Goal: Task Accomplishment & Management: Manage account settings

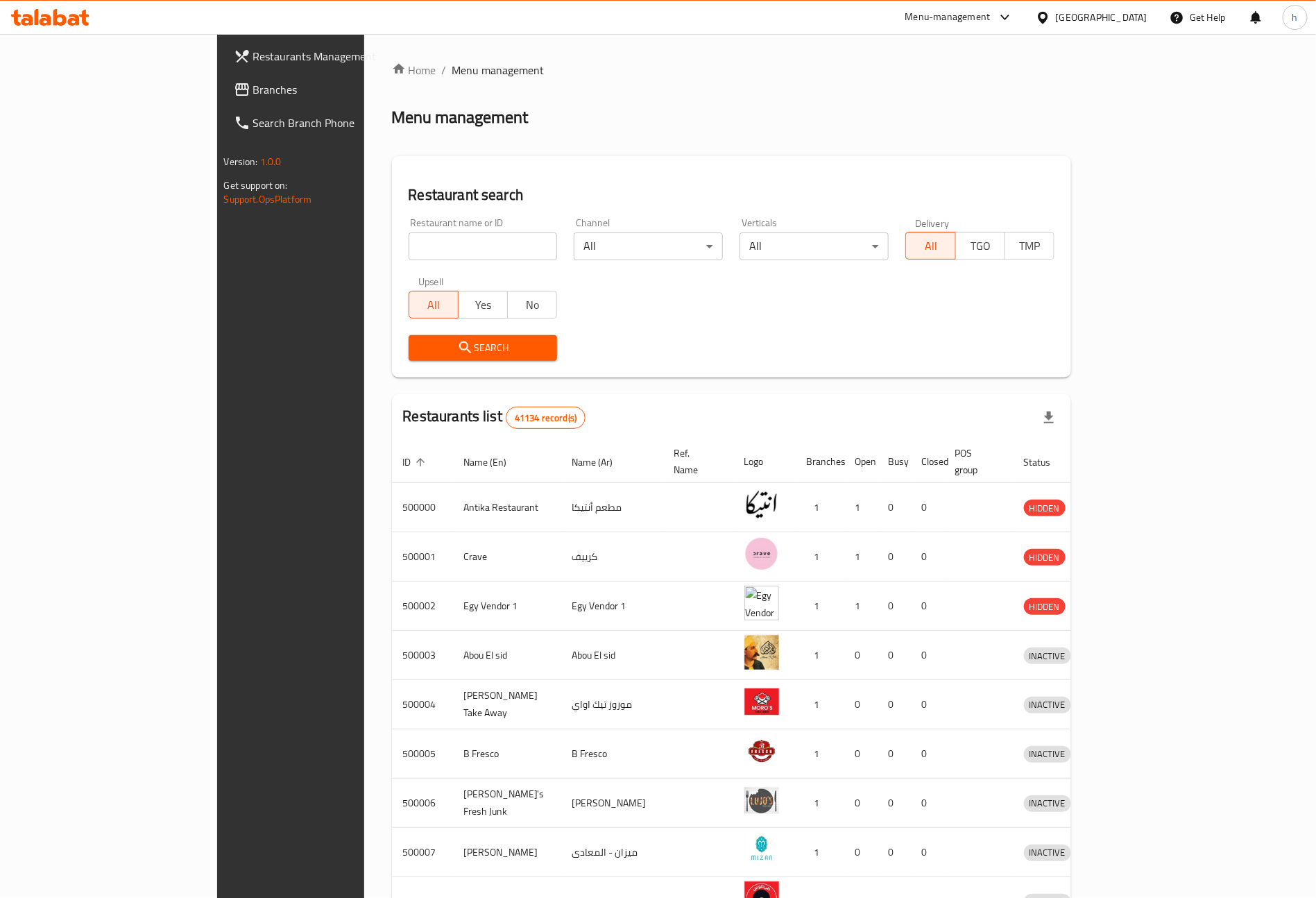
click at [409, 241] on input "search" at bounding box center [484, 246] width 149 height 28
paste input "777127"
type input "777127"
click button "Search" at bounding box center [484, 348] width 149 height 26
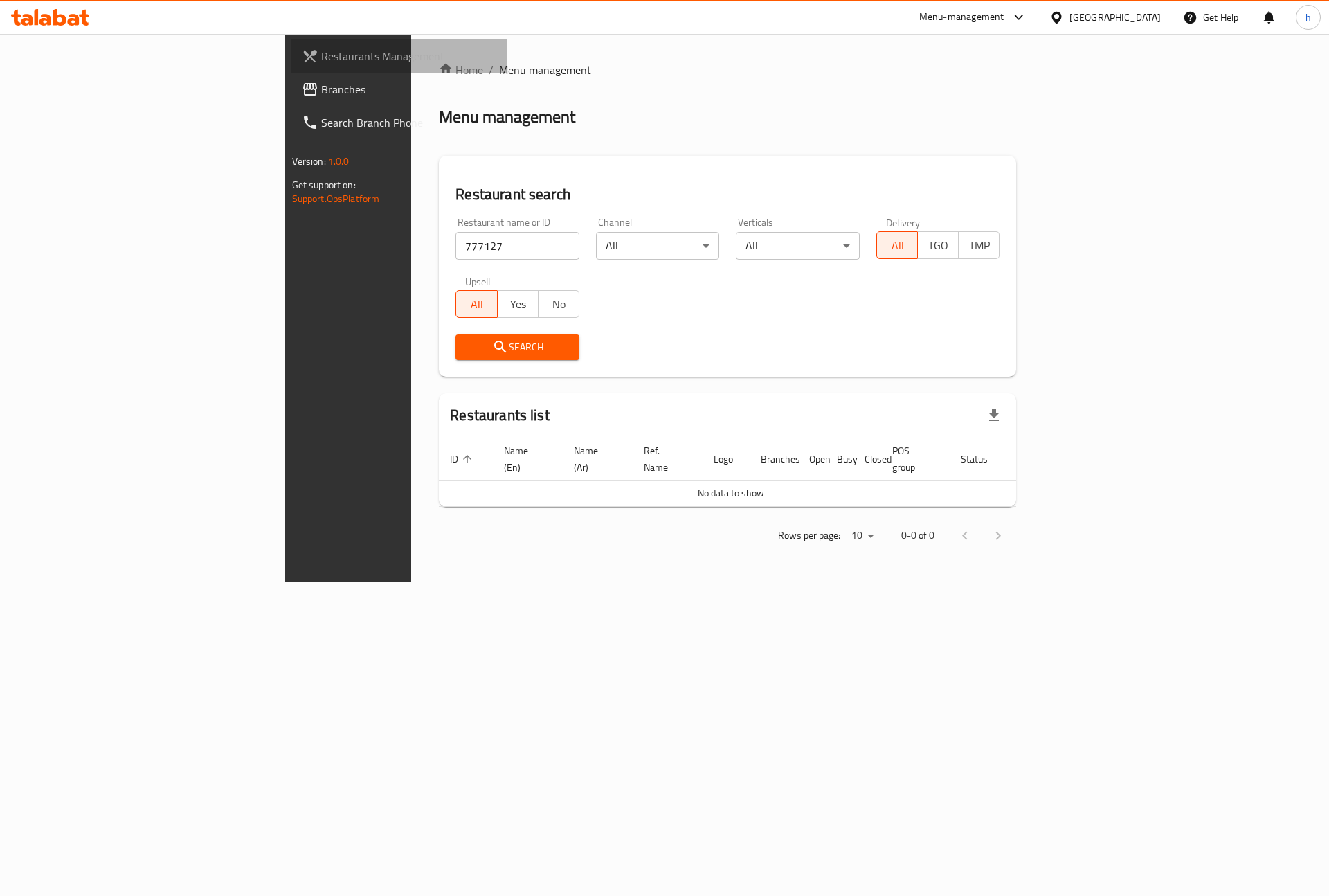
click at [322, 59] on span "Restaurants Management" at bounding box center [409, 56] width 175 height 17
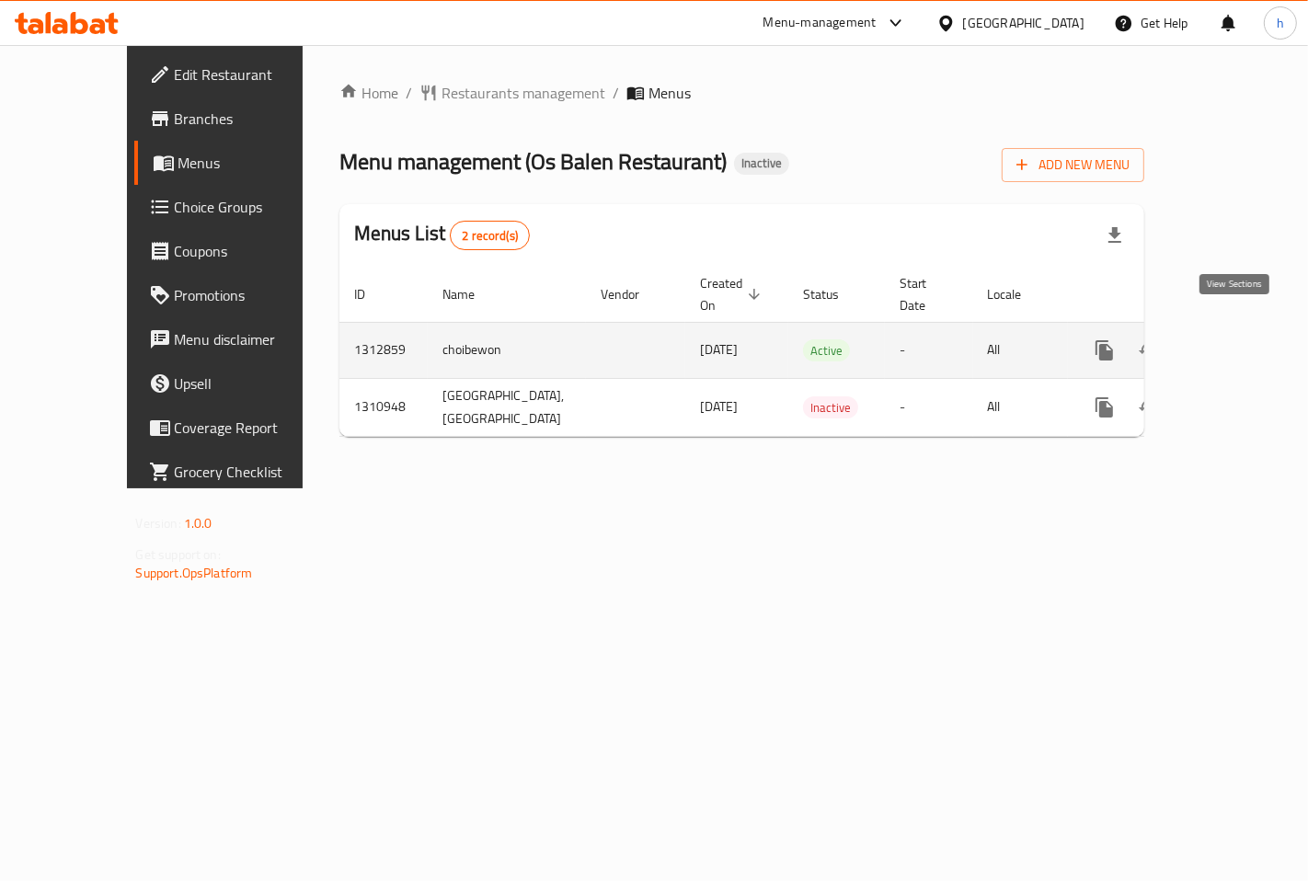
click at [1239, 342] on icon "enhanced table" at bounding box center [1236, 350] width 17 height 17
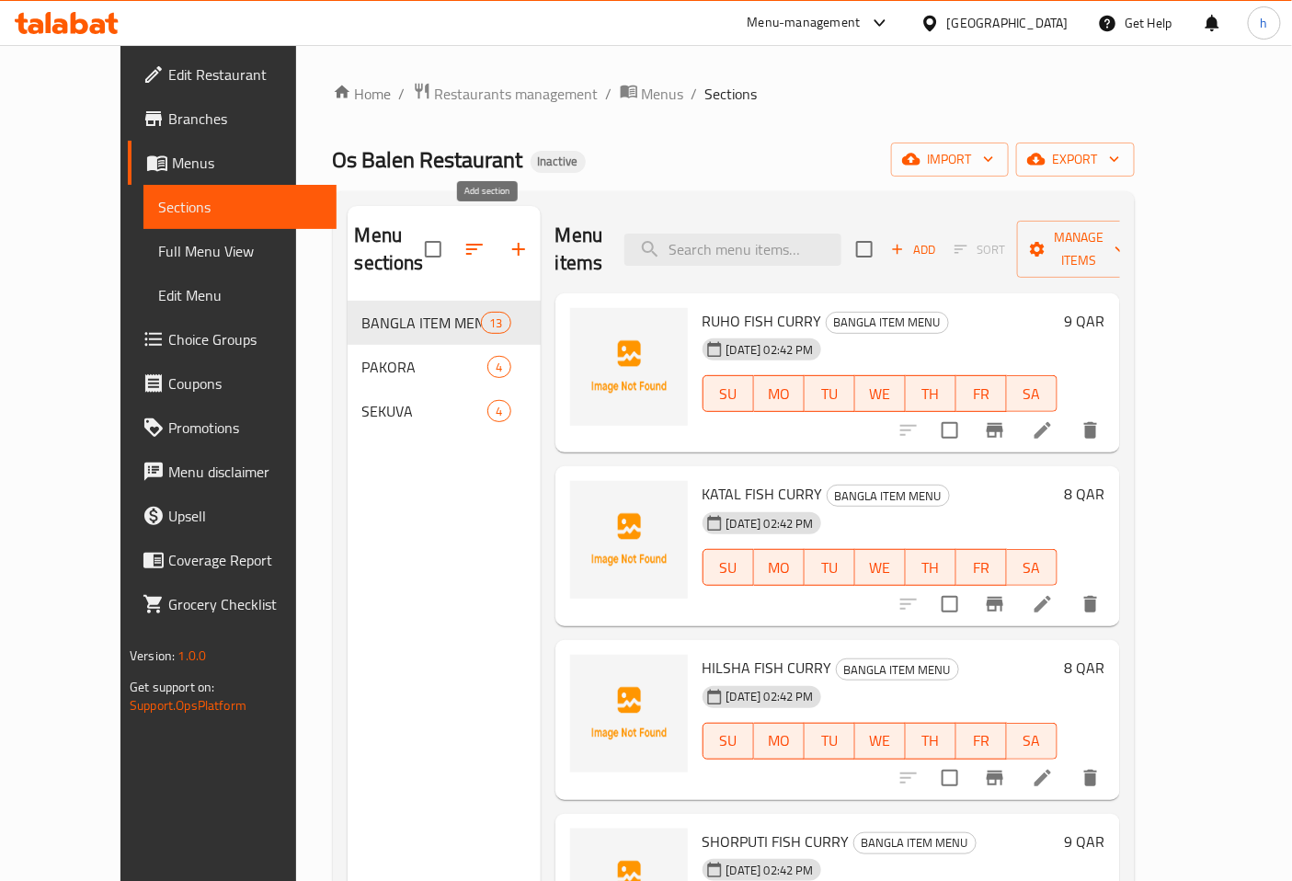
click at [512, 243] on icon "button" at bounding box center [518, 249] width 13 height 13
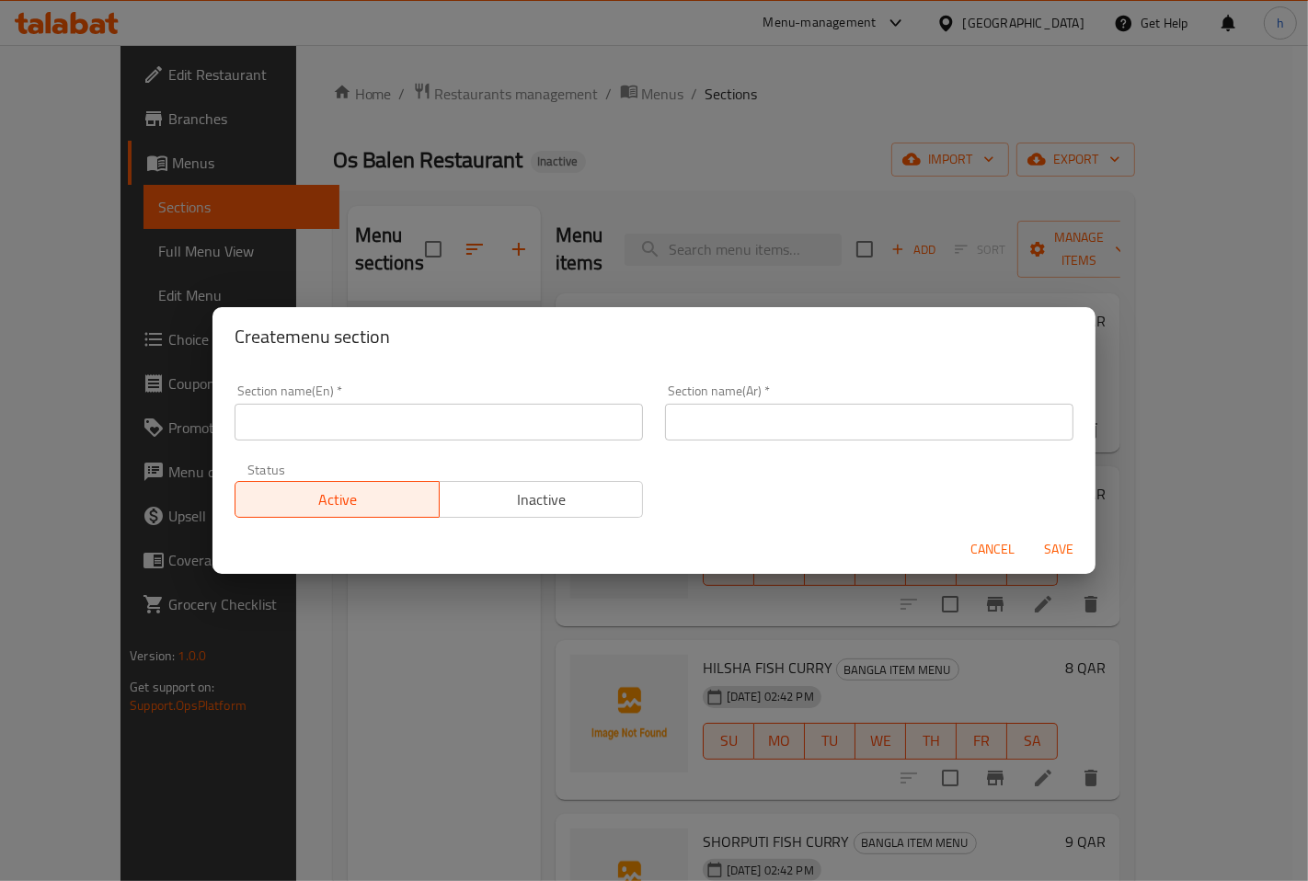
click at [403, 417] on input "text" at bounding box center [438, 422] width 408 height 37
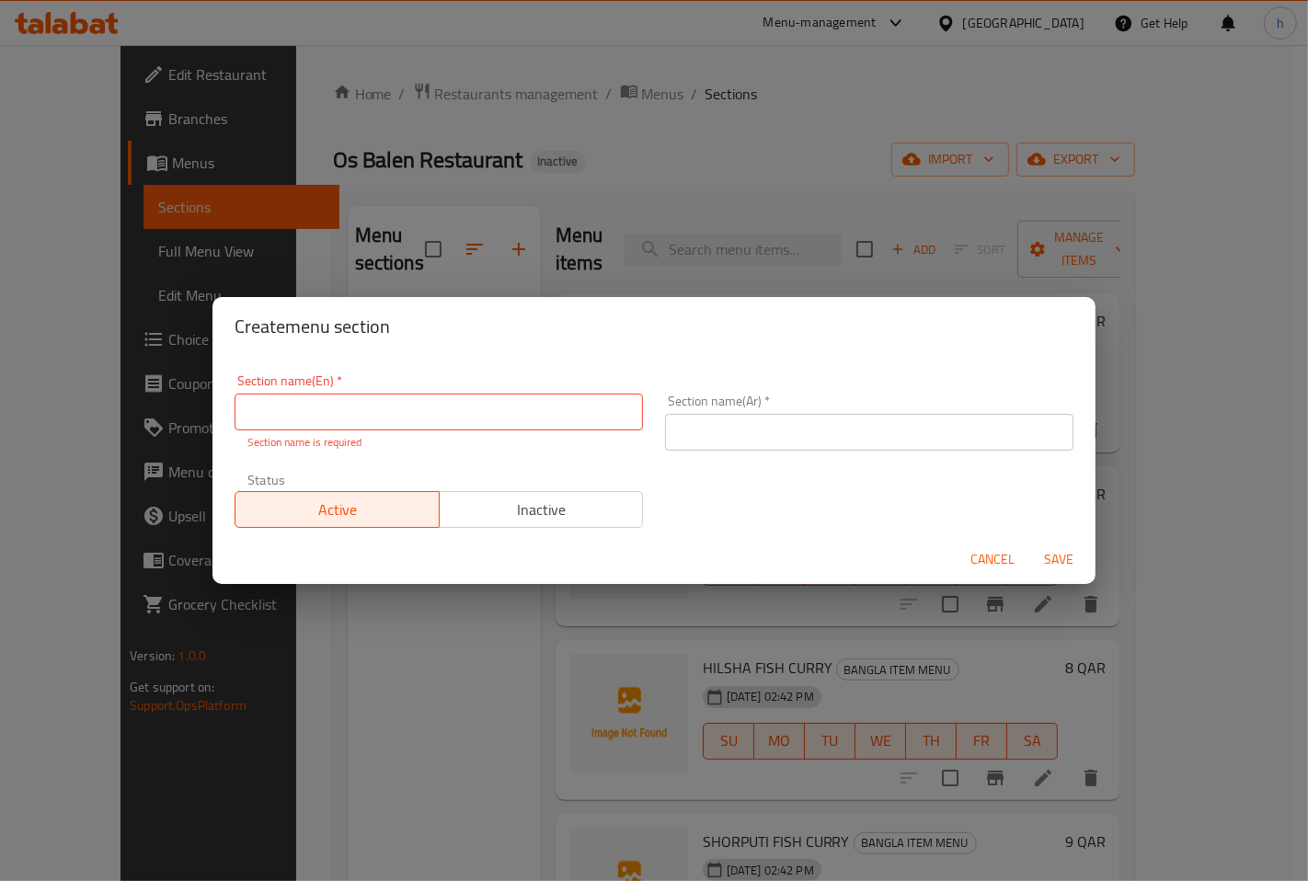
click at [383, 401] on input "text" at bounding box center [438, 412] width 408 height 37
paste input "BREAKFAST"
click at [426, 420] on input "BREAKFAST" at bounding box center [438, 412] width 408 height 37
type input "Breakfast"
click at [384, 405] on input "Breakfast" at bounding box center [438, 412] width 408 height 37
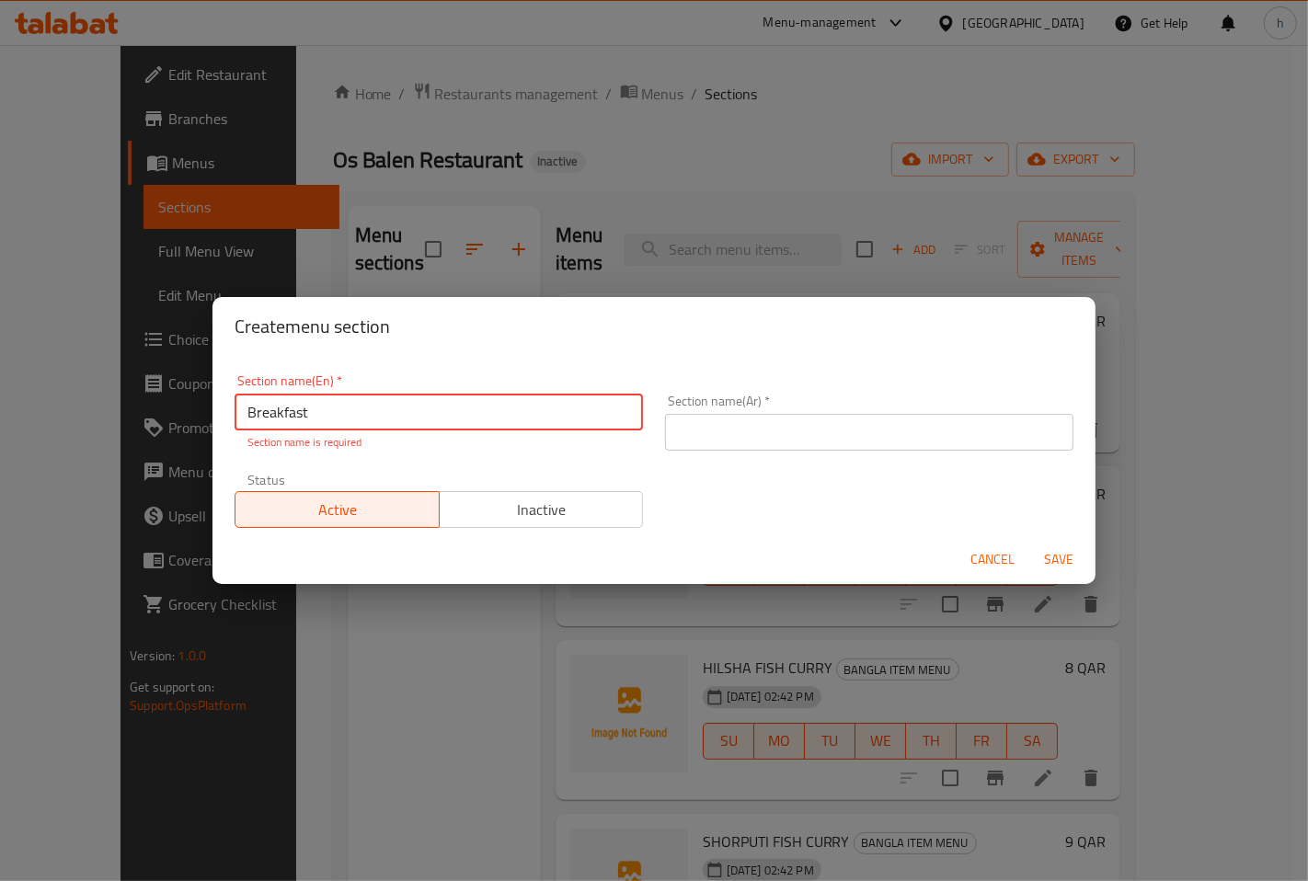
click at [772, 412] on div "Section name(Ar)   * Section name(Ar) *" at bounding box center [869, 422] width 408 height 56
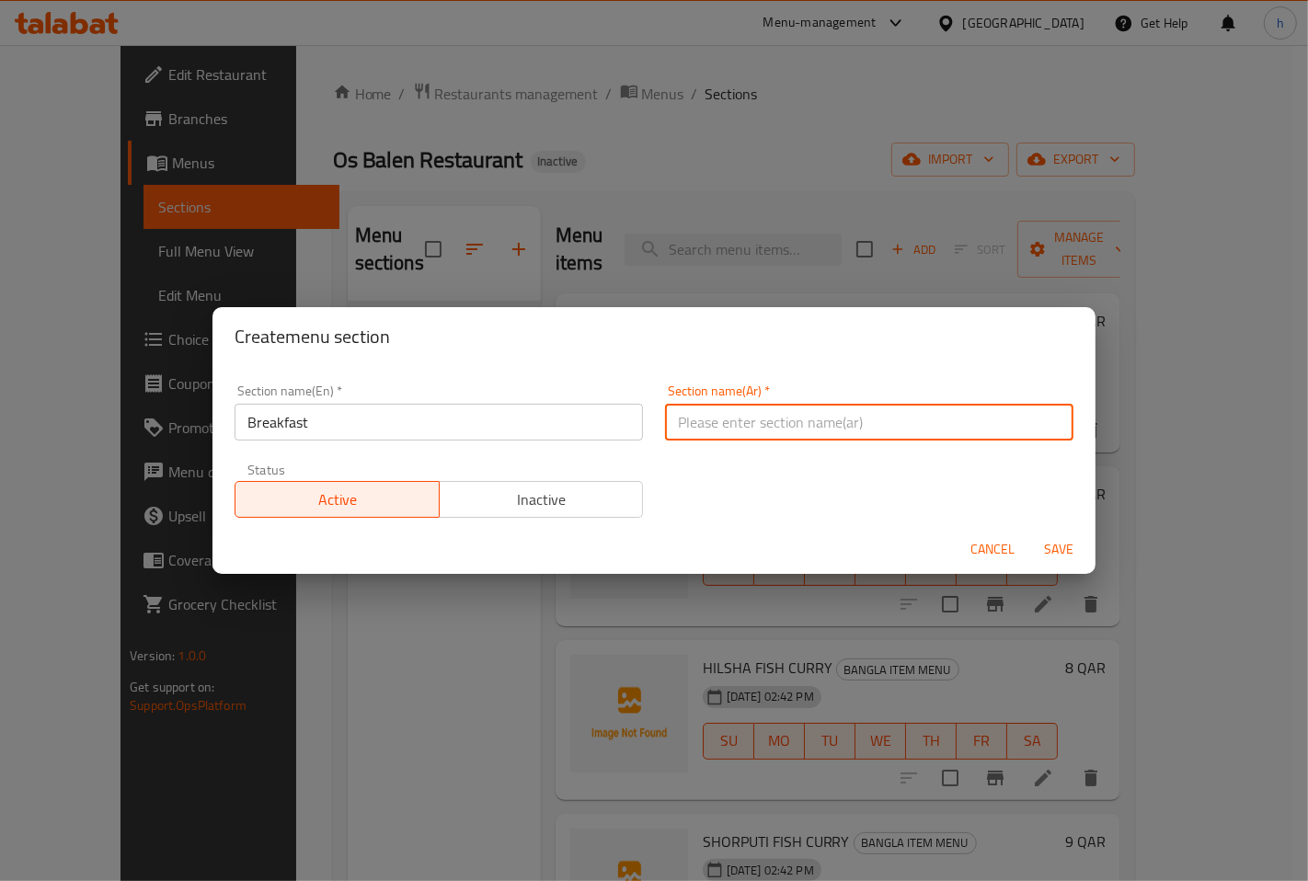
click at [867, 427] on input "text" at bounding box center [869, 422] width 408 height 37
type input "Y"
type input "إفطار"
click at [1052, 549] on span "Save" at bounding box center [1058, 549] width 44 height 23
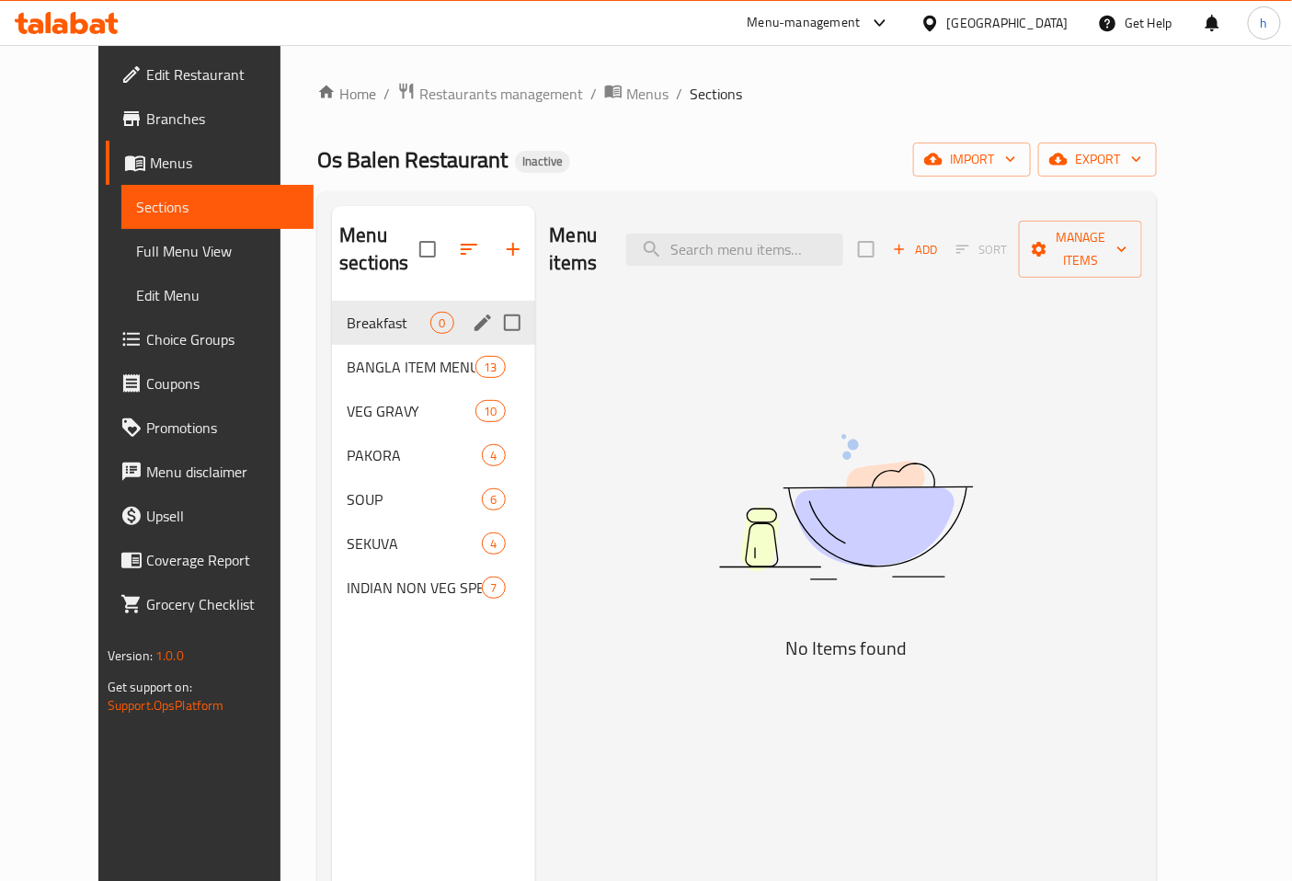
drag, startPoint x: 488, startPoint y: 288, endPoint x: 465, endPoint y: 276, distance: 25.9
click at [493, 303] on input "Menu sections" at bounding box center [512, 322] width 39 height 39
checkbox input "true"
click at [447, 246] on icon "button" at bounding box center [458, 249] width 22 height 22
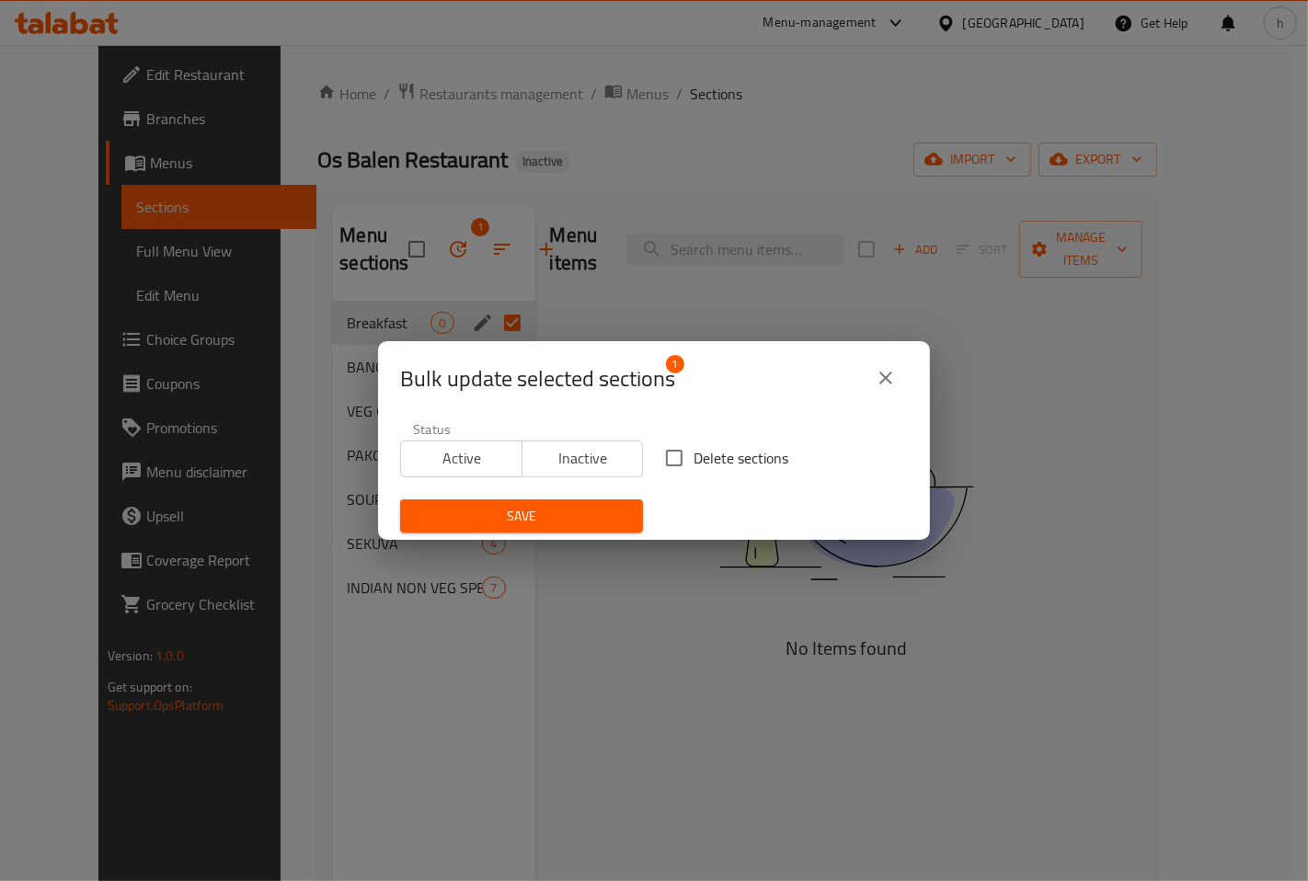
click at [668, 456] on input "Delete sections" at bounding box center [674, 458] width 39 height 39
checkbox input "true"
click at [592, 508] on span "Save" at bounding box center [521, 516] width 213 height 23
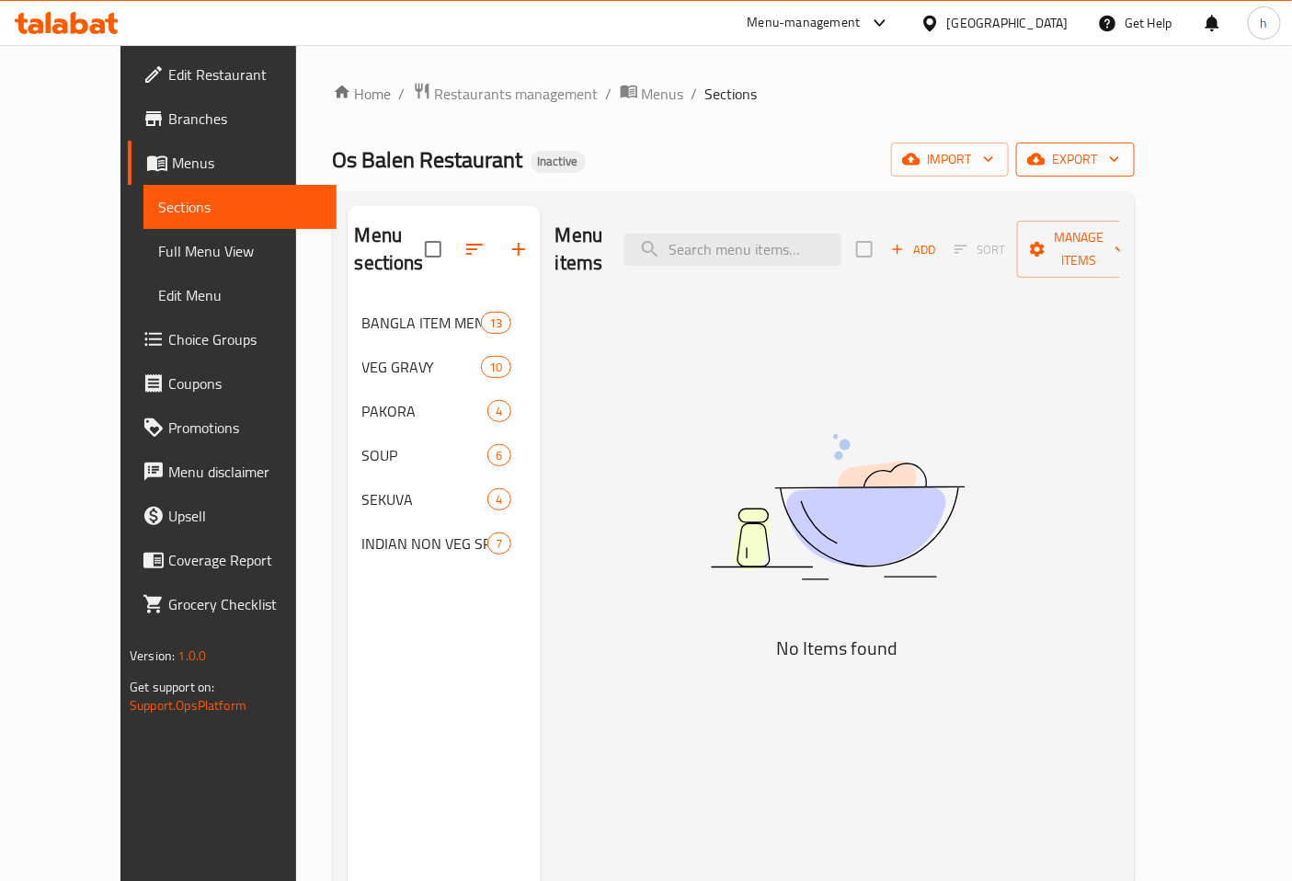
click at [1124, 157] on icon "button" at bounding box center [1114, 159] width 18 height 18
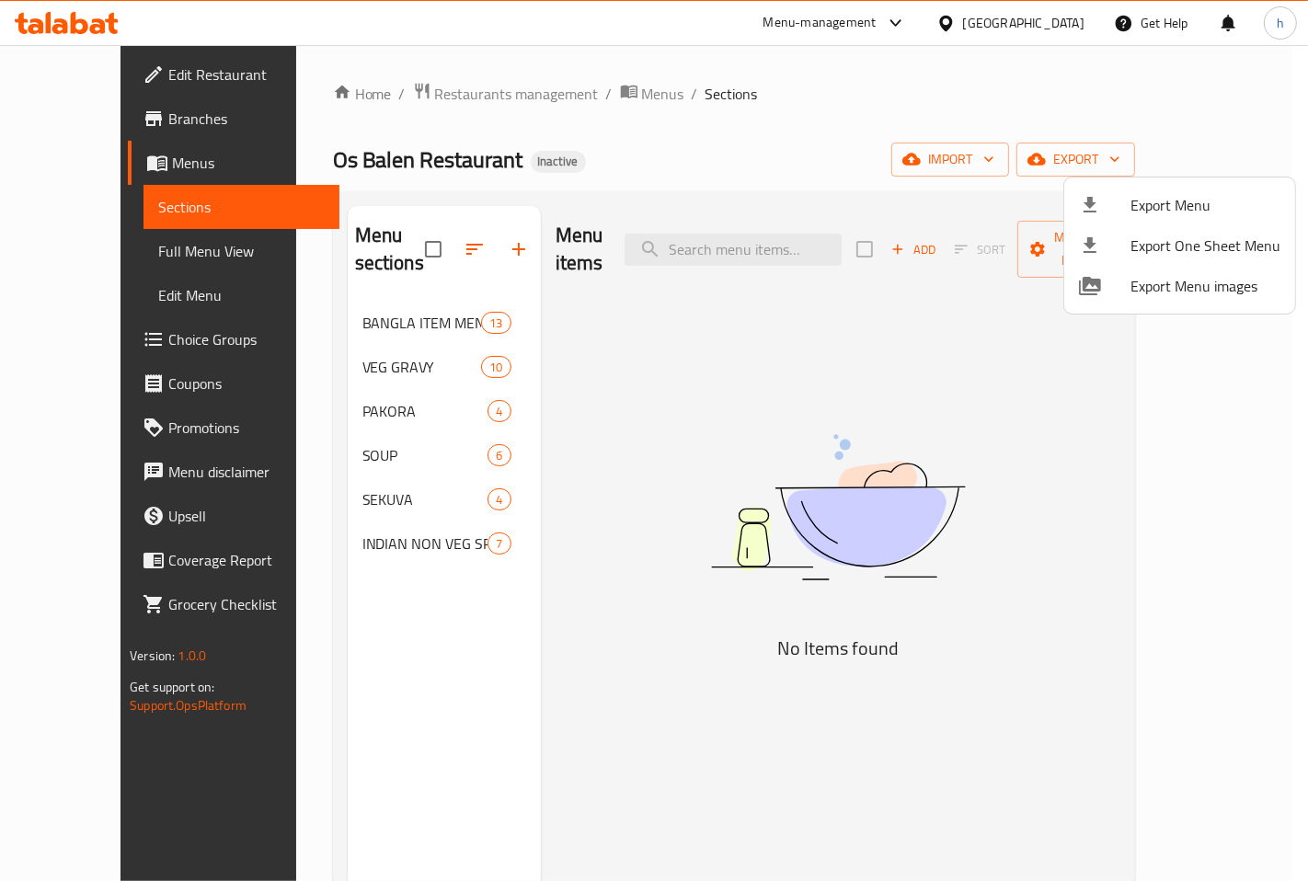
drag, startPoint x: 1150, startPoint y: 399, endPoint x: 1036, endPoint y: 173, distance: 253.3
click at [1146, 399] on div at bounding box center [654, 440] width 1308 height 881
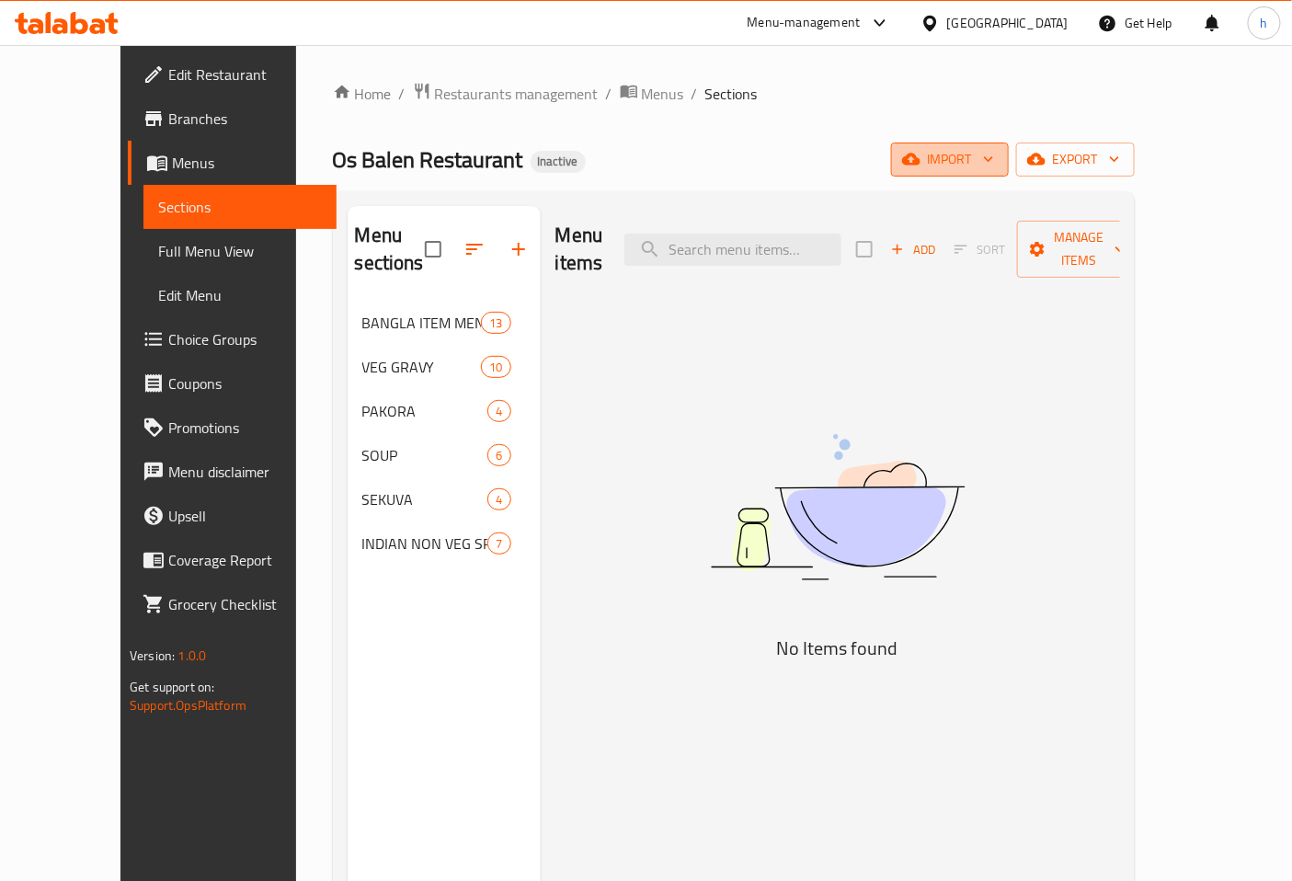
click at [994, 159] on span "import" at bounding box center [950, 159] width 88 height 23
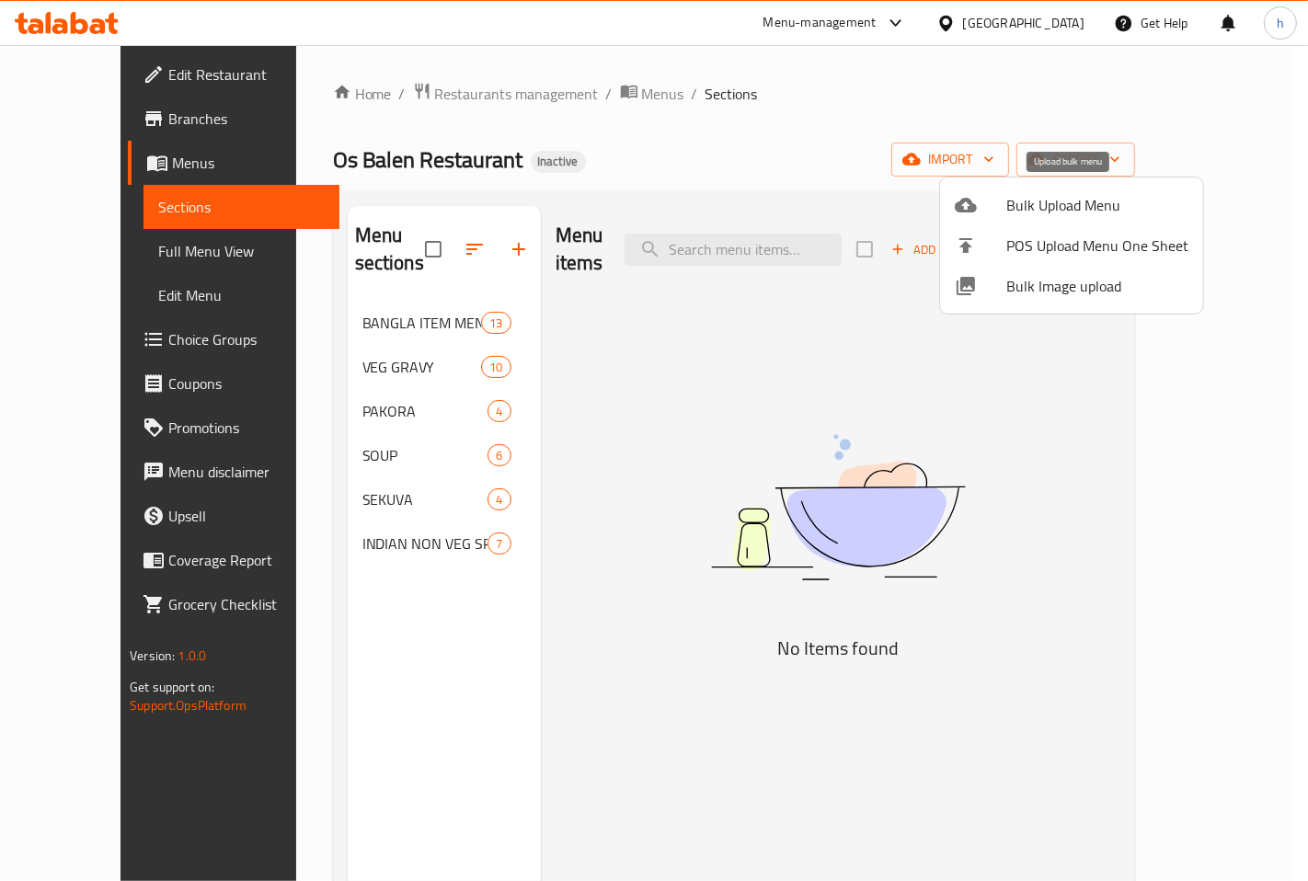
click at [1081, 197] on span "Bulk Upload Menu" at bounding box center [1097, 205] width 182 height 22
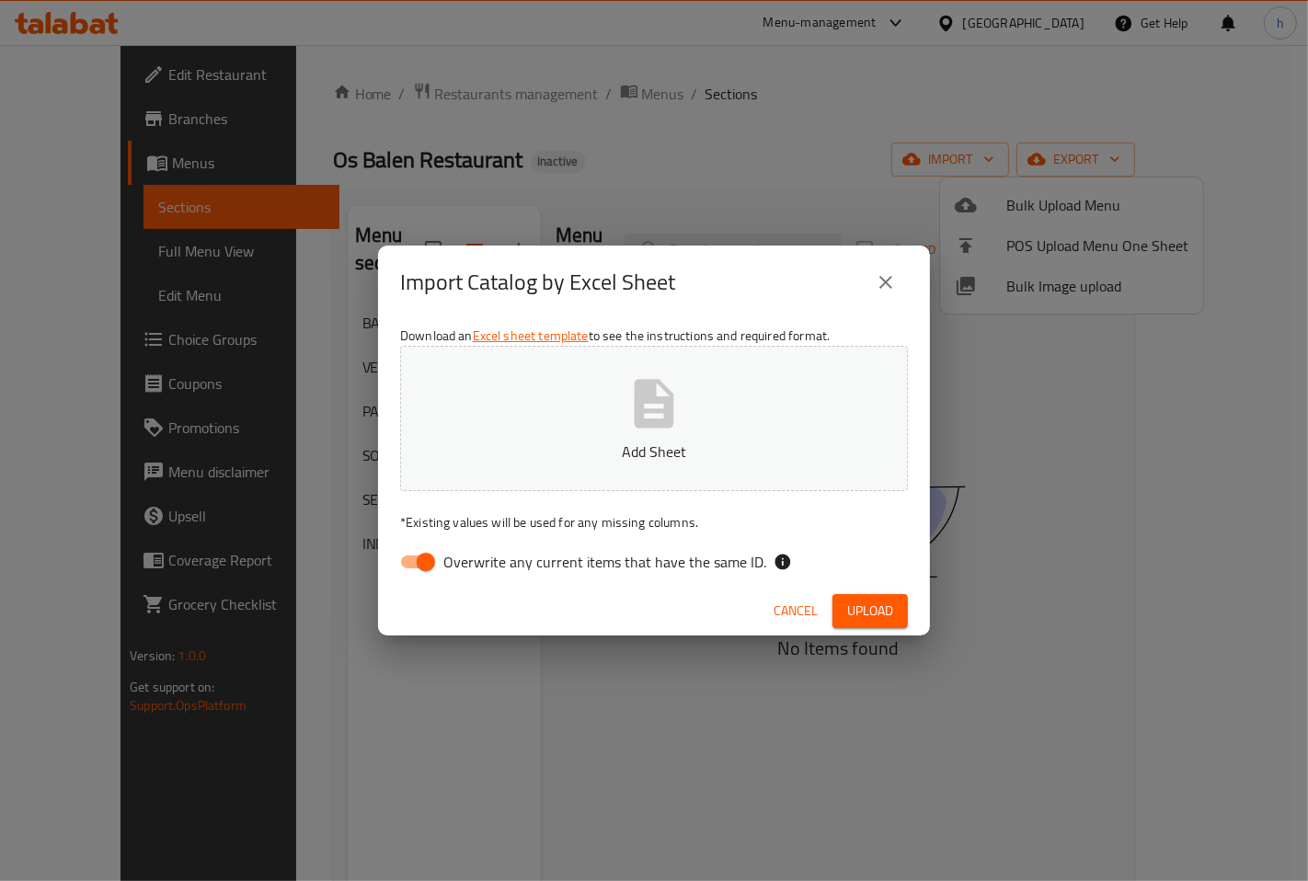
click at [435, 561] on input "Overwrite any current items that have the same ID." at bounding box center [425, 561] width 105 height 35
checkbox input "false"
click at [680, 412] on icon "button" at bounding box center [653, 403] width 59 height 59
click at [867, 609] on span "Upload" at bounding box center [870, 611] width 46 height 23
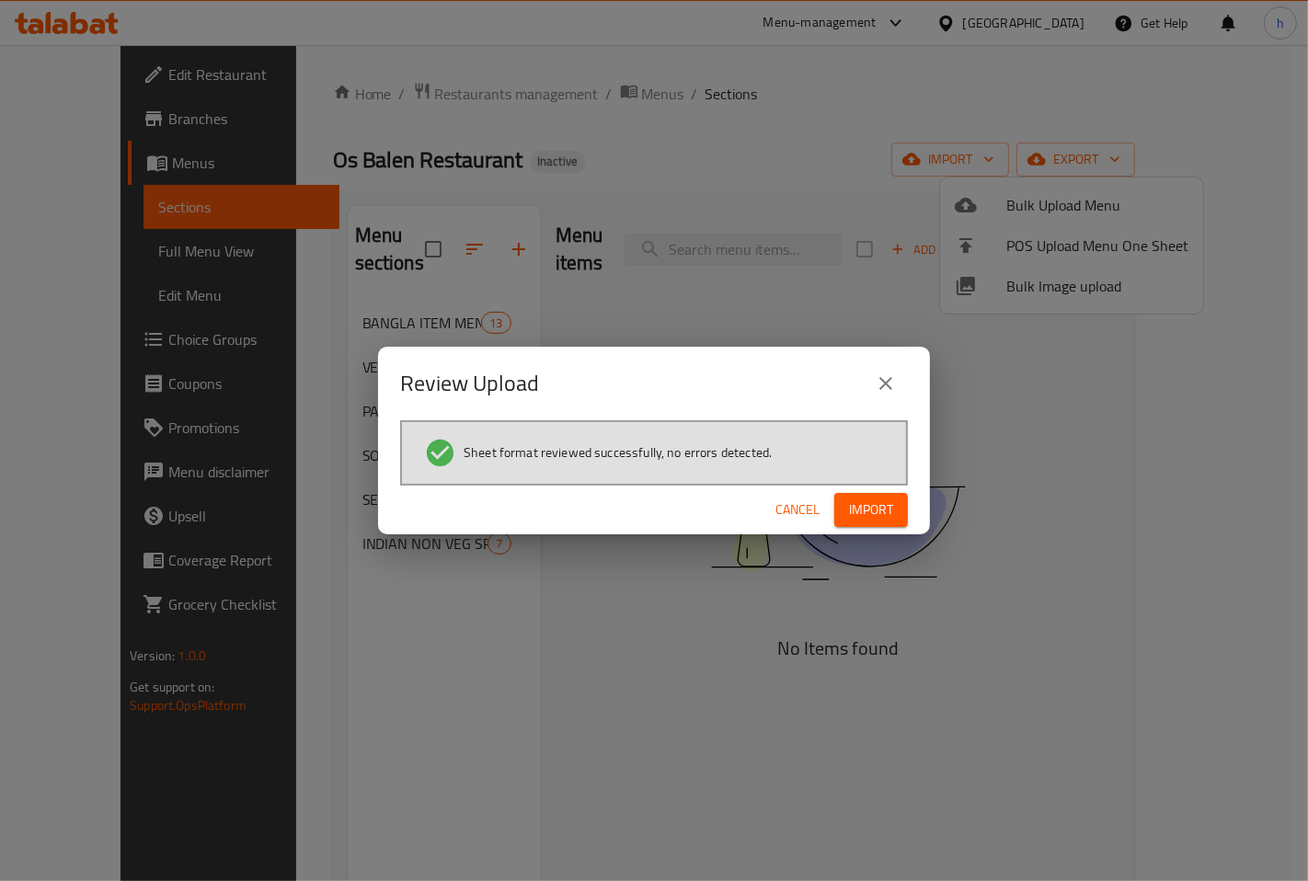
click at [866, 509] on span "Import" at bounding box center [871, 509] width 44 height 23
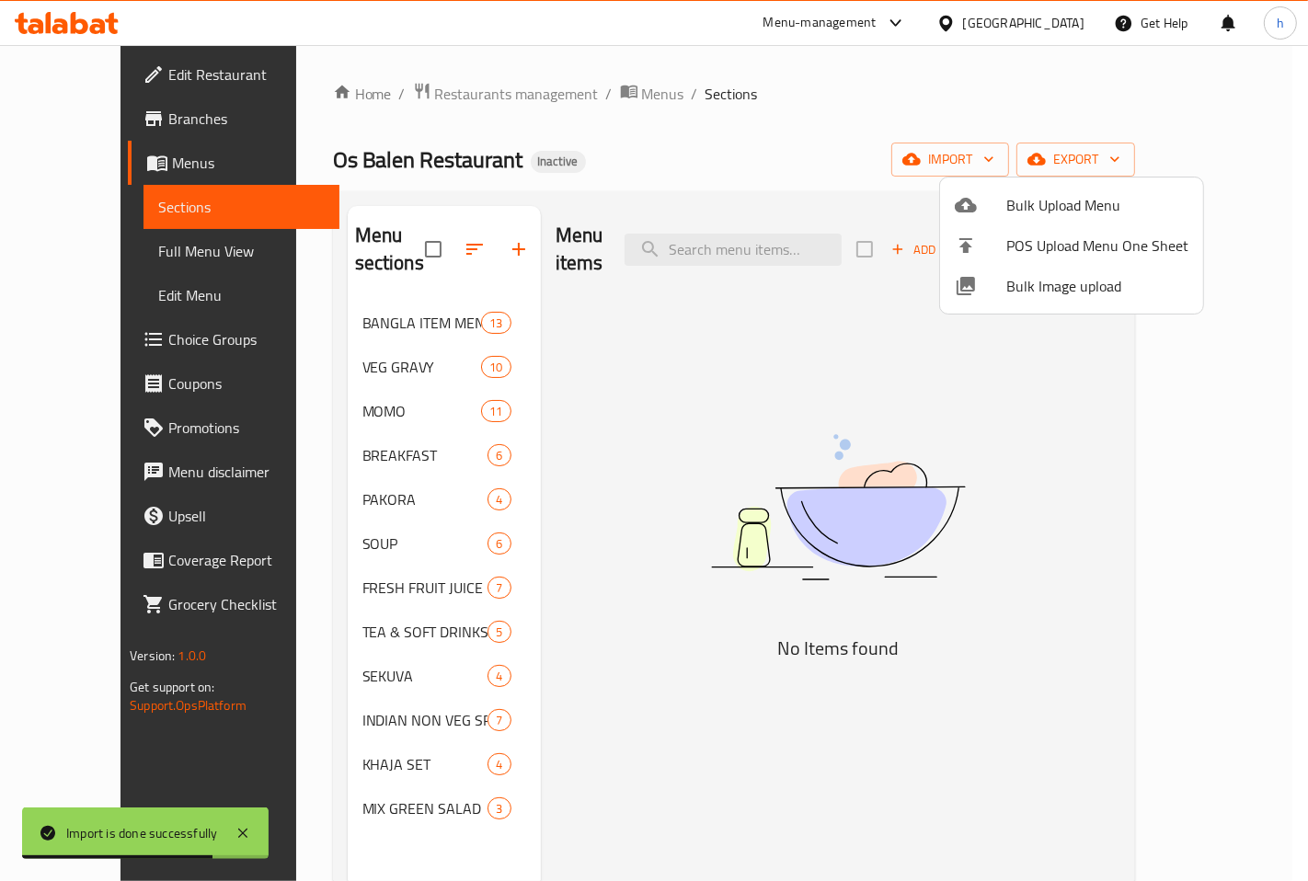
click at [384, 425] on div at bounding box center [654, 440] width 1308 height 881
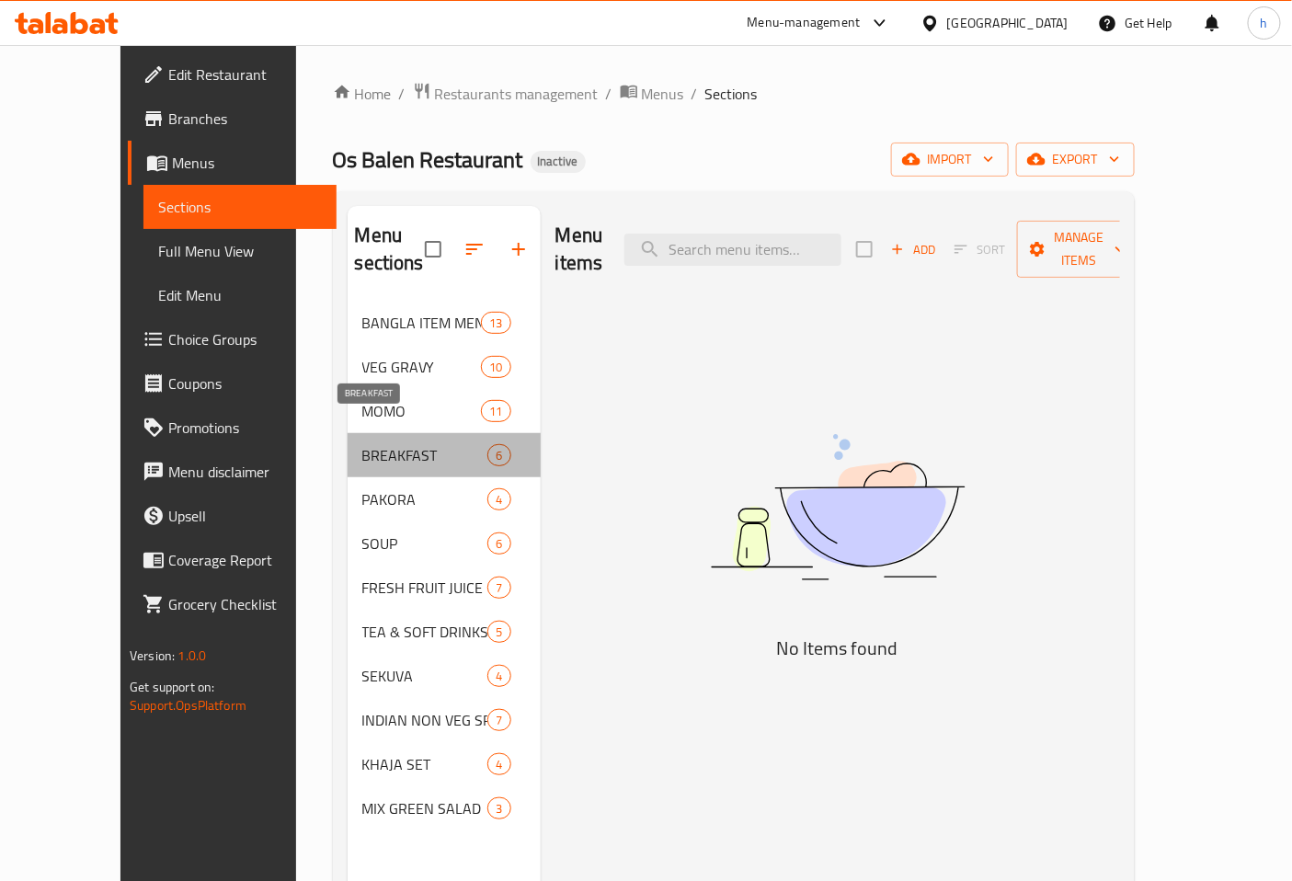
click at [435, 444] on span "BREAKFAST" at bounding box center [425, 455] width 126 height 22
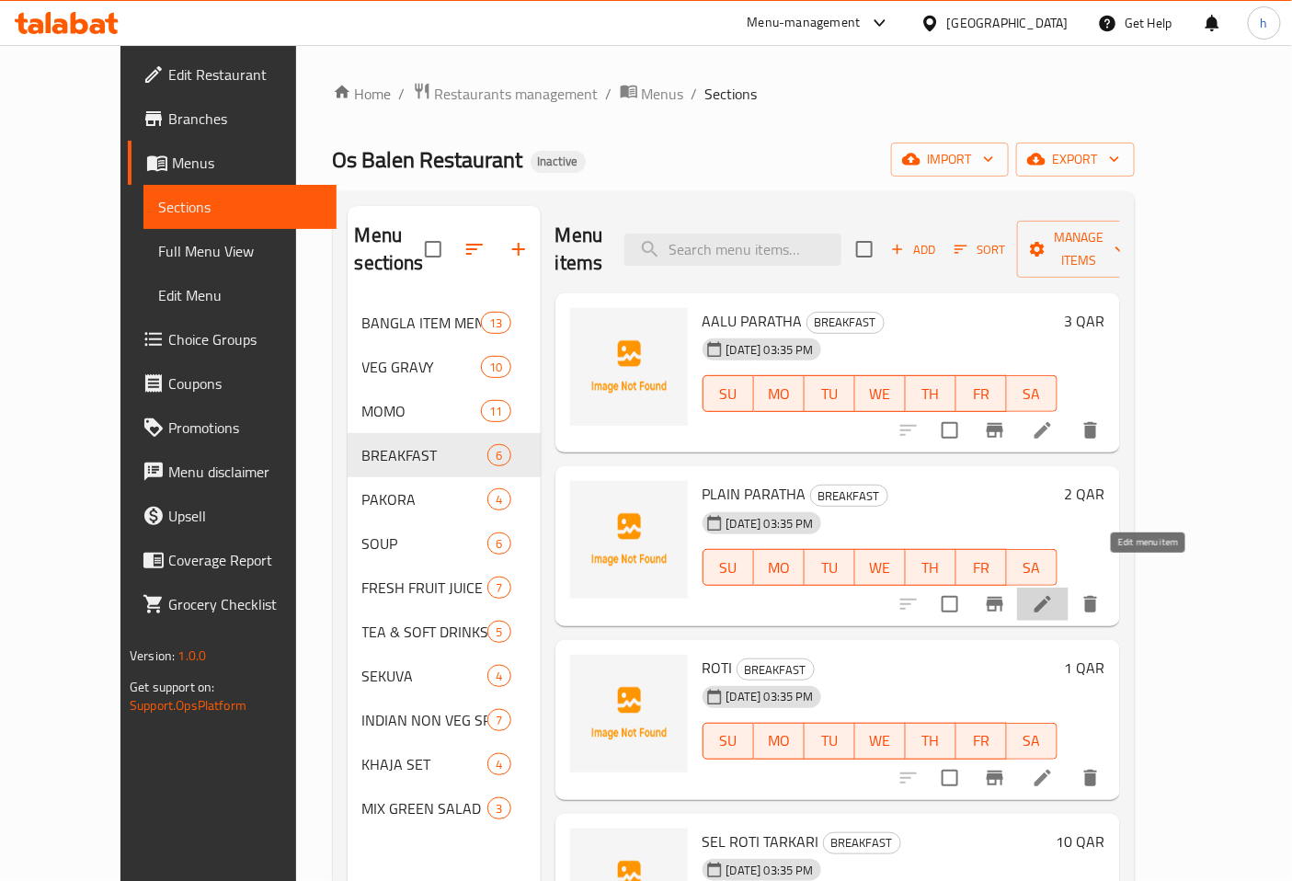
click at [1054, 593] on icon at bounding box center [1043, 604] width 22 height 22
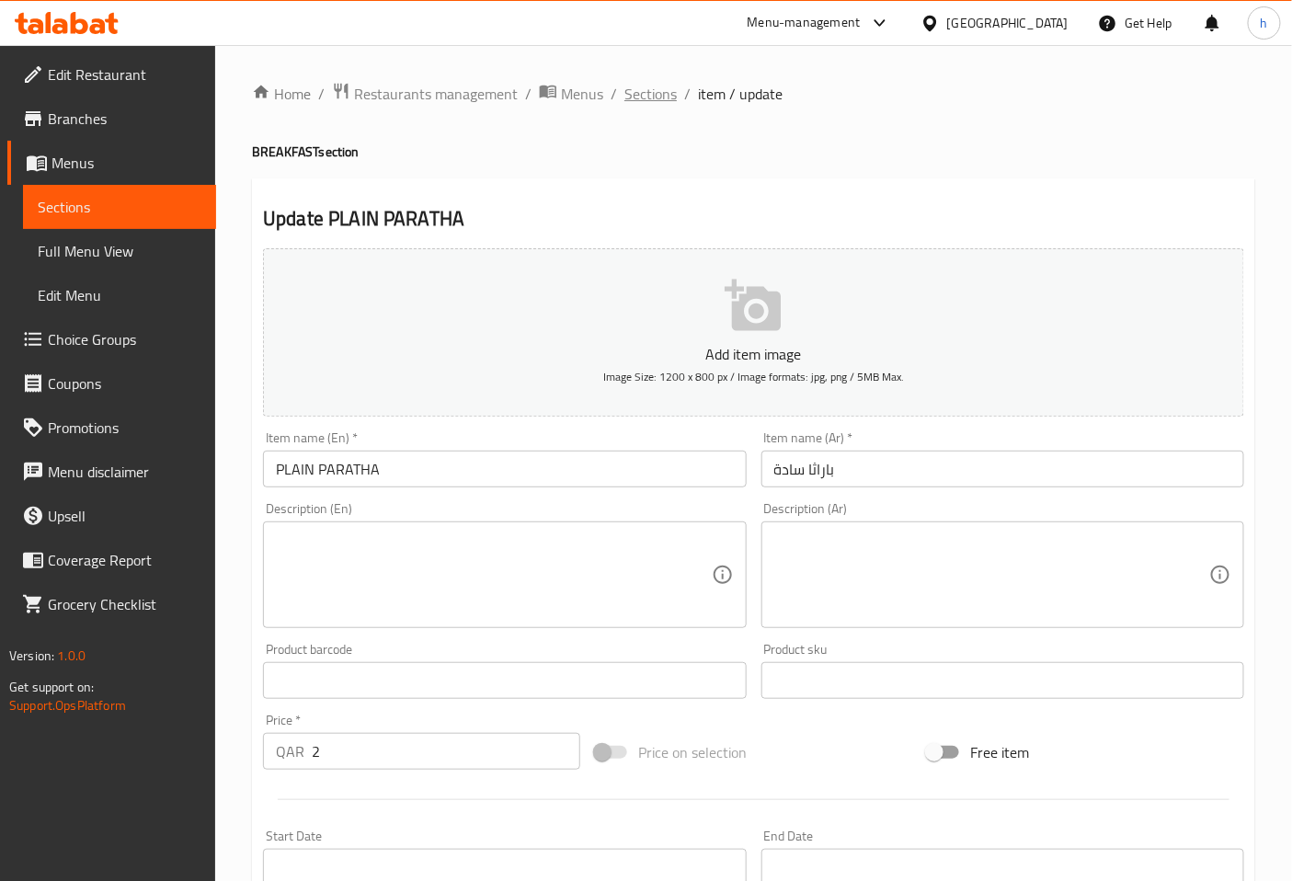
click at [647, 104] on span "Sections" at bounding box center [650, 94] width 52 height 22
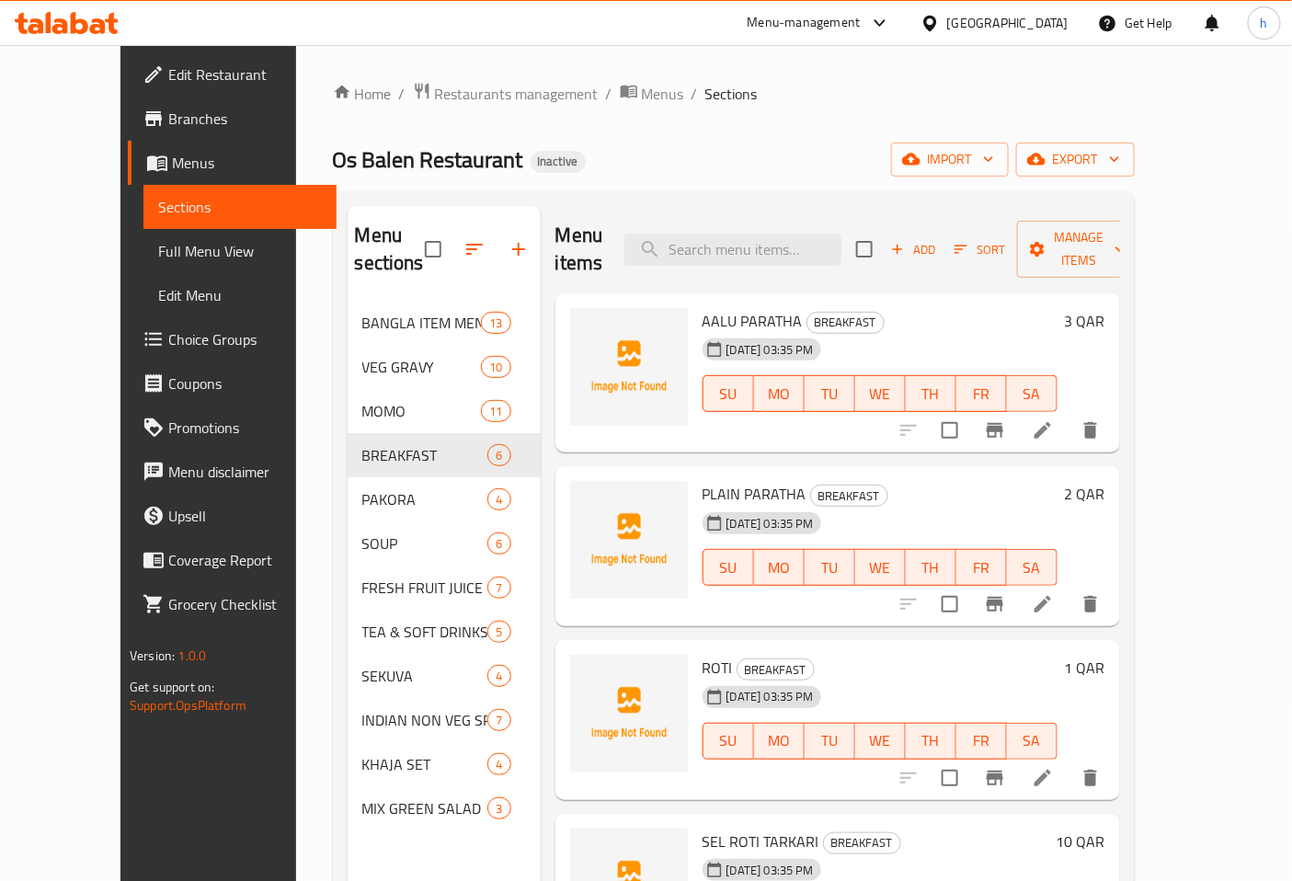
click at [158, 241] on span "Full Menu View" at bounding box center [240, 251] width 164 height 22
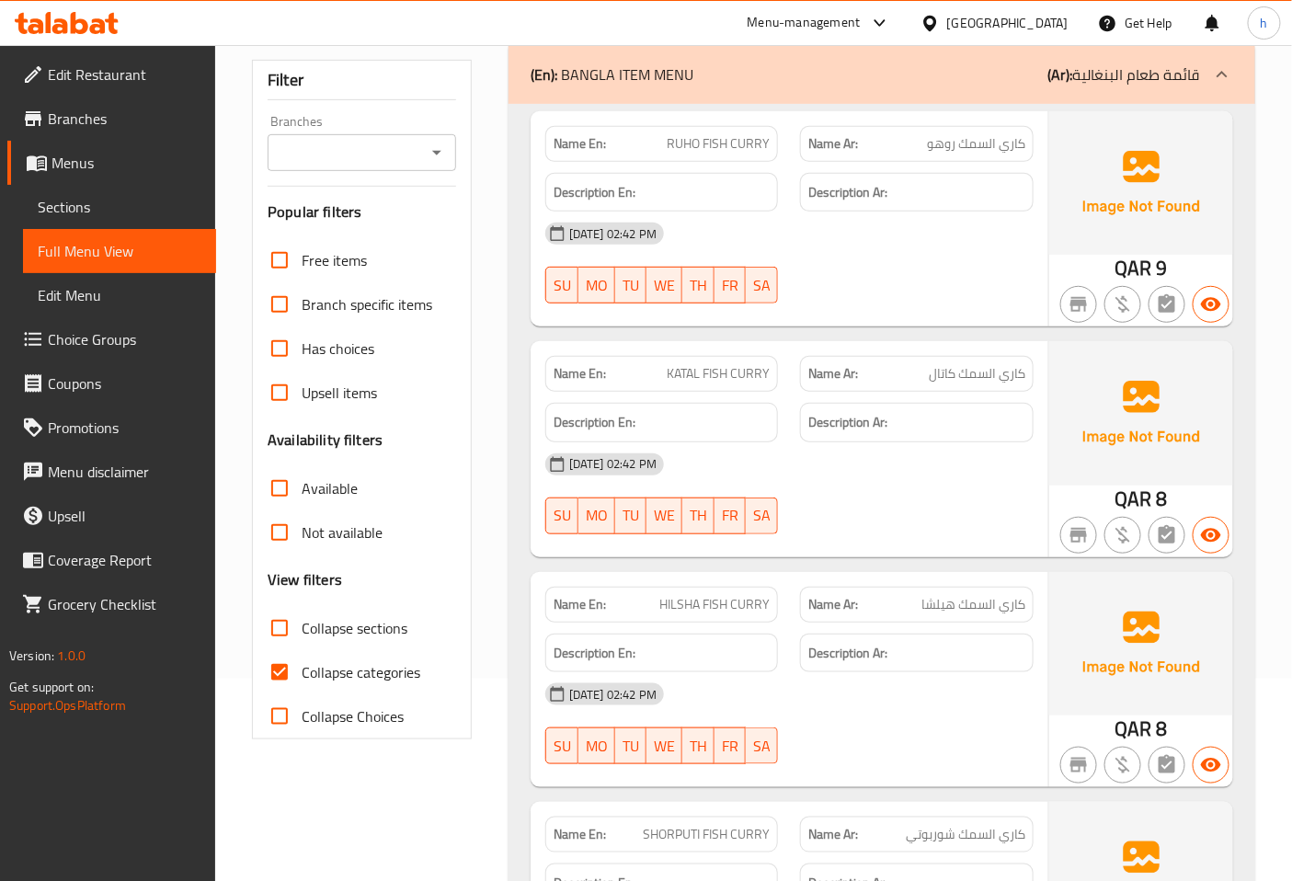
scroll to position [204, 0]
click at [285, 664] on input "Collapse categories" at bounding box center [279, 670] width 44 height 44
checkbox input "false"
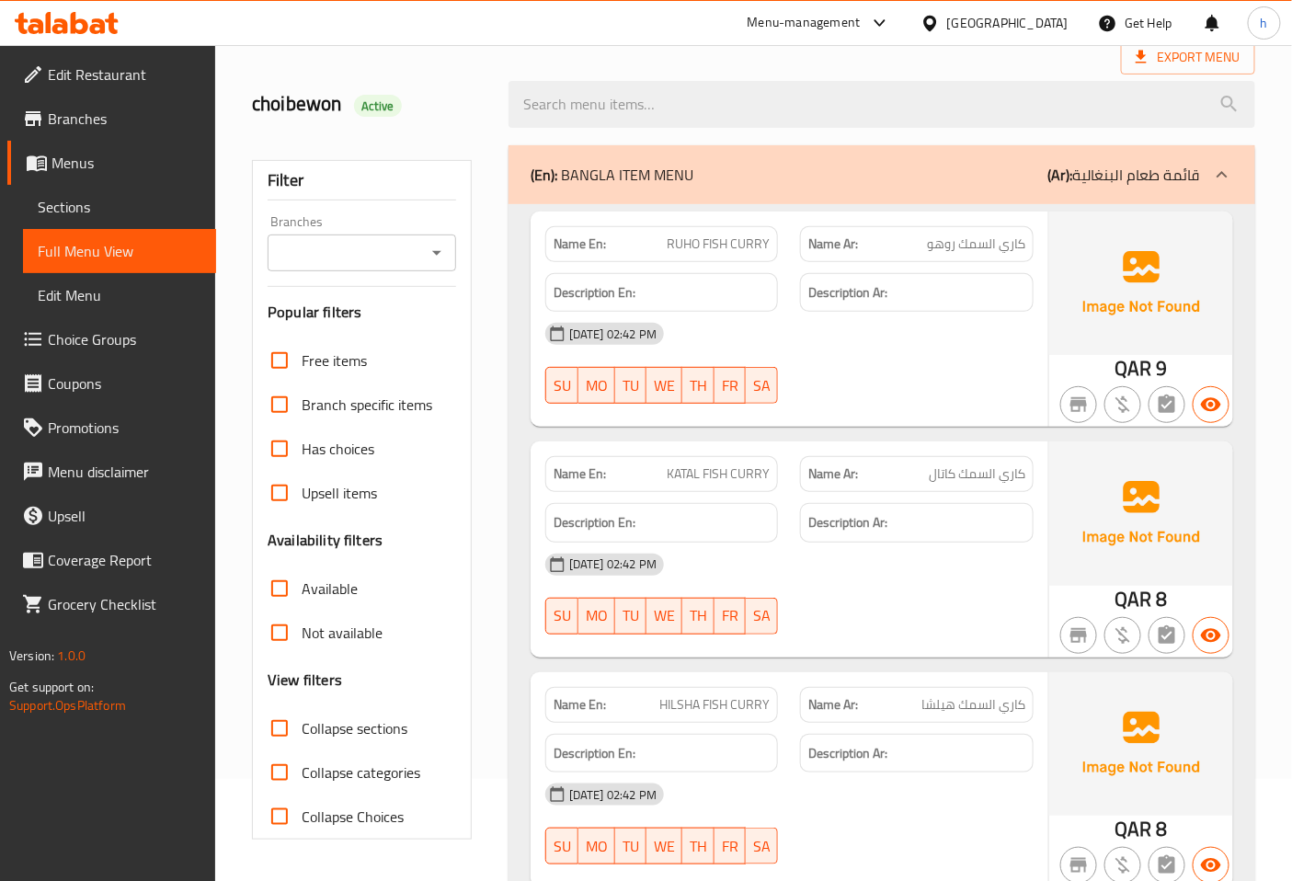
scroll to position [0, 0]
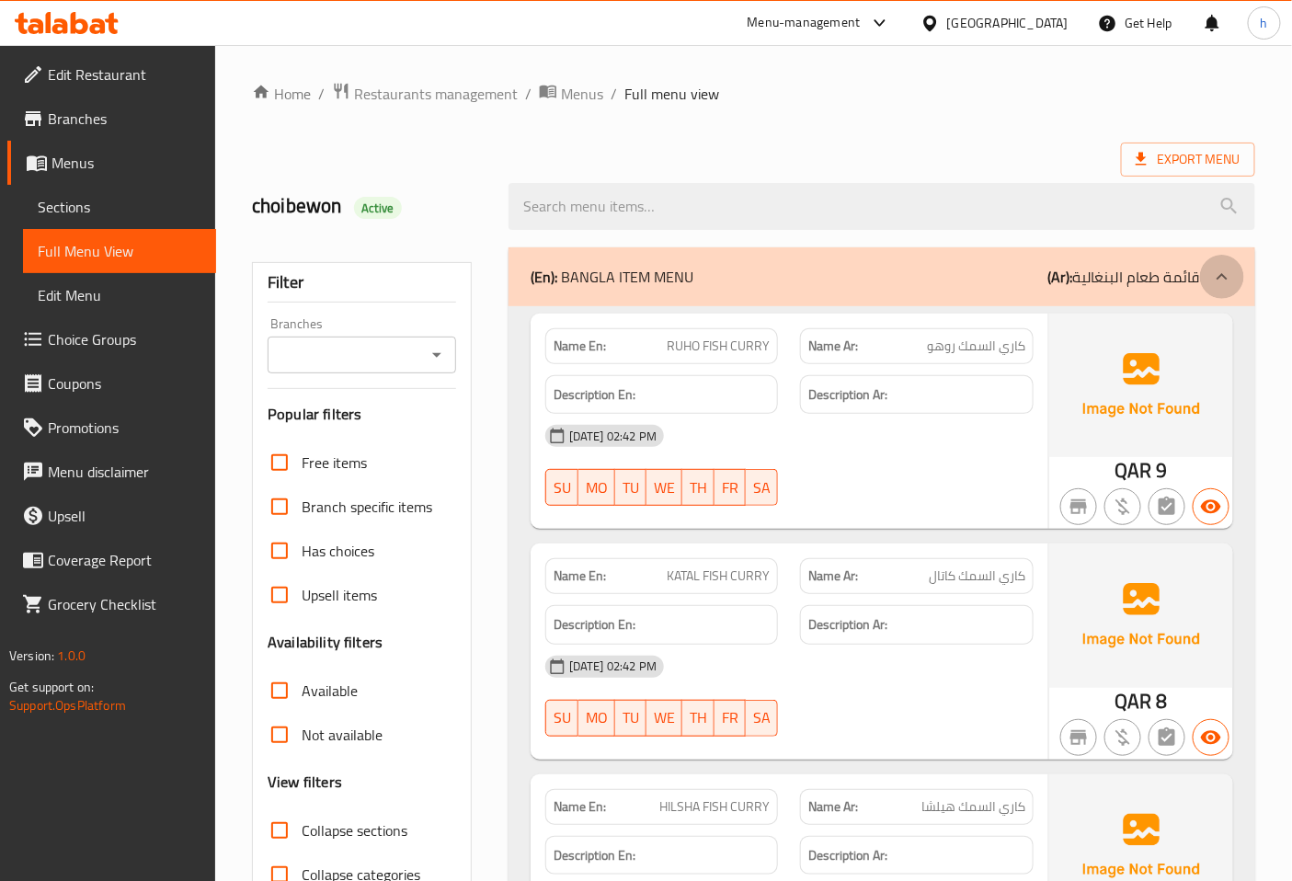
click at [1212, 264] on div at bounding box center [1222, 277] width 44 height 44
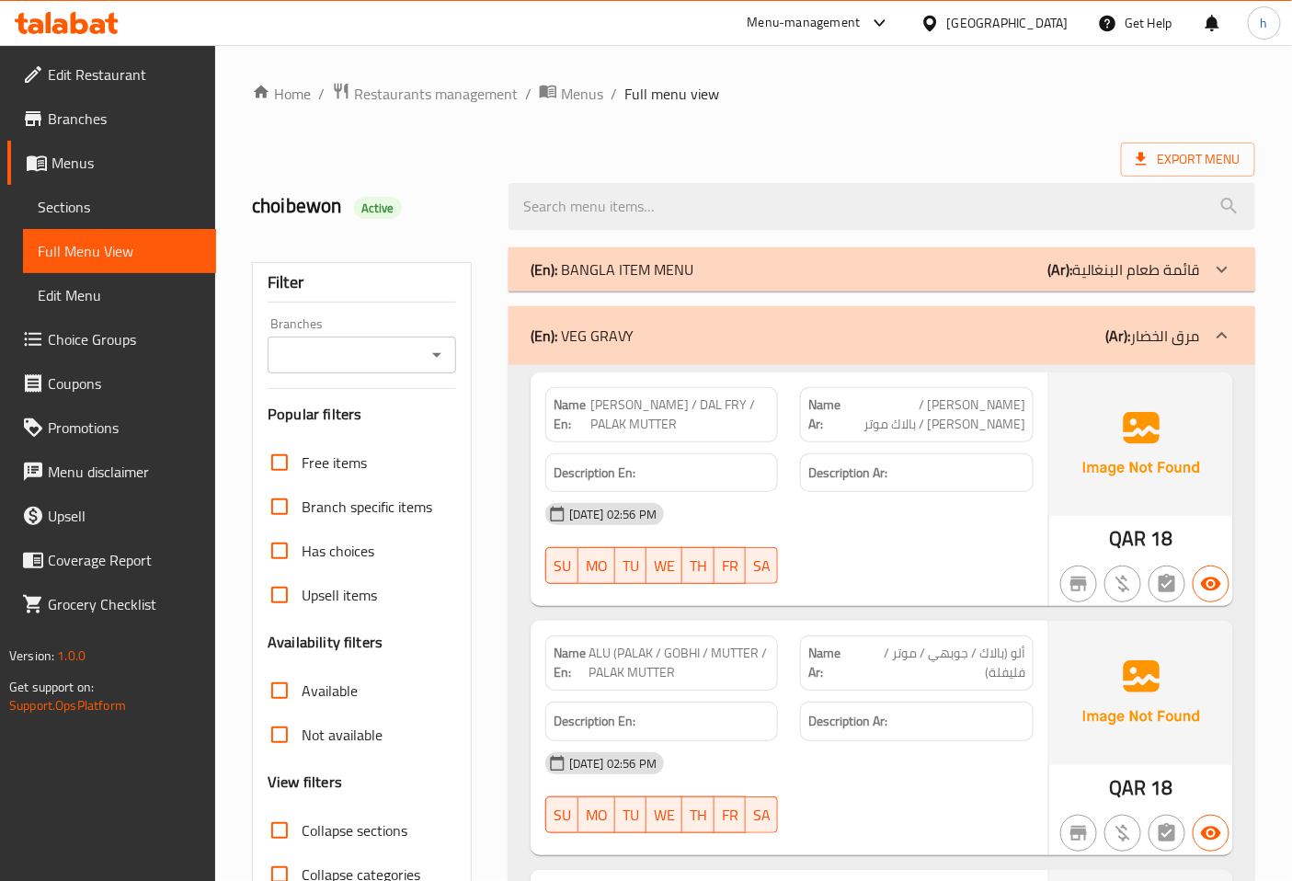
scroll to position [204, 0]
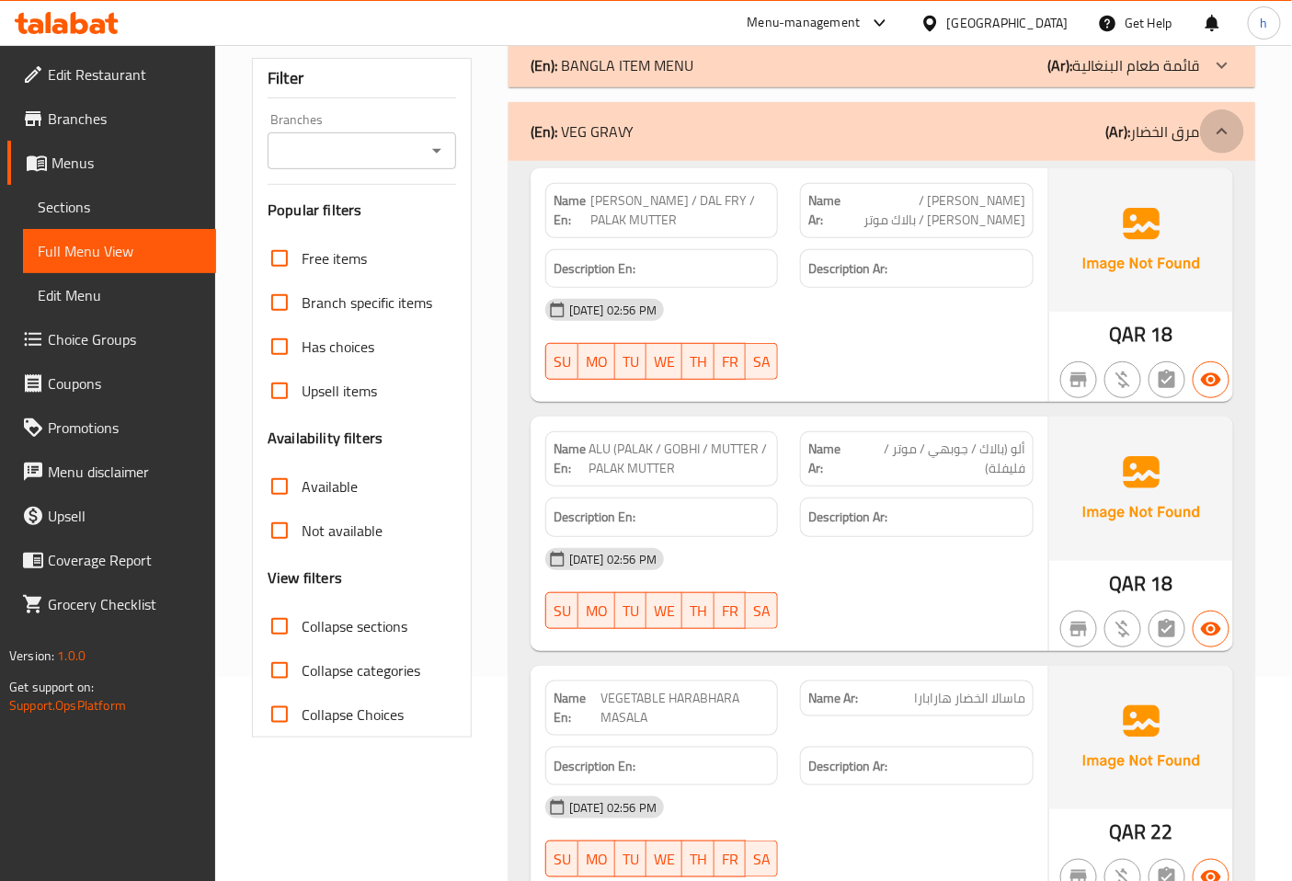
click at [1219, 127] on icon at bounding box center [1222, 131] width 22 height 22
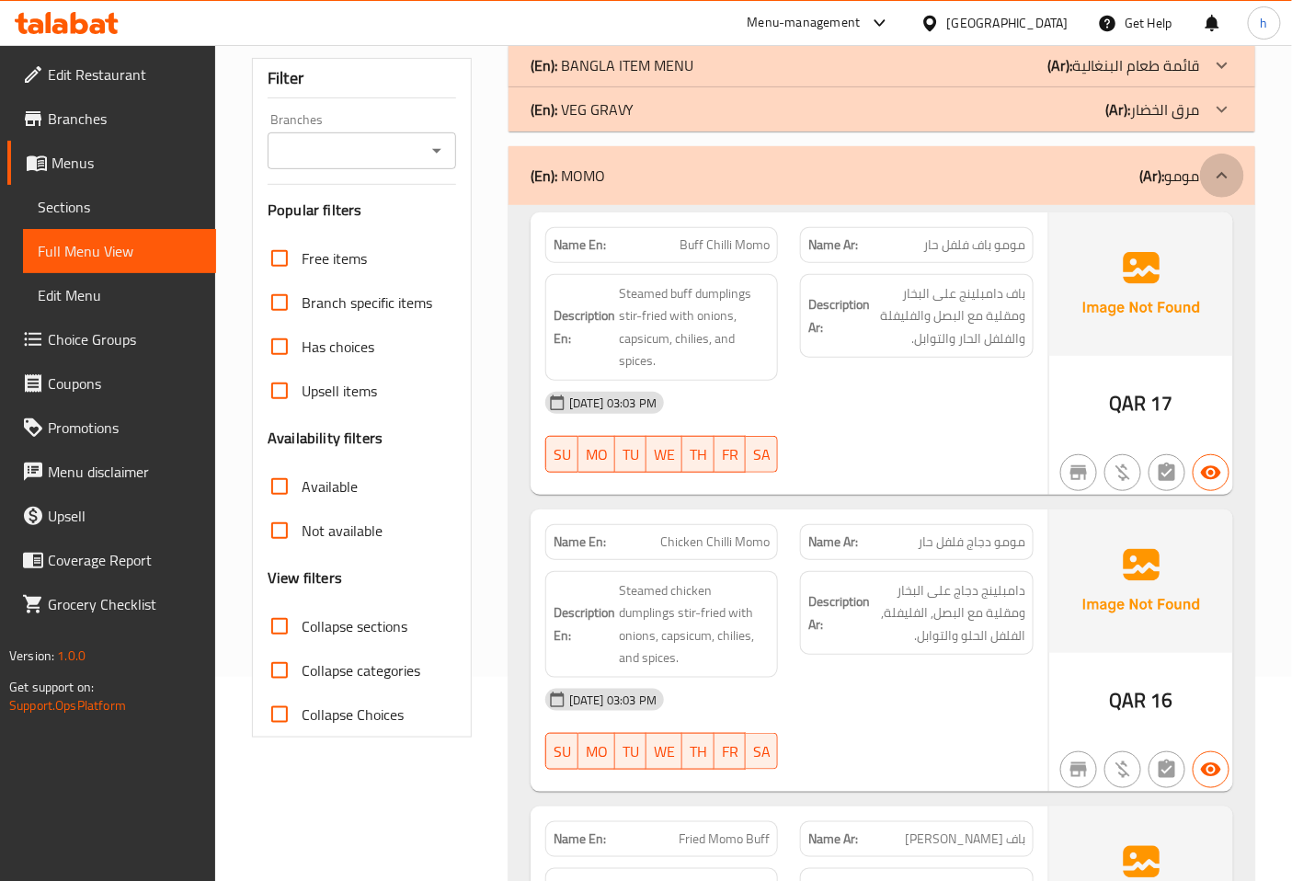
click at [1221, 170] on icon at bounding box center [1222, 176] width 22 height 22
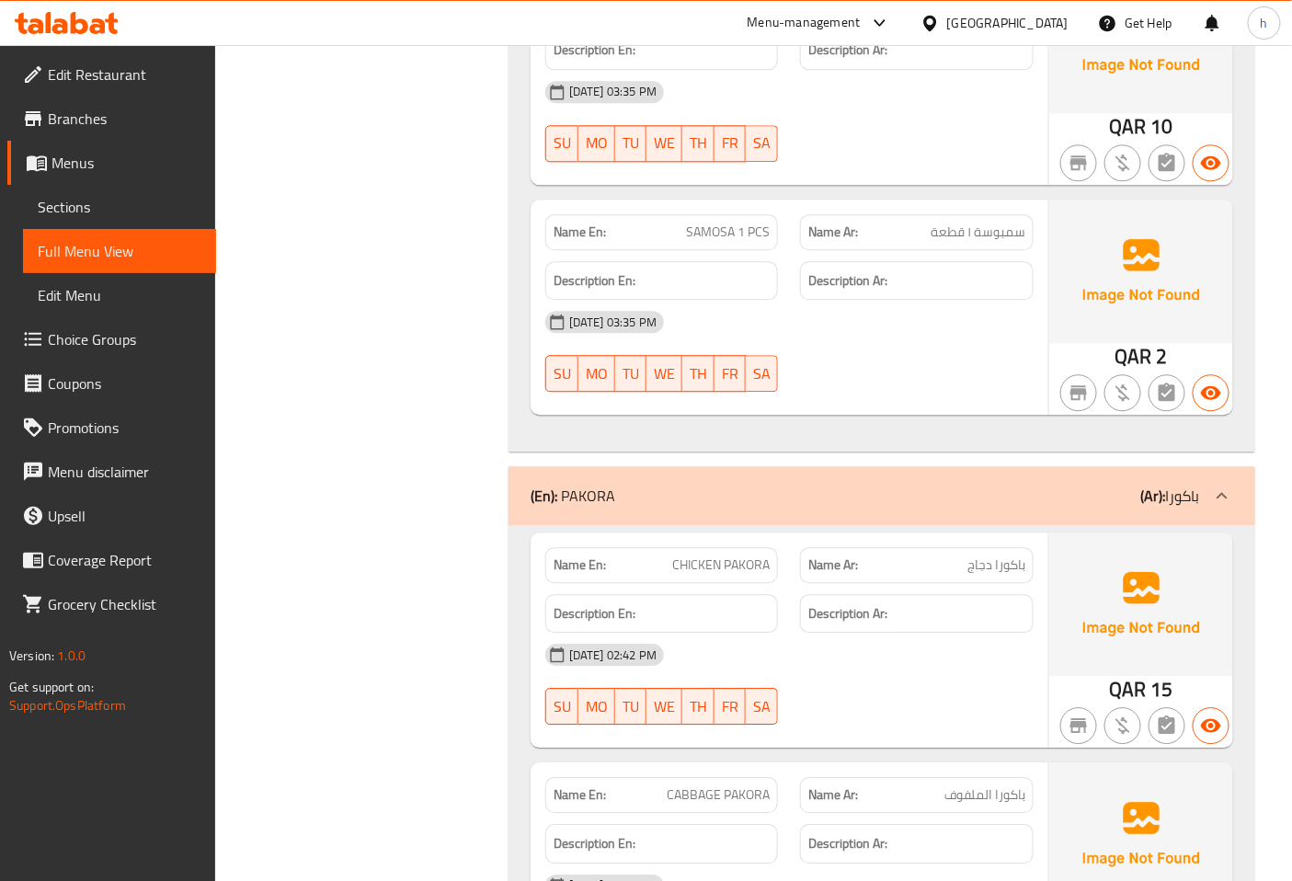
scroll to position [1430, 0]
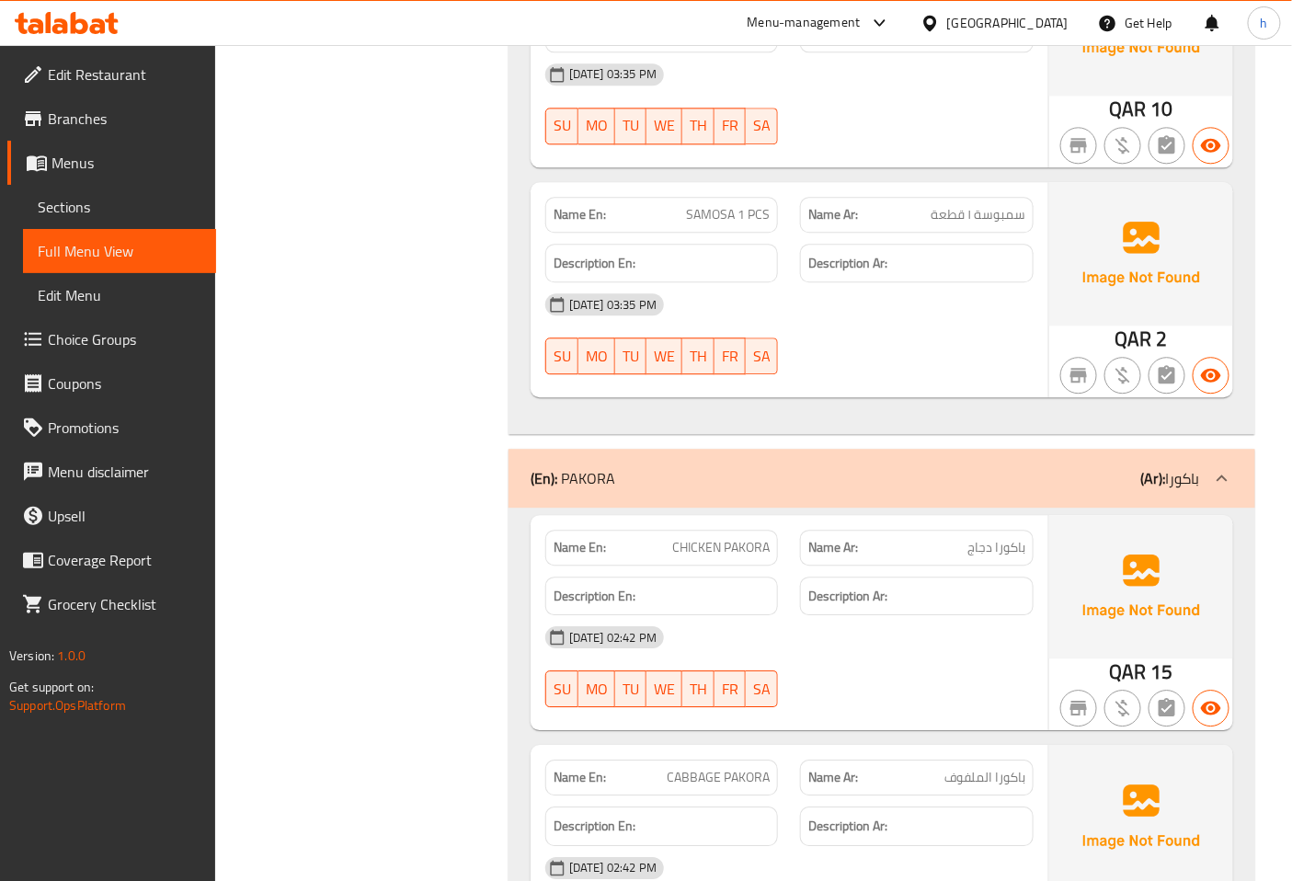
click at [1211, 474] on icon at bounding box center [1222, 478] width 22 height 22
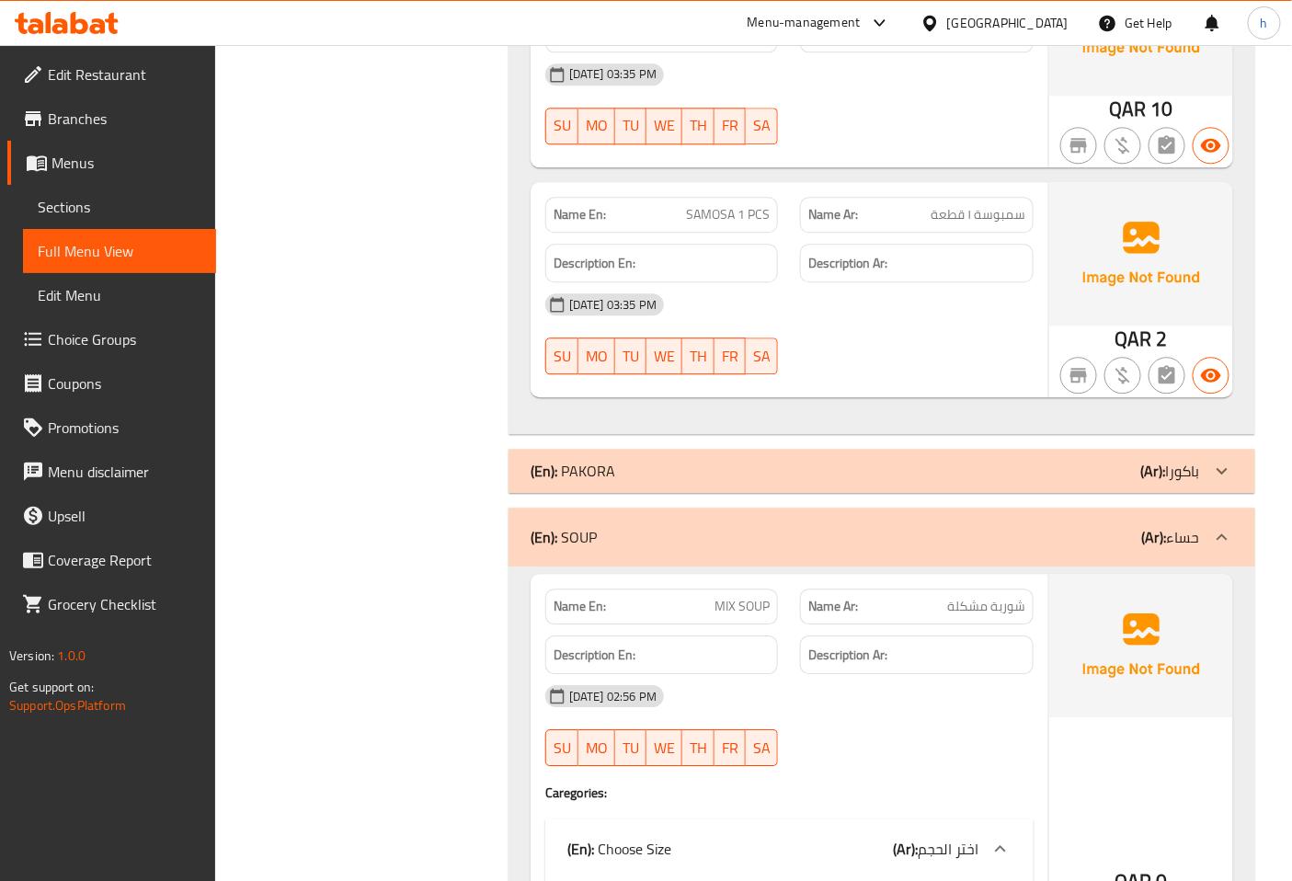
click at [1215, 524] on div at bounding box center [1222, 537] width 44 height 44
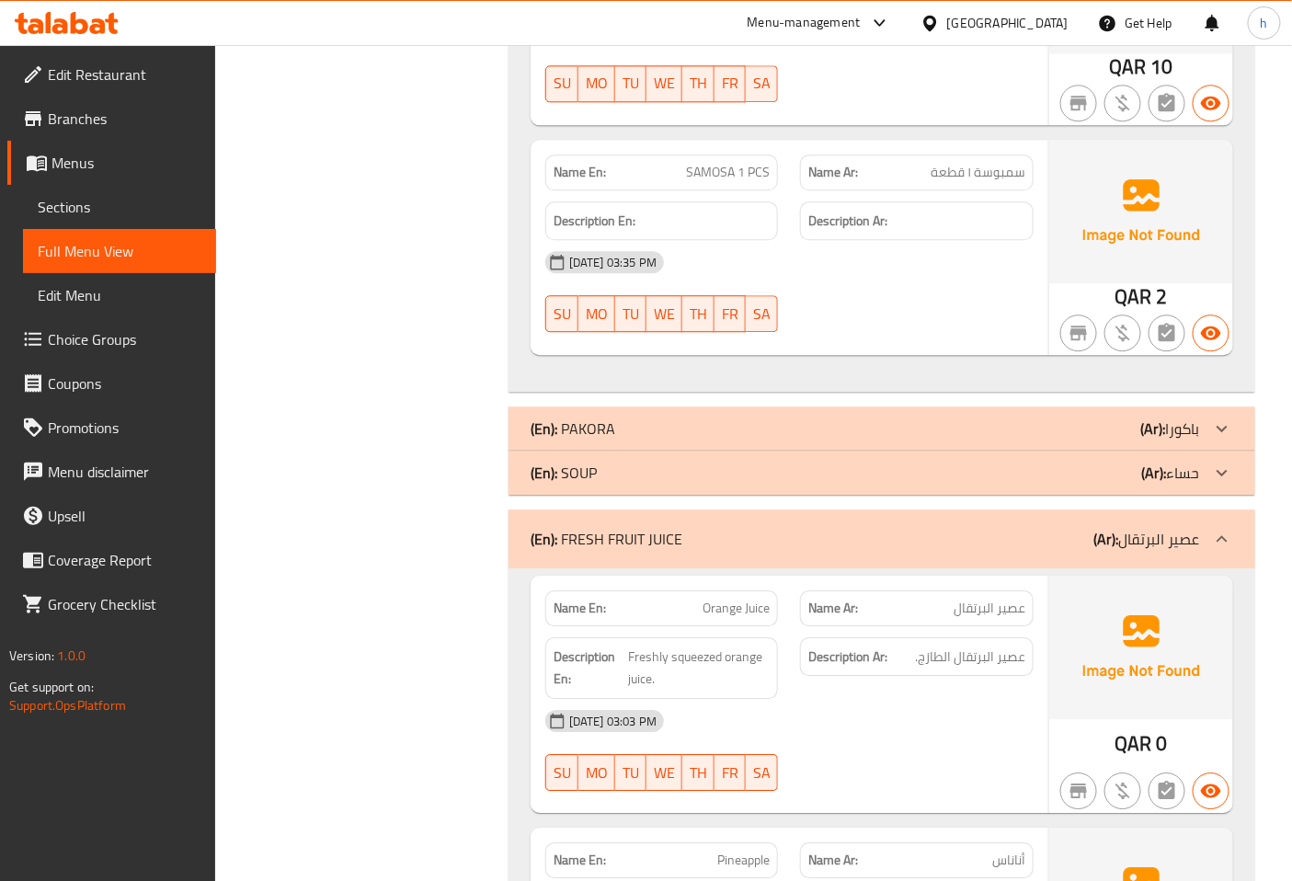
scroll to position [1736, 0]
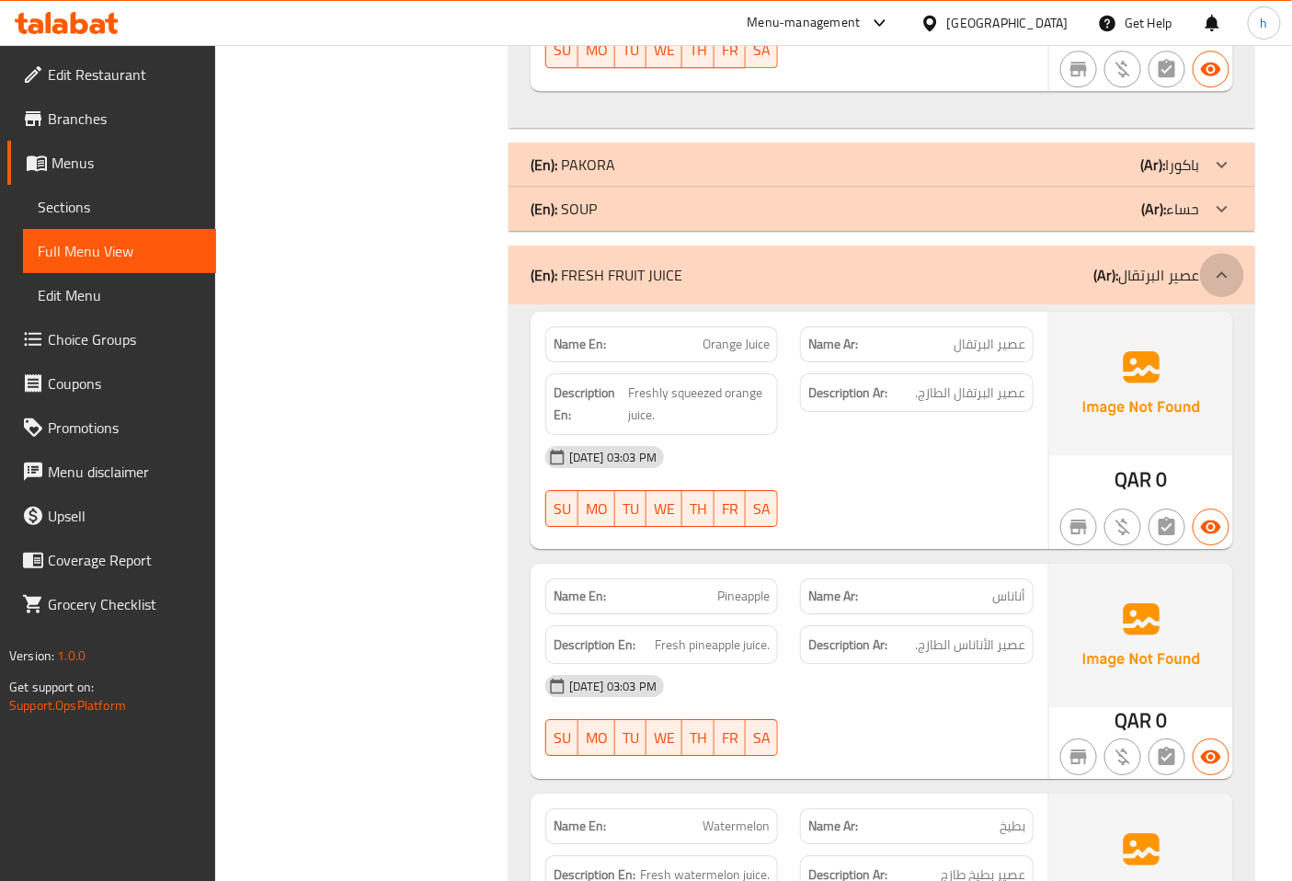
click at [1226, 273] on icon at bounding box center [1222, 275] width 22 height 22
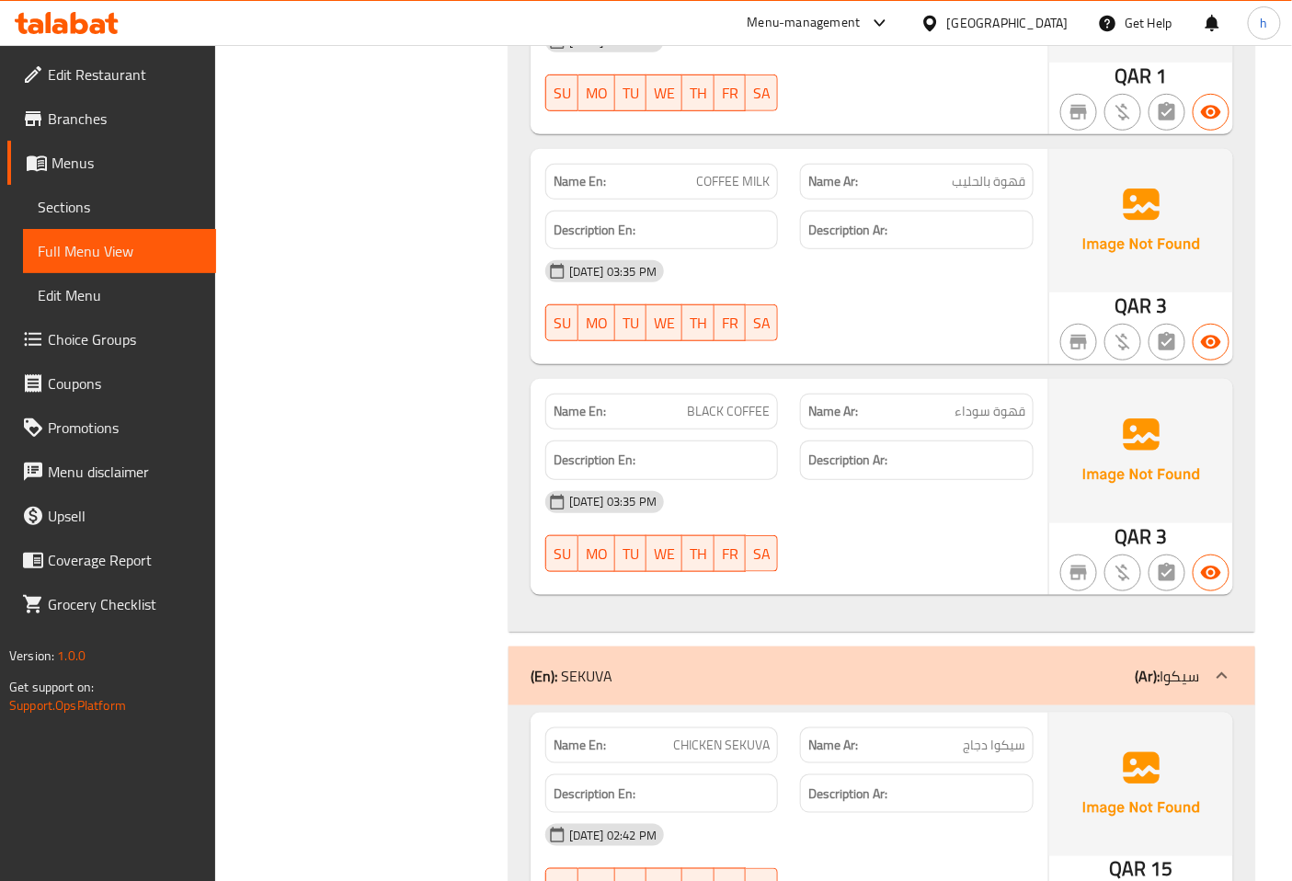
scroll to position [2758, 0]
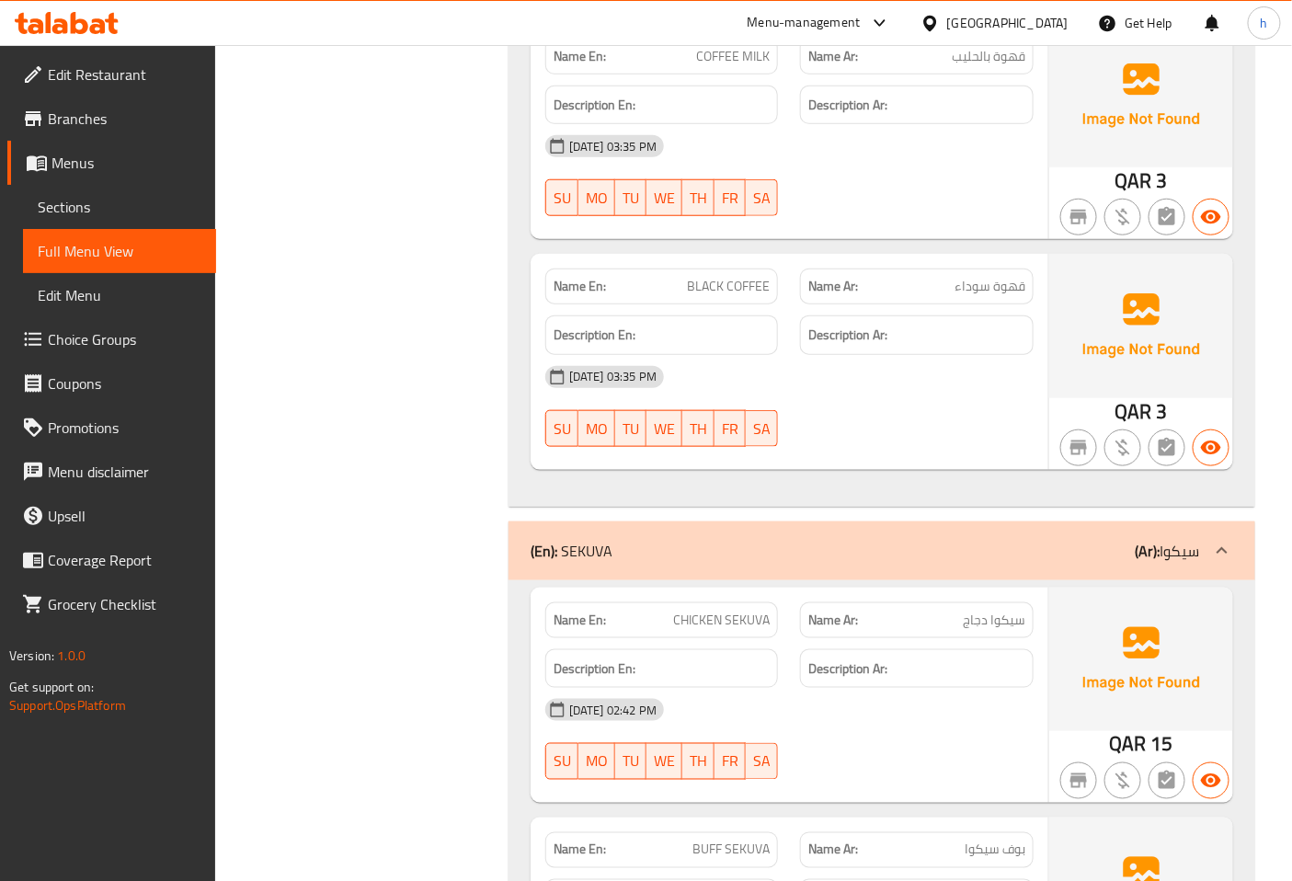
drag, startPoint x: 1209, startPoint y: 549, endPoint x: 943, endPoint y: 482, distance: 274.1
click at [1209, 549] on div at bounding box center [1222, 551] width 44 height 44
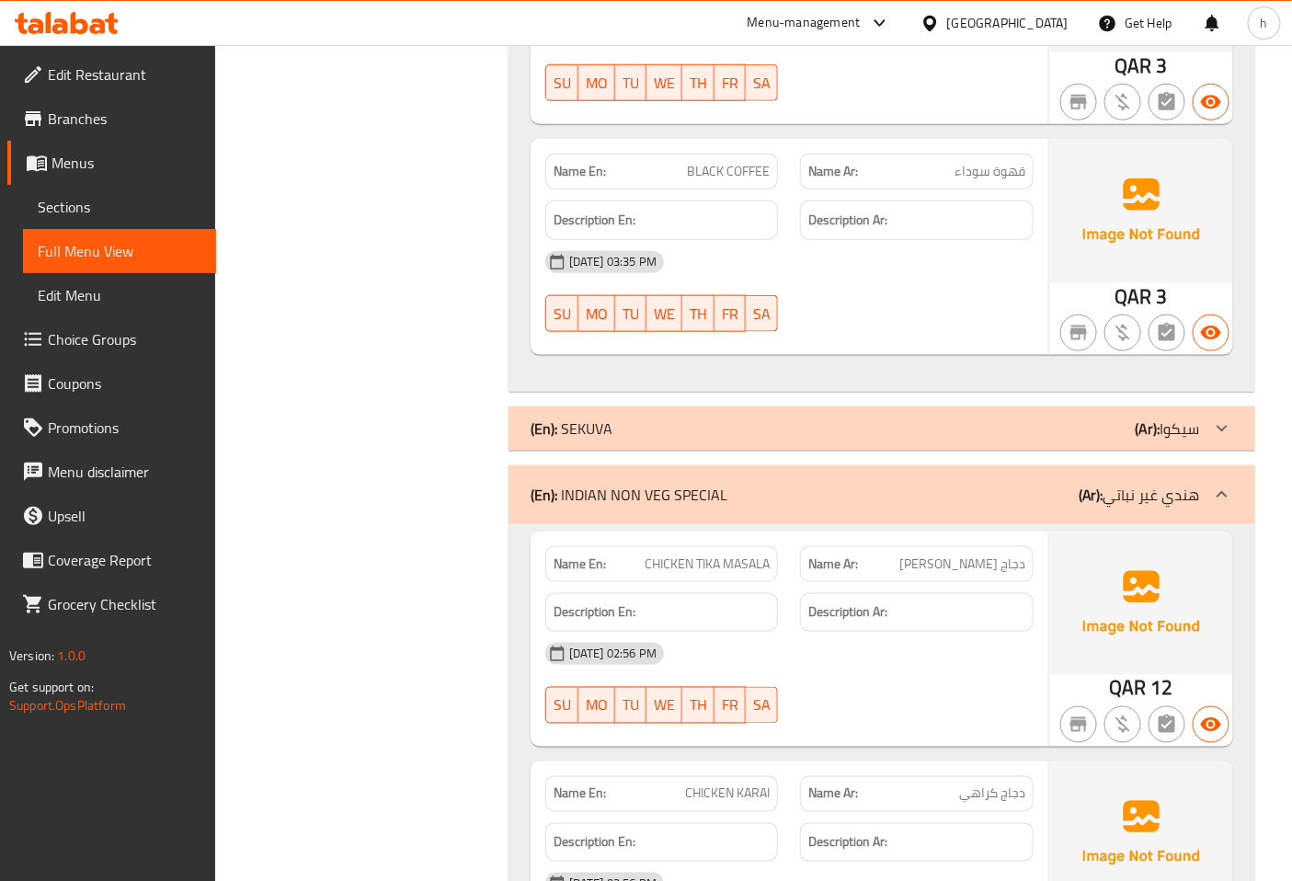
scroll to position [2963, 0]
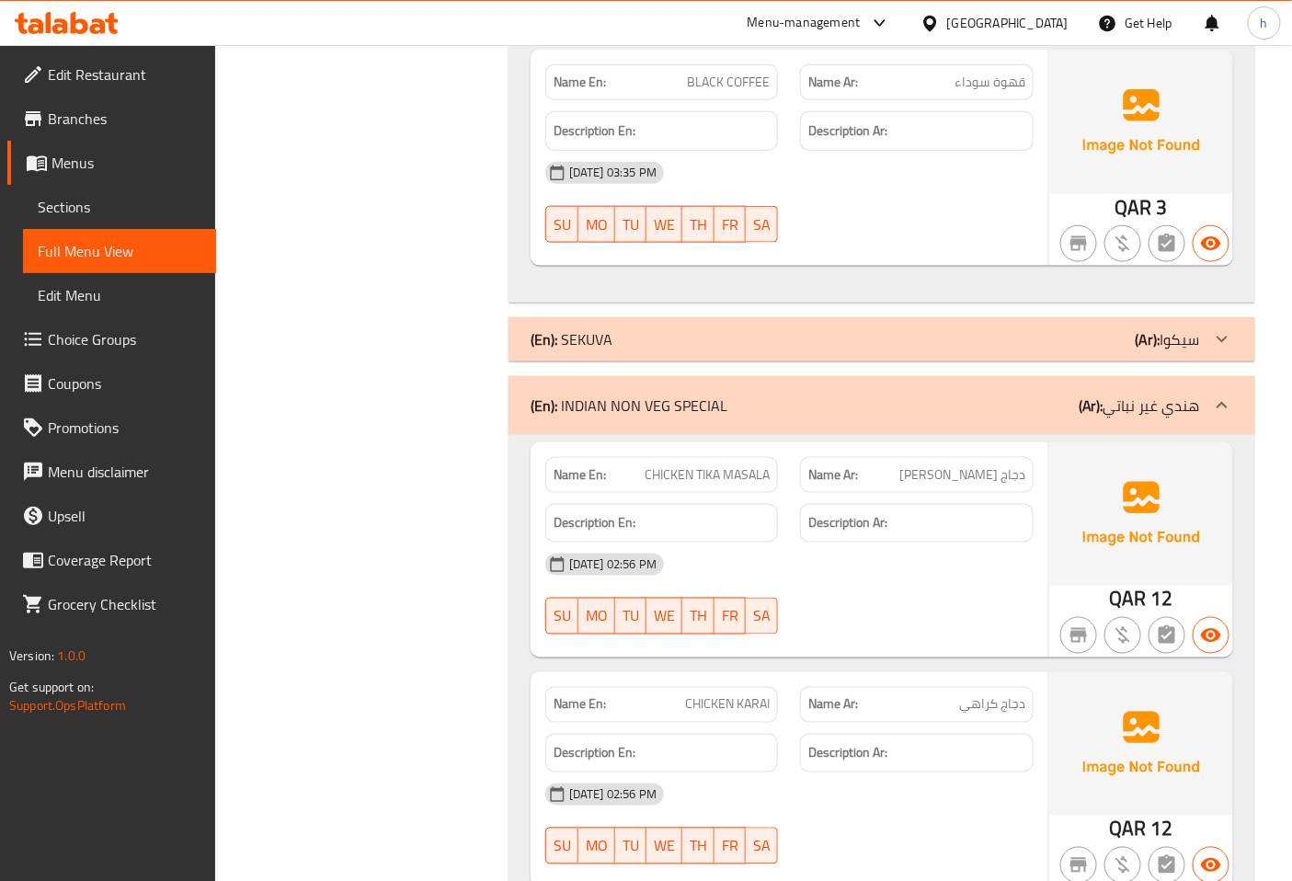
click at [1211, 408] on icon at bounding box center [1222, 405] width 22 height 22
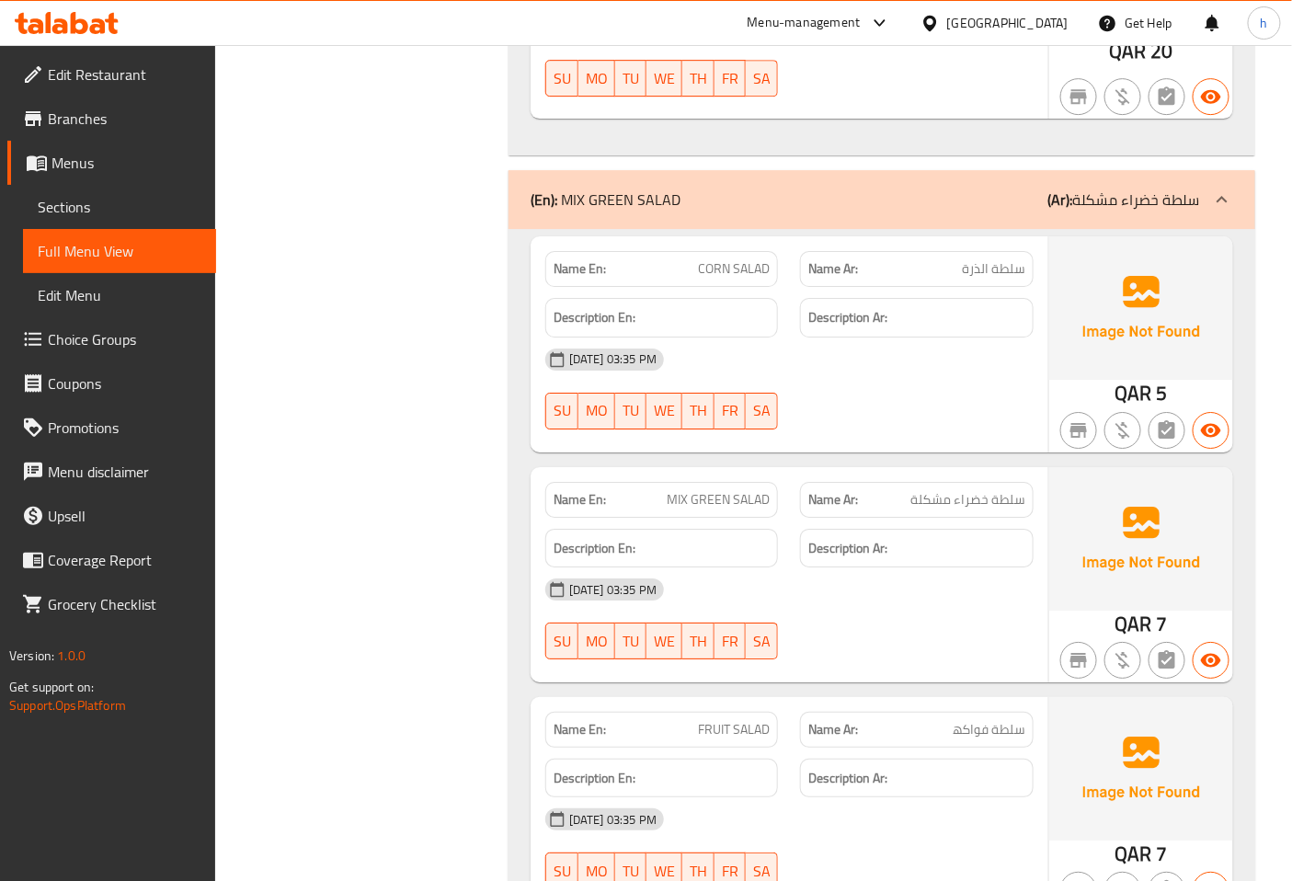
scroll to position [4290, 0]
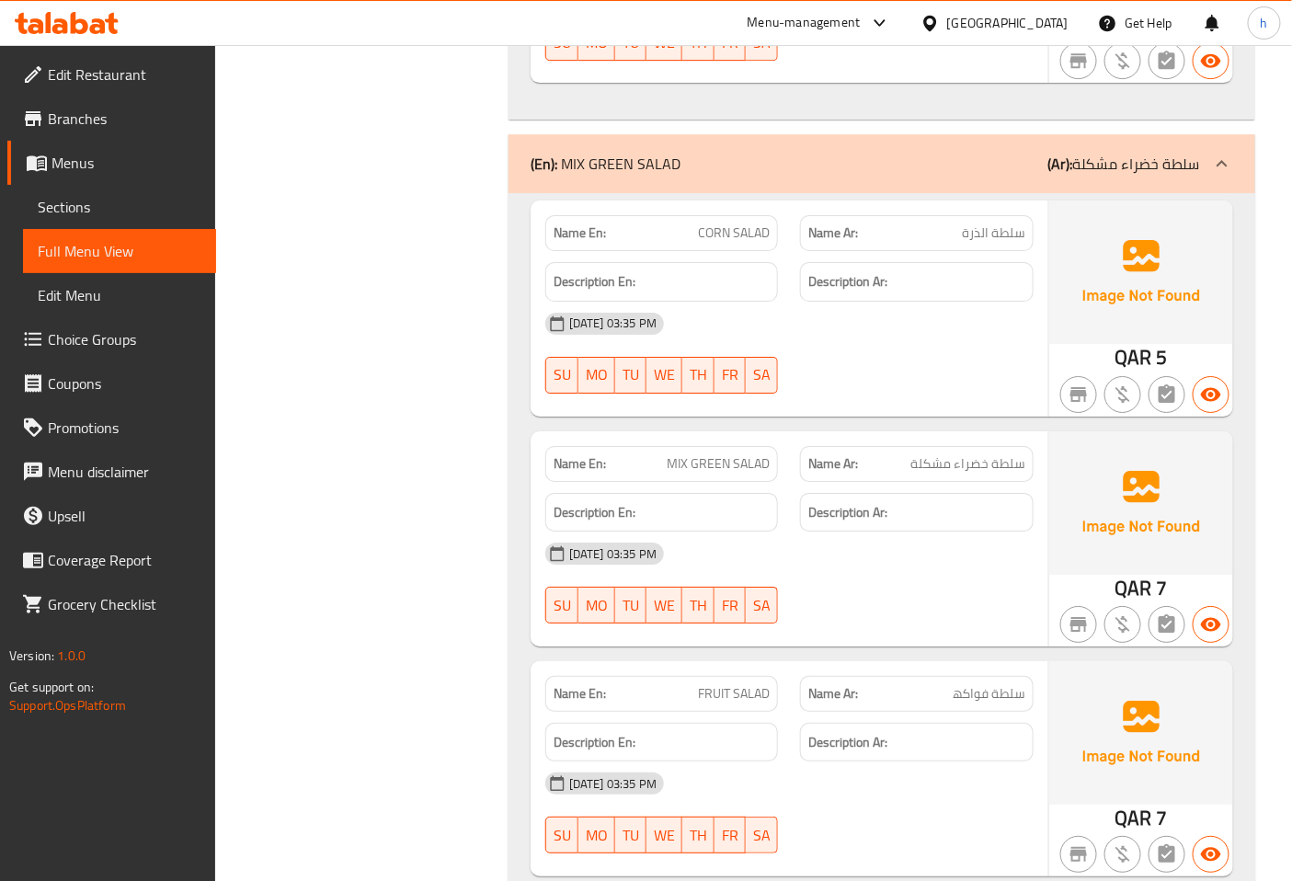
click at [79, 207] on span "Sections" at bounding box center [120, 207] width 164 height 22
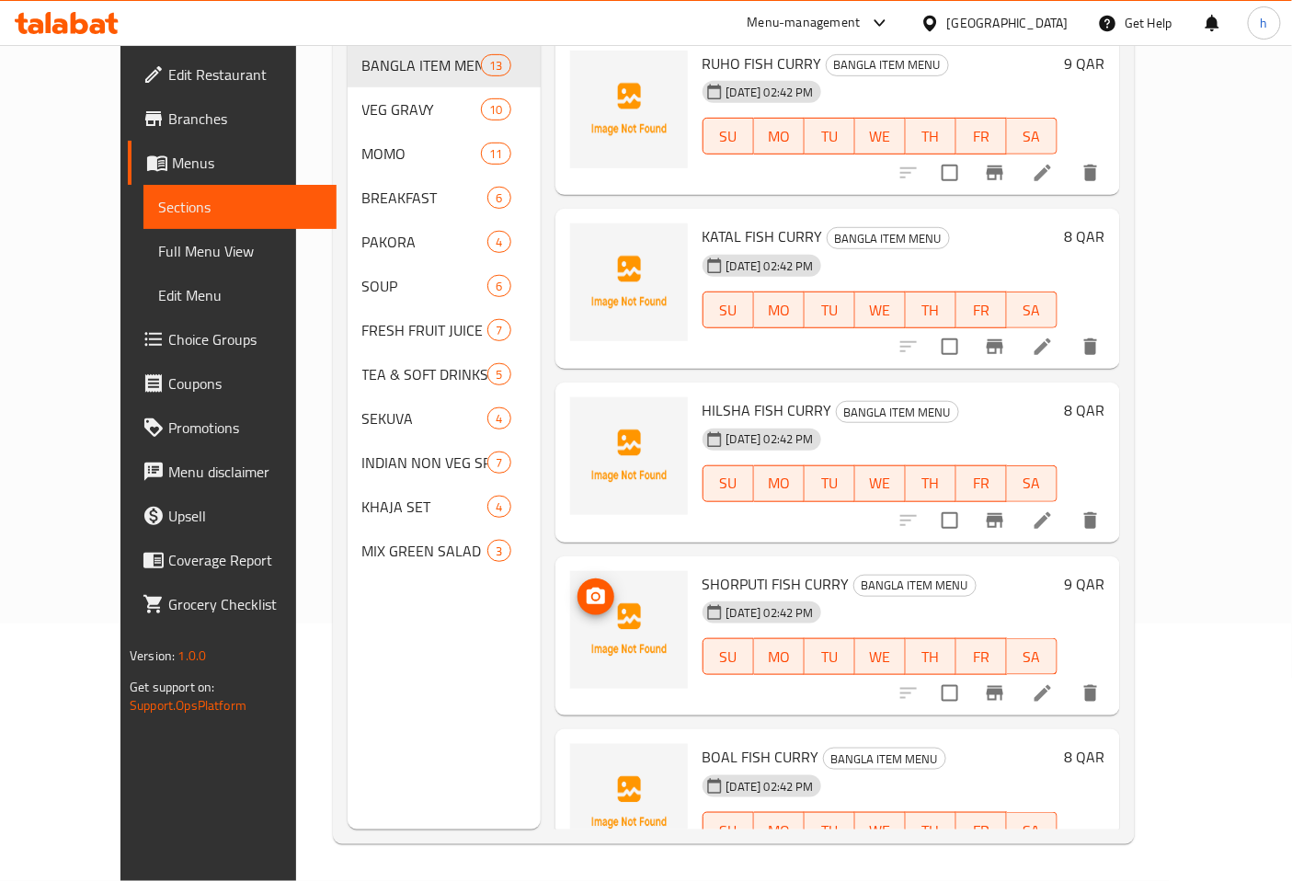
scroll to position [102, 0]
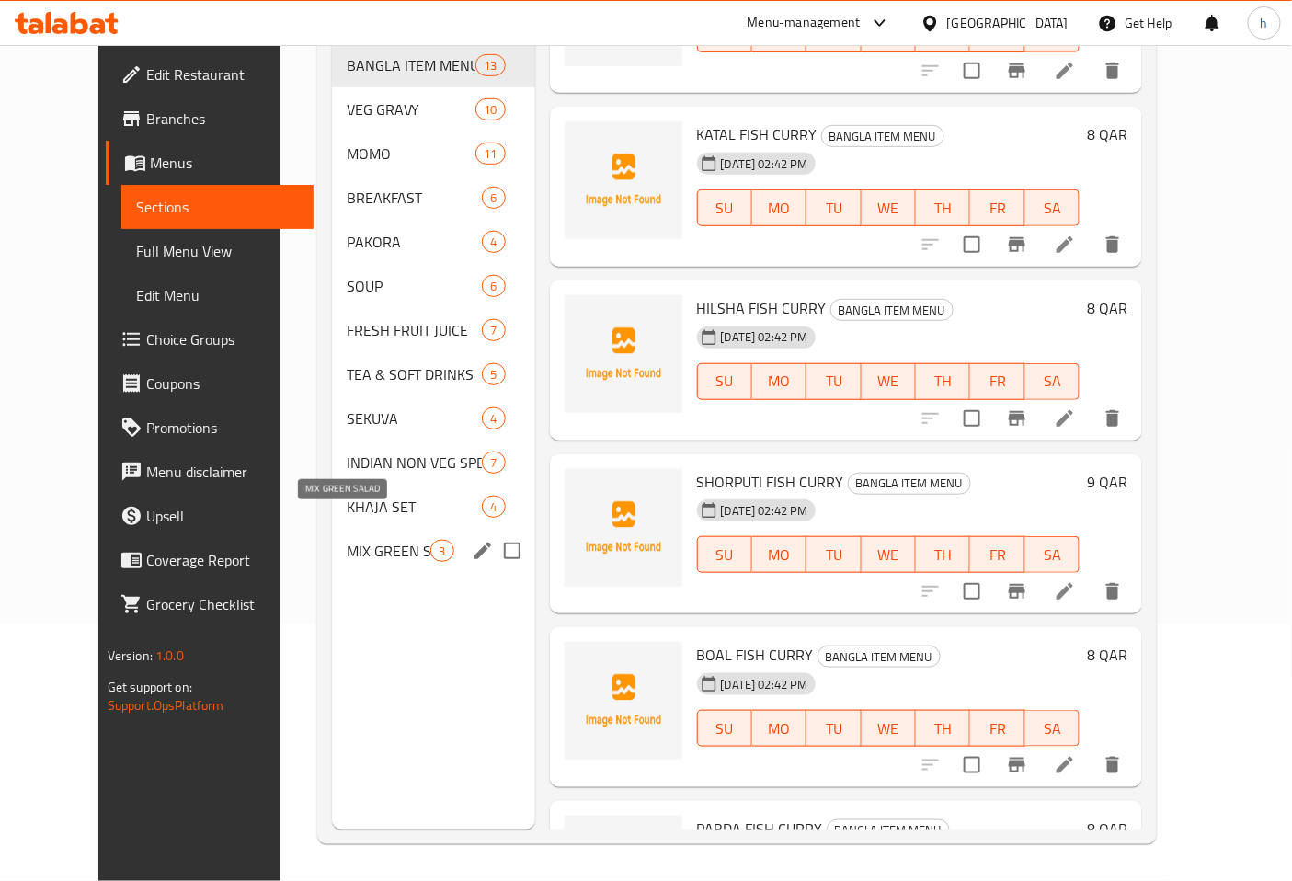
click at [365, 540] on span "MIX GREEN SALAD" at bounding box center [389, 551] width 84 height 22
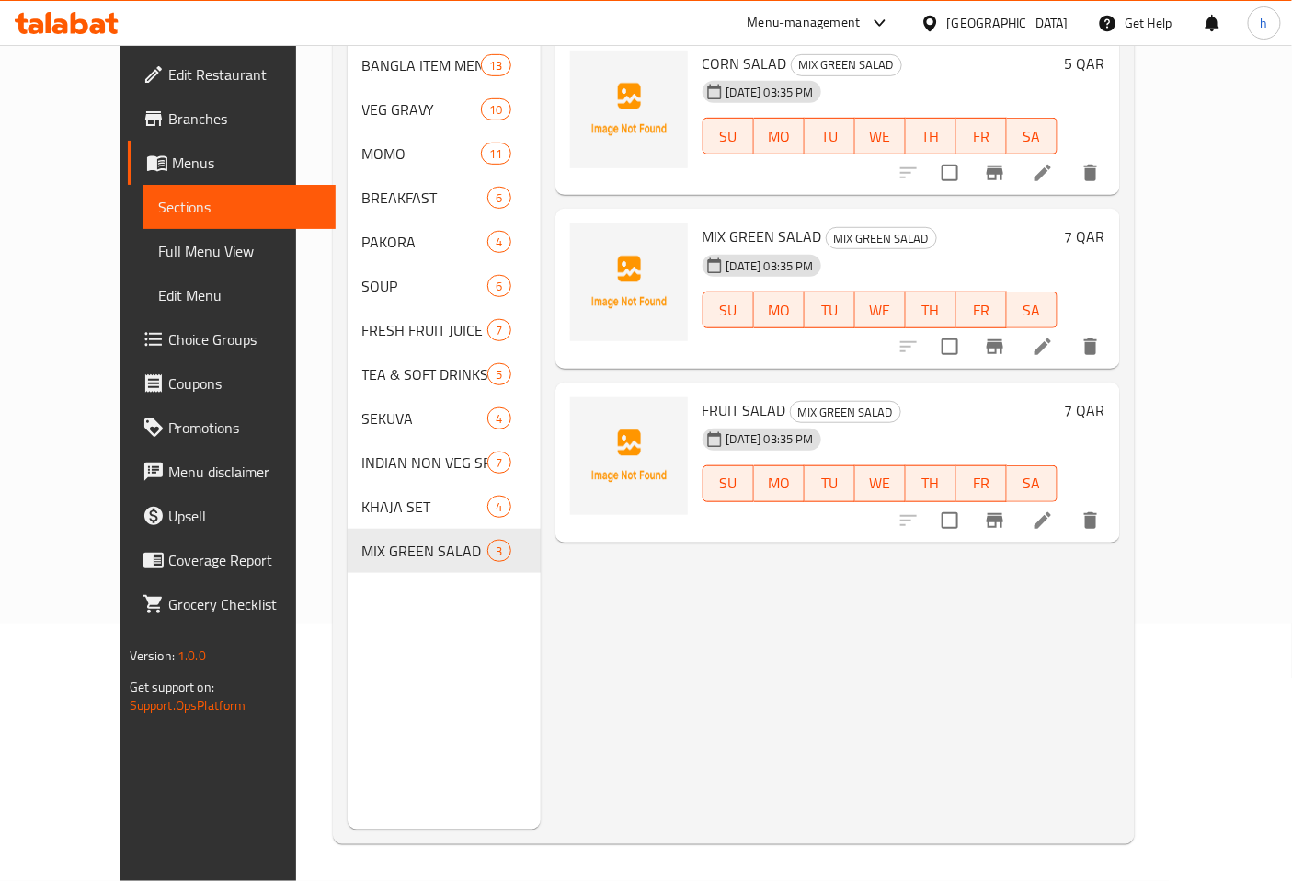
click at [1068, 504] on li at bounding box center [1042, 520] width 51 height 33
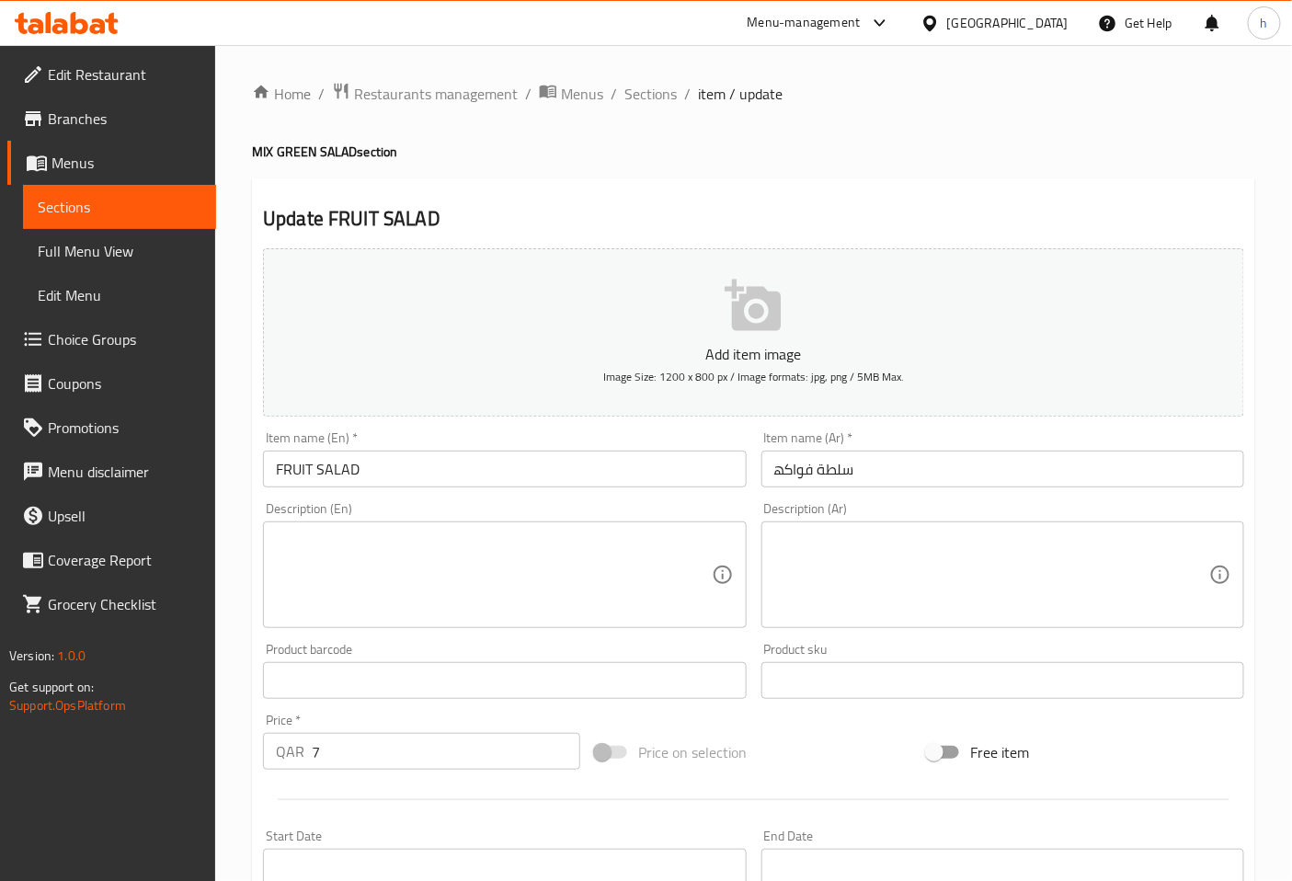
click at [867, 474] on input "سلطة فواكھ" at bounding box center [1002, 469] width 483 height 37
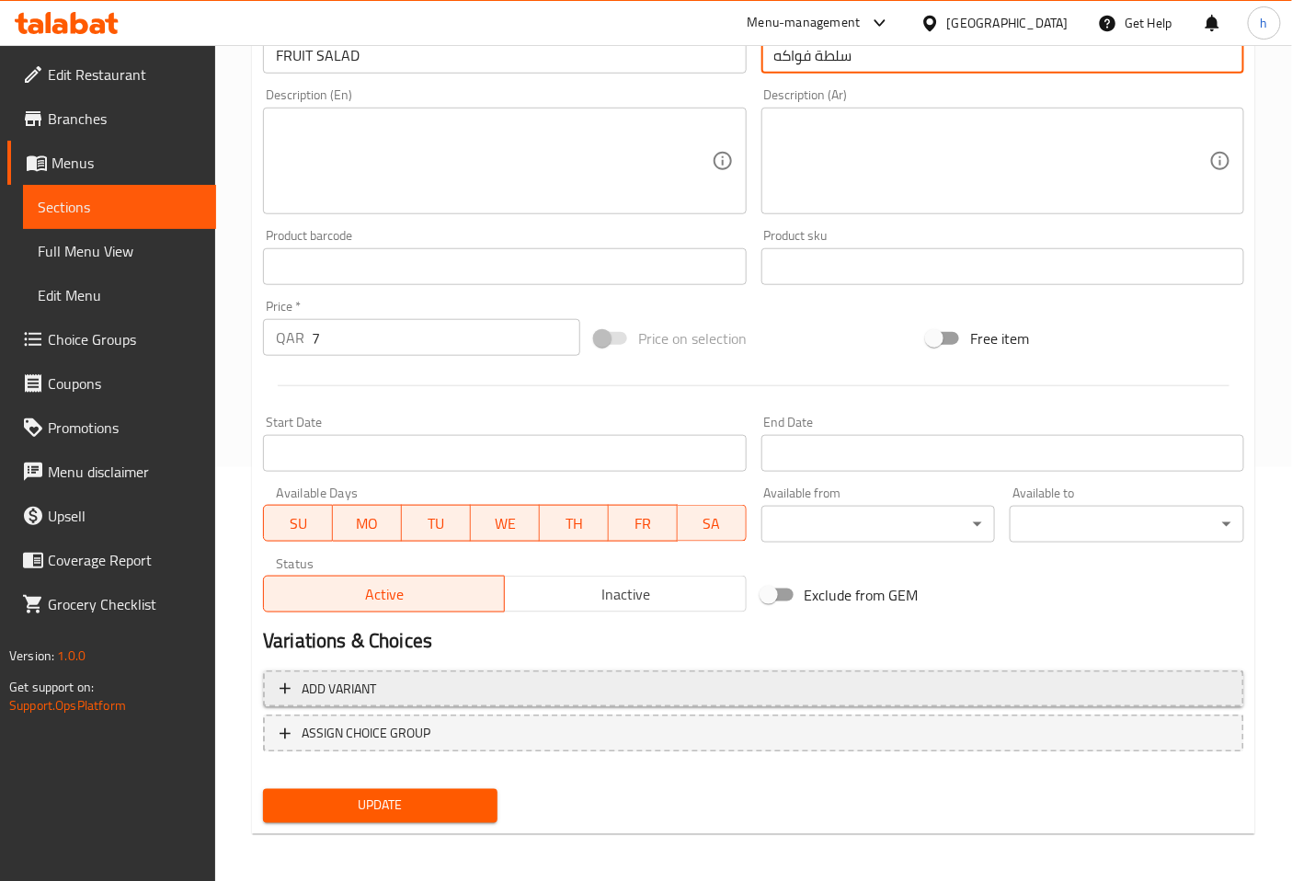
scroll to position [415, 0]
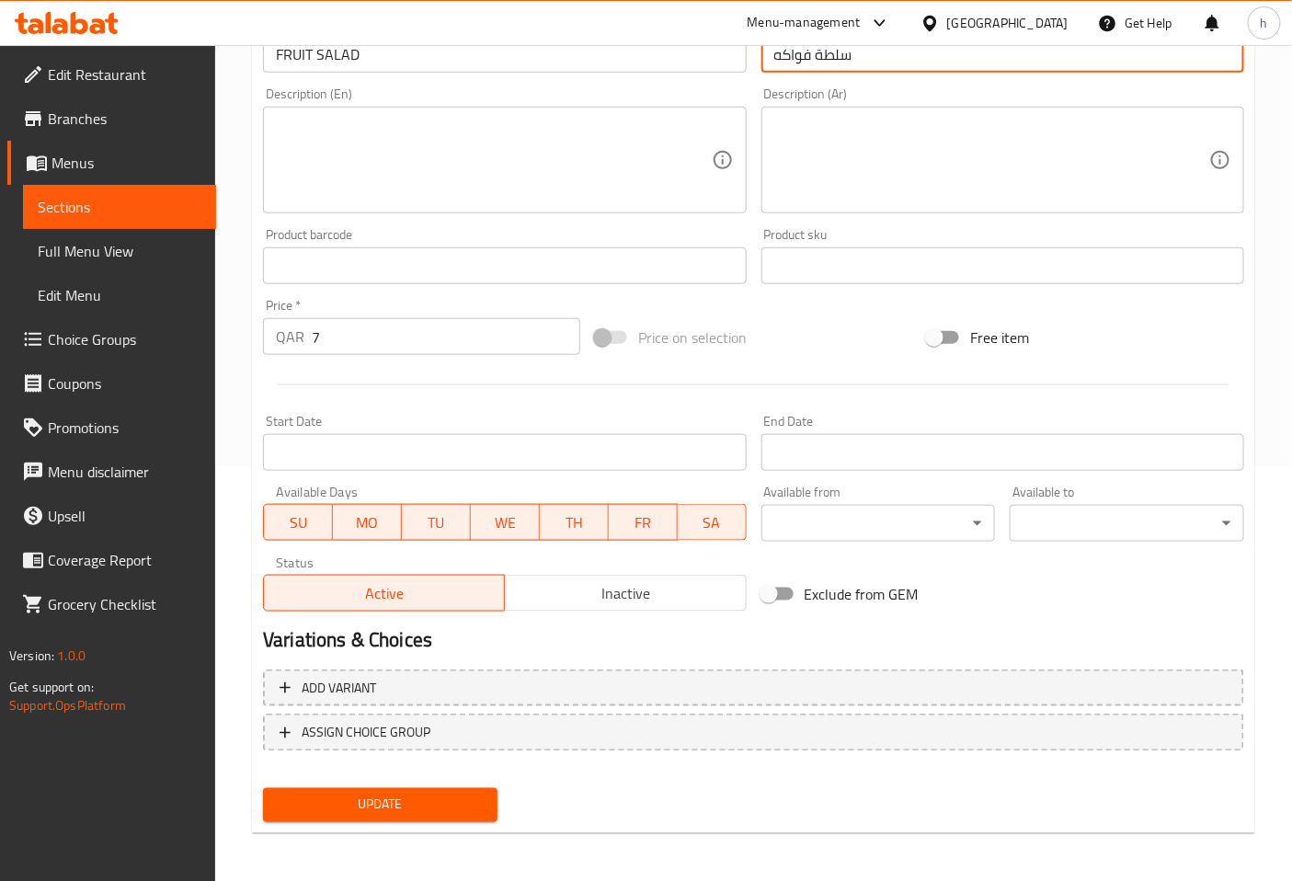
type input "سلطة فواكه"
click at [410, 798] on span "Update" at bounding box center [380, 805] width 205 height 23
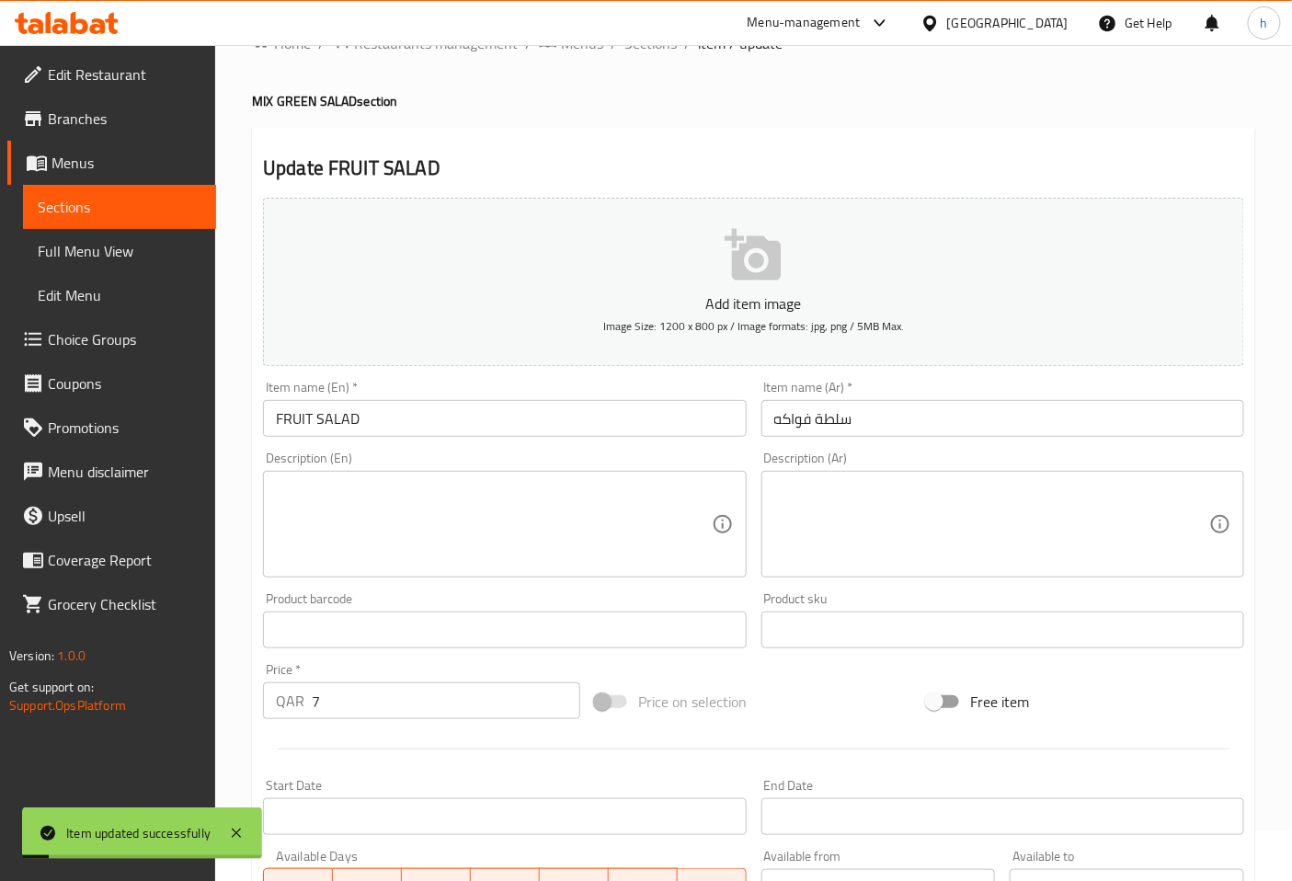
scroll to position [0, 0]
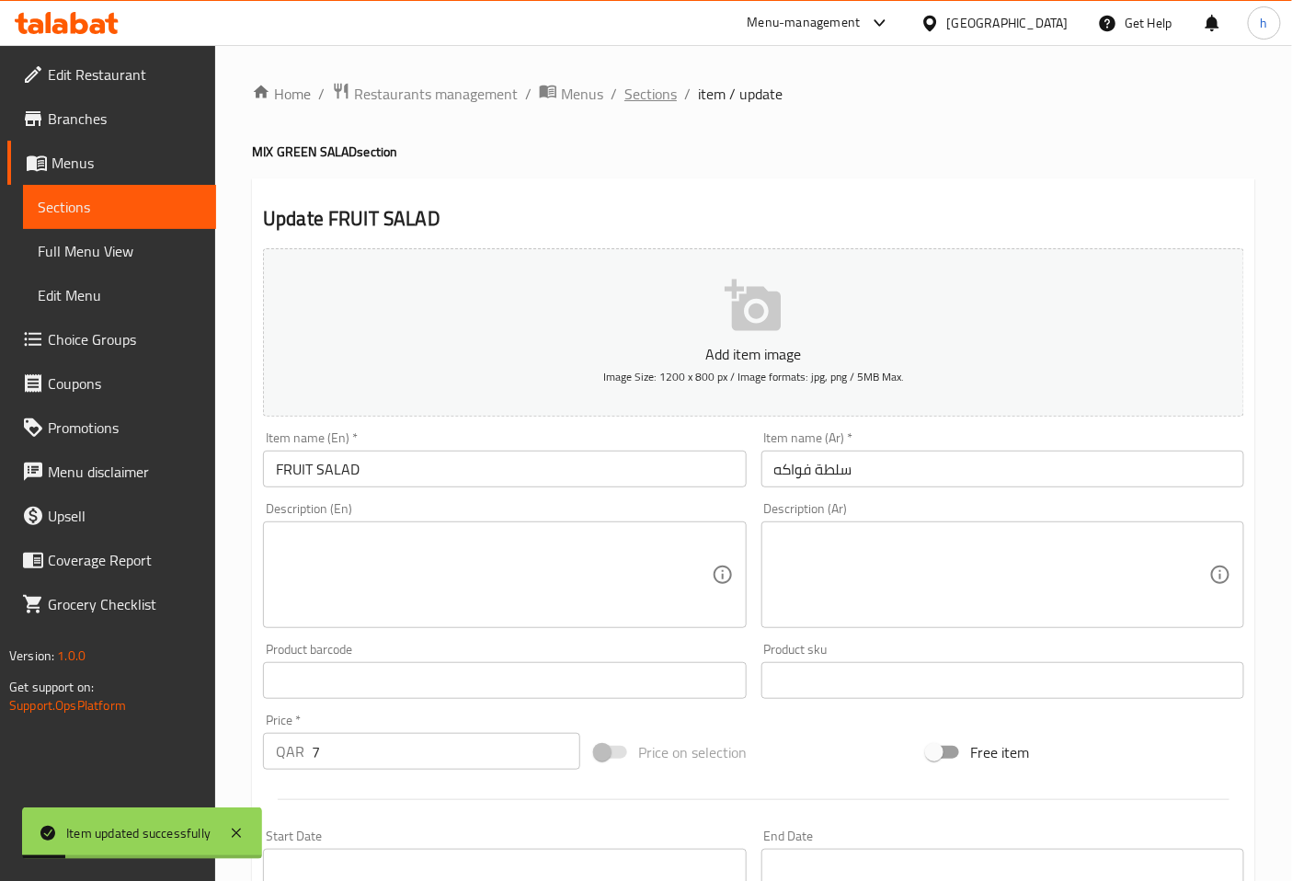
click at [634, 86] on span "Sections" at bounding box center [650, 94] width 52 height 22
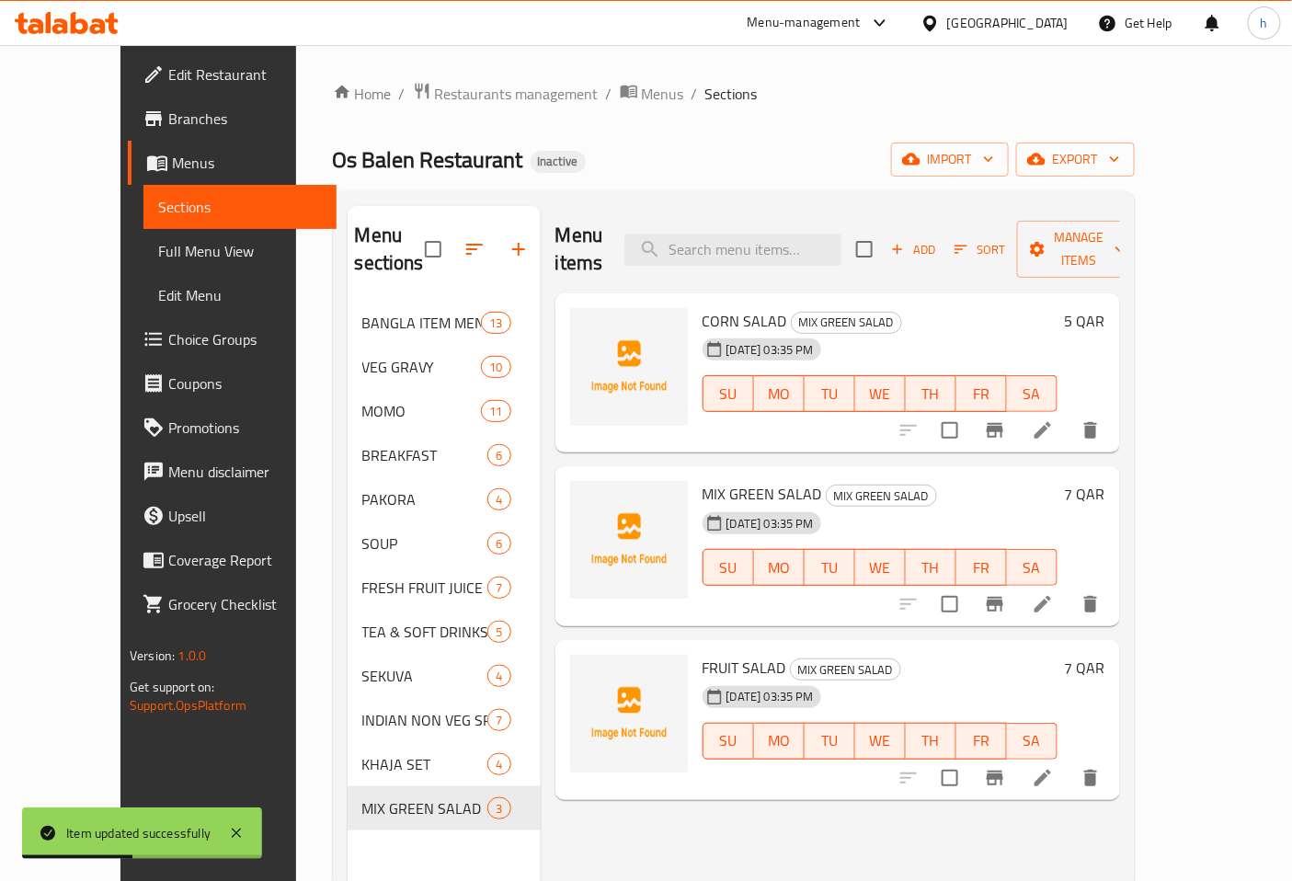
click at [158, 249] on span "Full Menu View" at bounding box center [240, 251] width 164 height 22
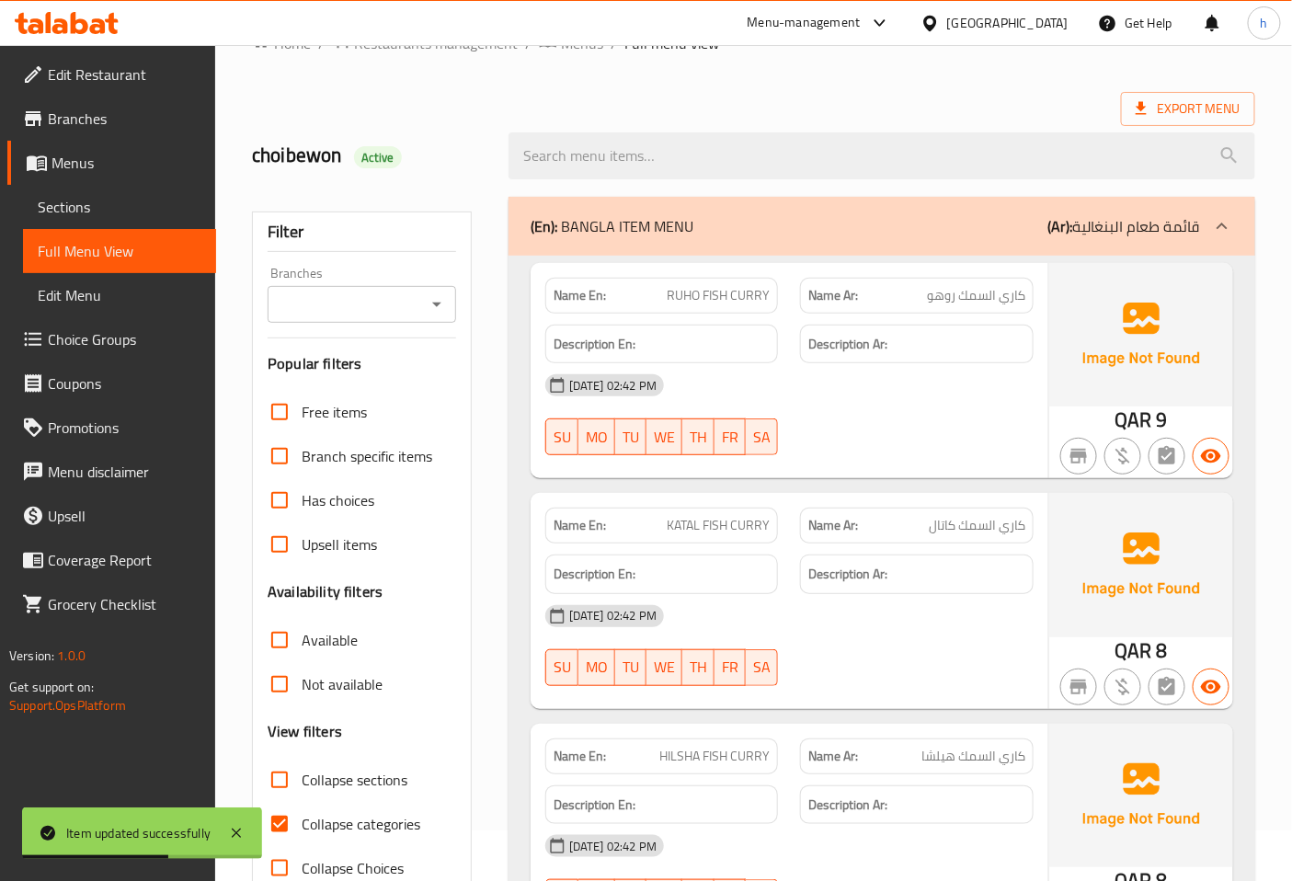
scroll to position [102, 0]
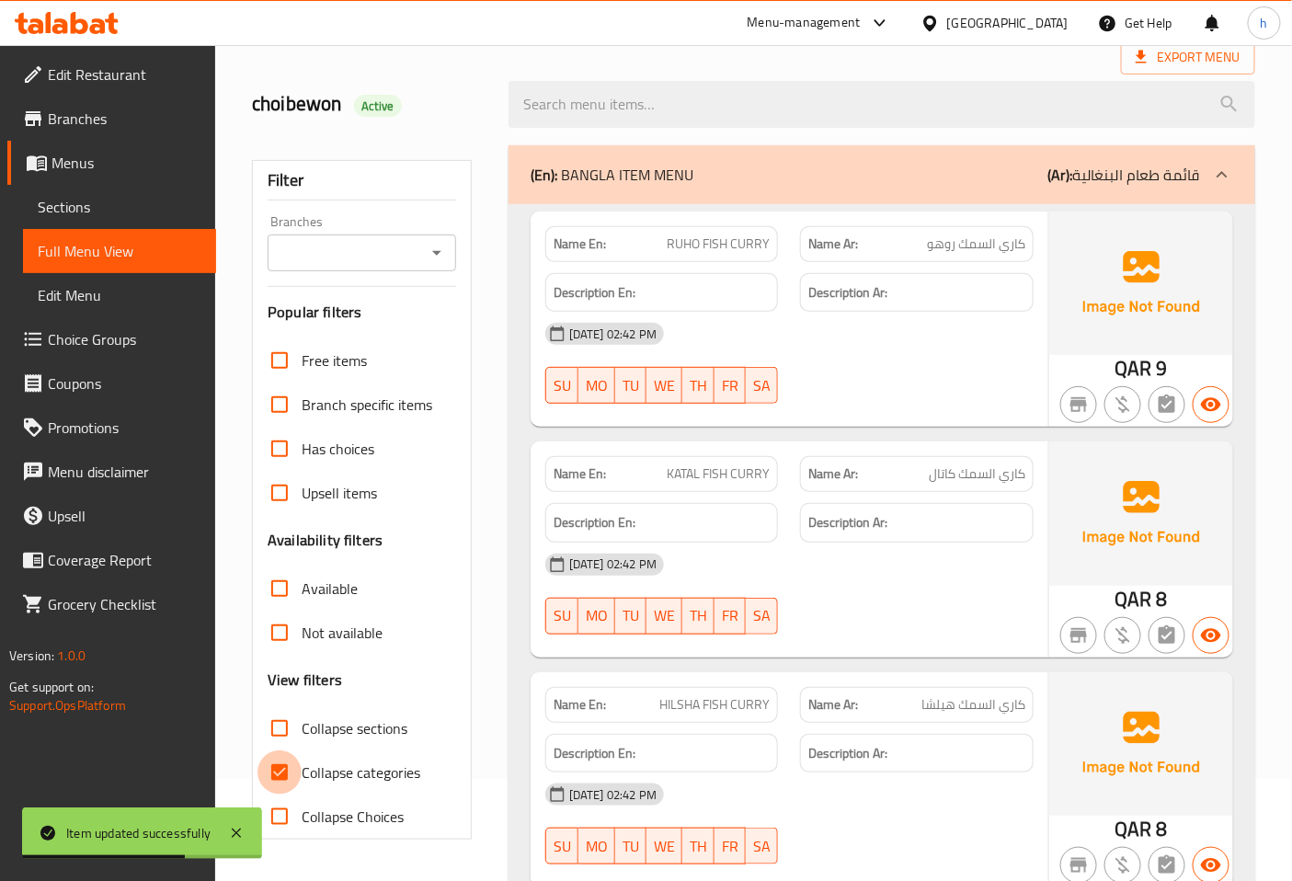
click at [277, 764] on input "Collapse categories" at bounding box center [279, 772] width 44 height 44
checkbox input "false"
click at [1216, 172] on icon at bounding box center [1222, 175] width 22 height 22
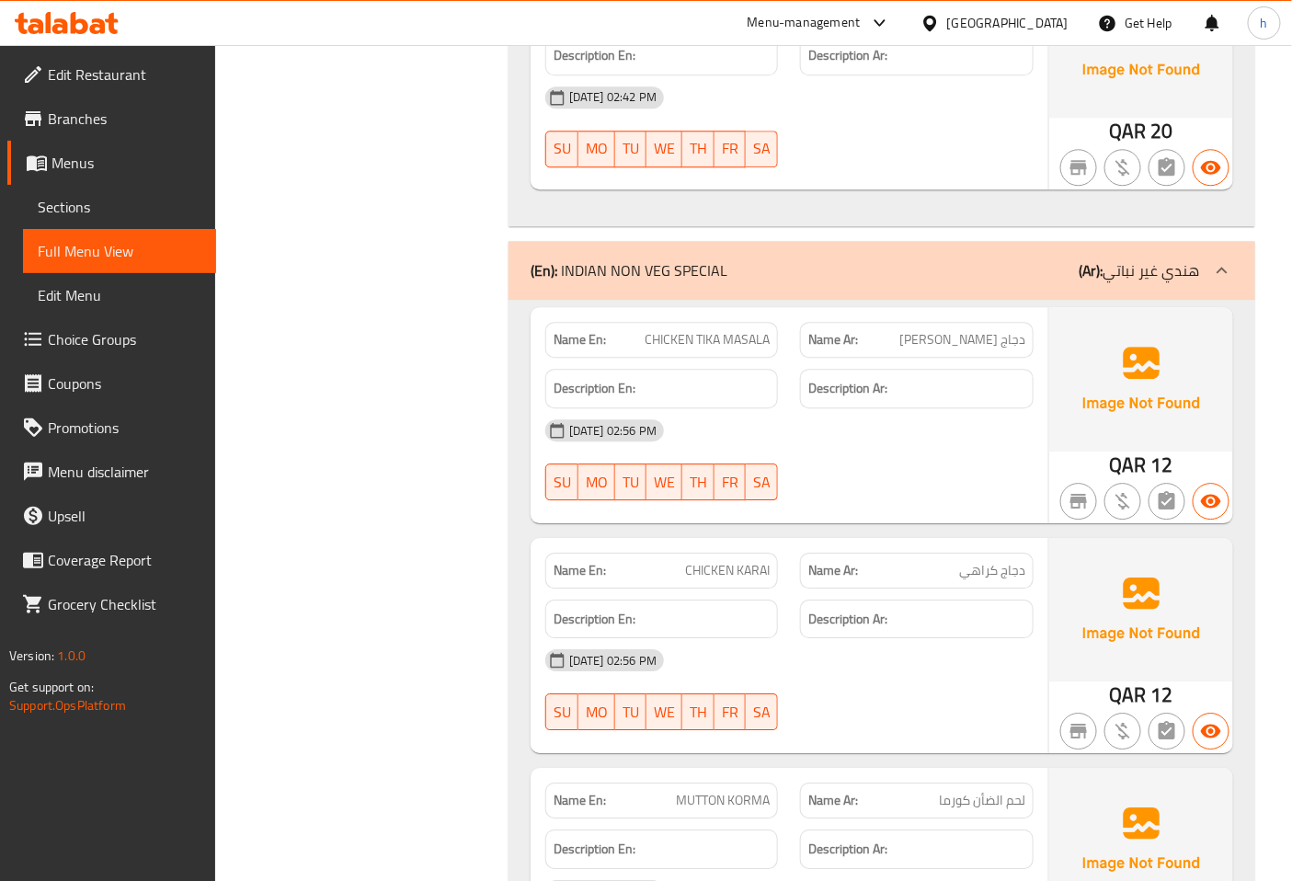
scroll to position [15432, 0]
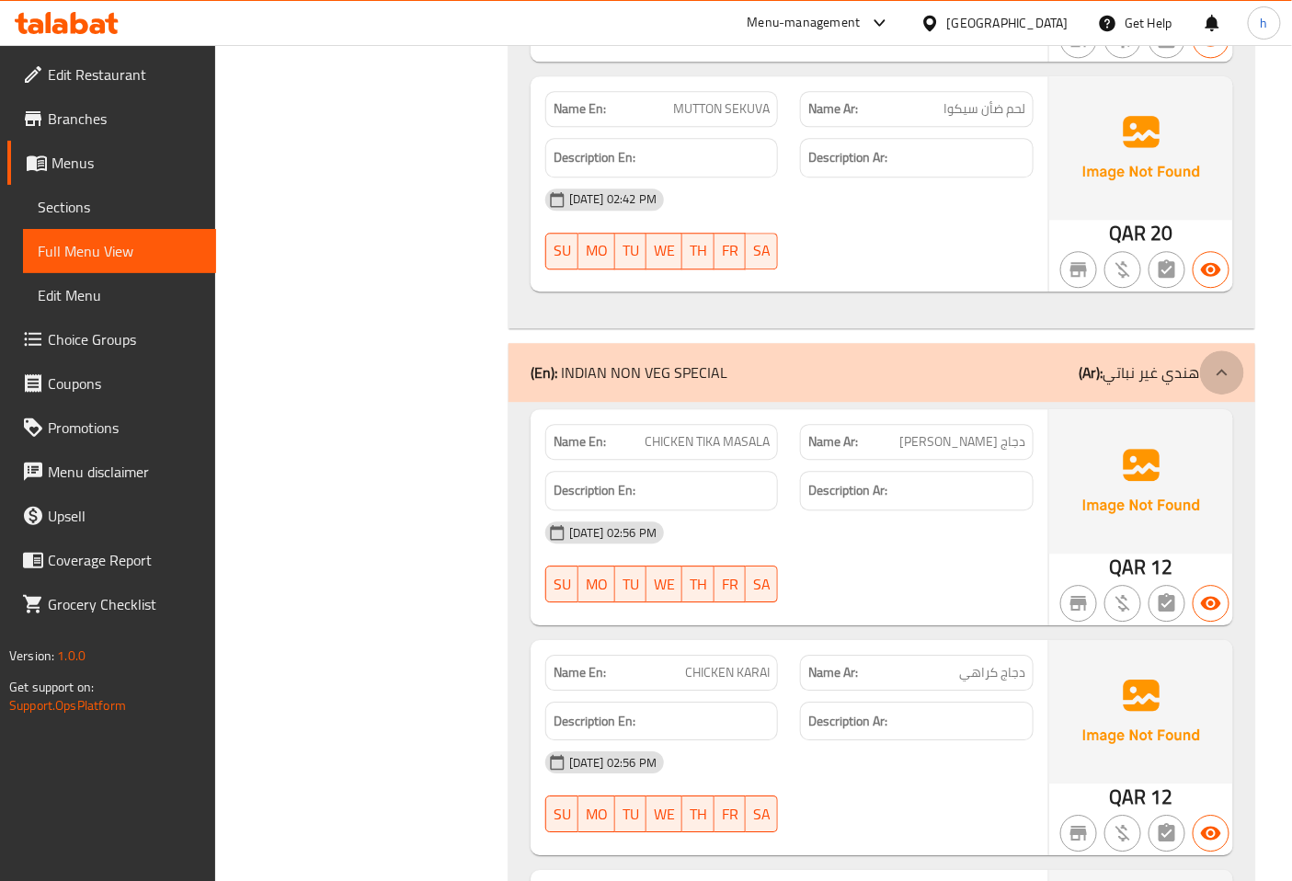
click at [1206, 350] on div at bounding box center [1222, 372] width 44 height 44
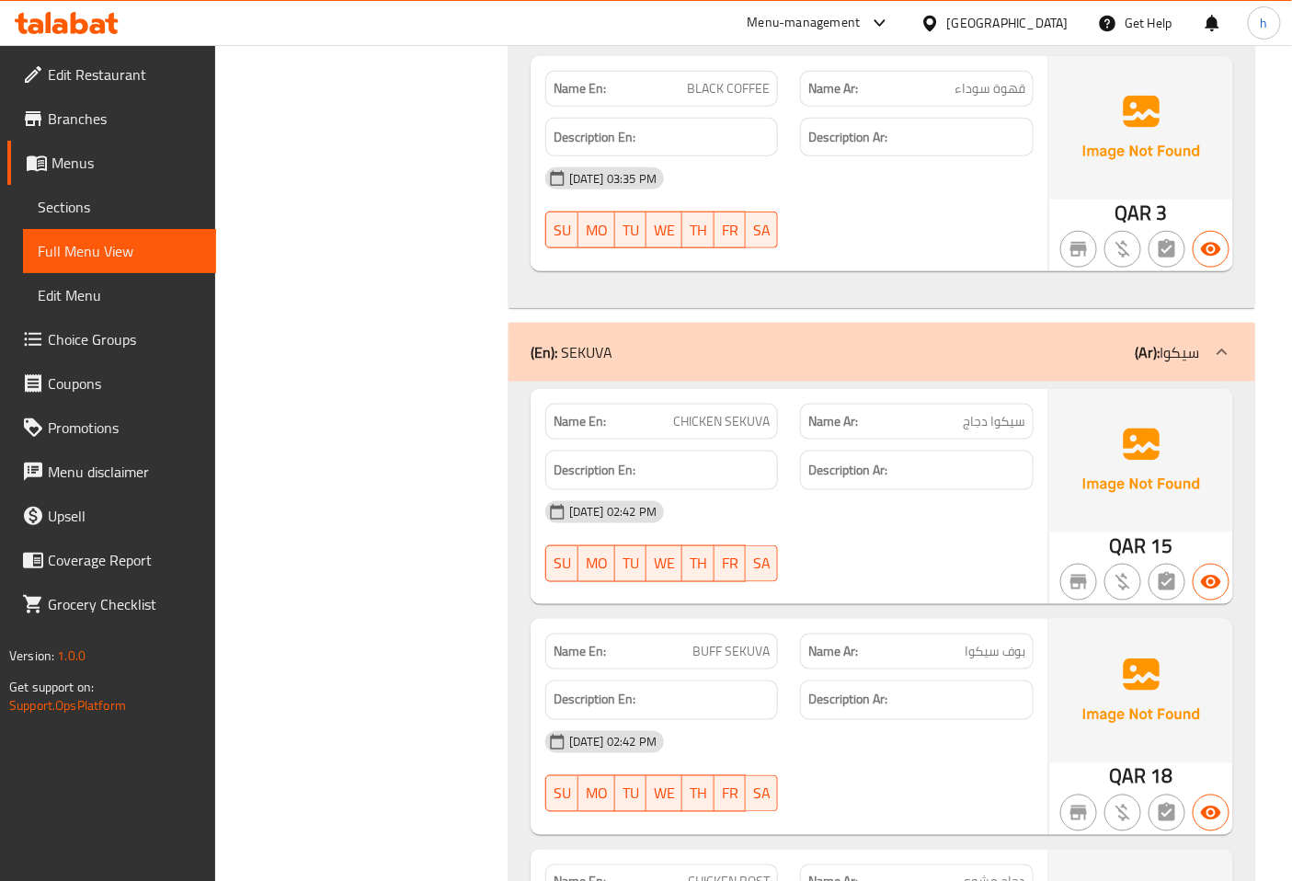
scroll to position [14410, 0]
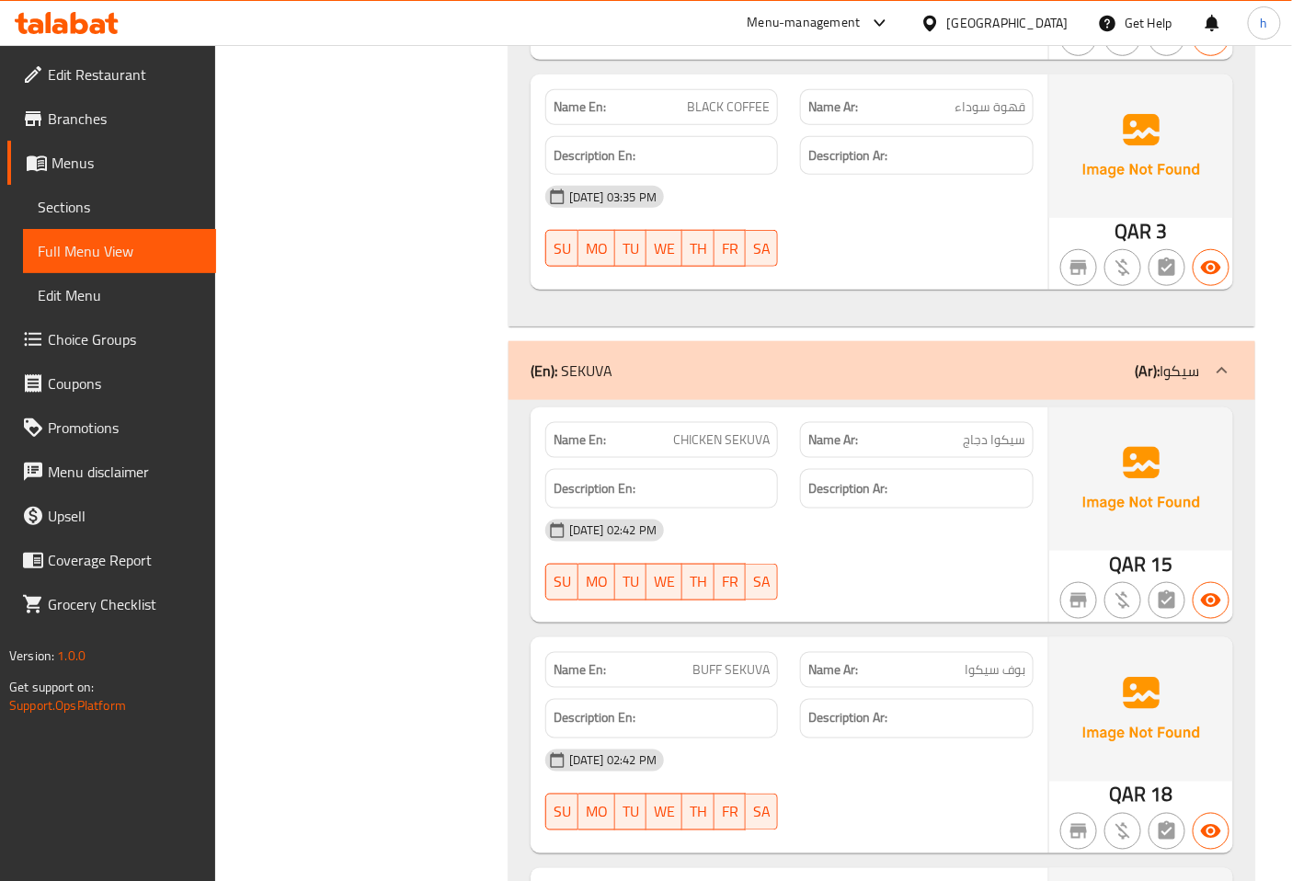
click at [1199, 360] on p "(Ar): سیكوا" at bounding box center [1168, 371] width 64 height 22
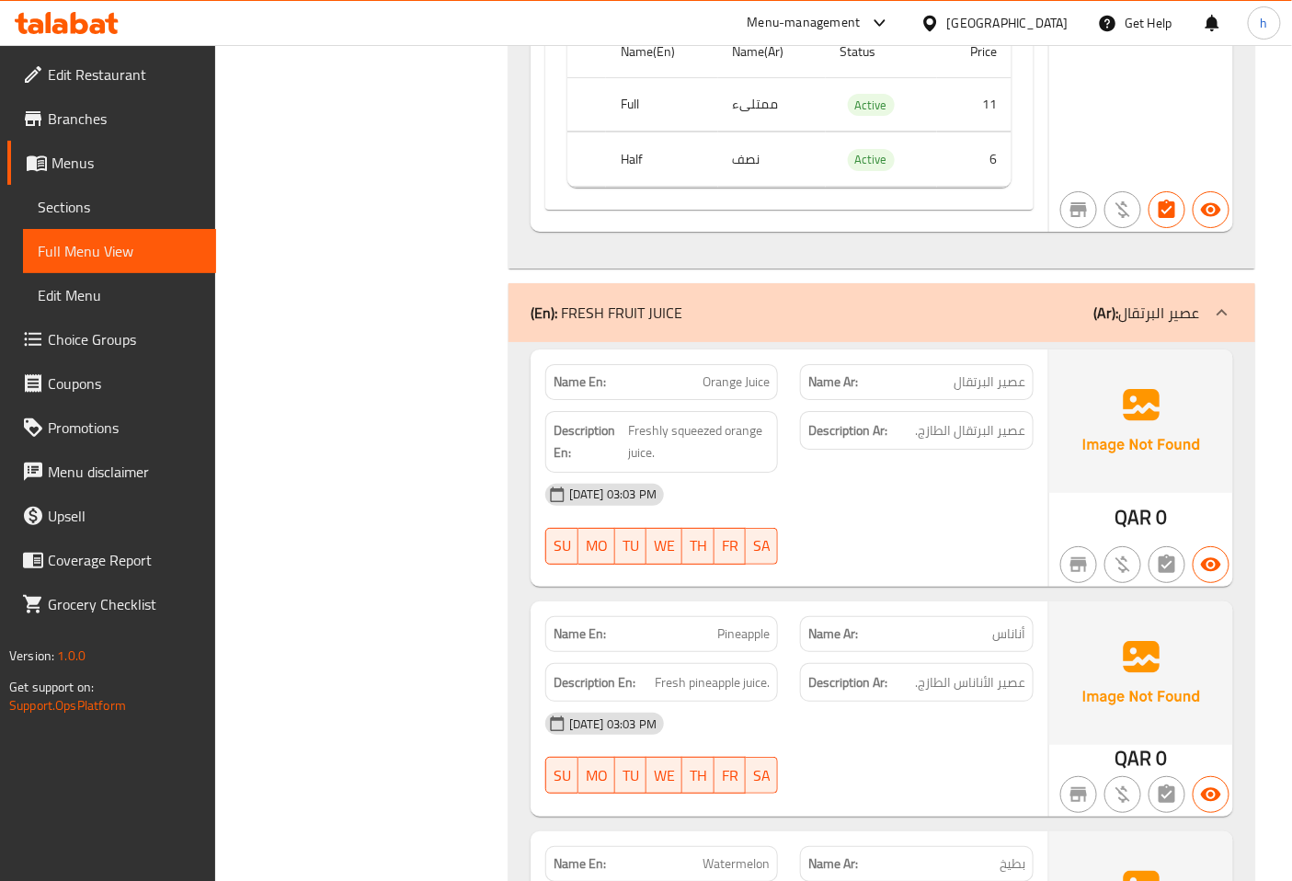
scroll to position [11242, 0]
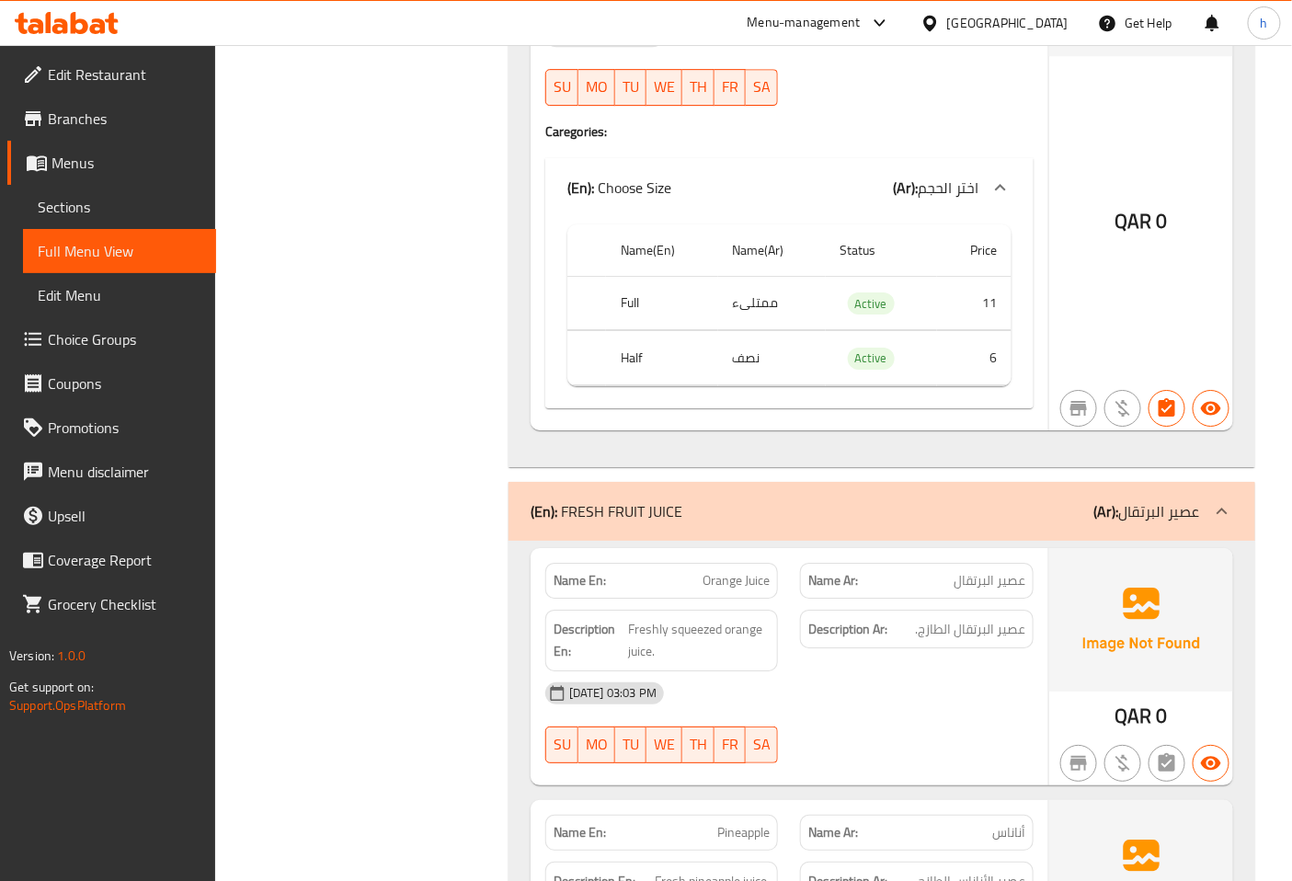
click at [1224, 500] on icon at bounding box center [1222, 511] width 22 height 22
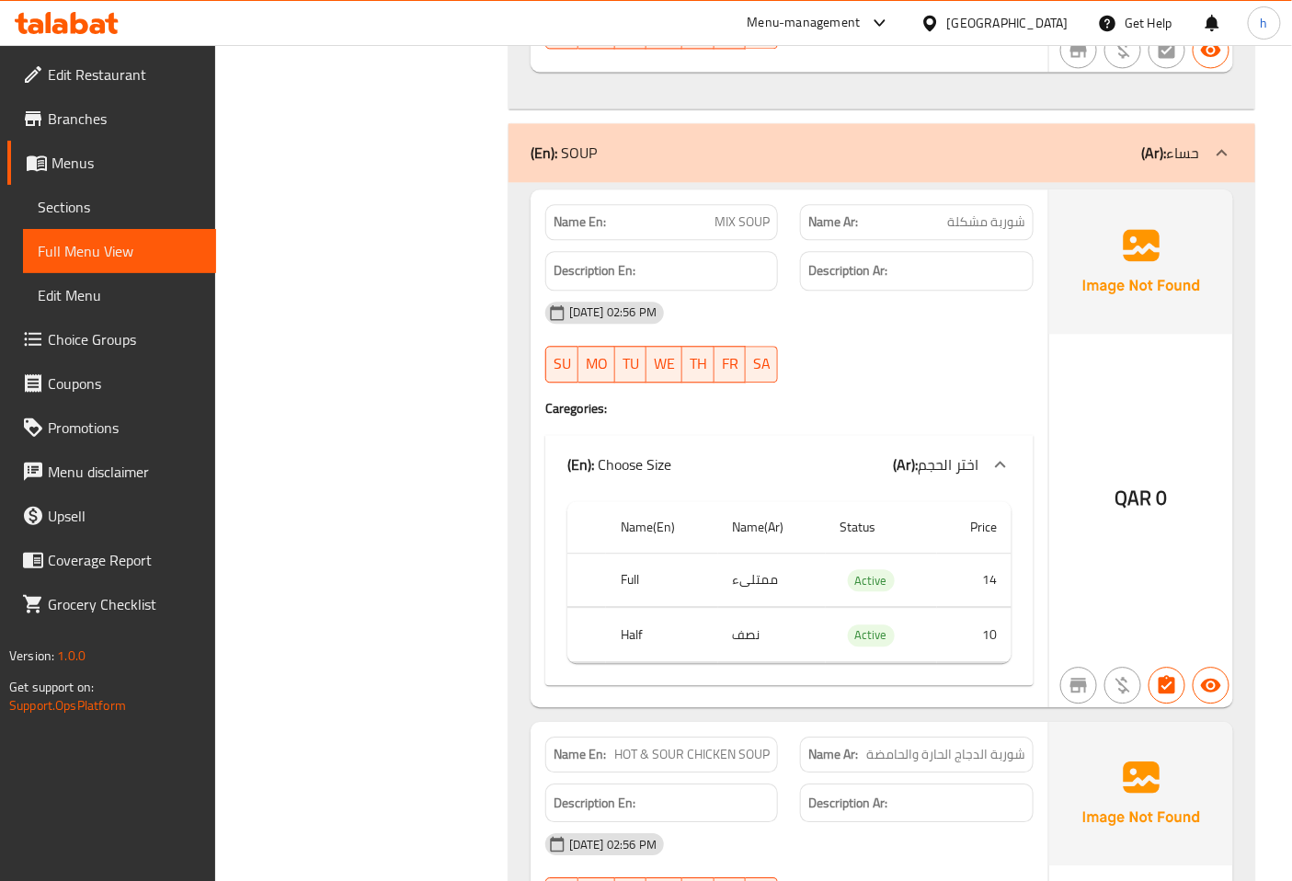
scroll to position [8178, 0]
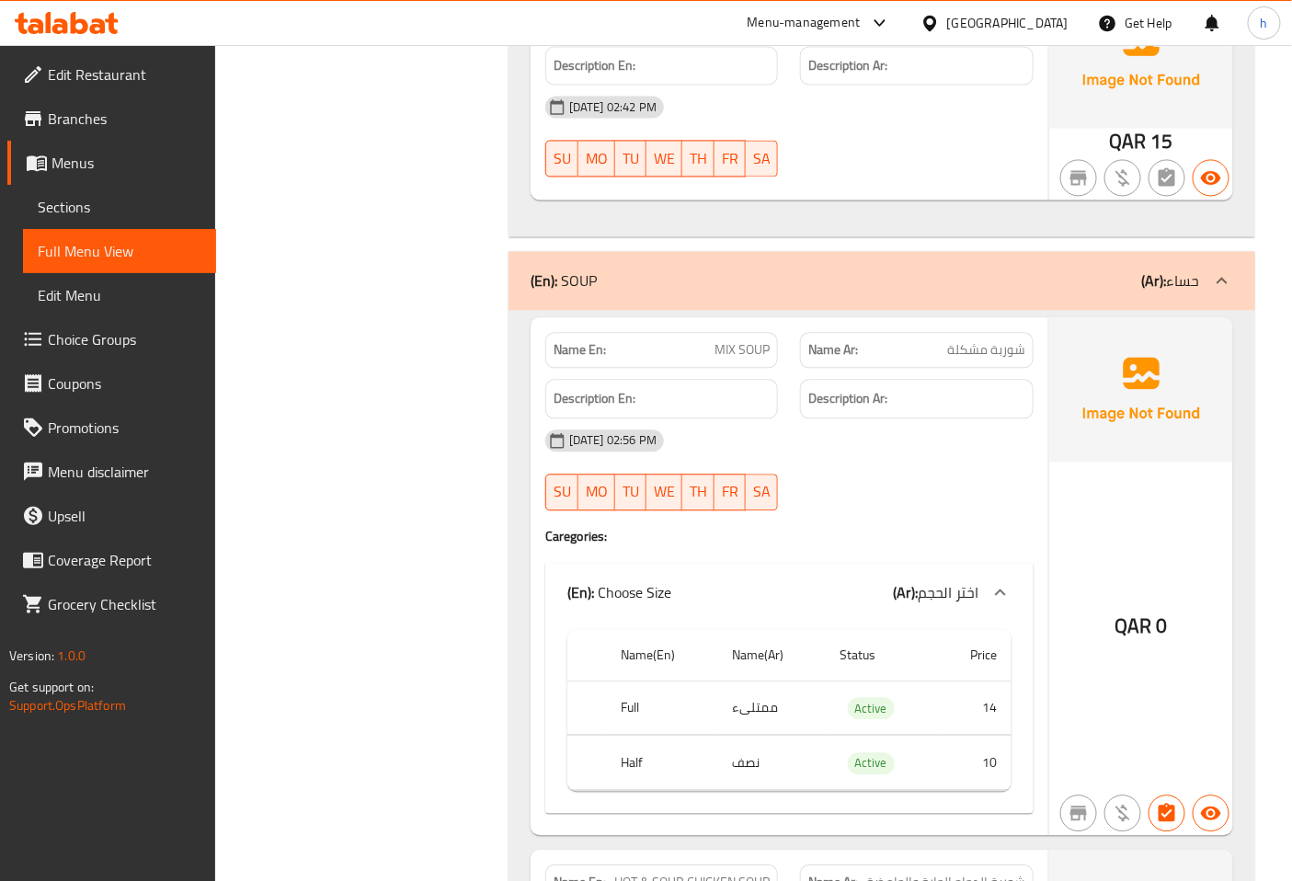
click at [1189, 269] on p "(Ar): حساء" at bounding box center [1171, 280] width 58 height 22
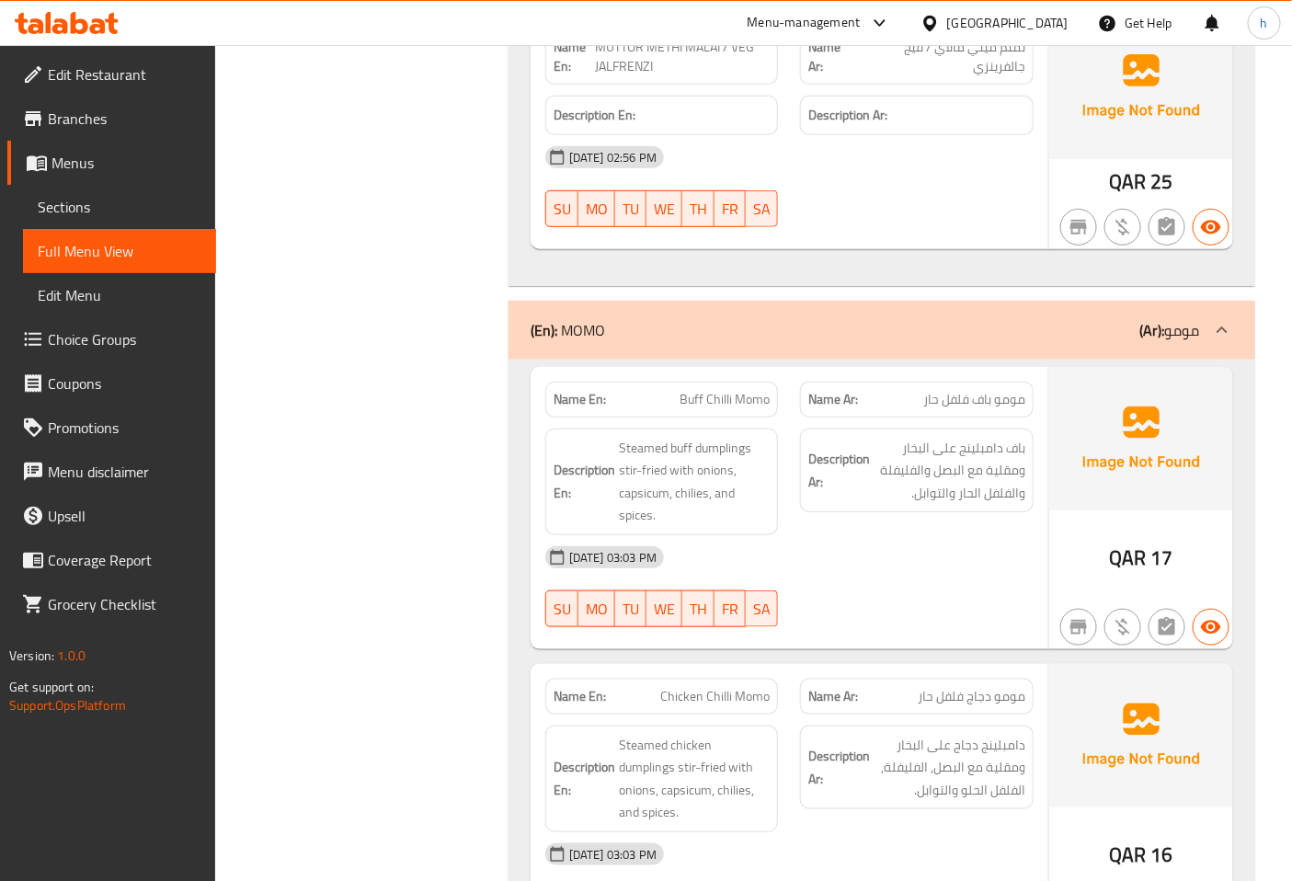
scroll to position [2559, 0]
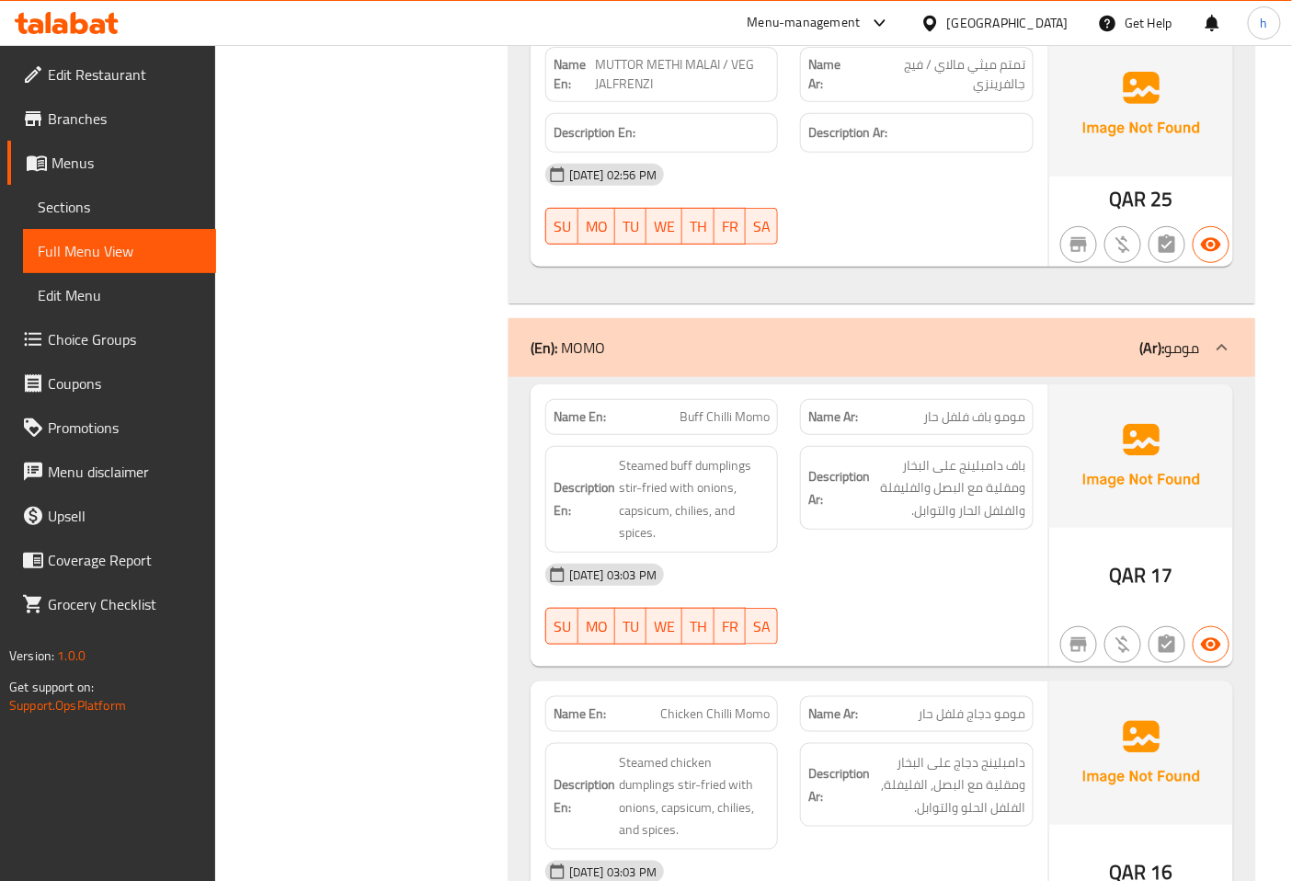
click at [1183, 359] on p "(Ar): مومو" at bounding box center [1170, 348] width 60 height 22
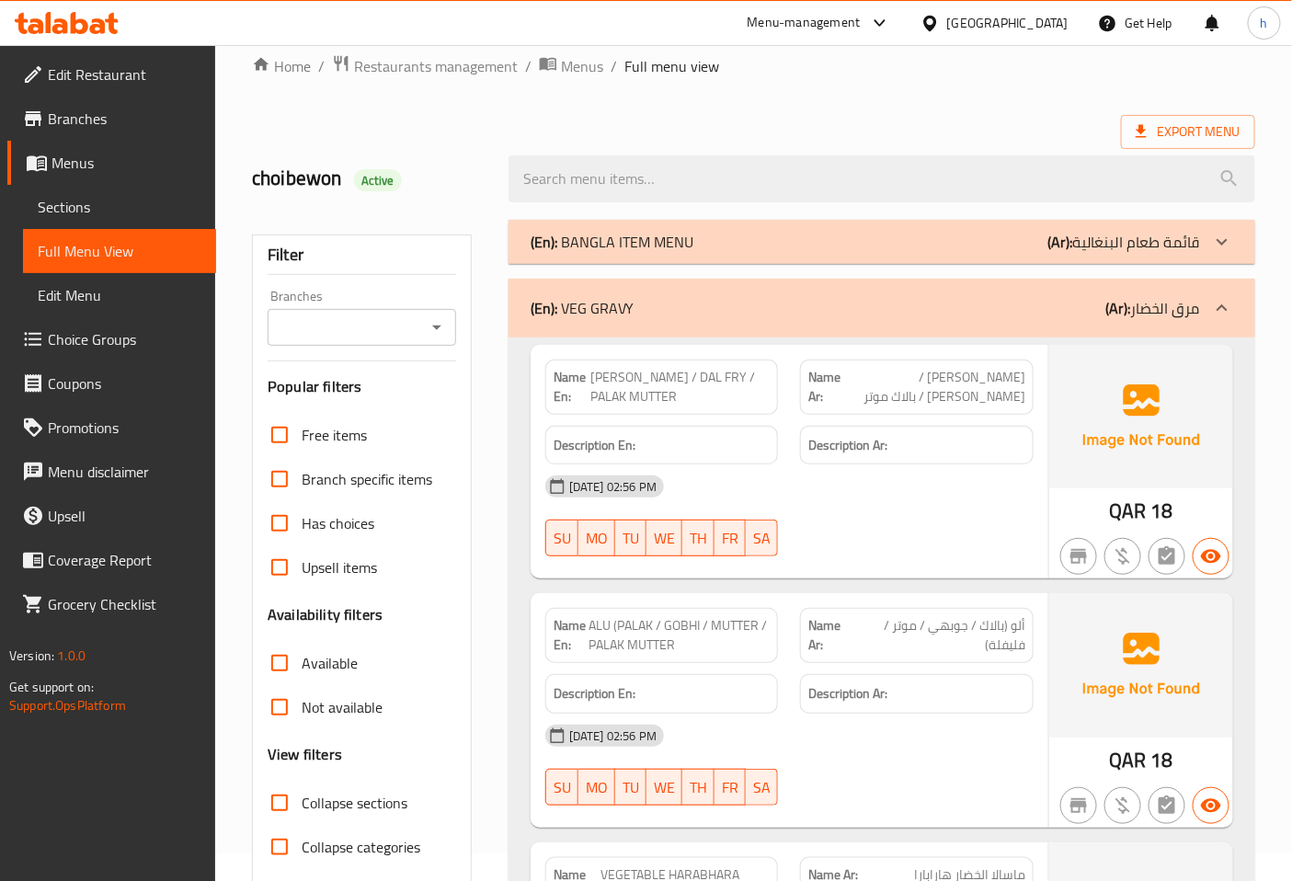
scroll to position [5, 0]
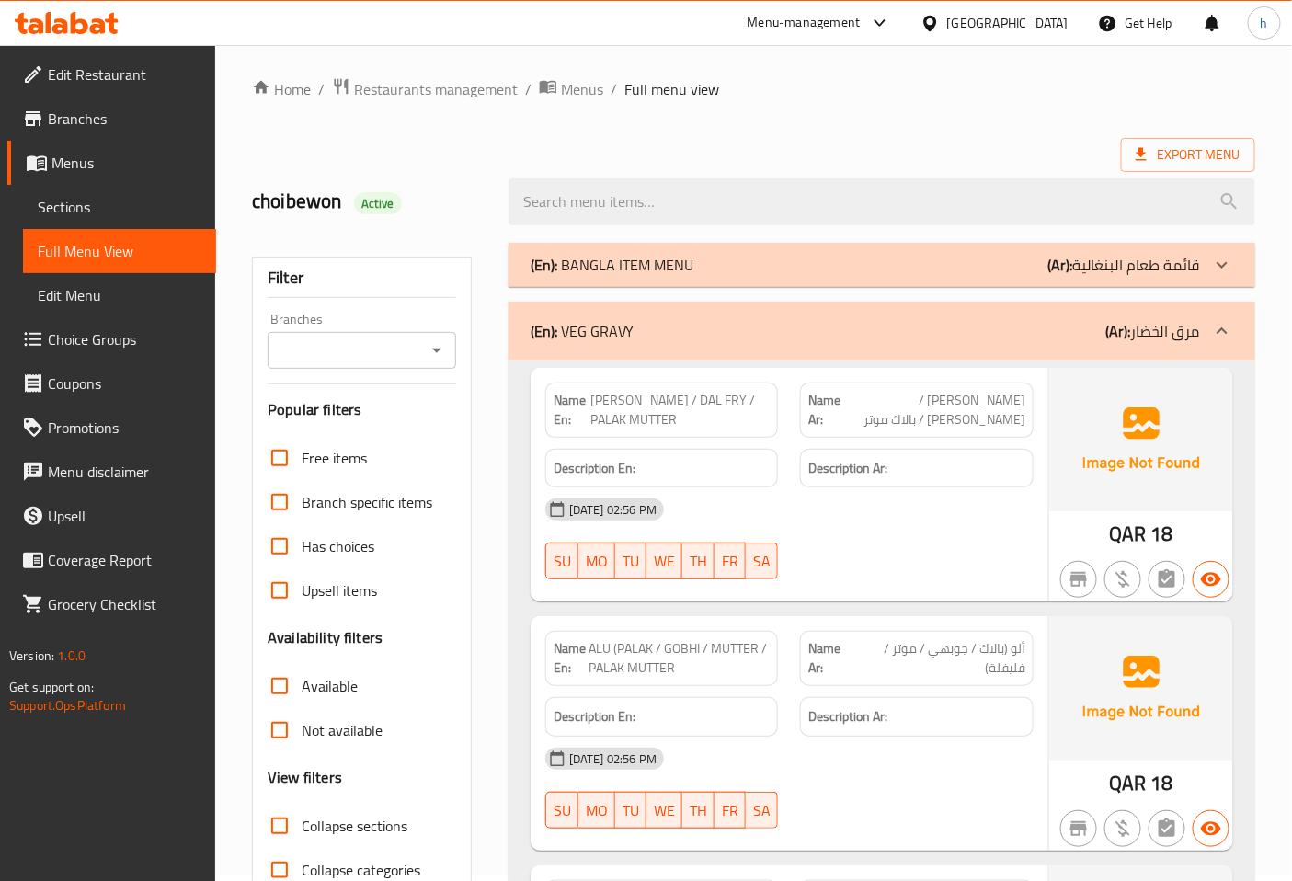
click at [1198, 337] on p "(Ar): مرق الخضار" at bounding box center [1153, 331] width 94 height 22
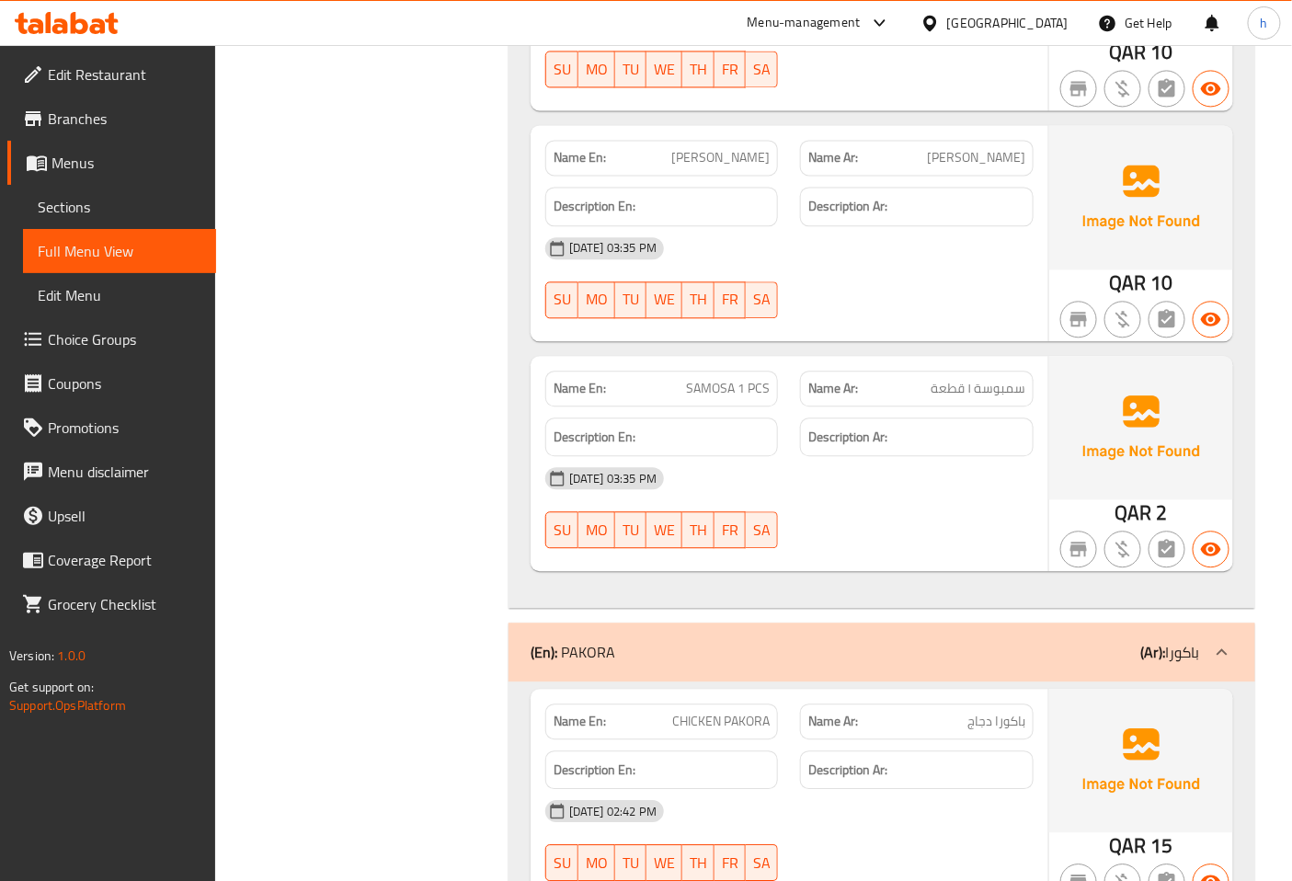
scroll to position [1333, 0]
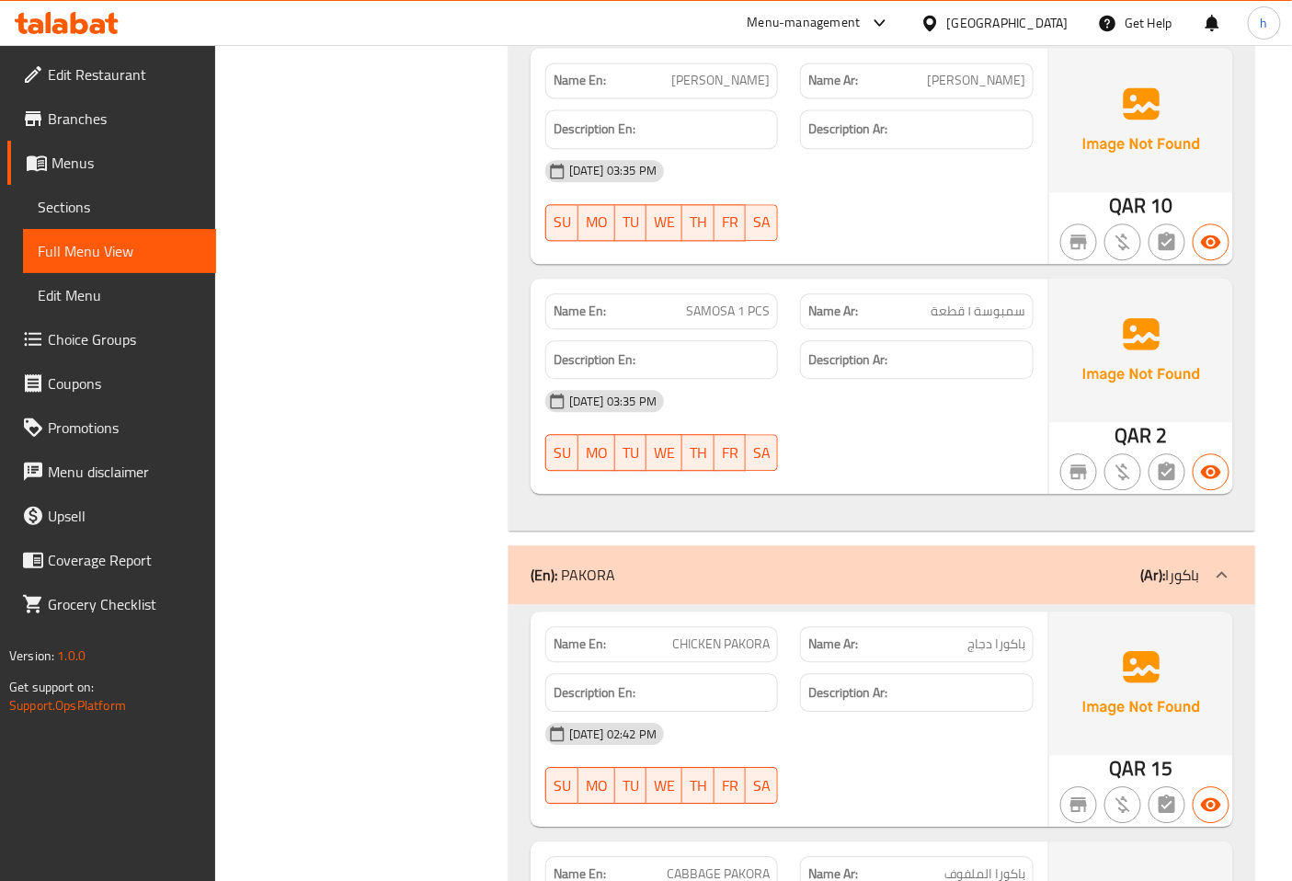
click at [1182, 567] on p "(Ar): [PERSON_NAME]" at bounding box center [1170, 575] width 59 height 22
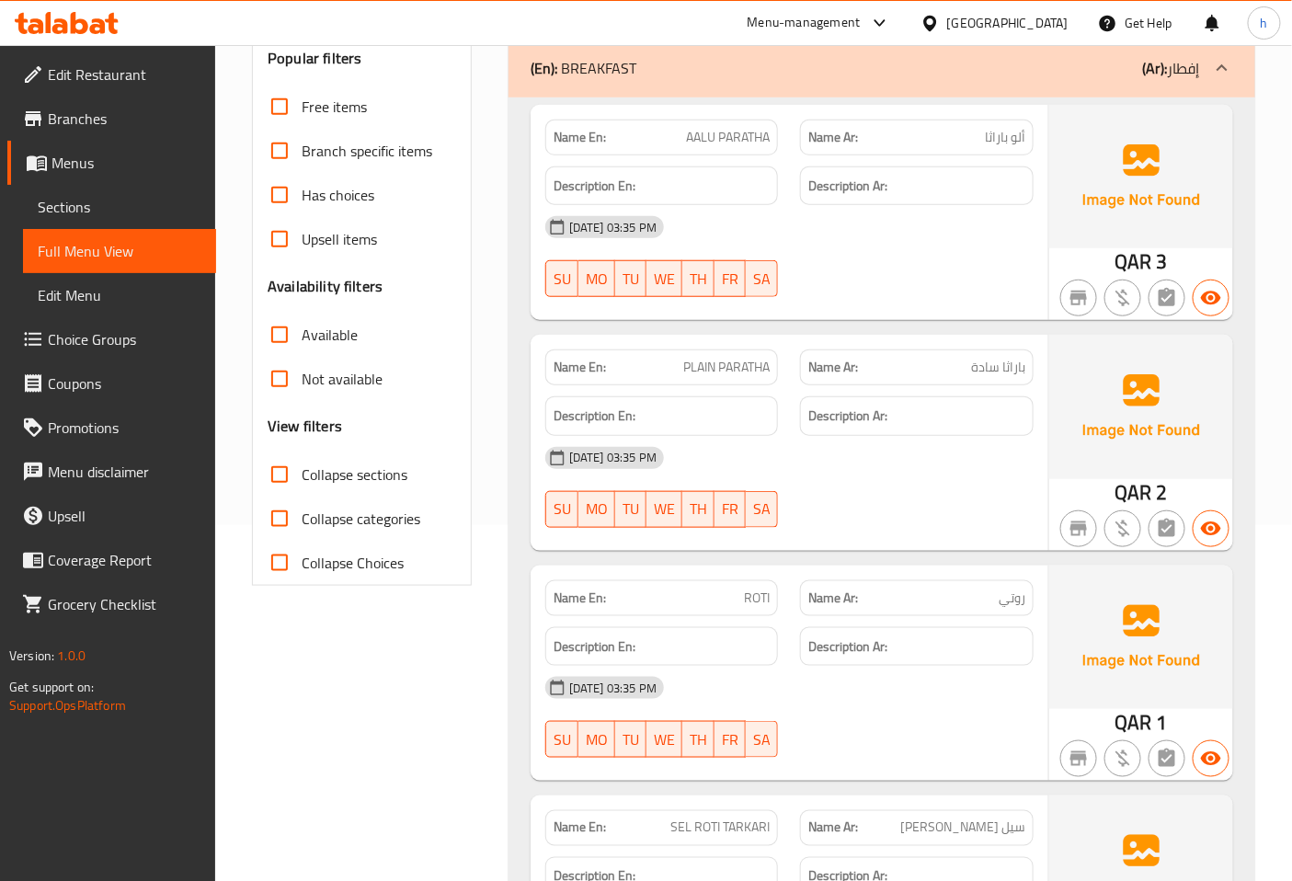
scroll to position [0, 0]
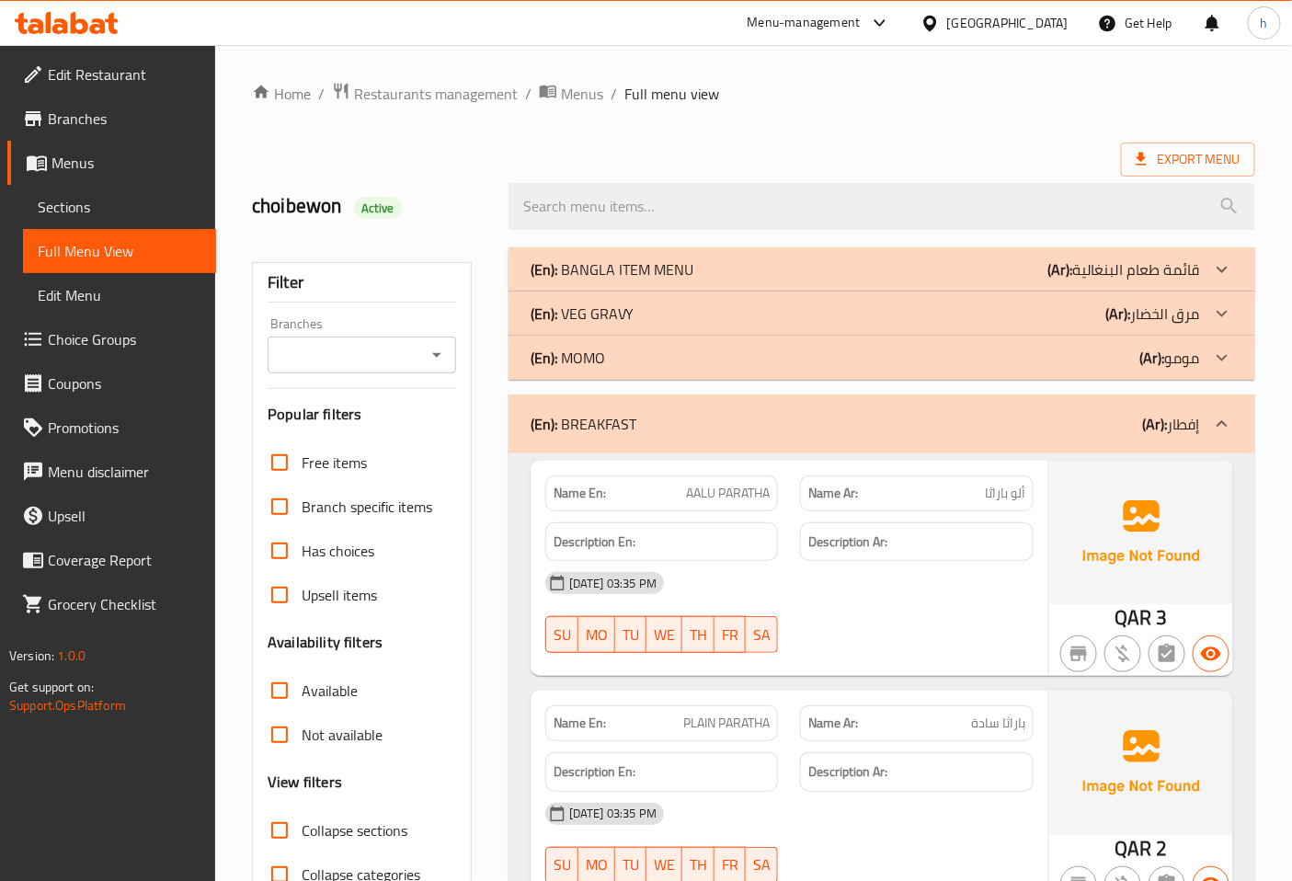
click at [841, 99] on ol "Home / Restaurants management / Menus / Full menu view" at bounding box center [753, 94] width 1003 height 24
click at [81, 206] on span "Sections" at bounding box center [120, 207] width 164 height 22
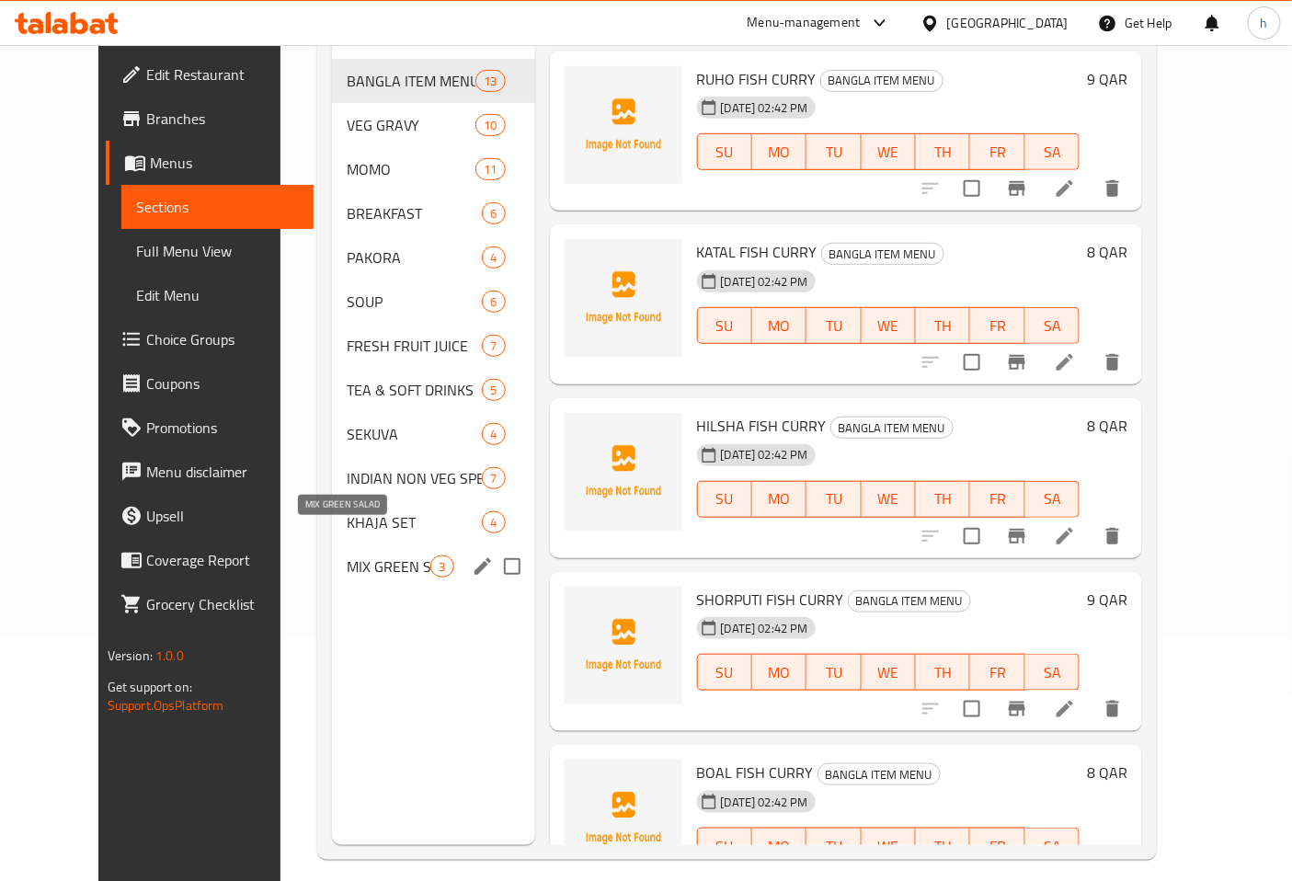
scroll to position [257, 0]
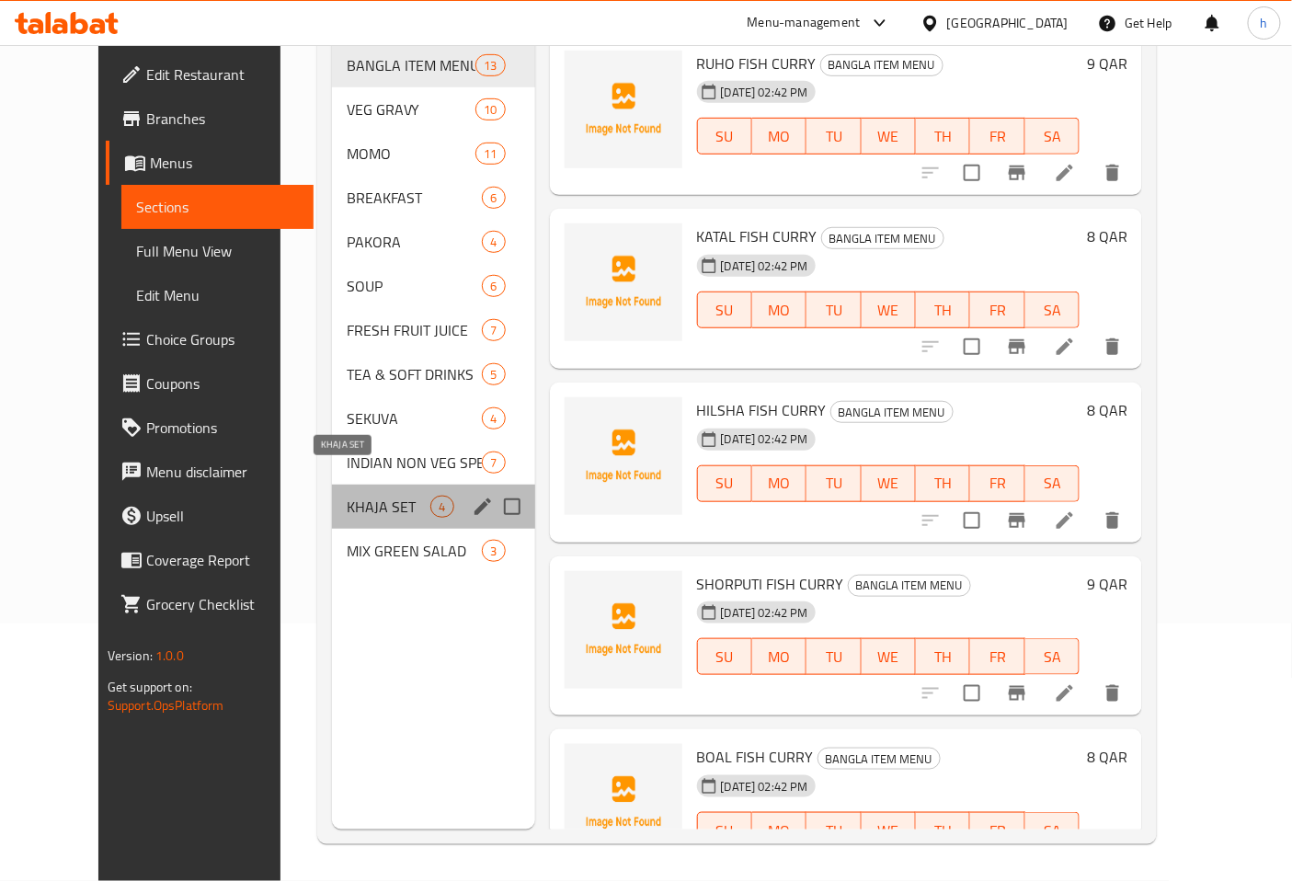
click at [347, 496] on span "KHAJA SET" at bounding box center [389, 507] width 84 height 22
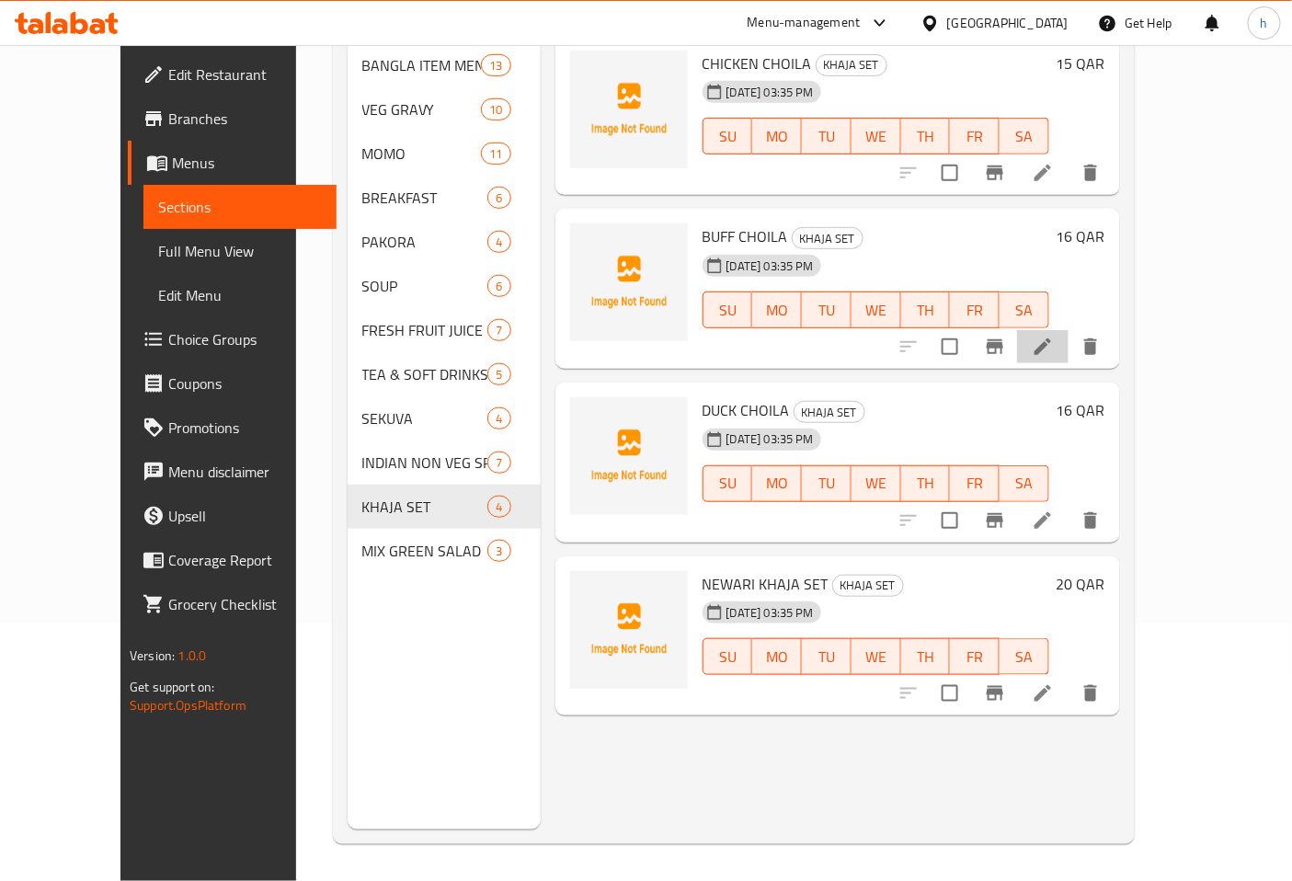
click at [1068, 330] on li at bounding box center [1042, 346] width 51 height 33
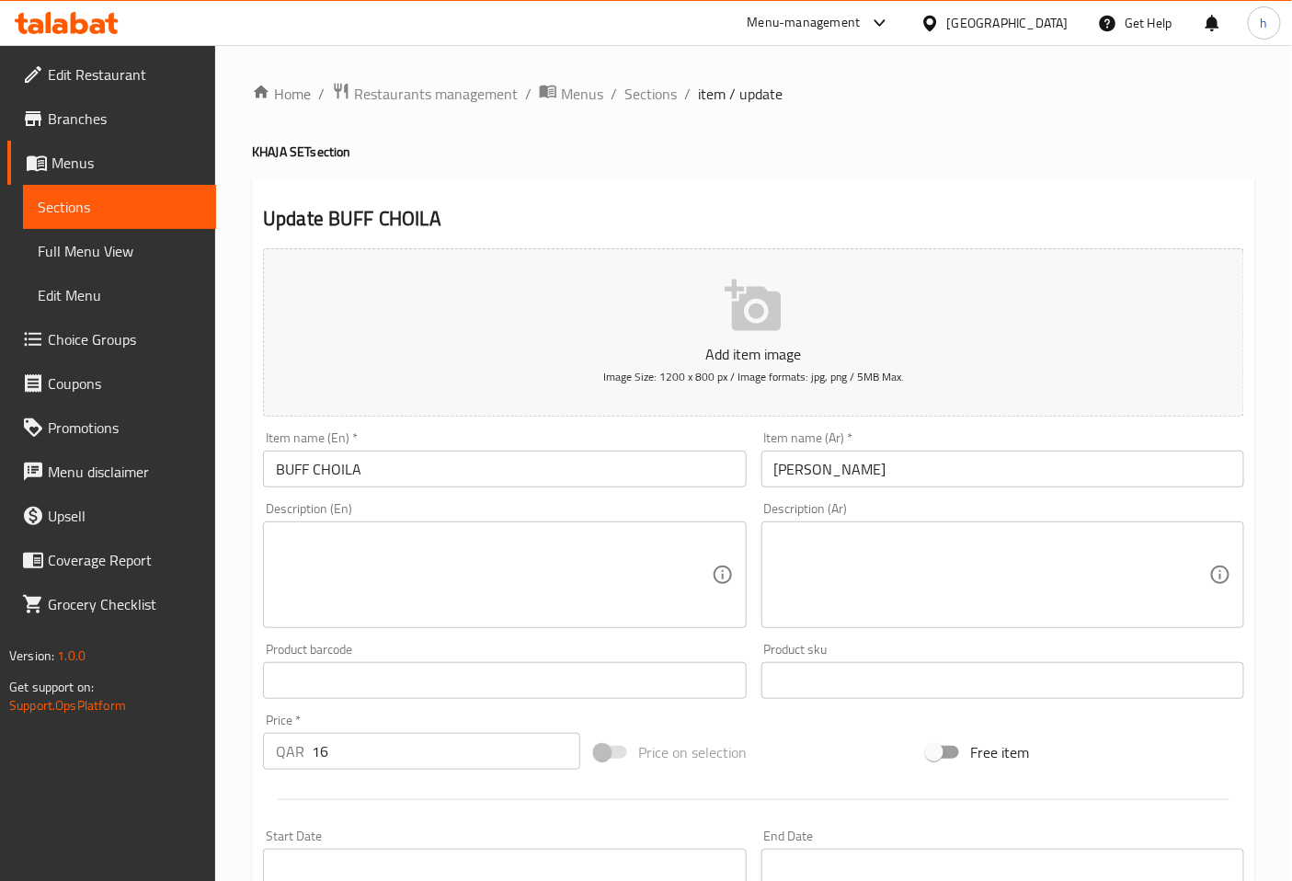
click at [823, 469] on input "[PERSON_NAME]" at bounding box center [1002, 469] width 483 height 37
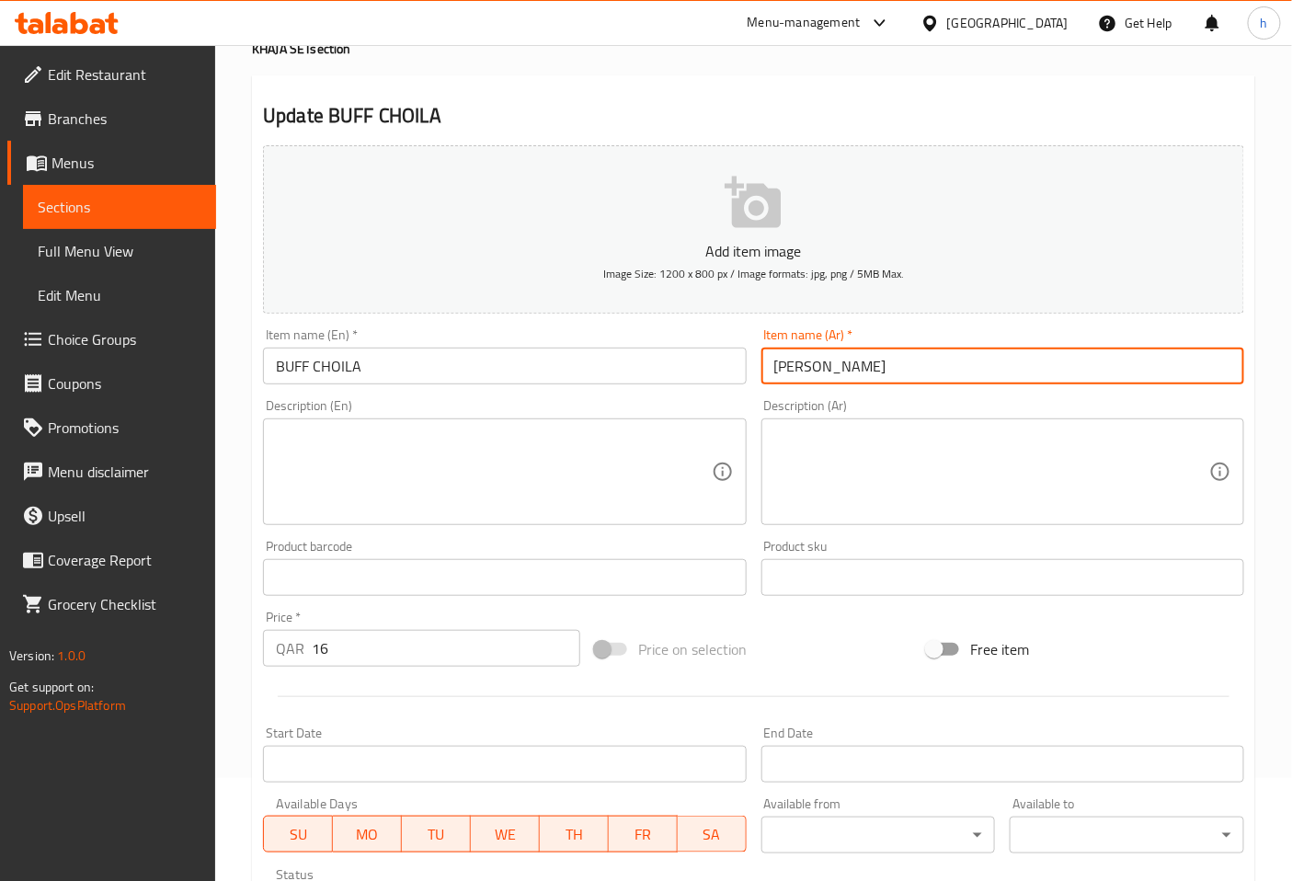
scroll to position [415, 0]
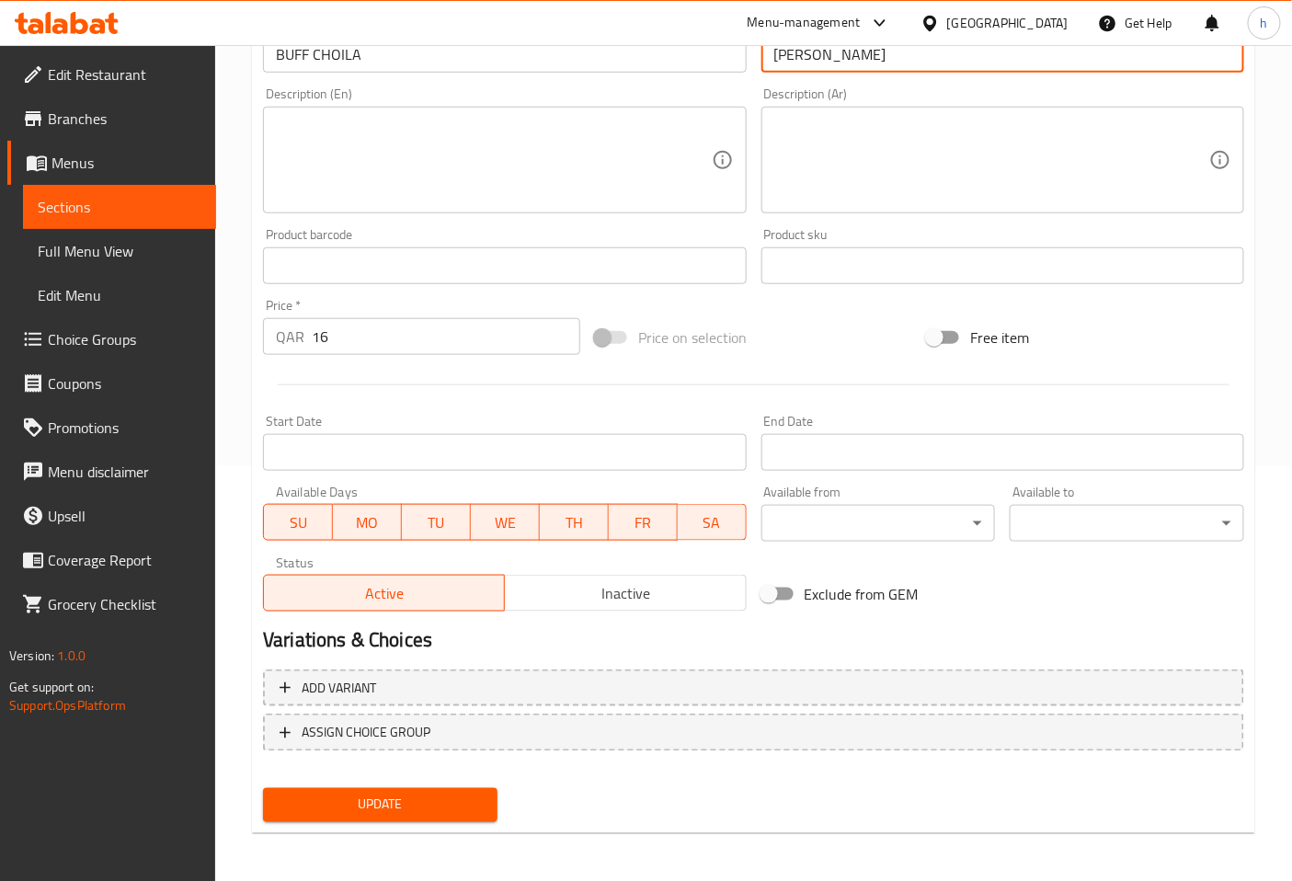
click at [375, 810] on span "Update" at bounding box center [380, 805] width 205 height 23
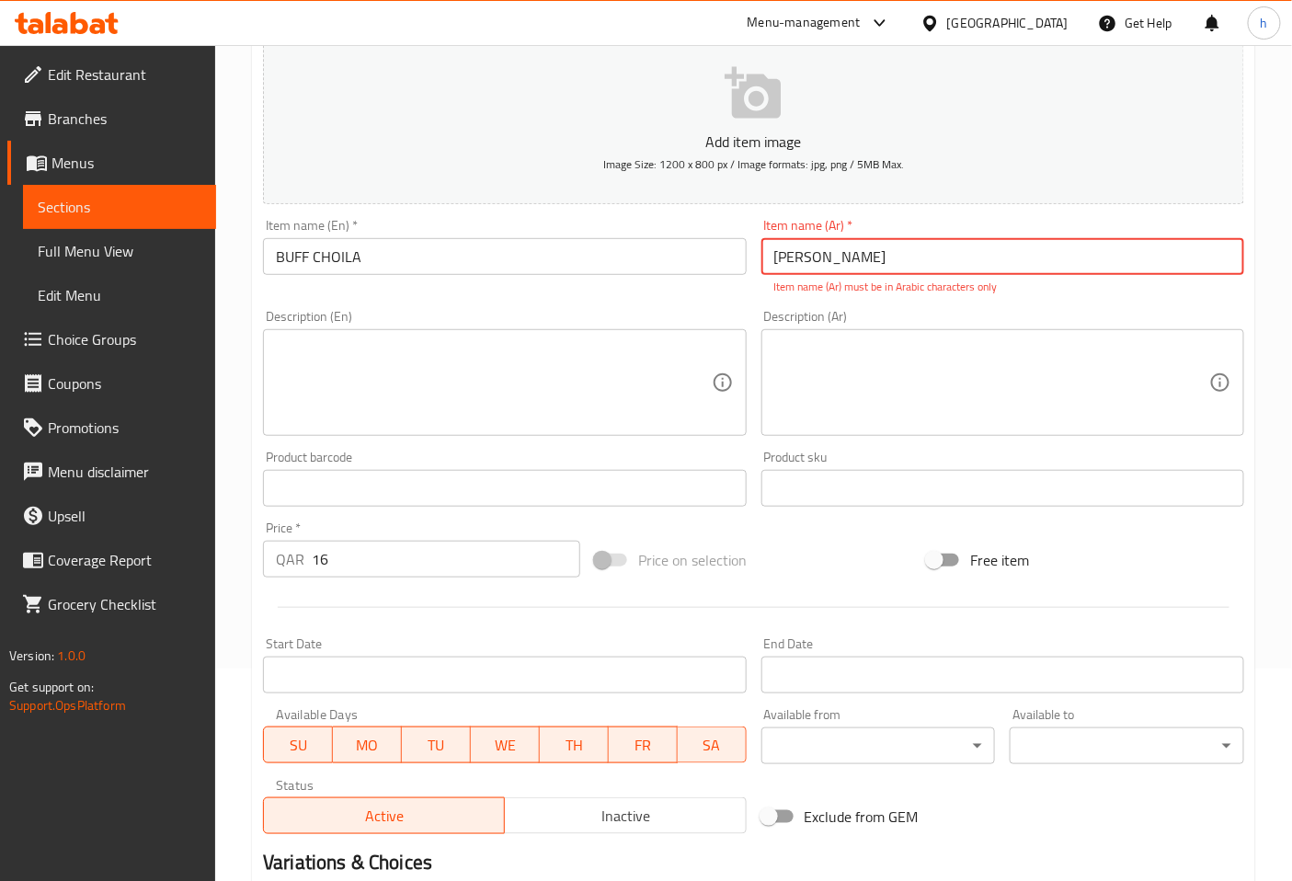
scroll to position [210, 0]
click at [844, 255] on input "[PERSON_NAME]" at bounding box center [1002, 259] width 483 height 37
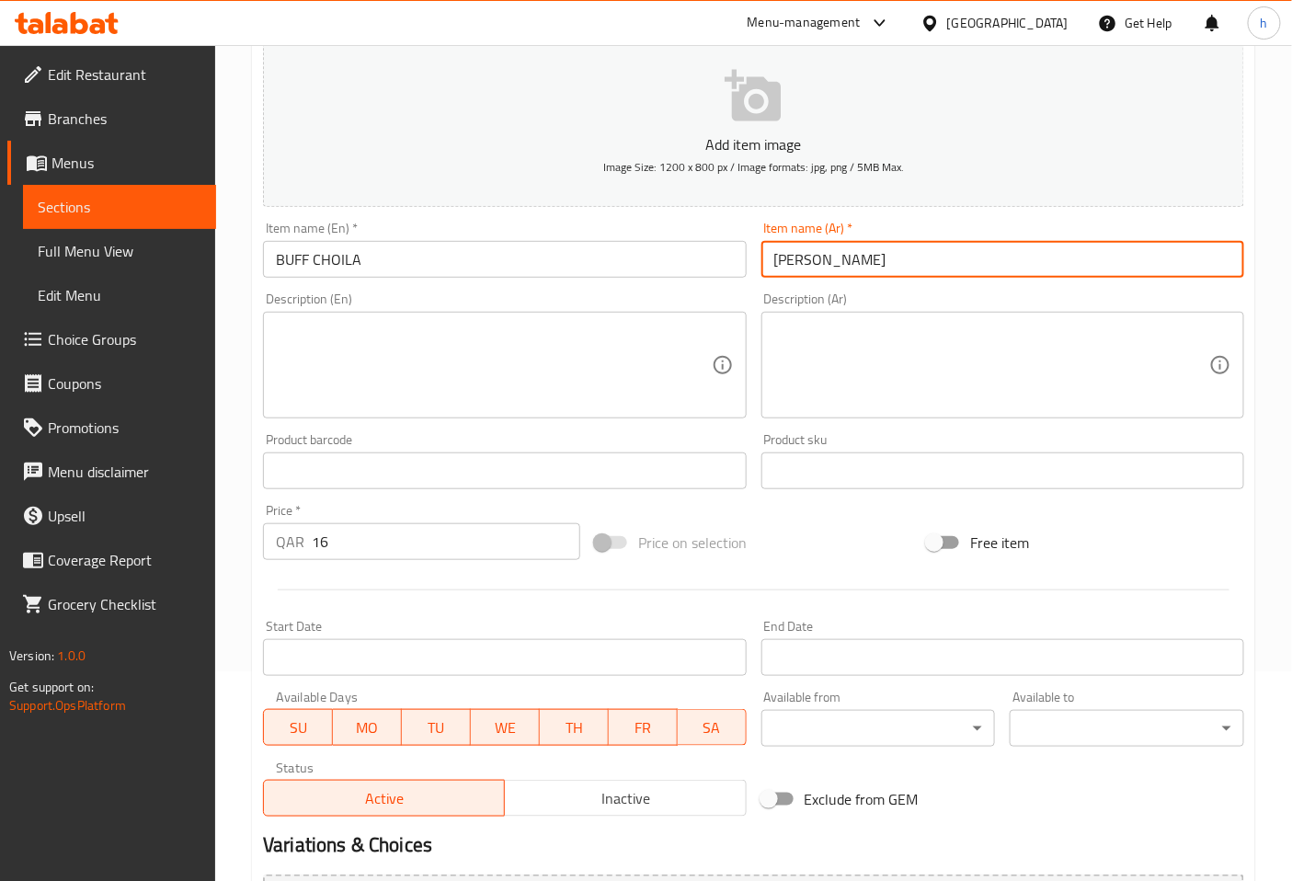
scroll to position [415, 0]
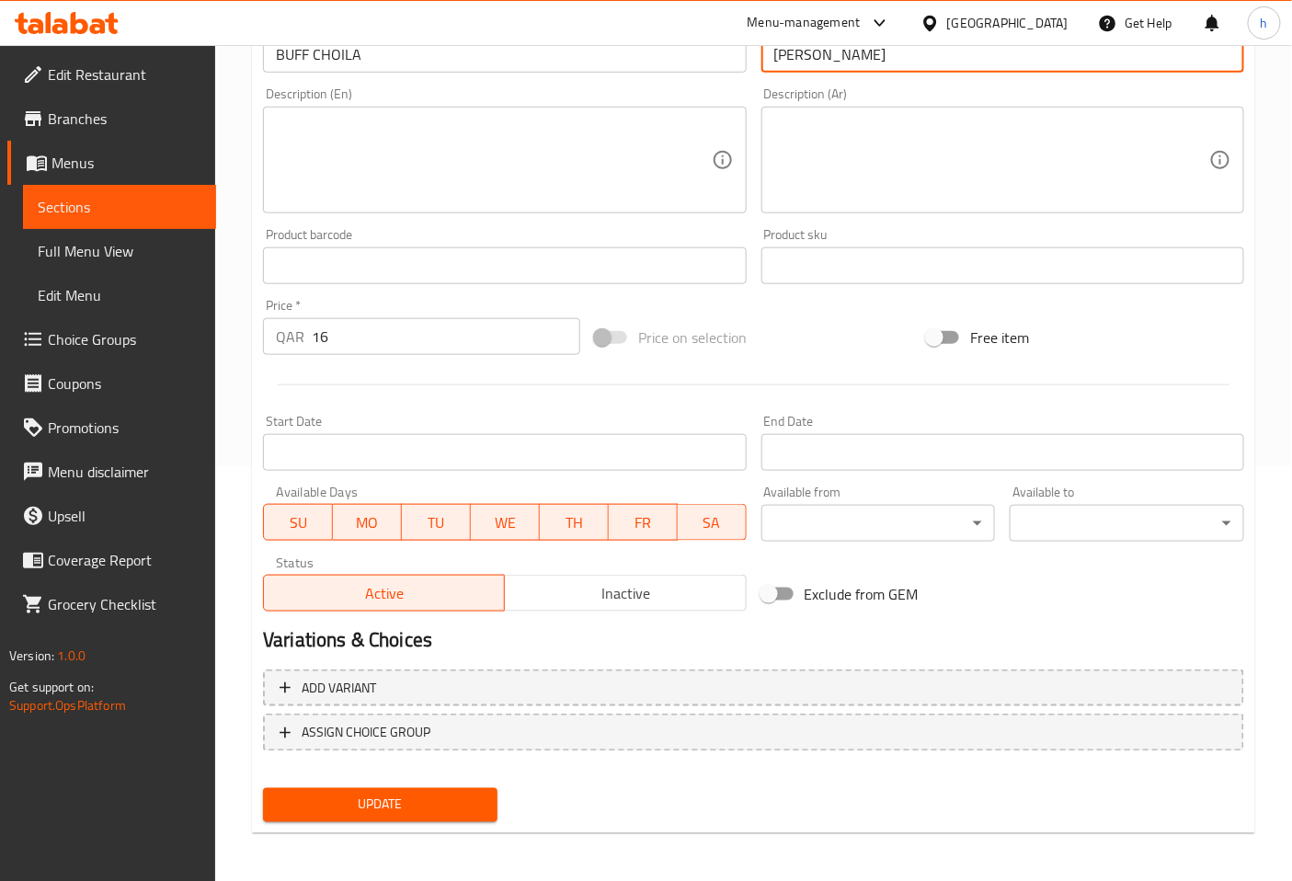
type input "[PERSON_NAME]"
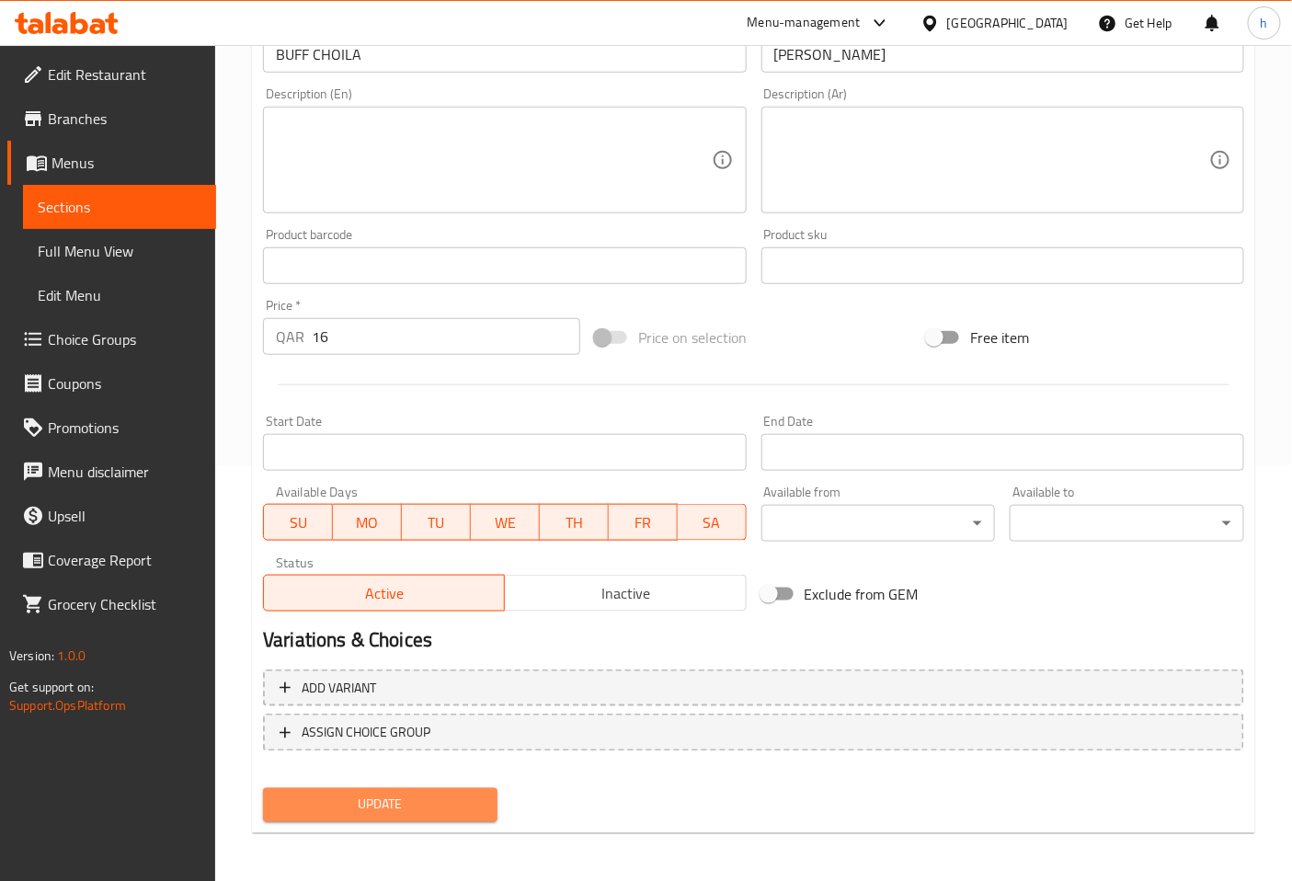
click at [471, 794] on span "Update" at bounding box center [380, 805] width 205 height 23
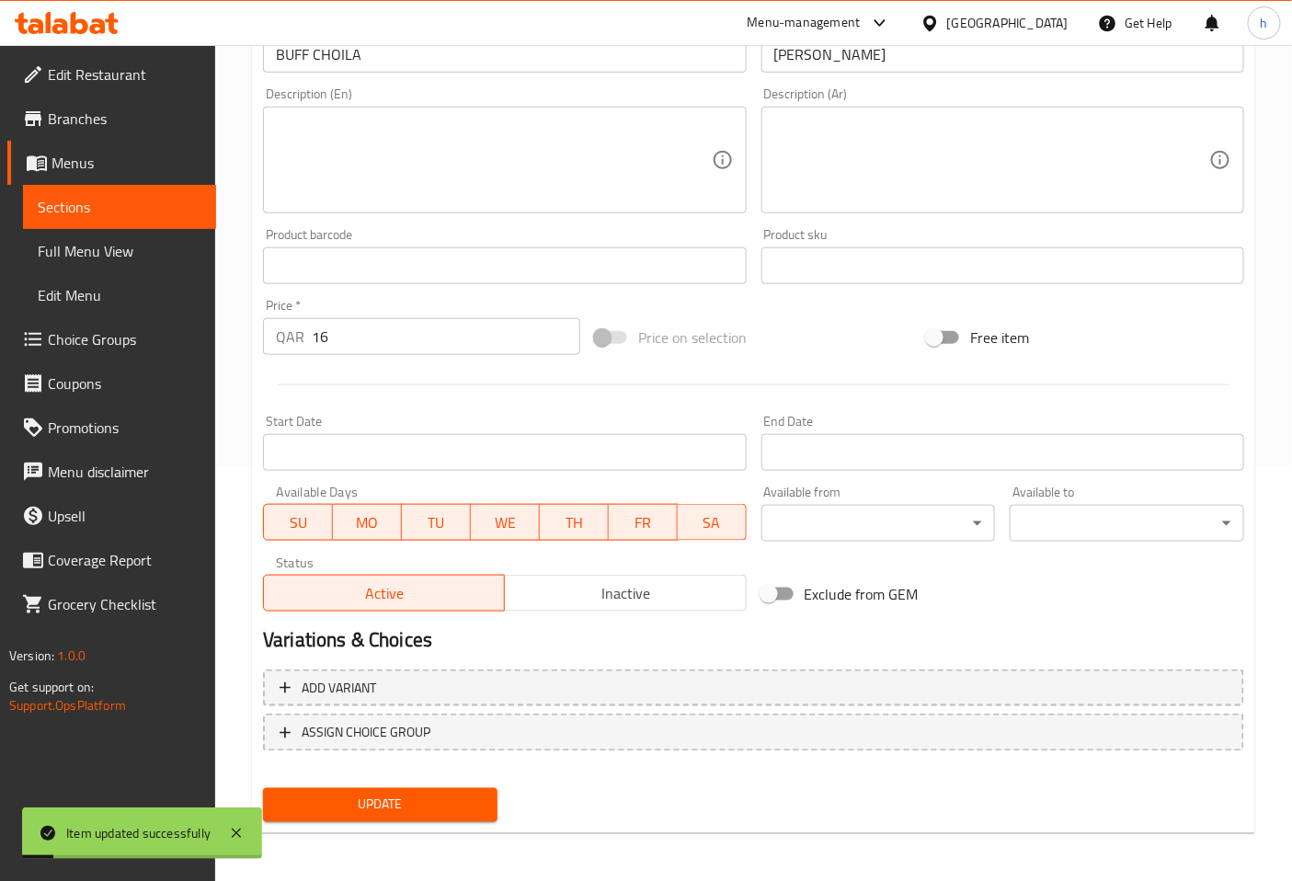
click at [106, 262] on span "Full Menu View" at bounding box center [120, 251] width 164 height 22
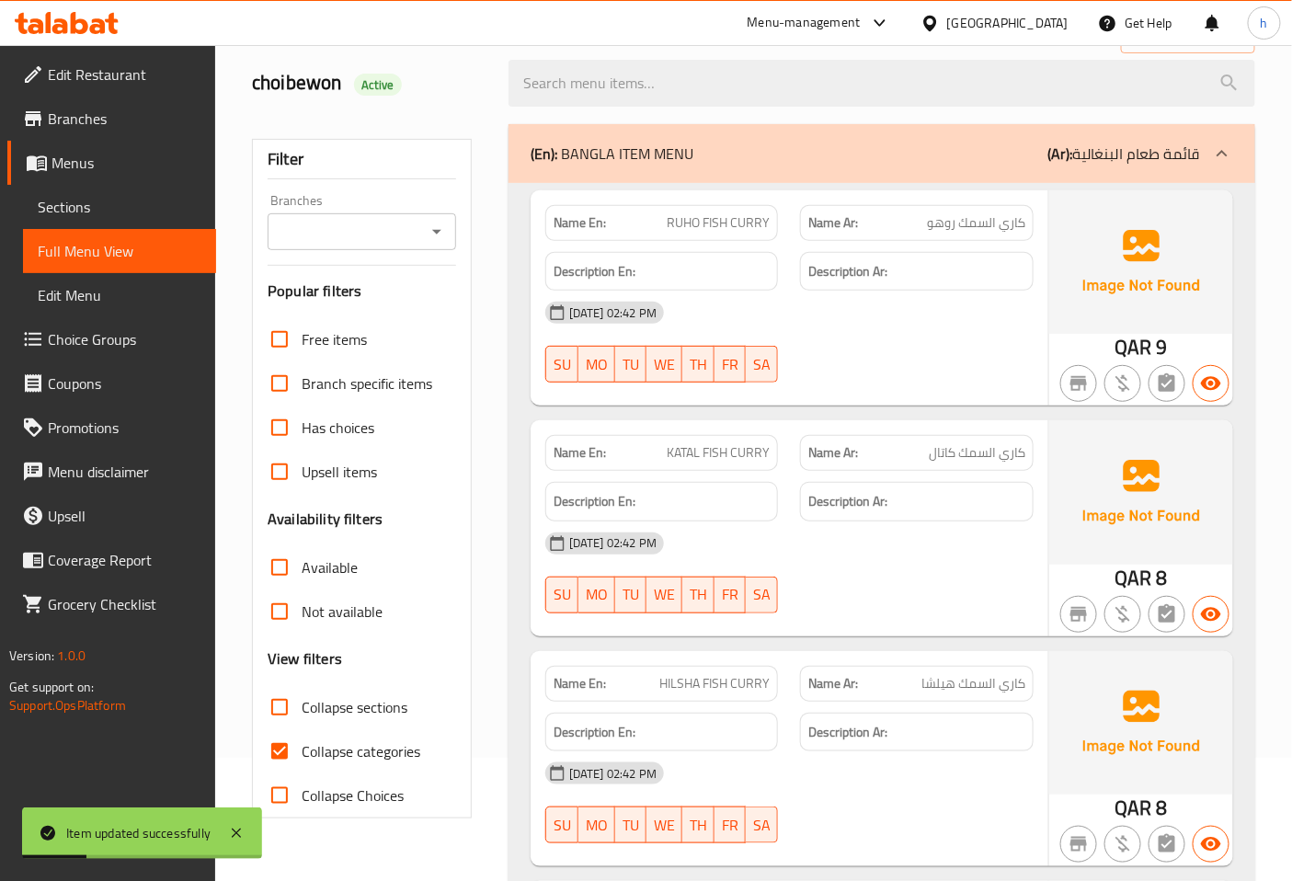
scroll to position [306, 0]
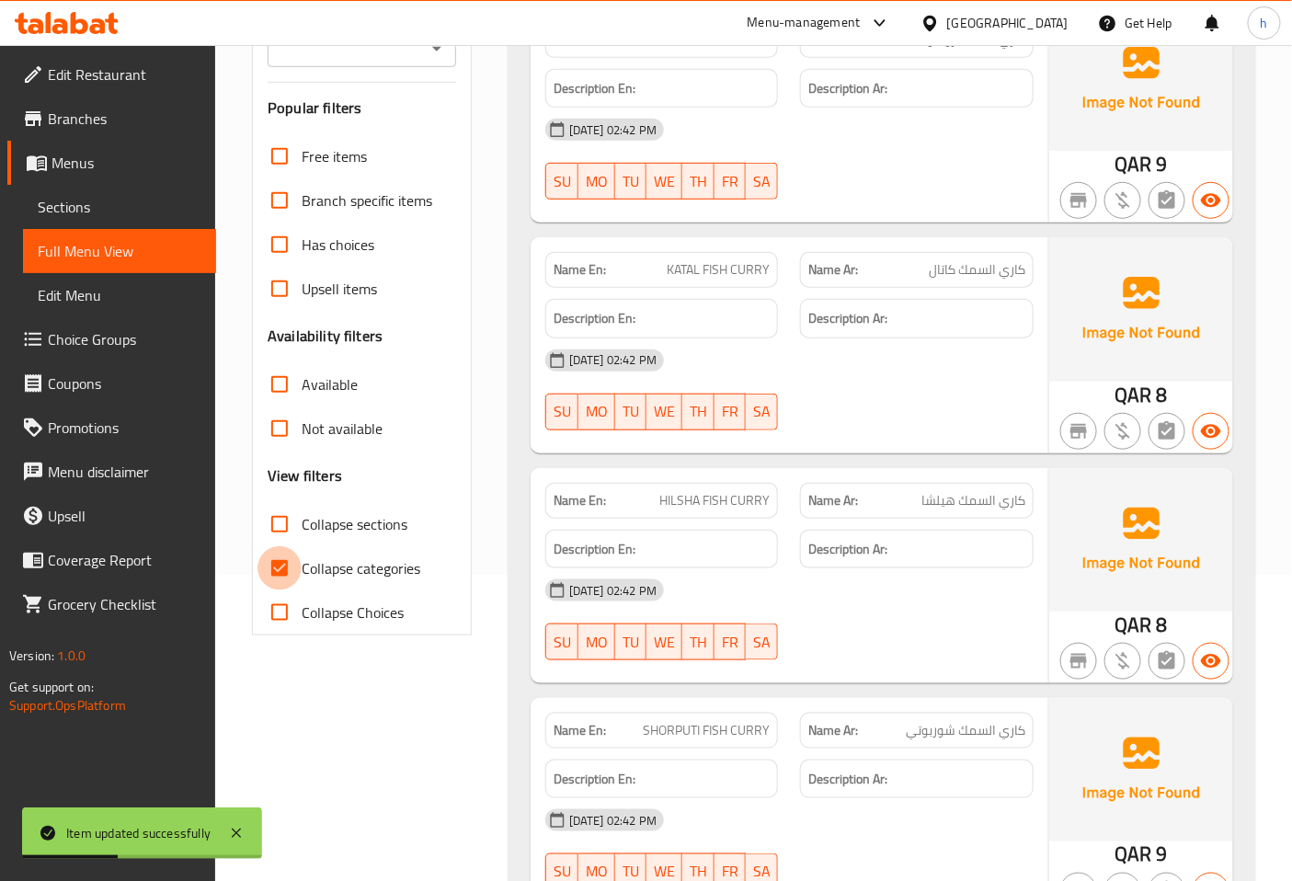
click at [279, 556] on input "Collapse categories" at bounding box center [279, 568] width 44 height 44
checkbox input "false"
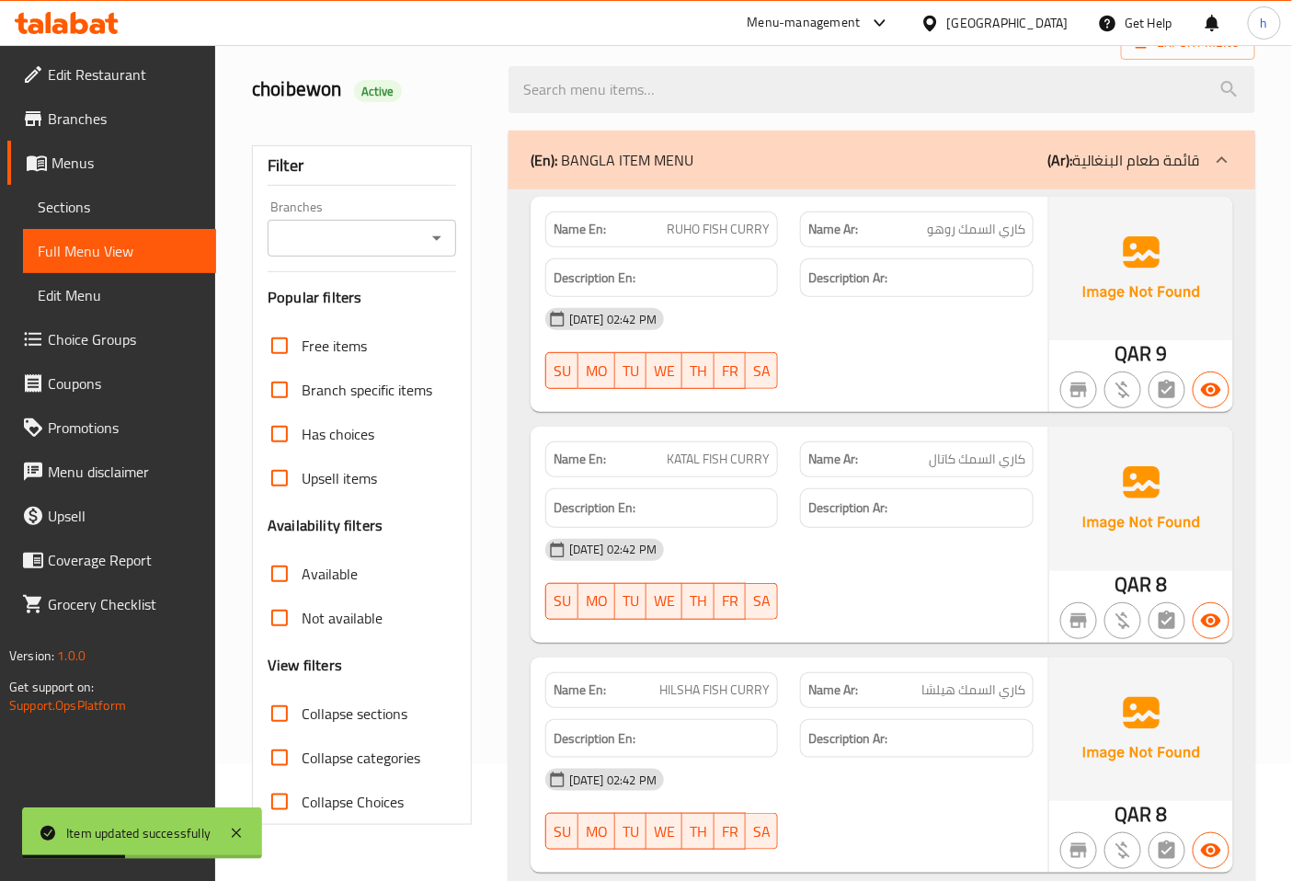
scroll to position [0, 0]
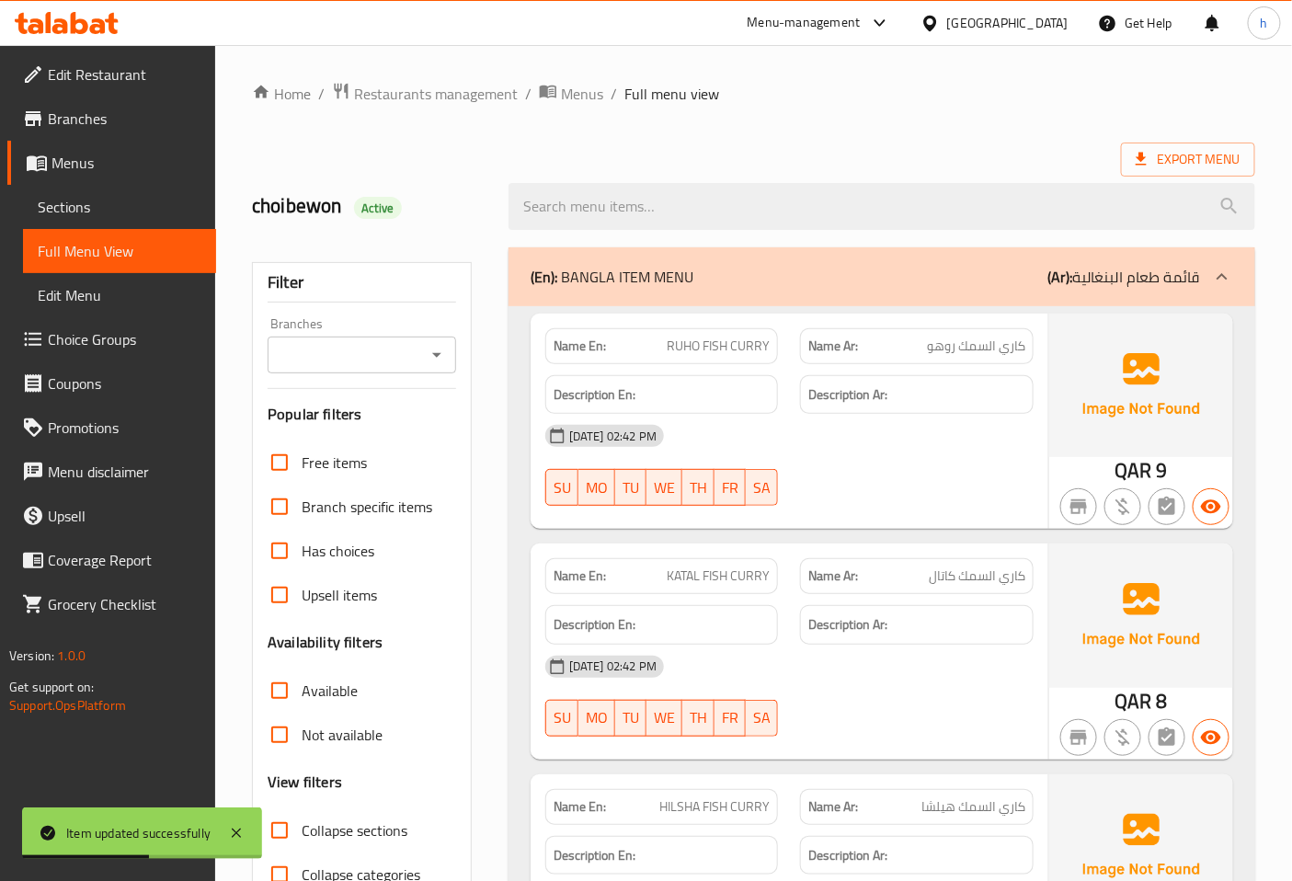
click at [1211, 271] on icon at bounding box center [1222, 277] width 22 height 22
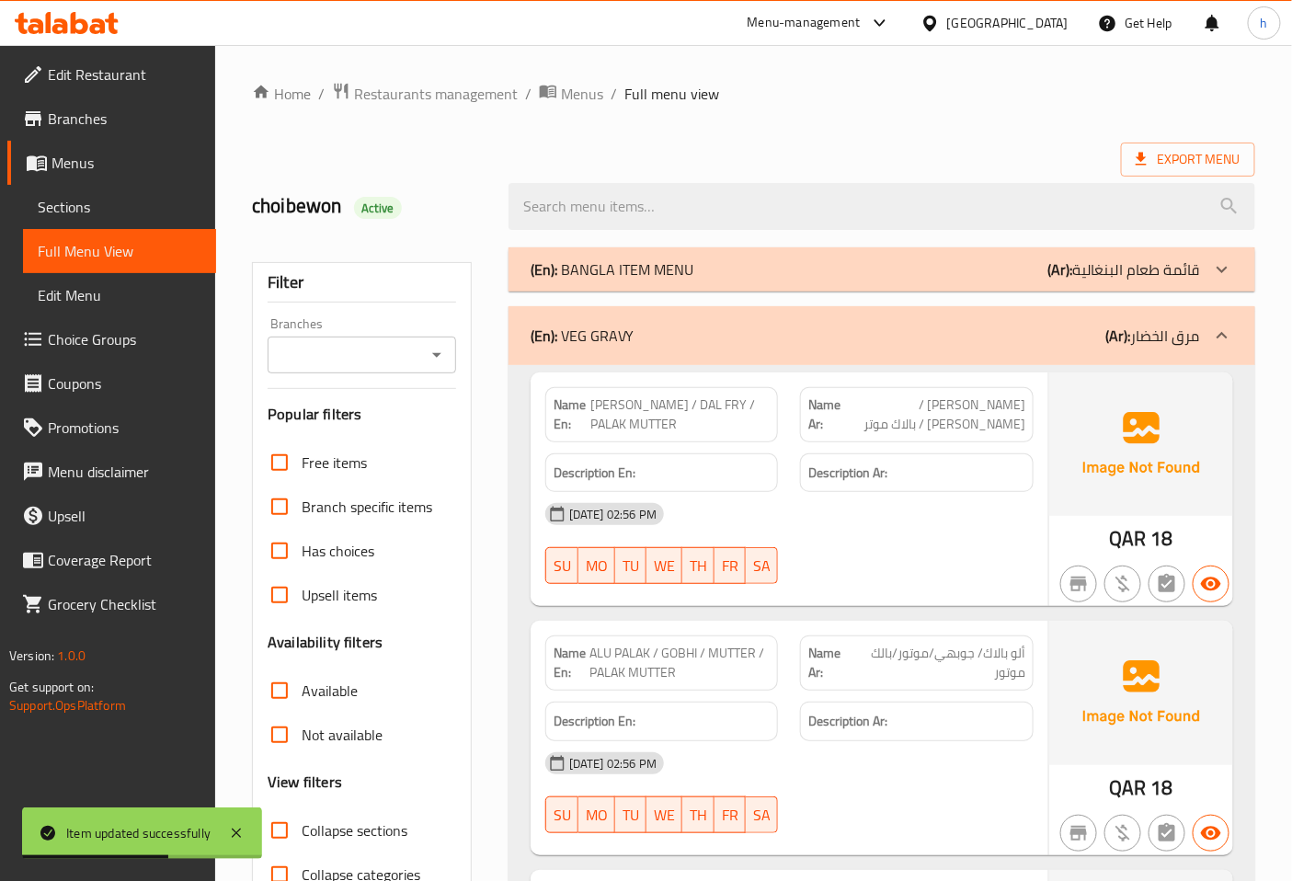
scroll to position [102, 0]
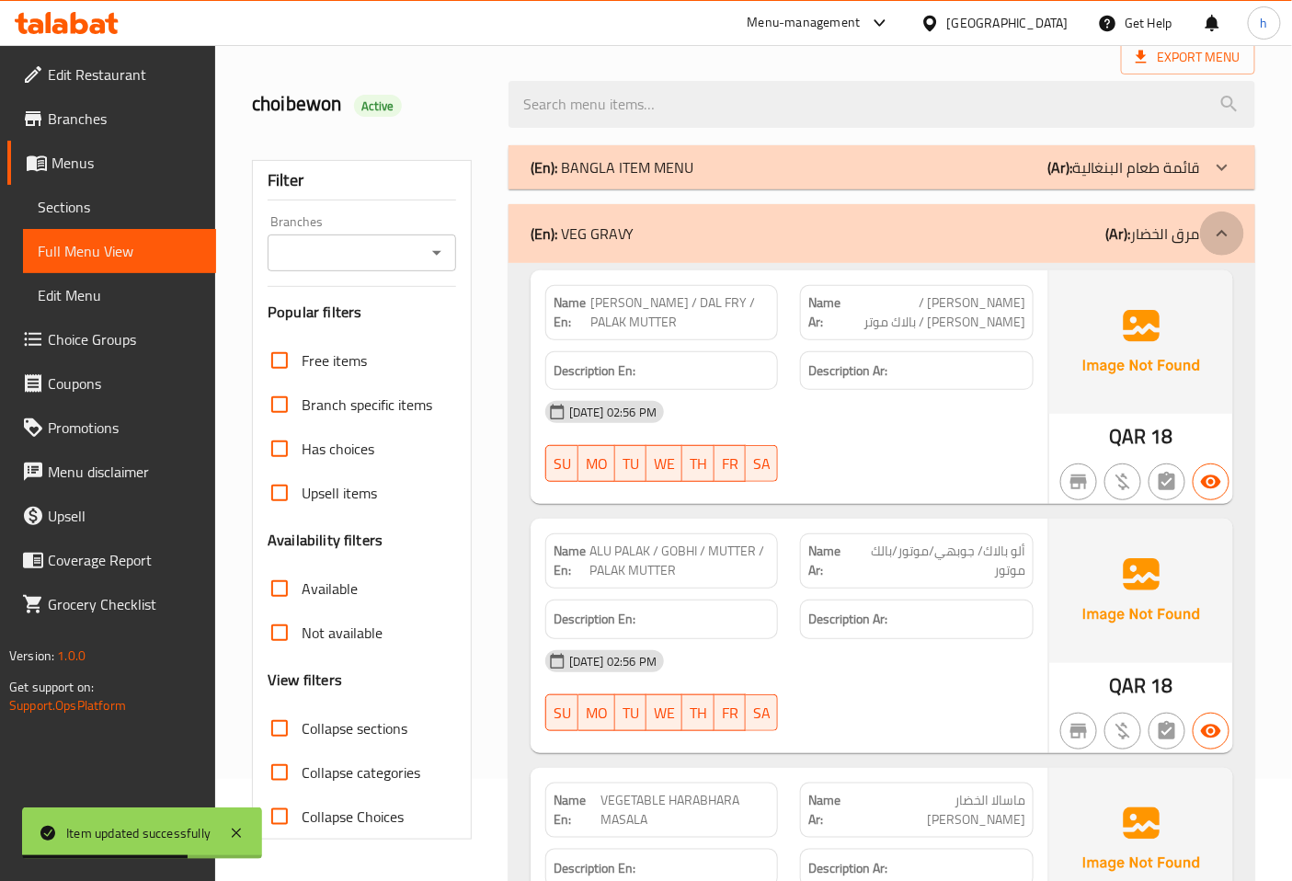
click at [1212, 227] on icon at bounding box center [1222, 234] width 22 height 22
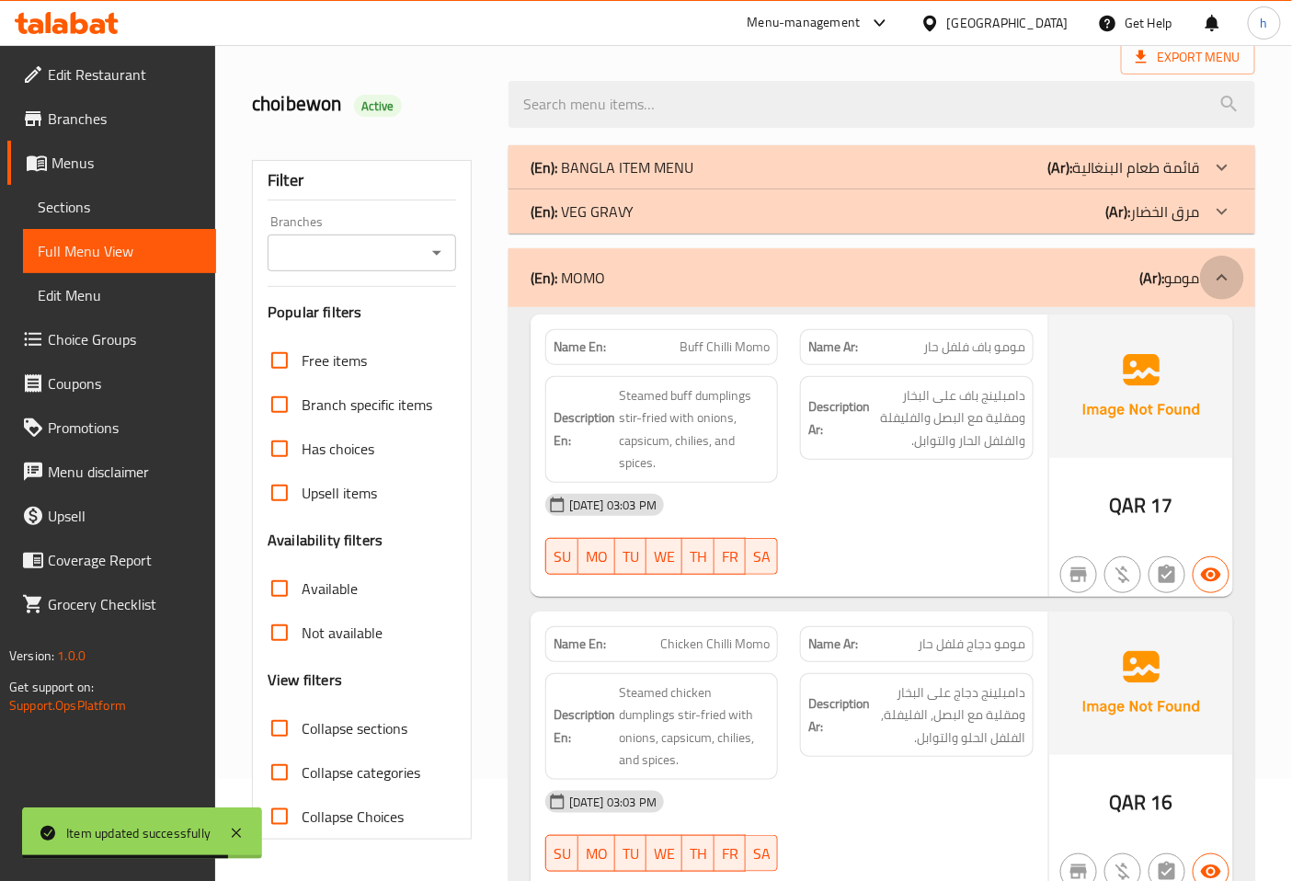
click at [1208, 283] on div at bounding box center [1222, 278] width 44 height 44
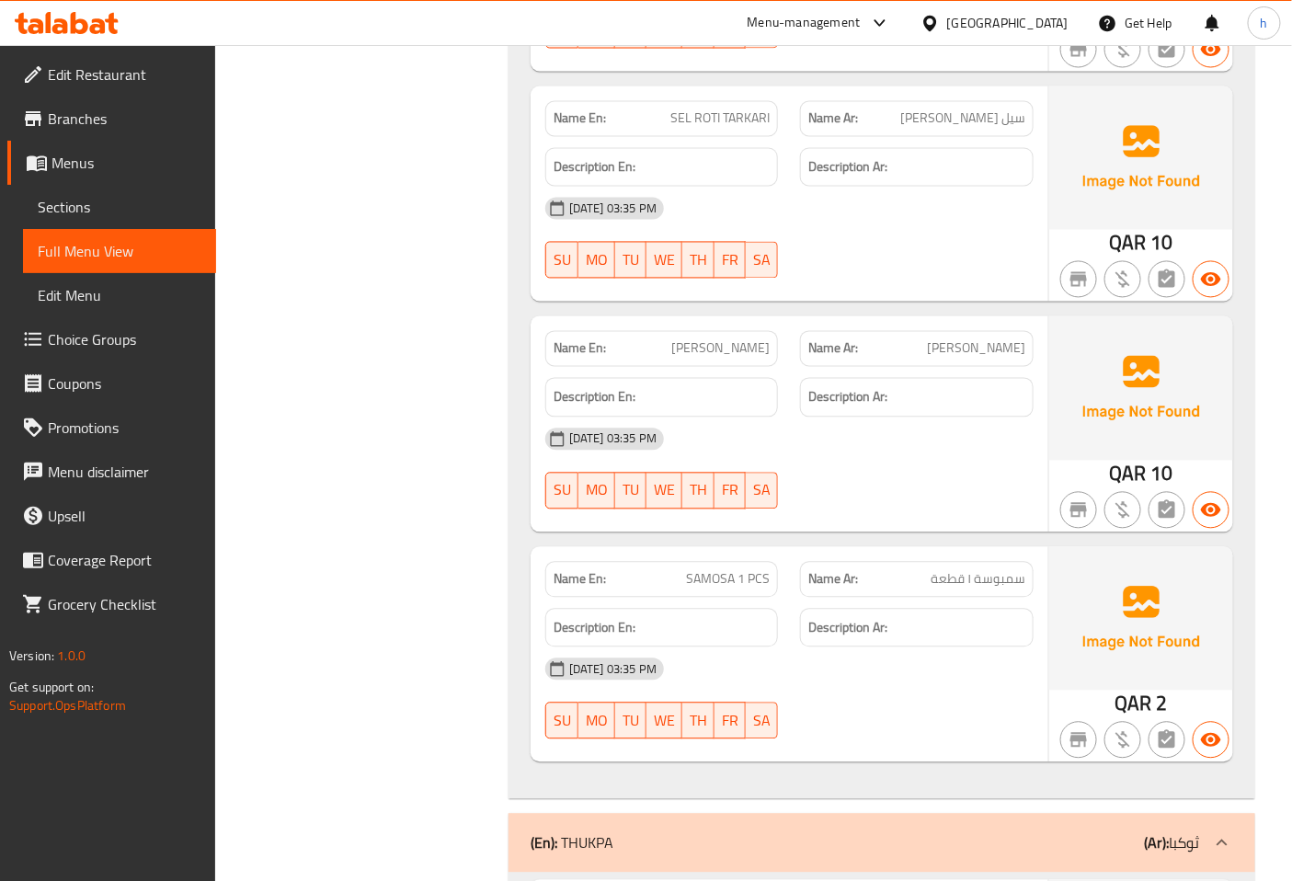
scroll to position [1124, 0]
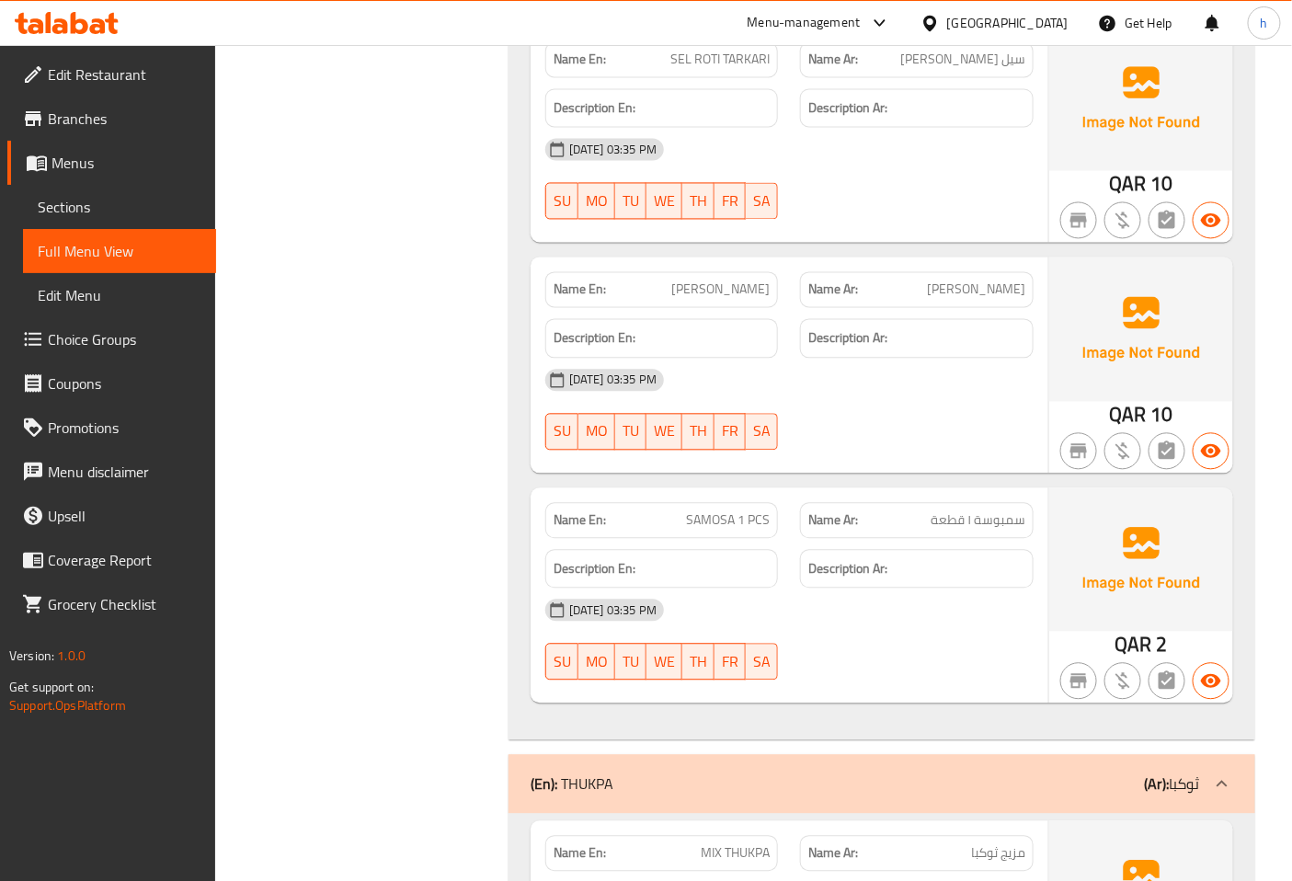
click at [97, 209] on span "Sections" at bounding box center [120, 207] width 164 height 22
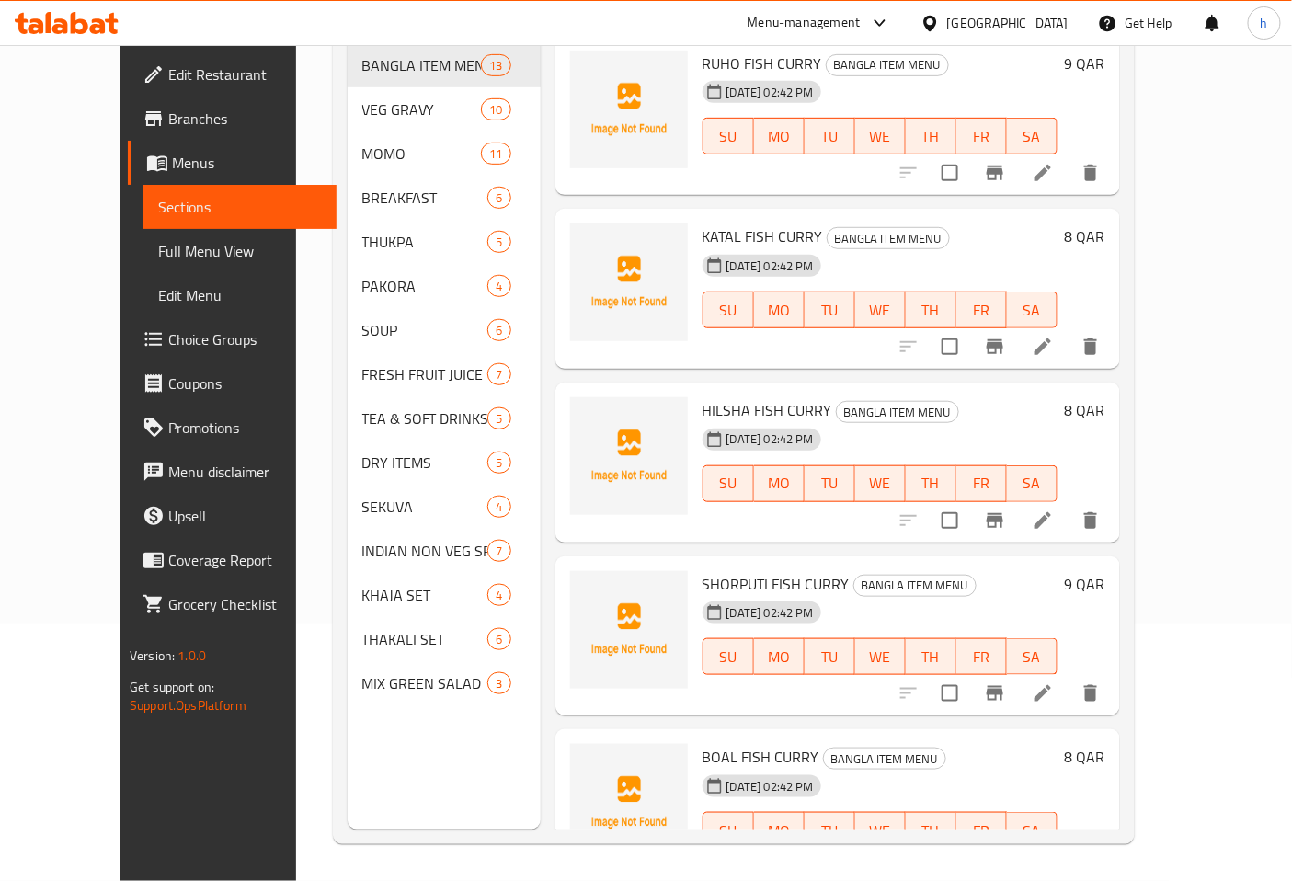
scroll to position [257, 0]
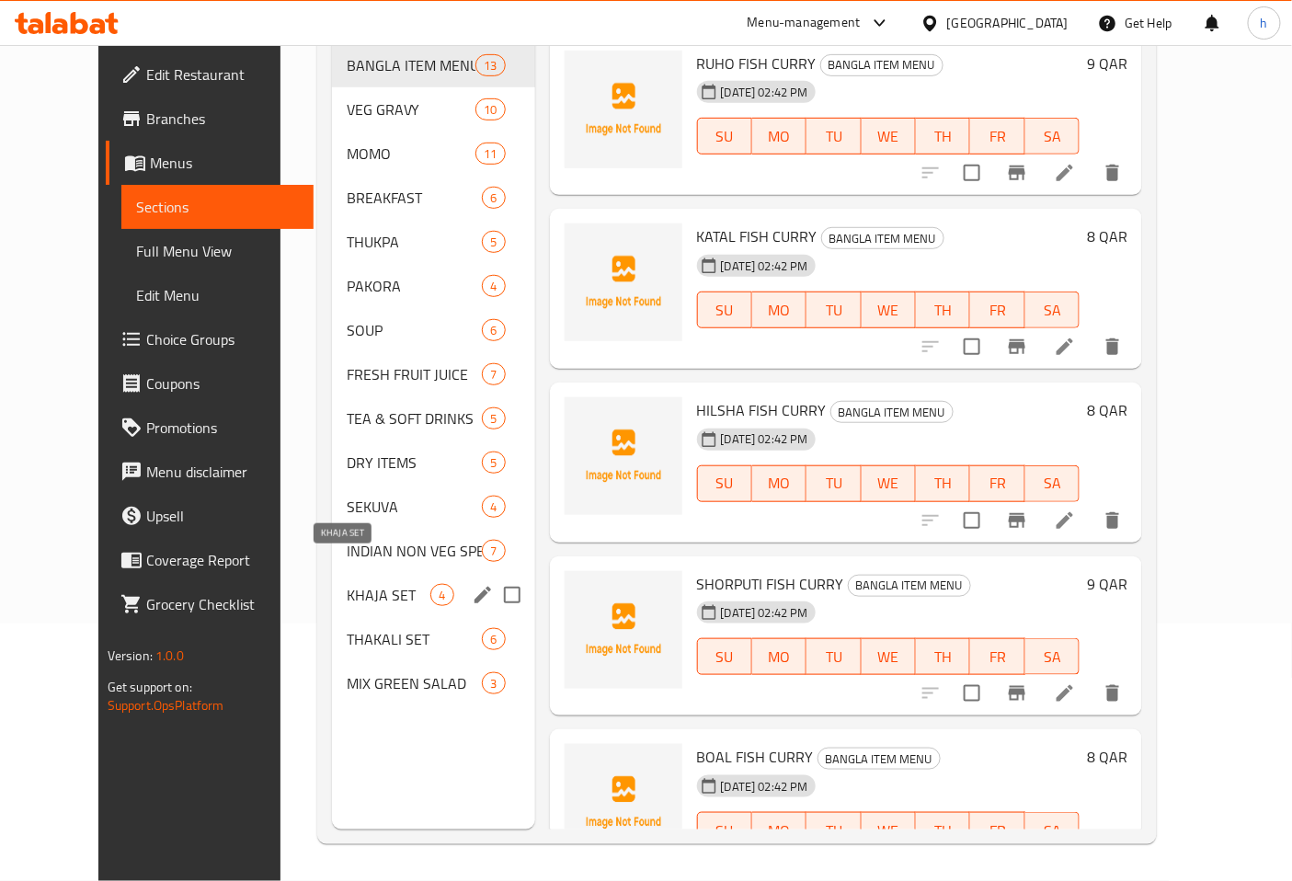
click at [347, 584] on span "KHAJA SET" at bounding box center [389, 595] width 84 height 22
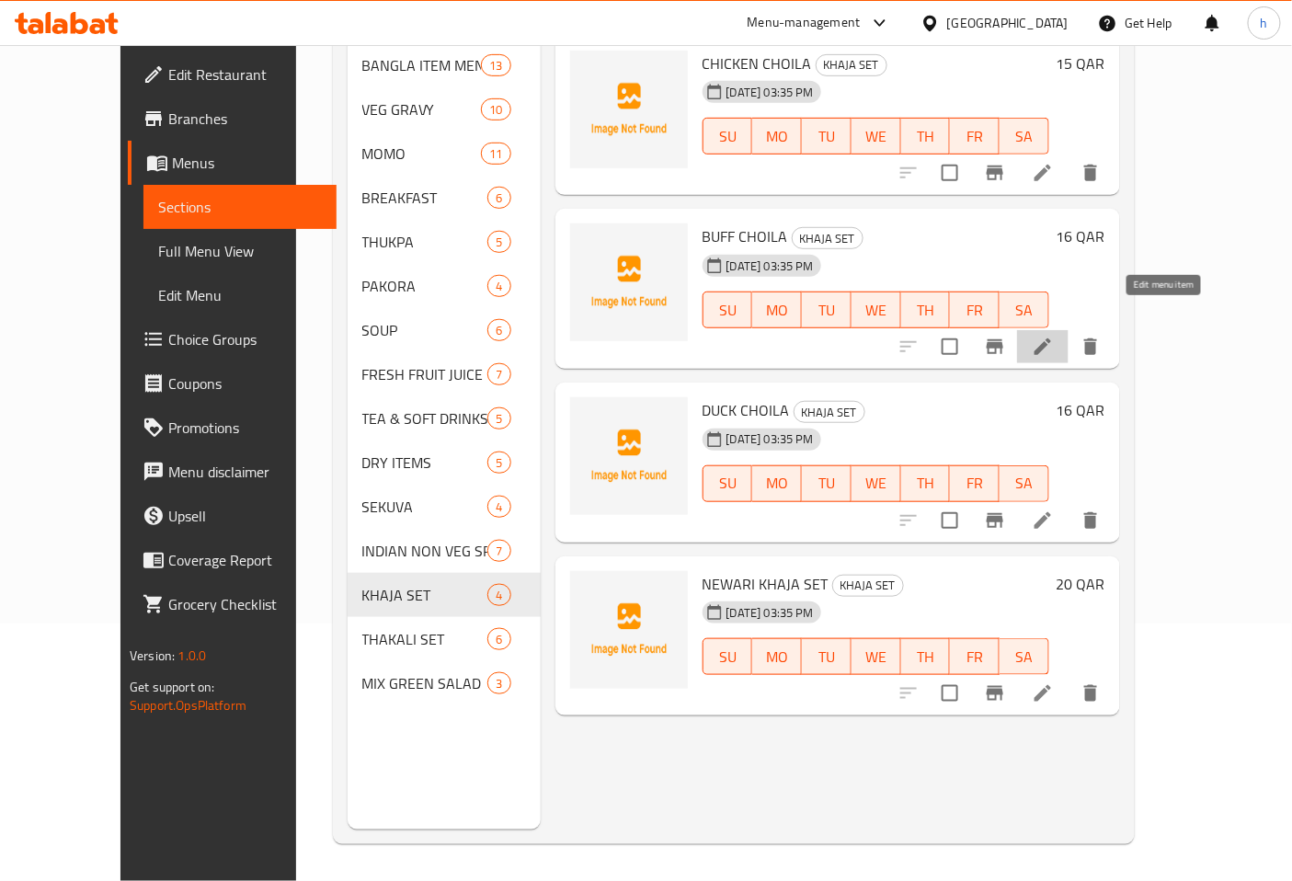
click at [1054, 336] on icon at bounding box center [1043, 347] width 22 height 22
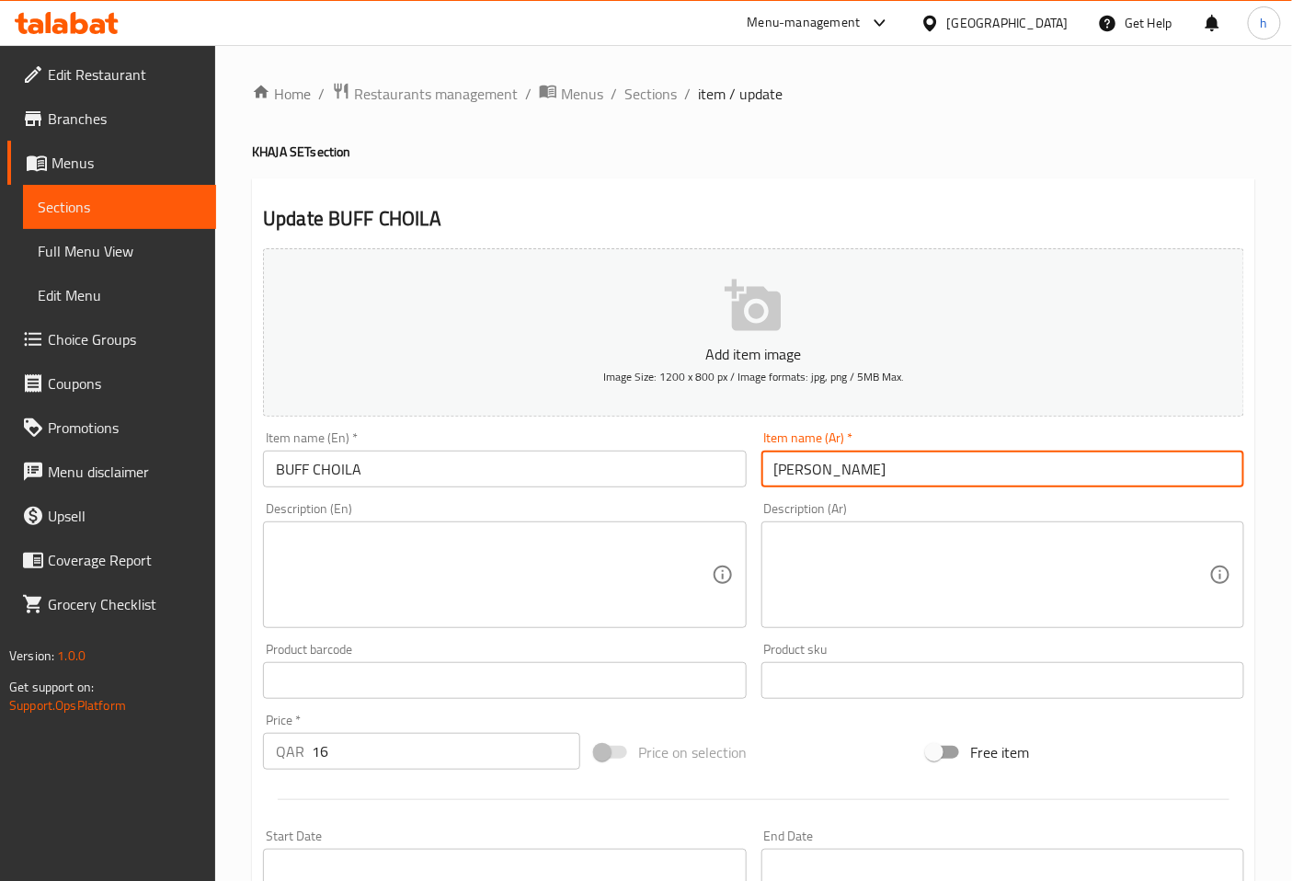
click at [822, 473] on input "[PERSON_NAME]" at bounding box center [1002, 469] width 483 height 37
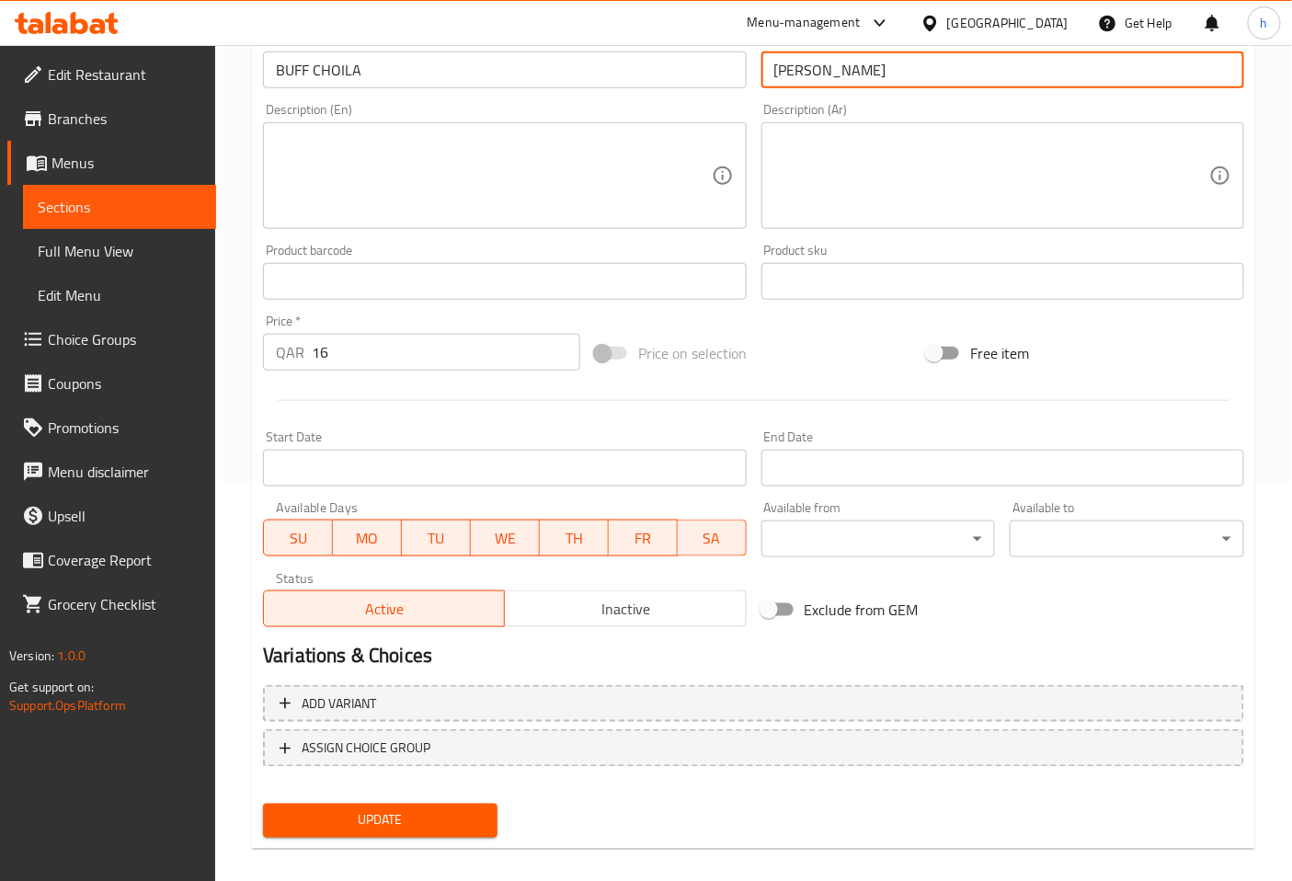
scroll to position [408, 0]
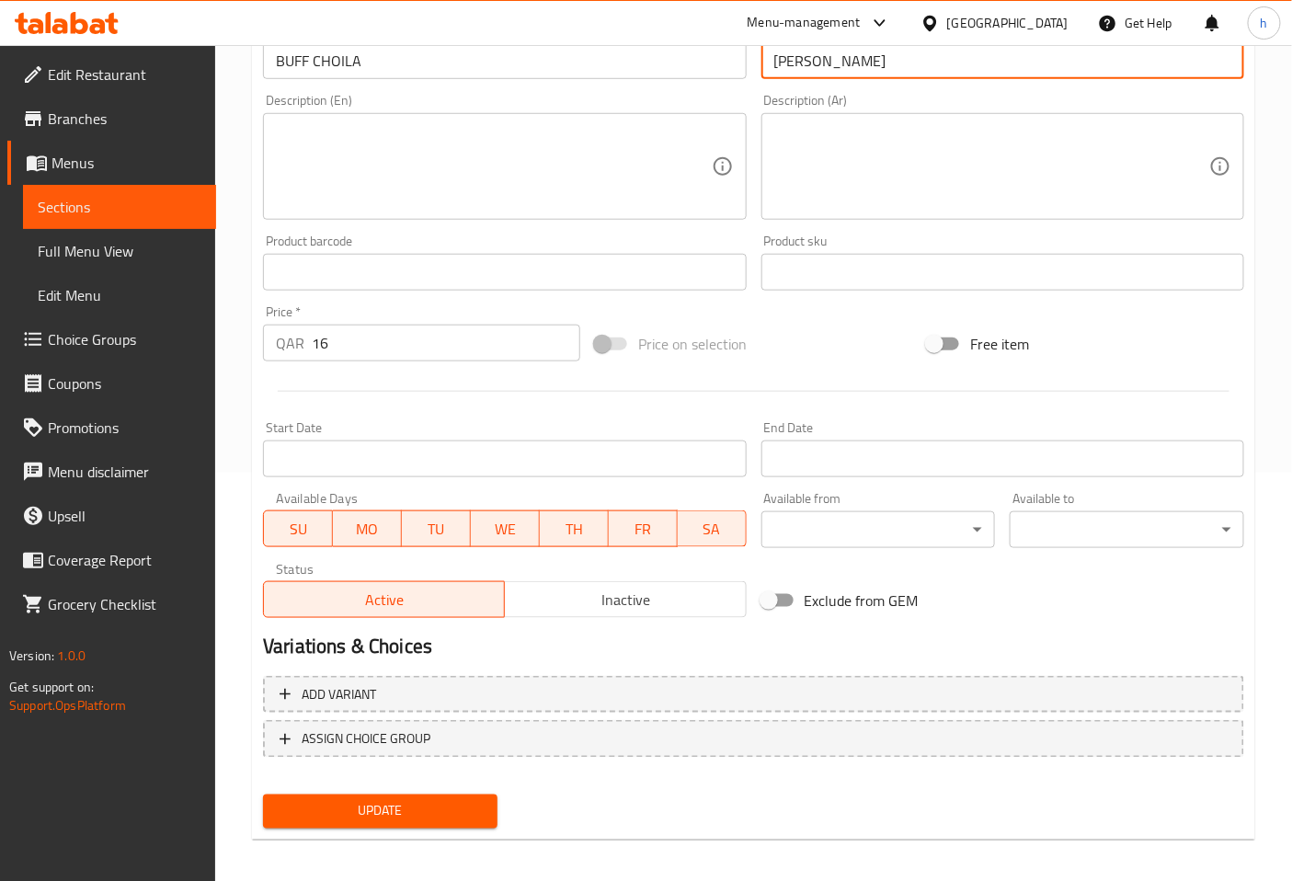
type input "[PERSON_NAME]"
click at [473, 806] on span "Update" at bounding box center [380, 811] width 205 height 23
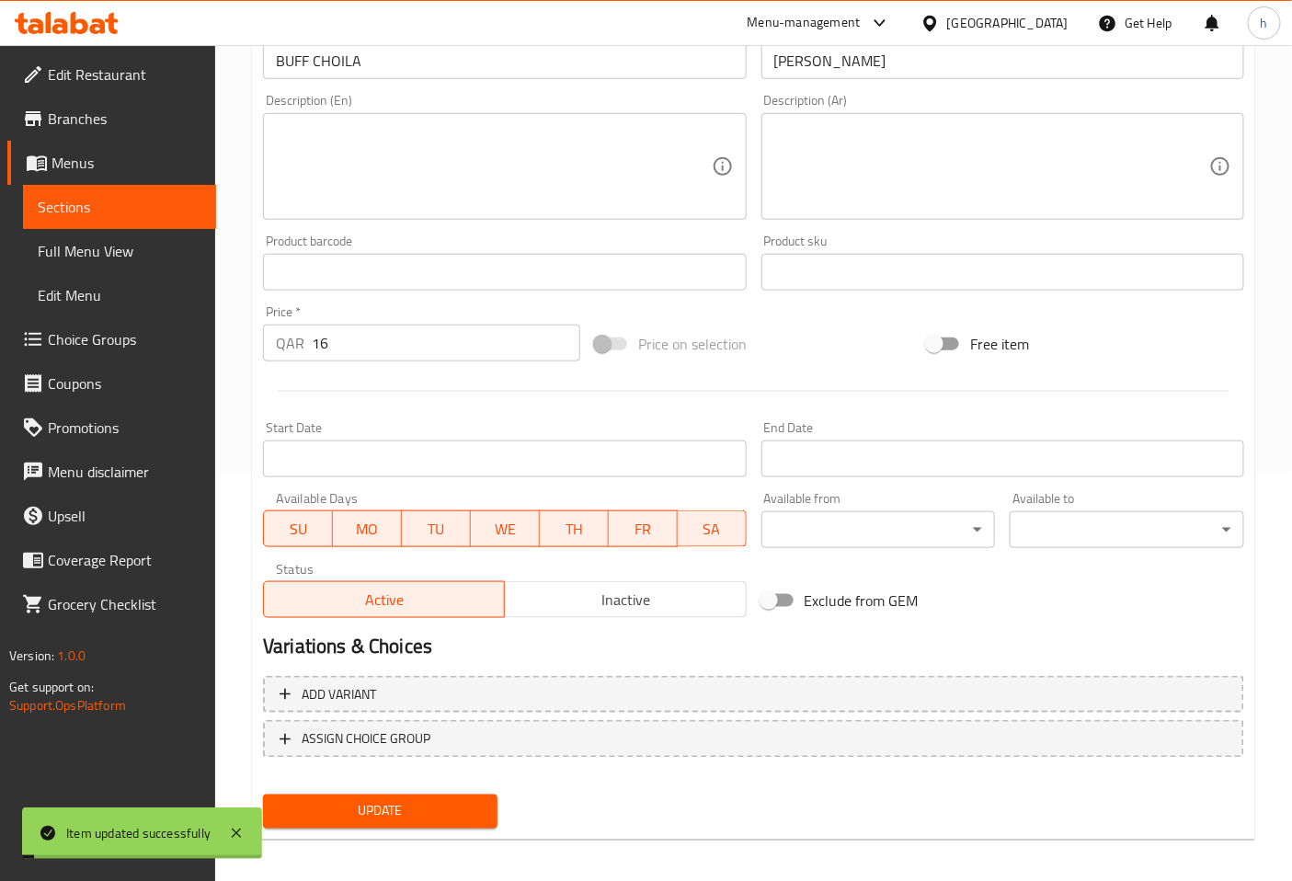
click at [102, 250] on span "Full Menu View" at bounding box center [120, 251] width 164 height 22
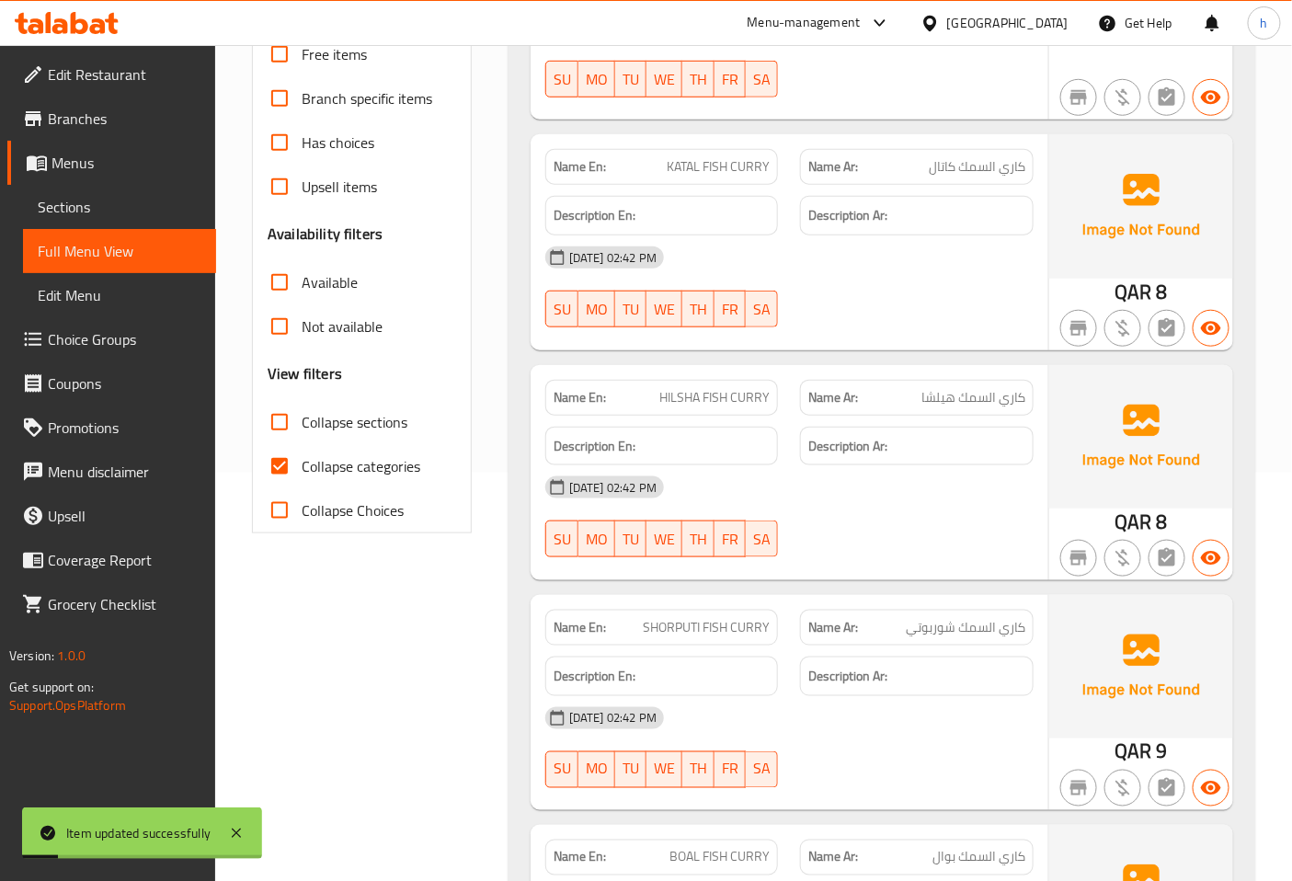
click at [287, 457] on input "Collapse categories" at bounding box center [279, 466] width 44 height 44
checkbox input "false"
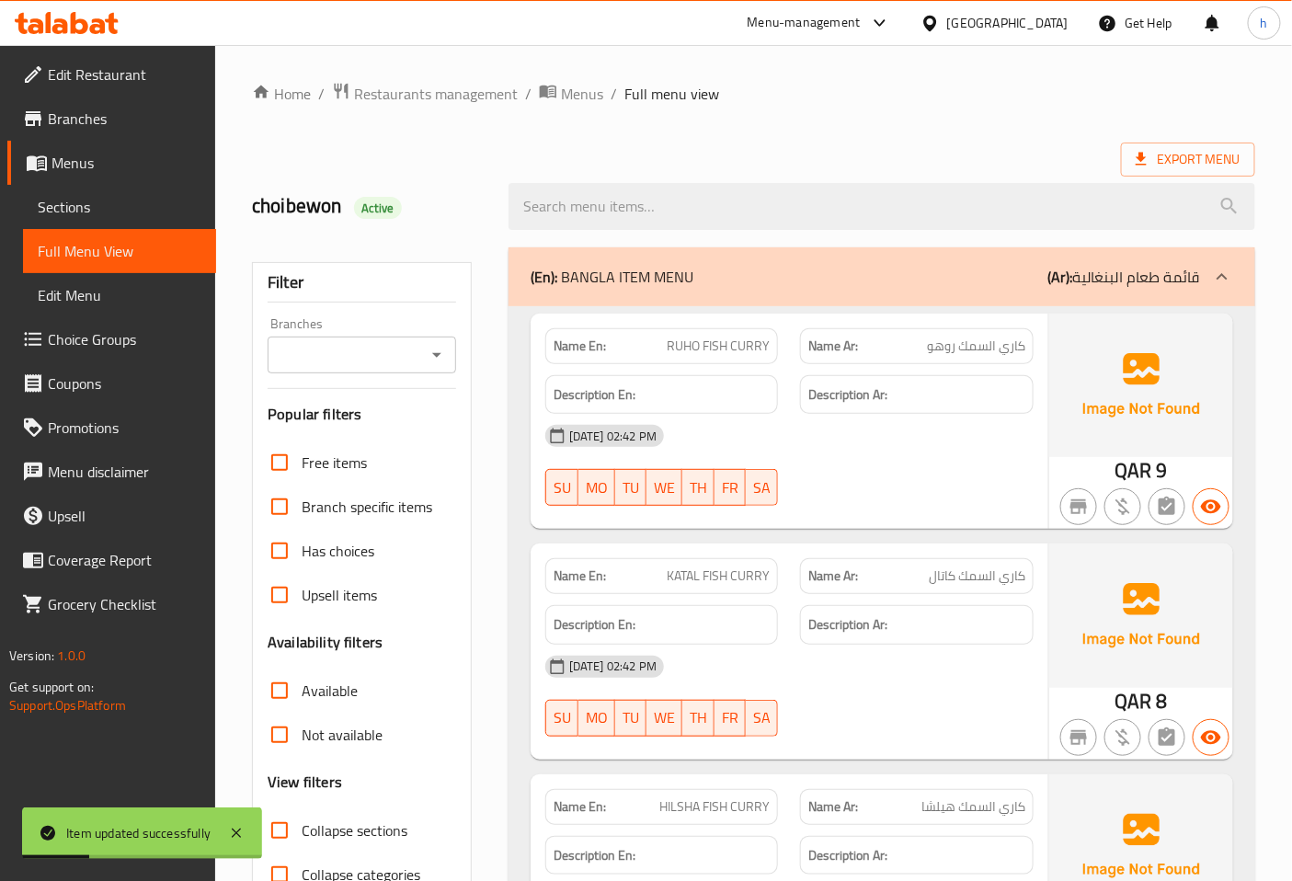
click at [1218, 289] on div at bounding box center [1222, 277] width 44 height 44
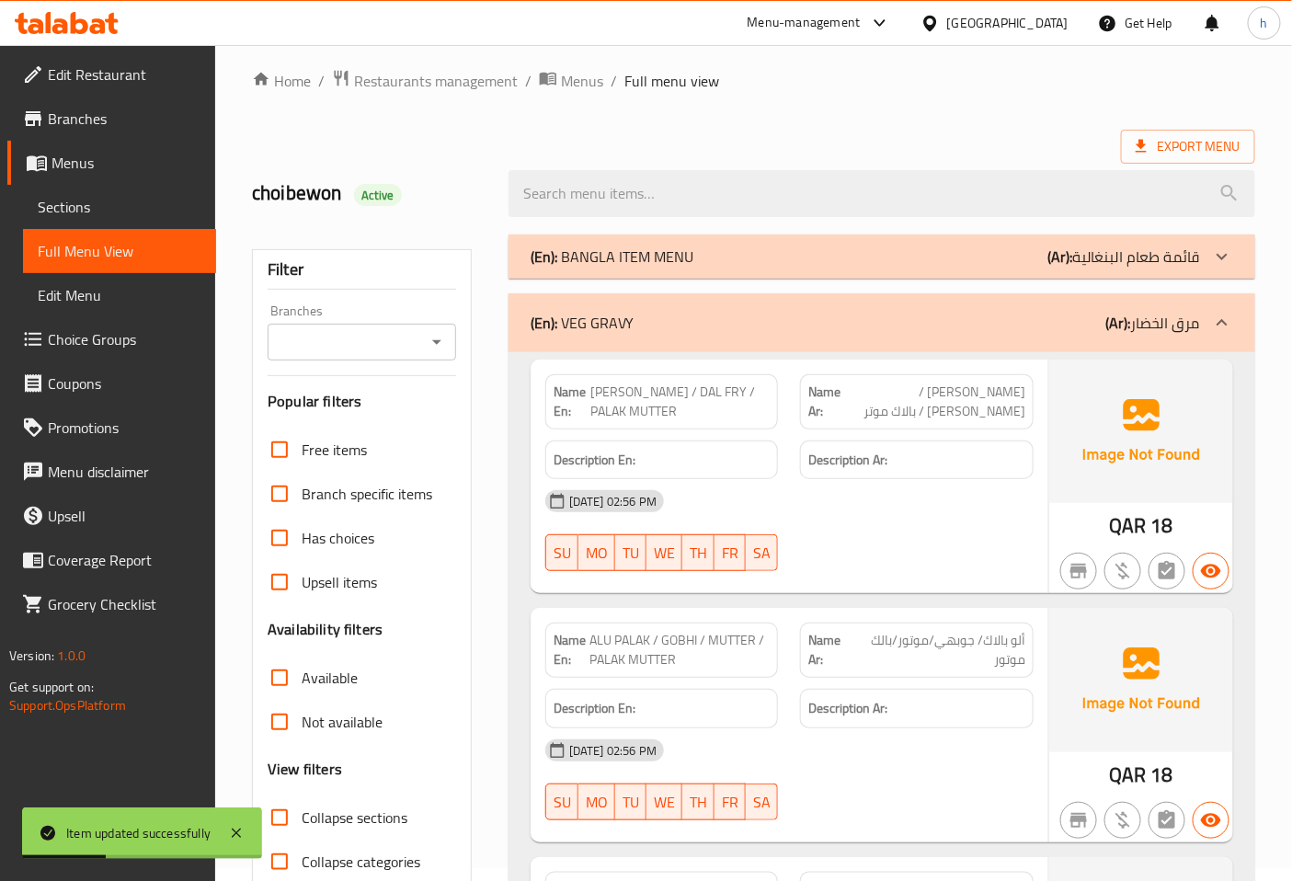
scroll to position [102, 0]
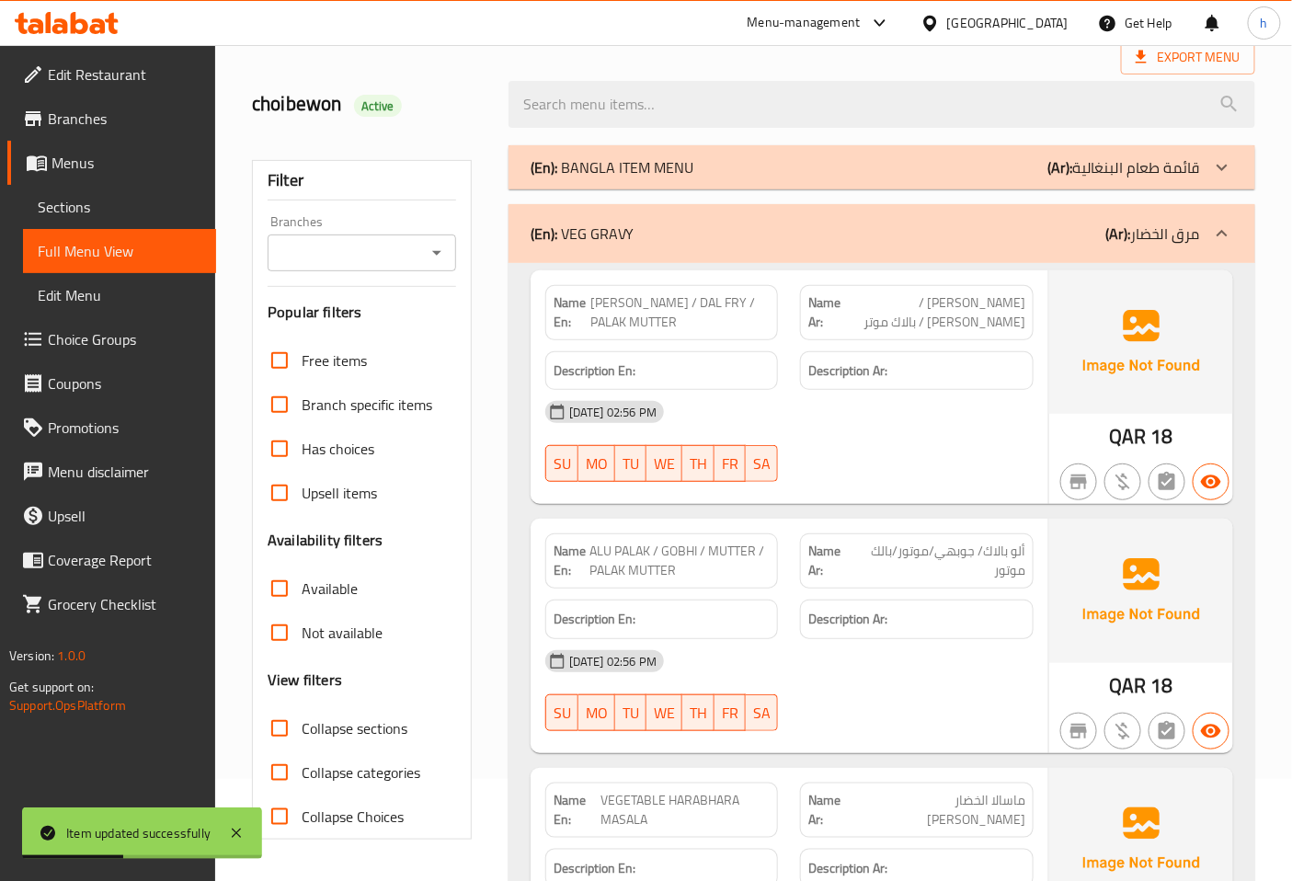
click at [1207, 234] on div at bounding box center [1222, 233] width 44 height 44
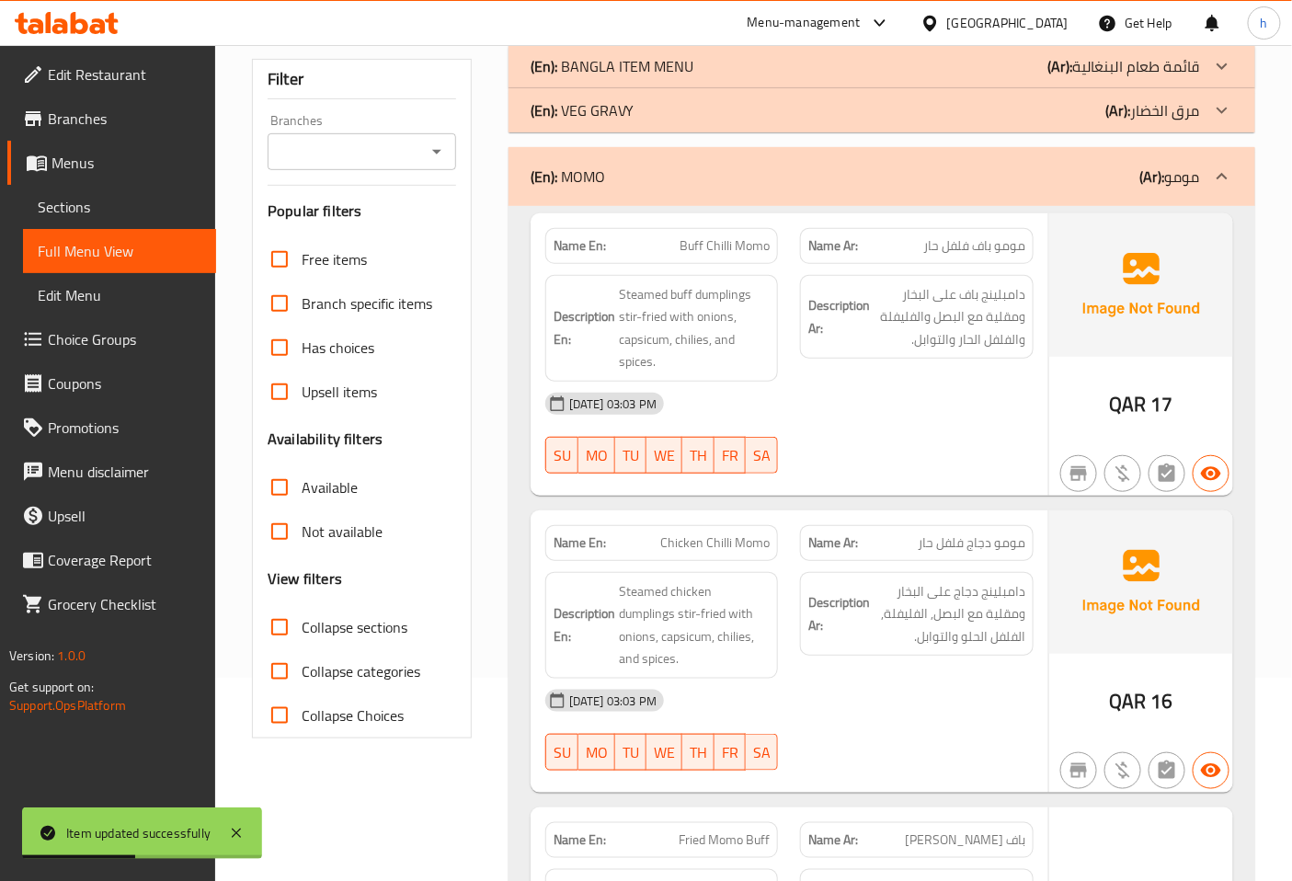
scroll to position [204, 0]
click at [1215, 175] on icon at bounding box center [1222, 176] width 22 height 22
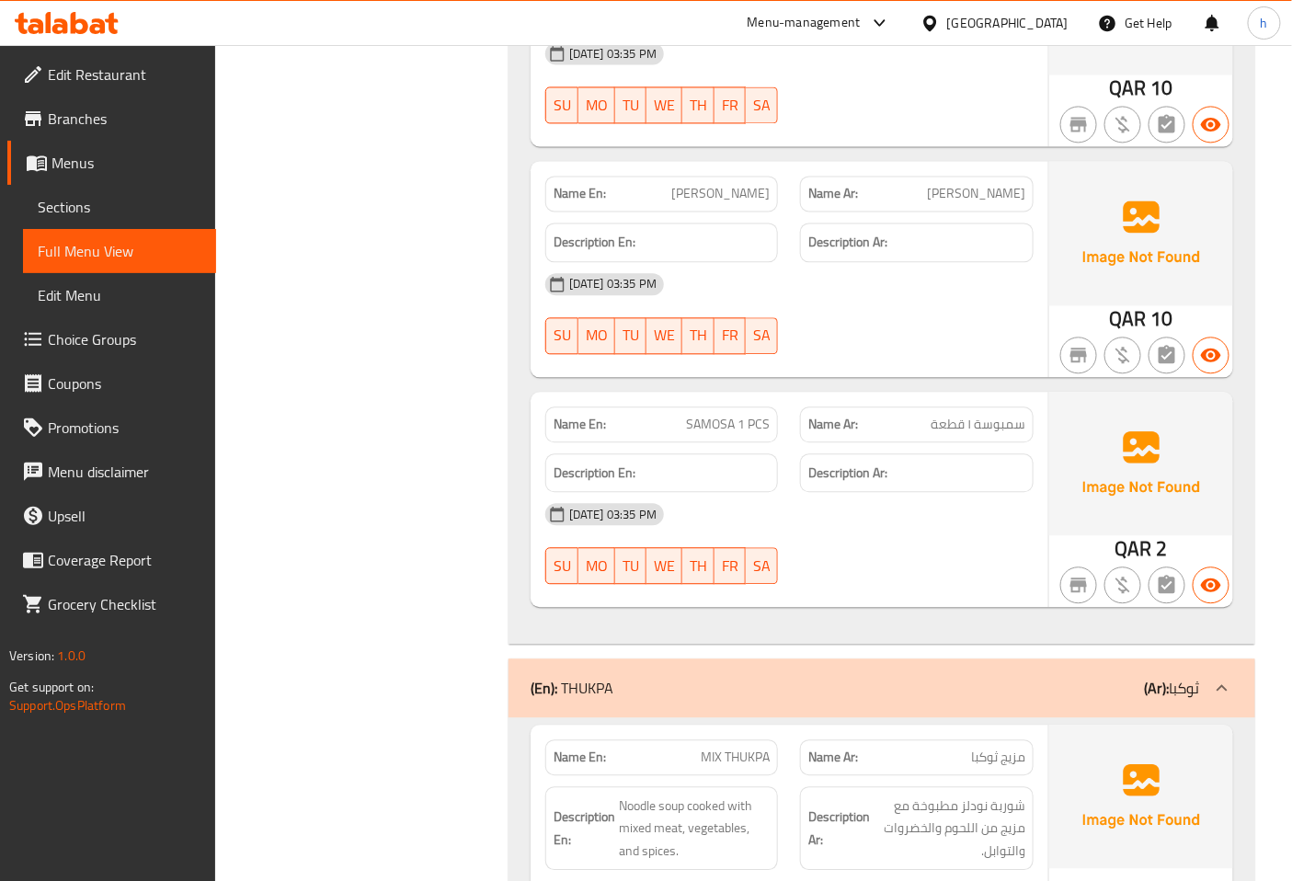
scroll to position [1328, 0]
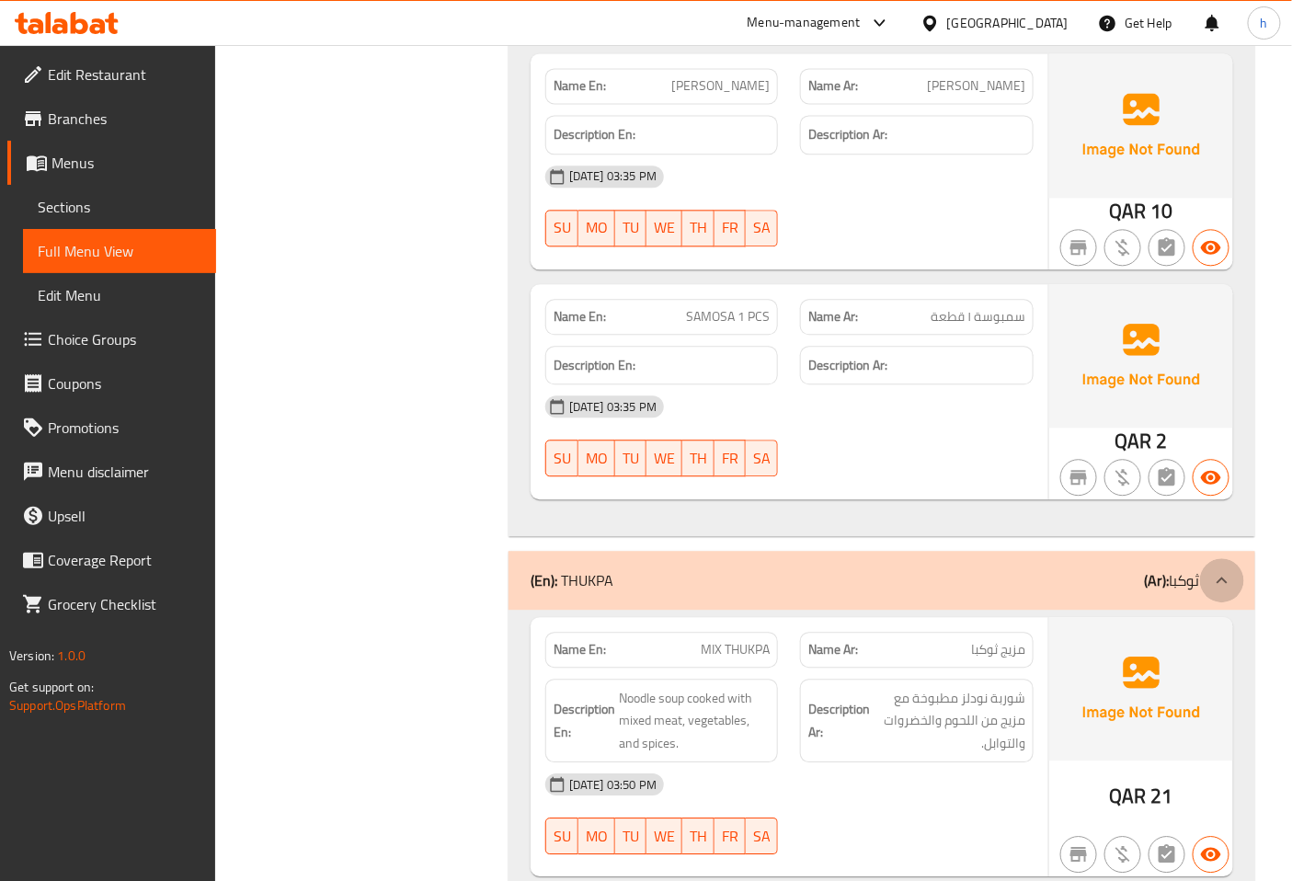
click at [1219, 574] on icon at bounding box center [1222, 580] width 22 height 22
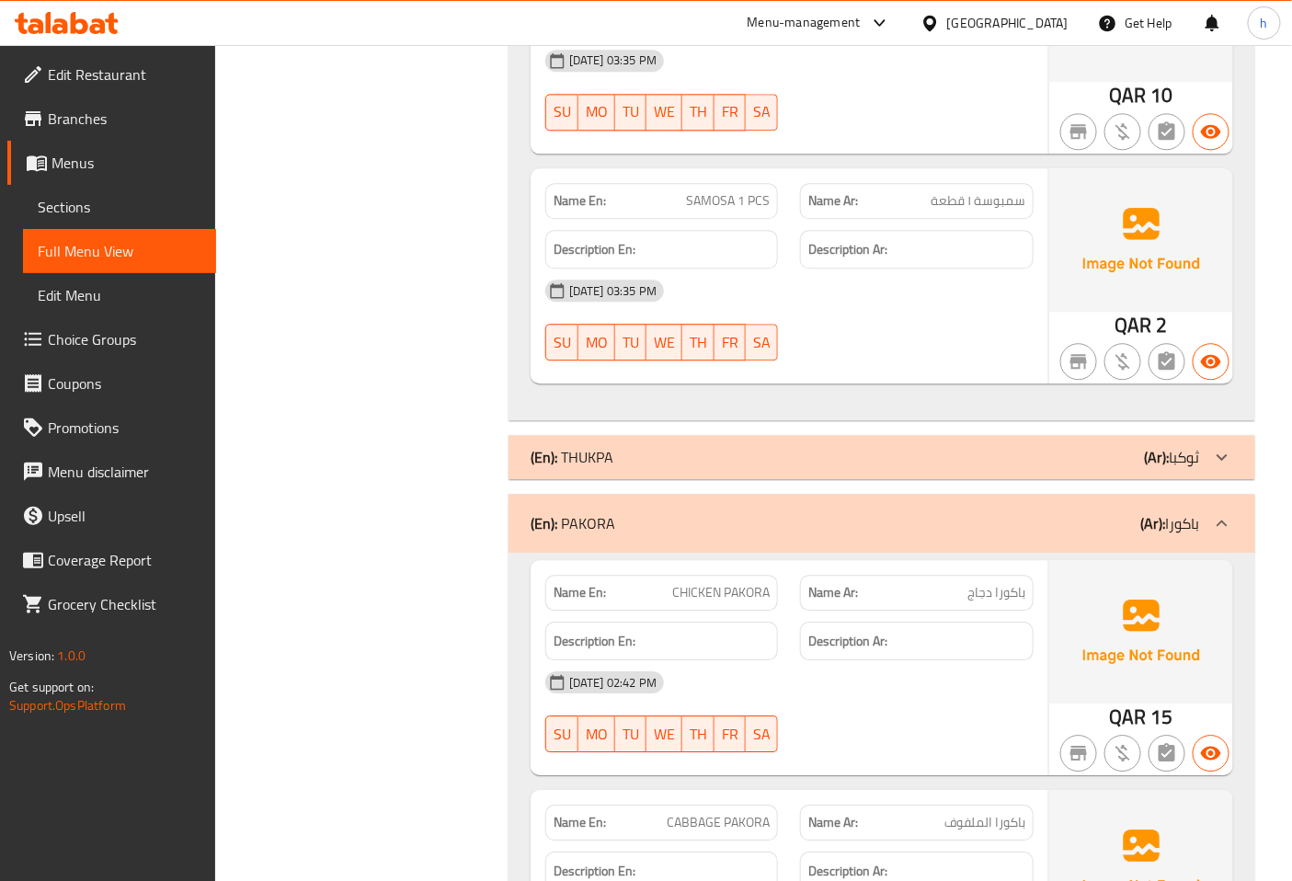
scroll to position [1532, 0]
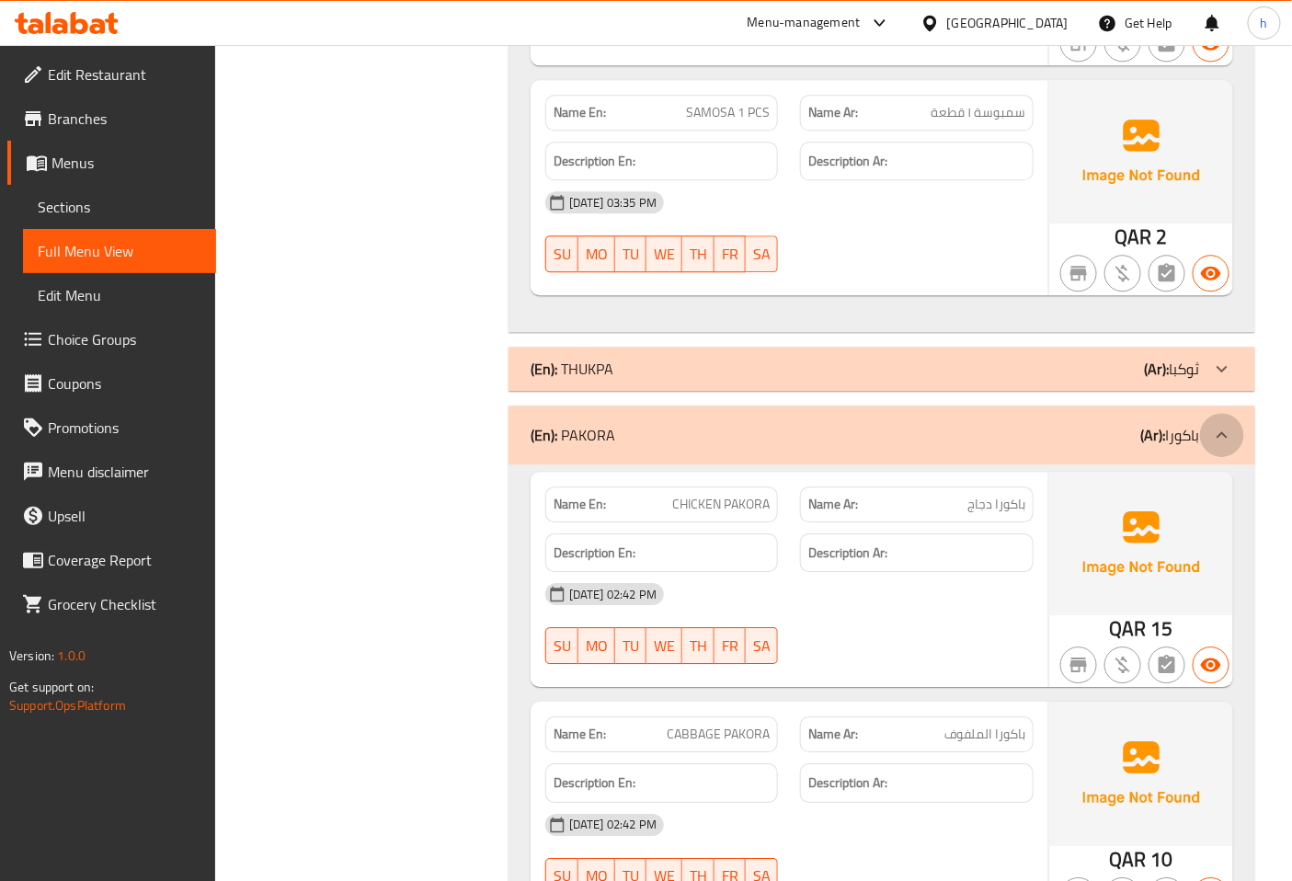
click at [1220, 433] on icon at bounding box center [1221, 434] width 11 height 6
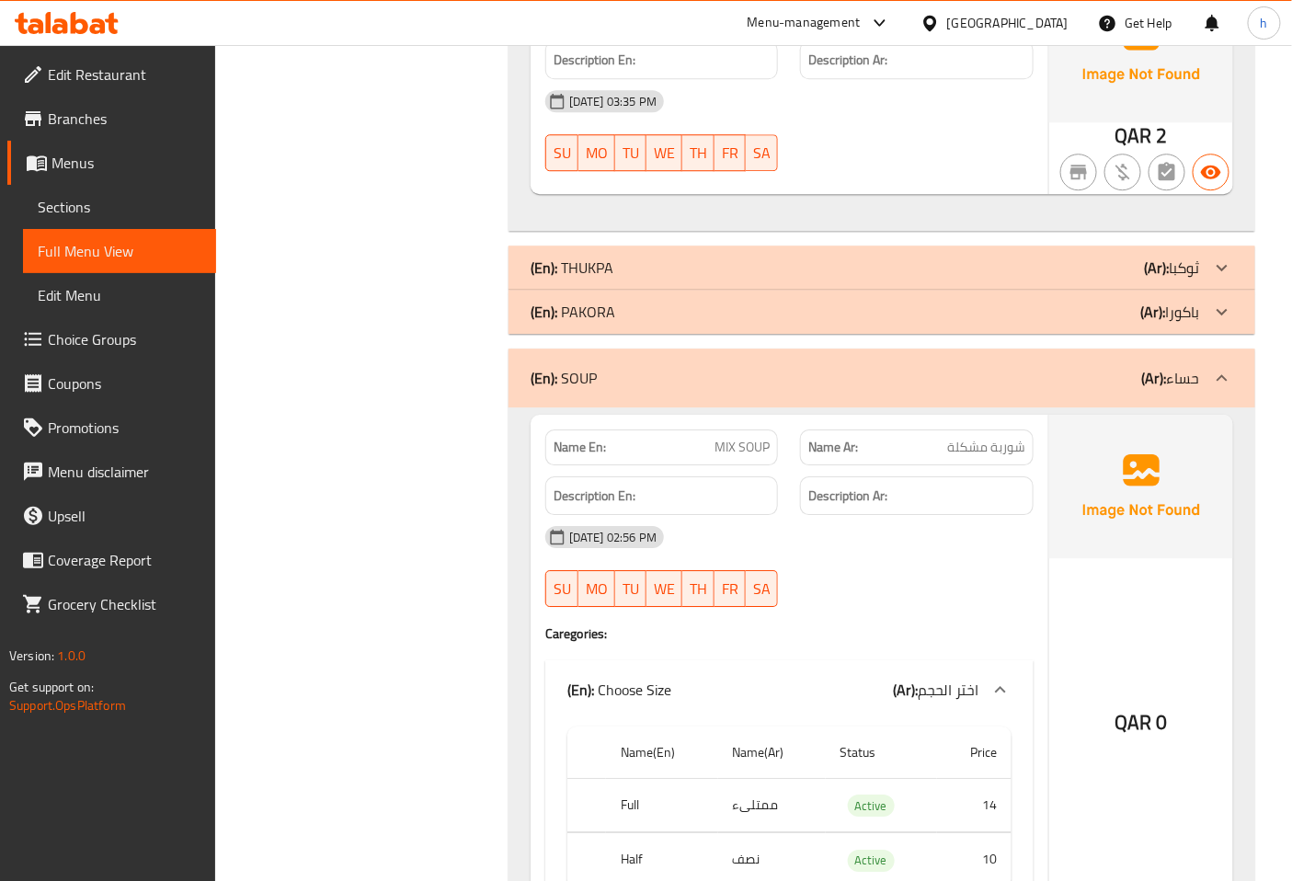
scroll to position [1634, 0]
click at [1223, 383] on icon at bounding box center [1222, 377] width 22 height 22
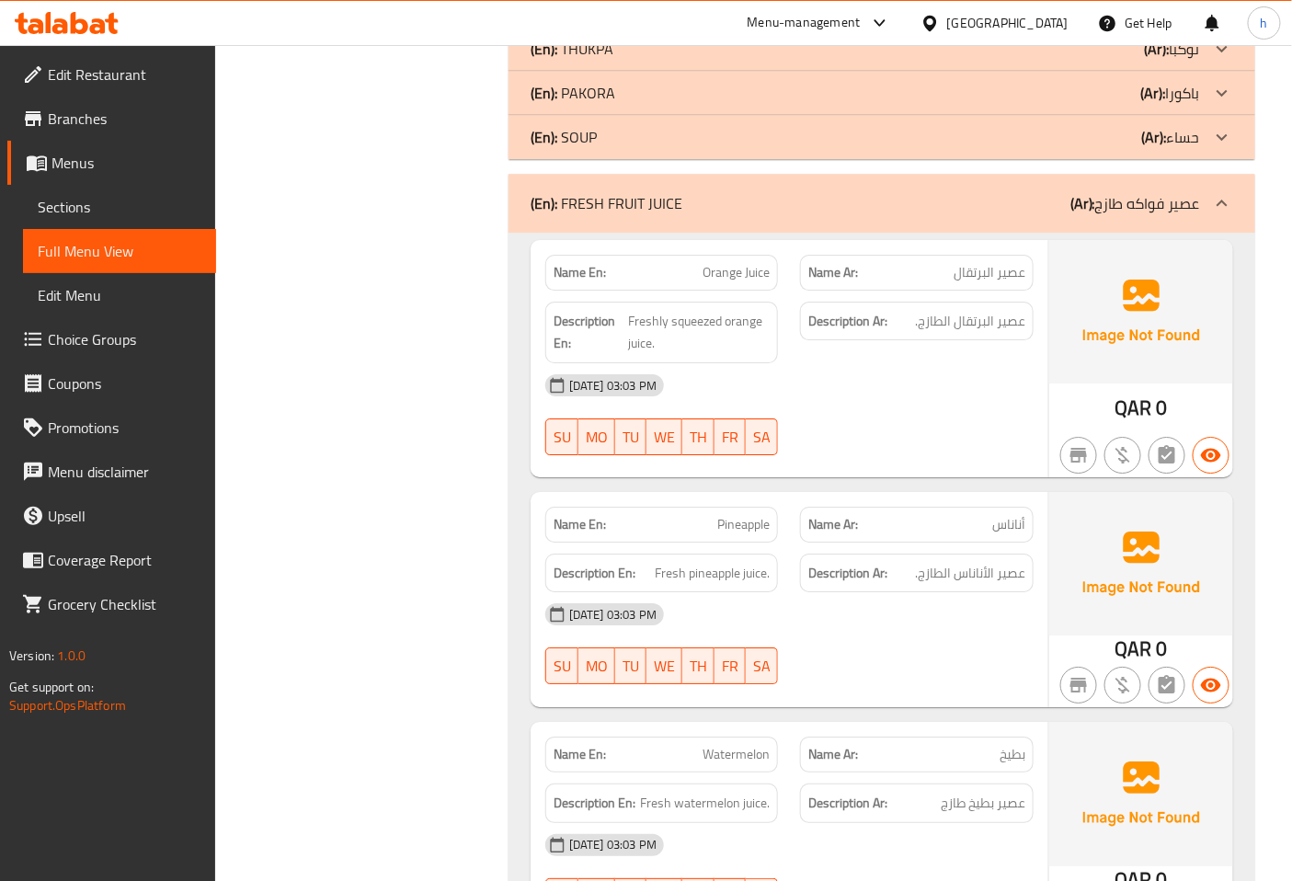
scroll to position [1941, 0]
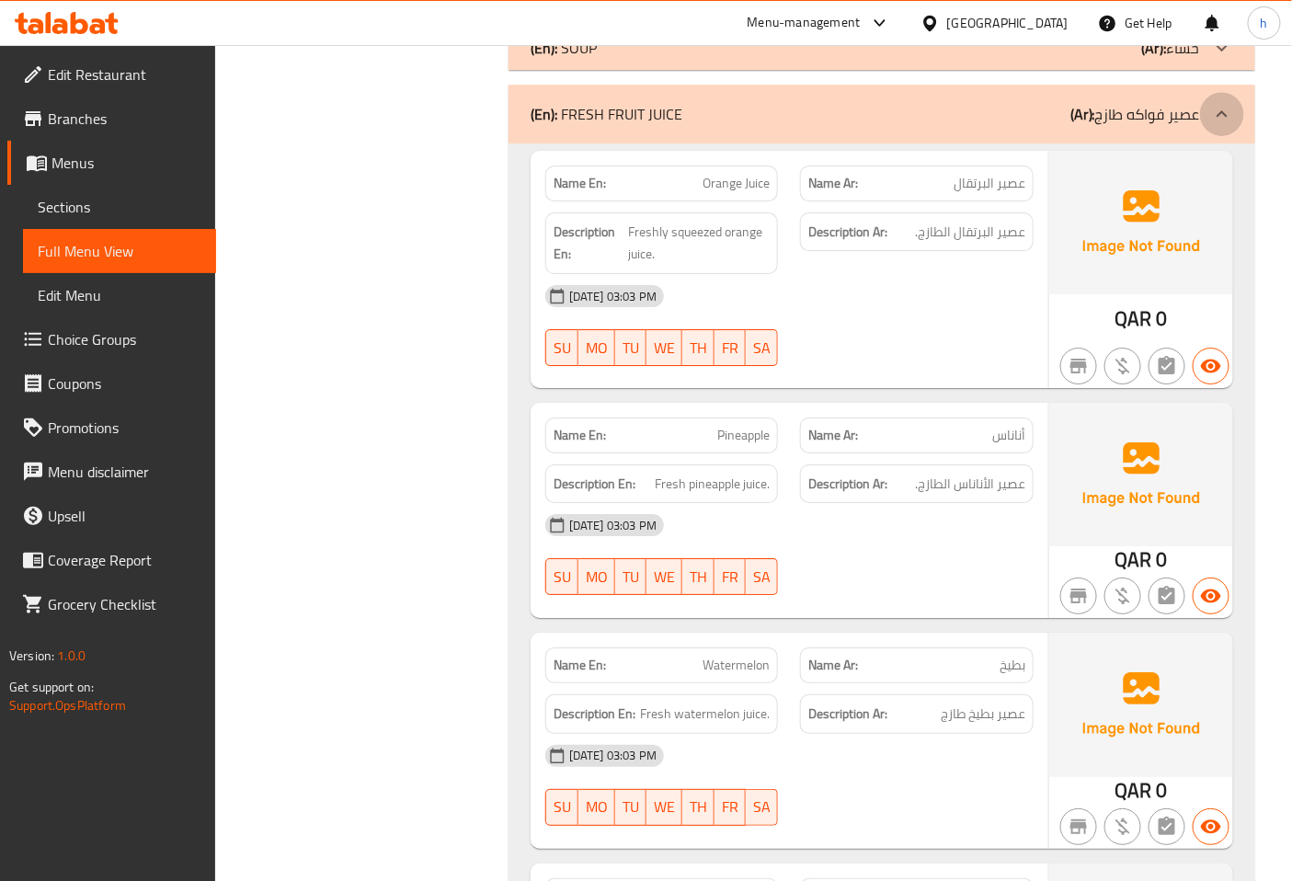
click at [1203, 108] on div at bounding box center [1222, 114] width 44 height 44
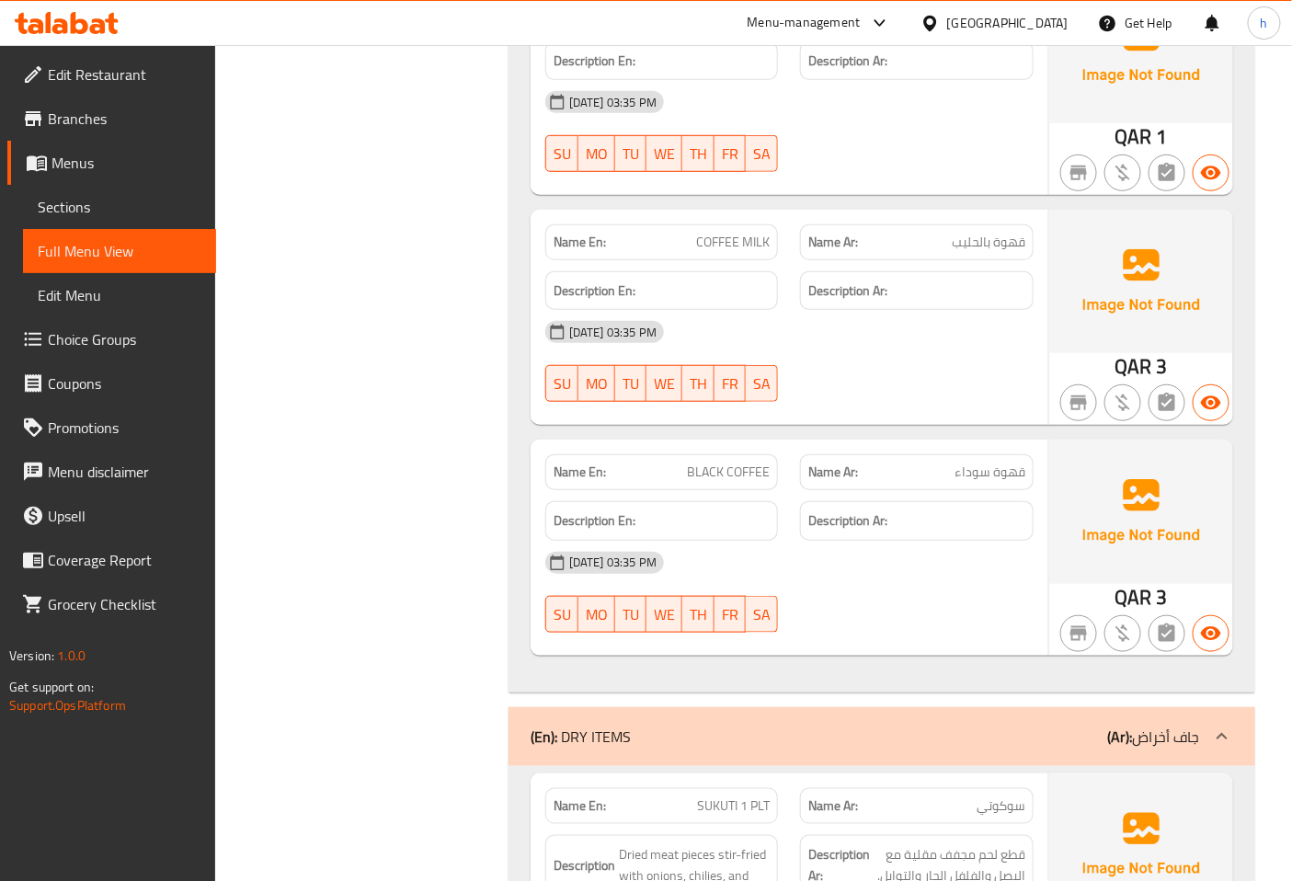
scroll to position [2861, 0]
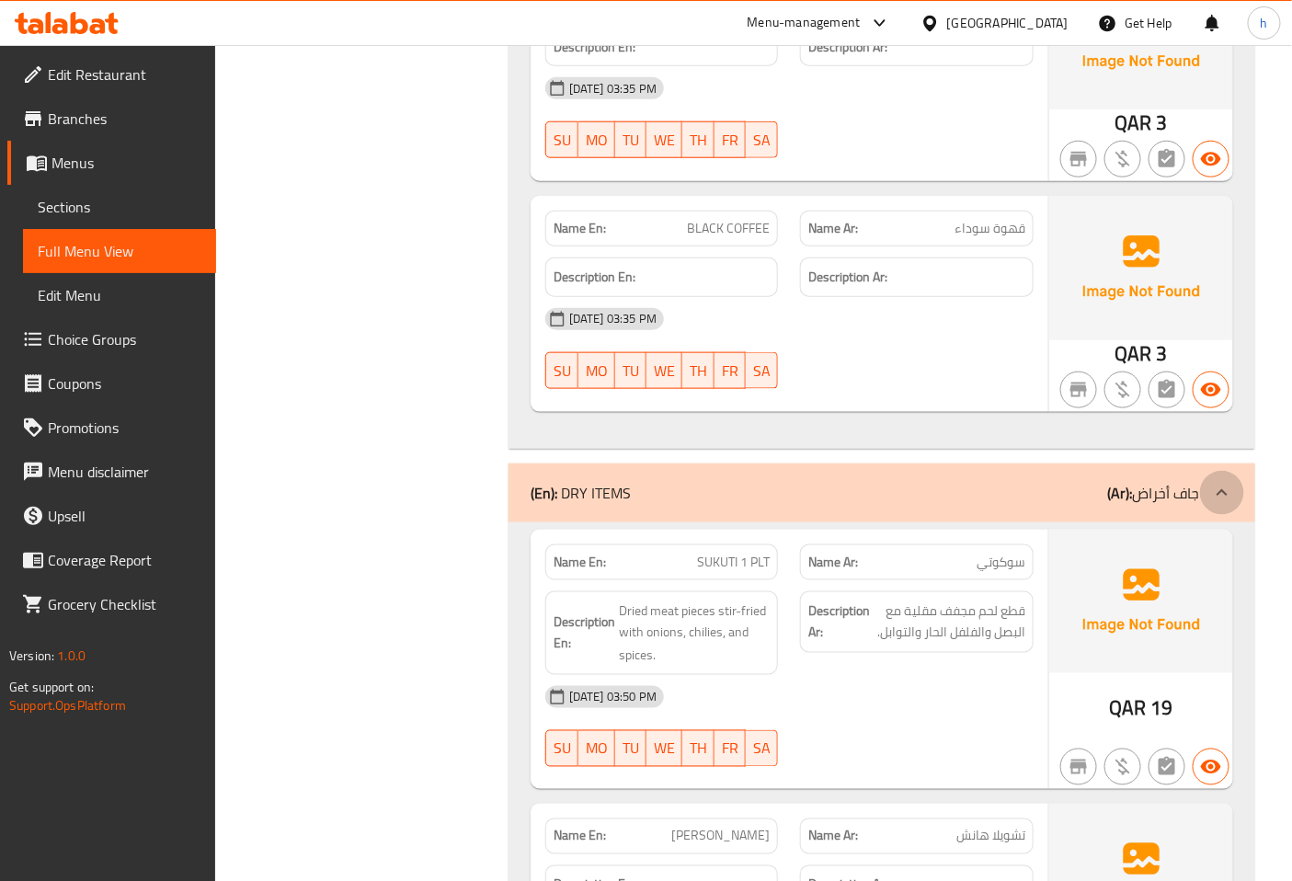
click at [1201, 501] on div at bounding box center [1222, 493] width 44 height 44
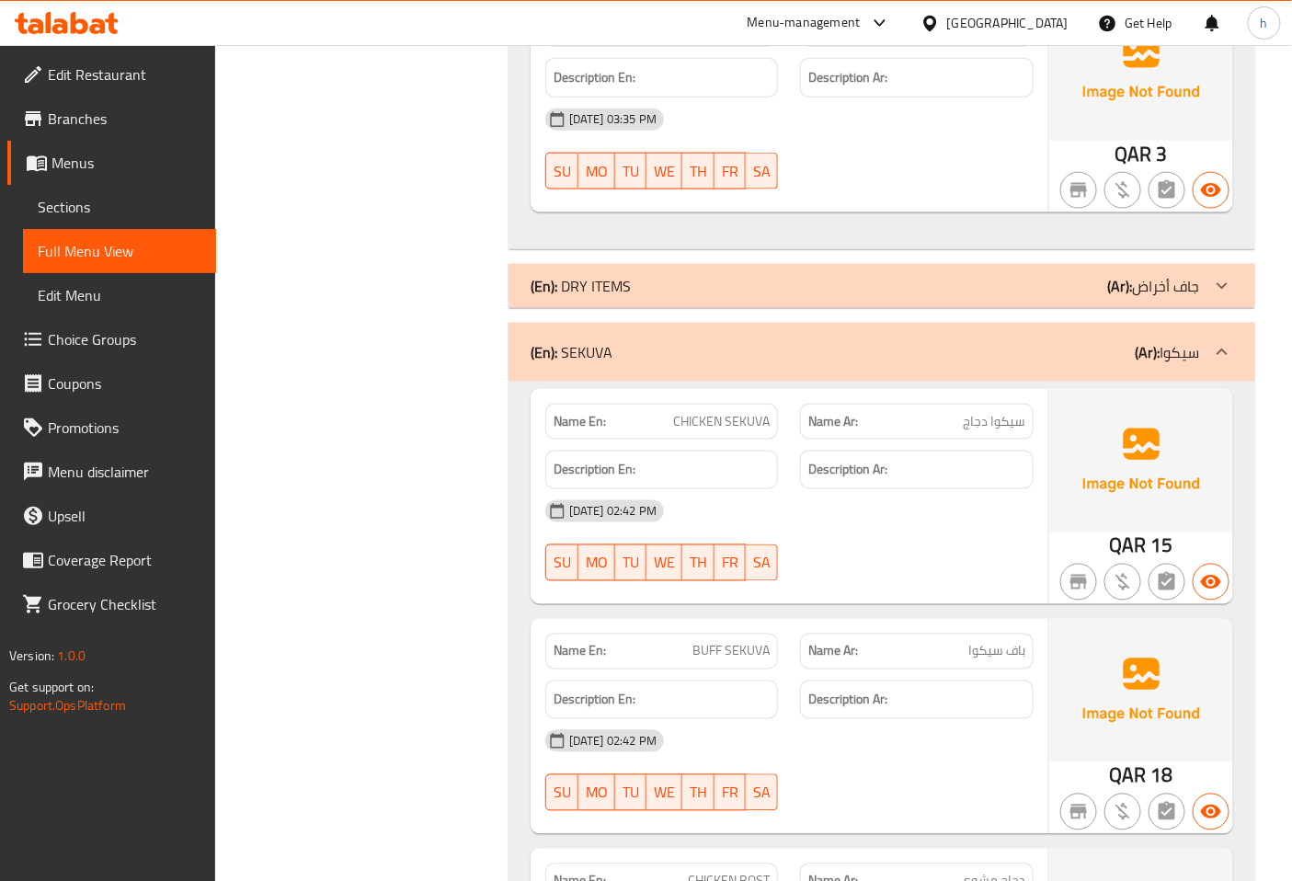
scroll to position [3065, 0]
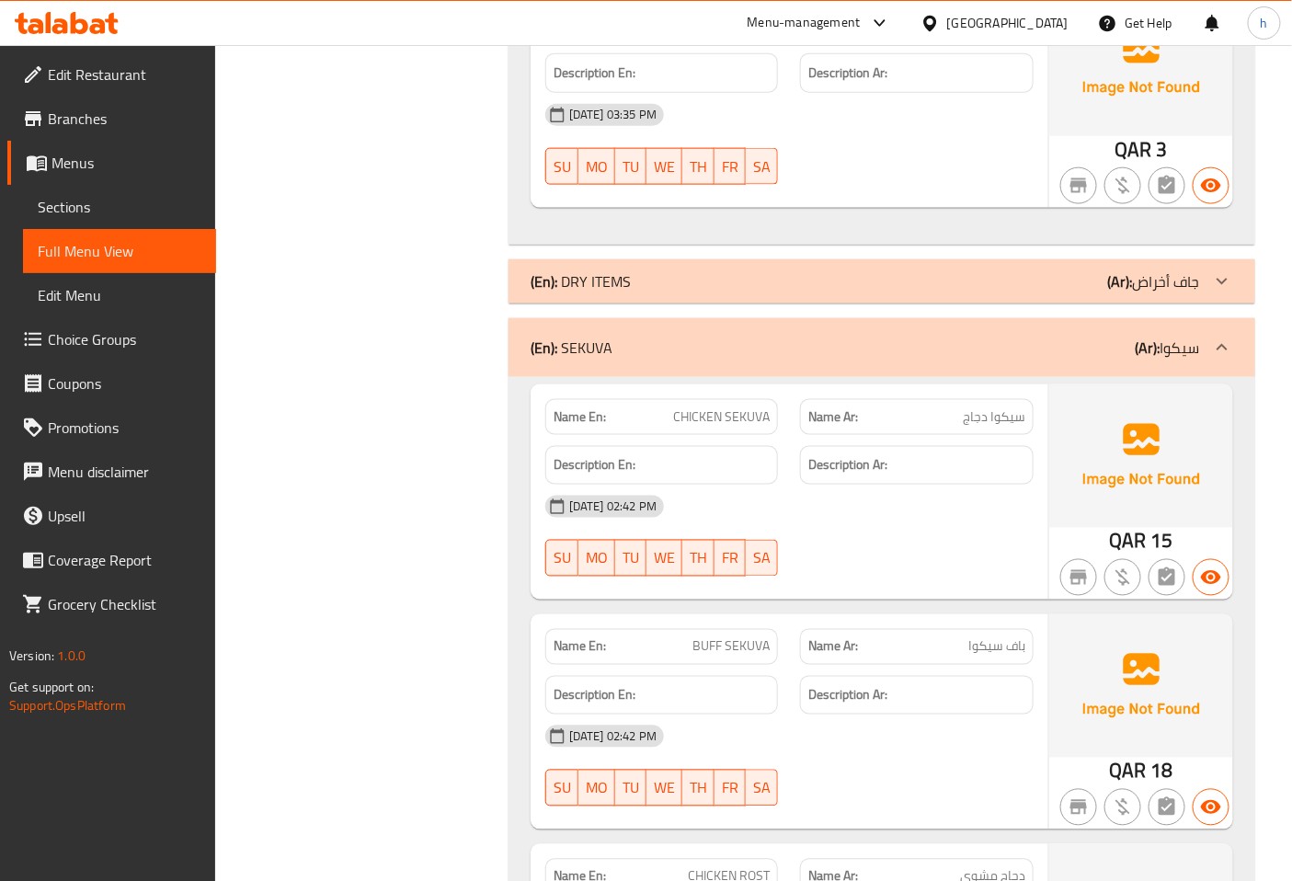
click at [1216, 337] on icon at bounding box center [1222, 348] width 22 height 22
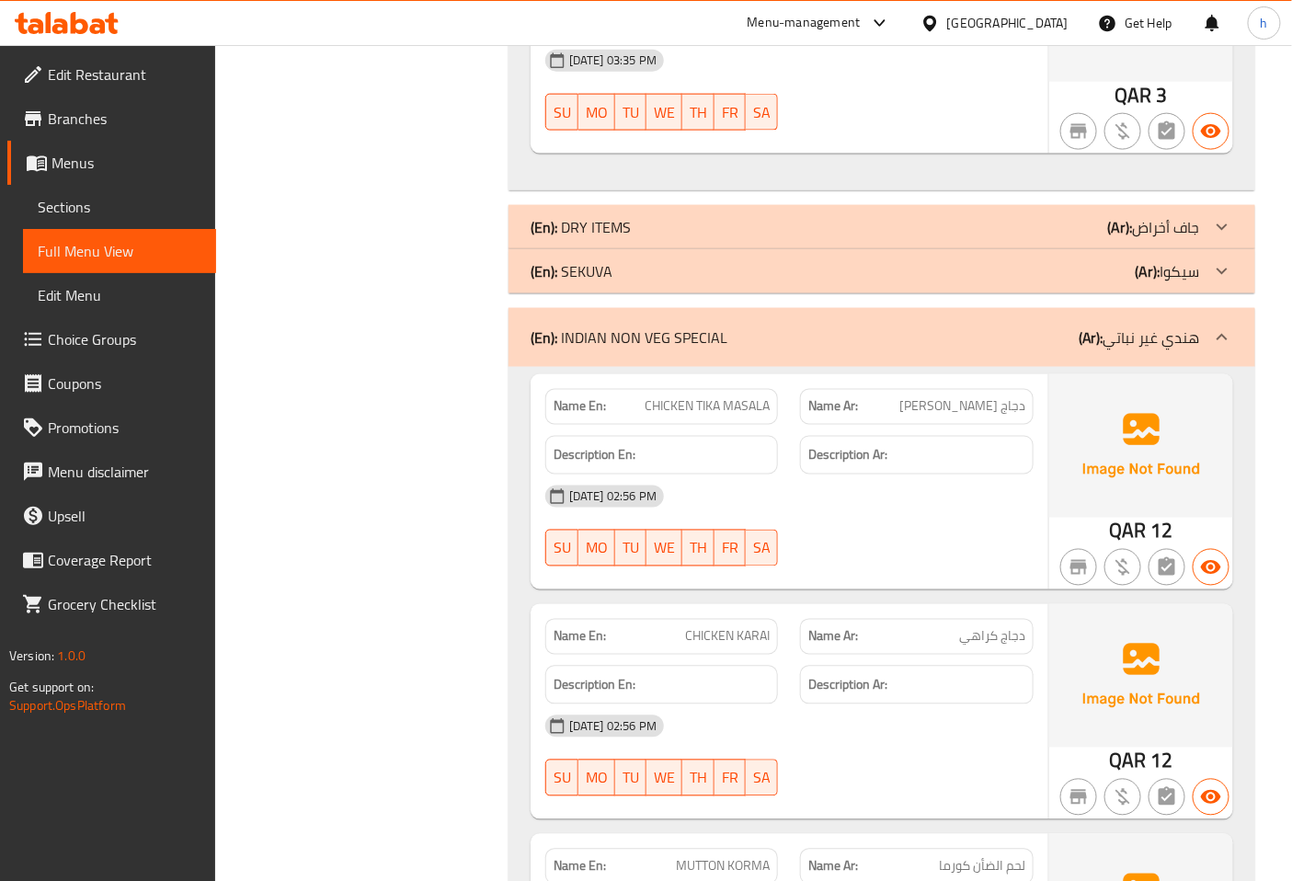
scroll to position [3167, 0]
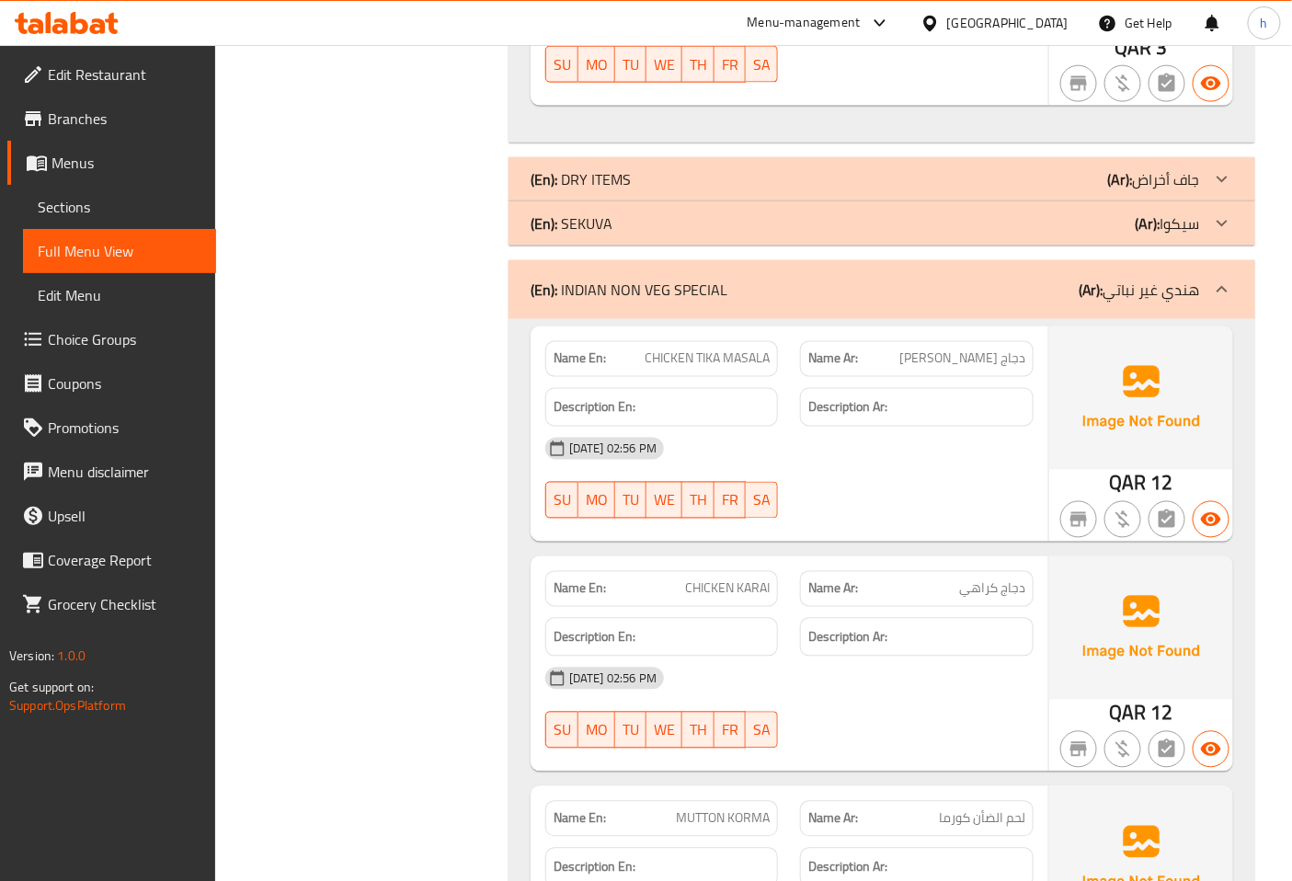
click at [1189, 280] on p "(Ar): ھندي غیر نباتي" at bounding box center [1139, 290] width 121 height 22
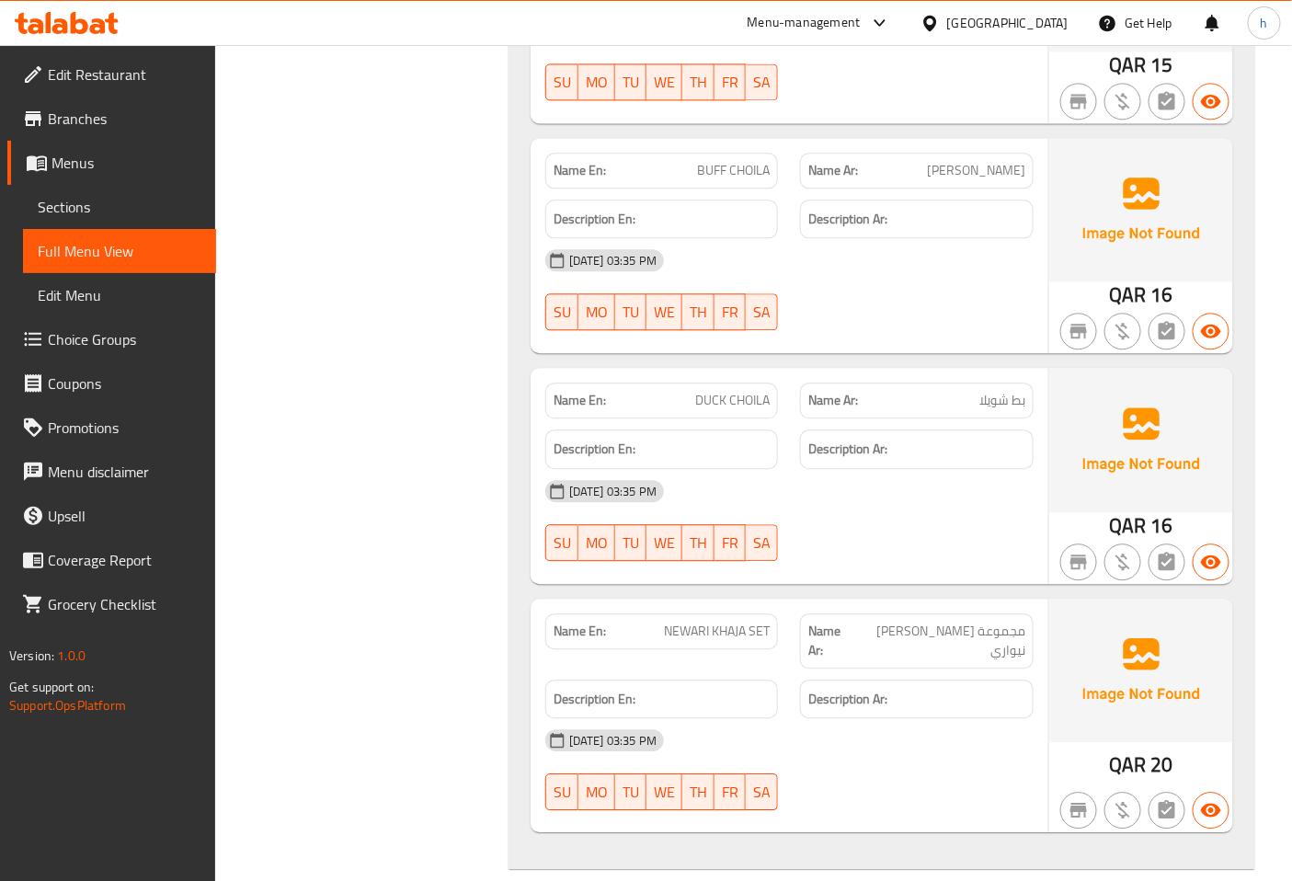
scroll to position [3678, 0]
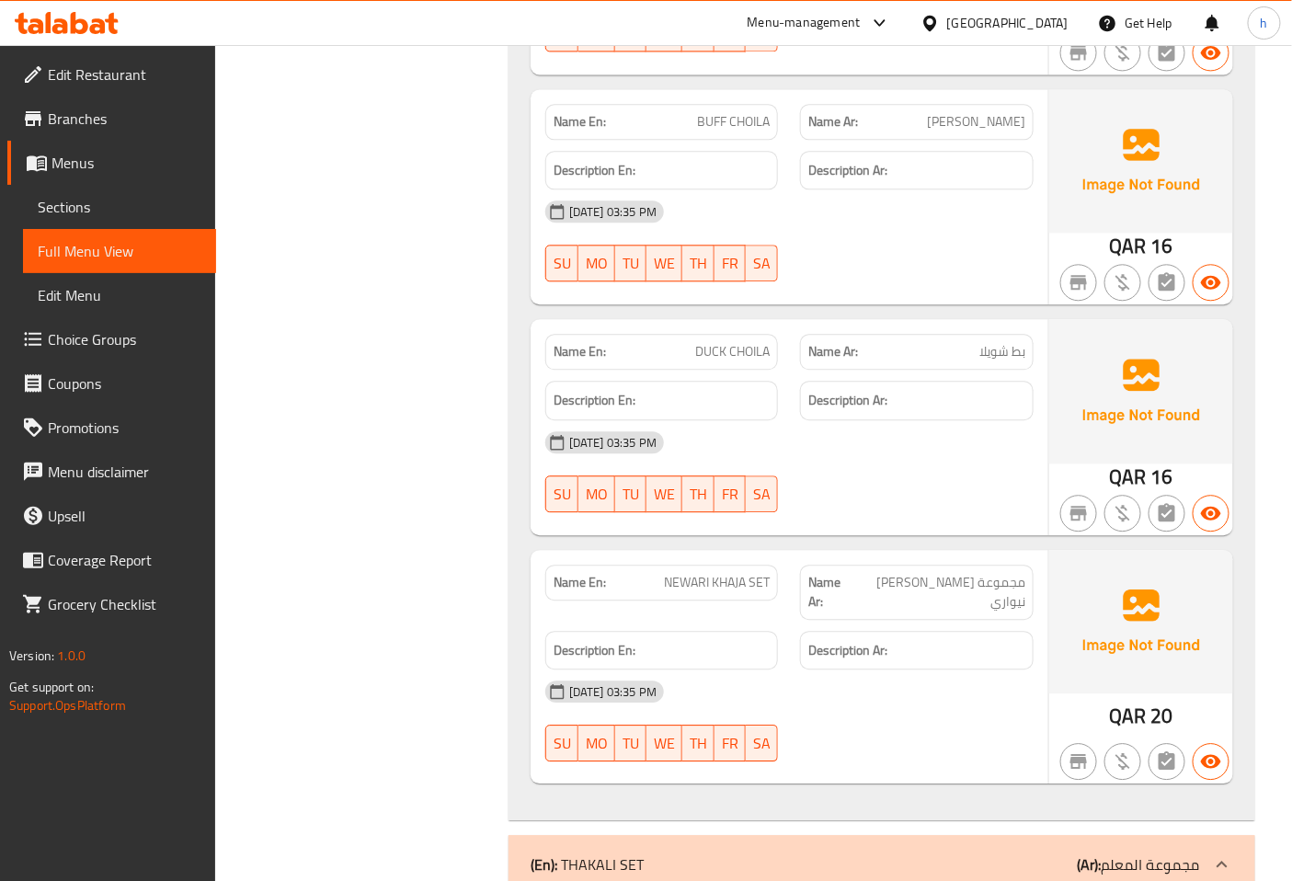
click at [700, 583] on span "NEWARI KHAJA SET" at bounding box center [717, 582] width 106 height 19
copy span "NEWARI"
click at [96, 202] on span "Sections" at bounding box center [120, 207] width 164 height 22
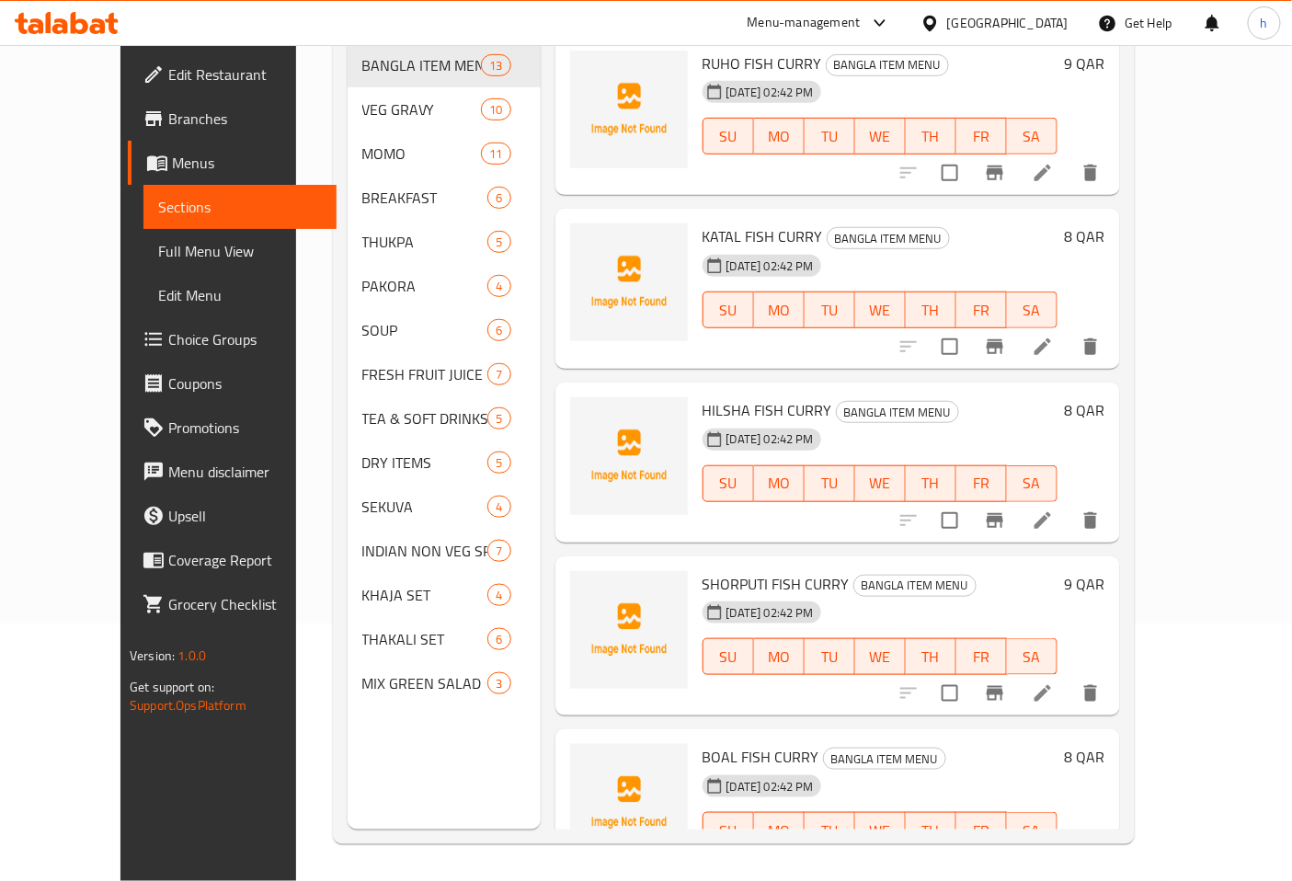
scroll to position [257, 0]
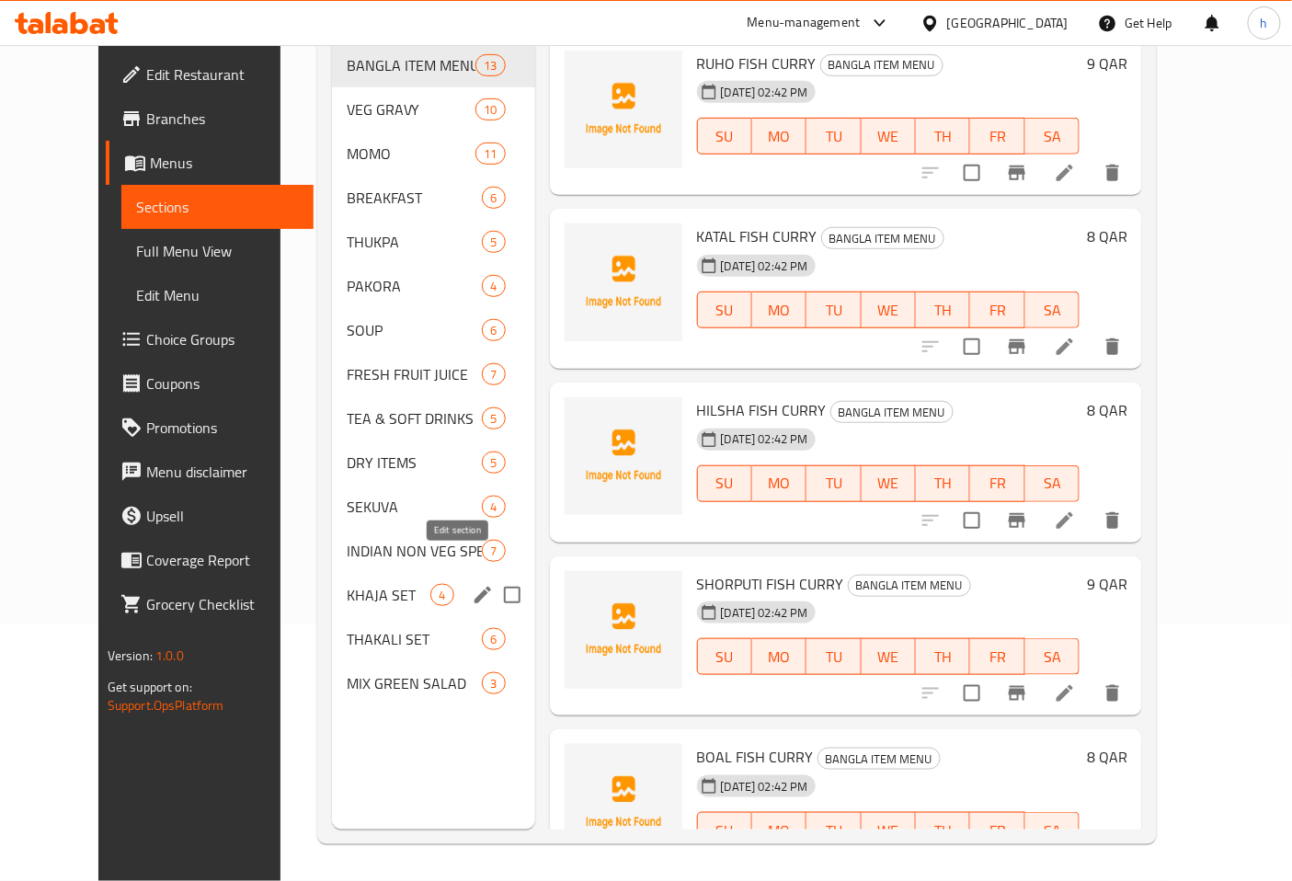
click at [474, 587] on icon "edit" at bounding box center [482, 595] width 17 height 17
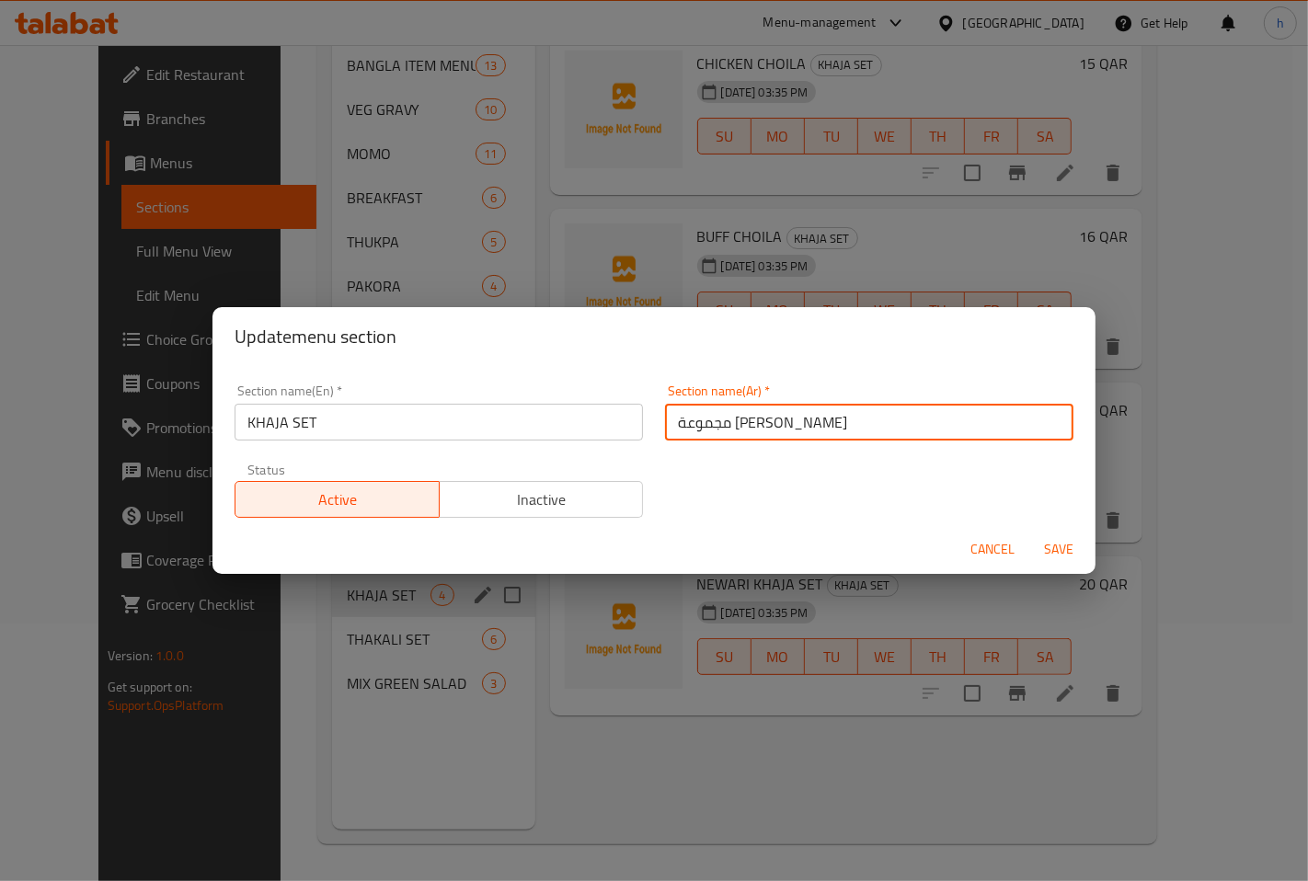
click at [665, 419] on input "مجموعة [PERSON_NAME]" at bounding box center [869, 422] width 408 height 37
click at [765, 425] on input "مجموعة [PERSON_NAME]" at bounding box center [869, 422] width 408 height 37
type input "م"
type input "مجموعة [PERSON_NAME]"
click at [1050, 543] on span "Save" at bounding box center [1058, 549] width 44 height 23
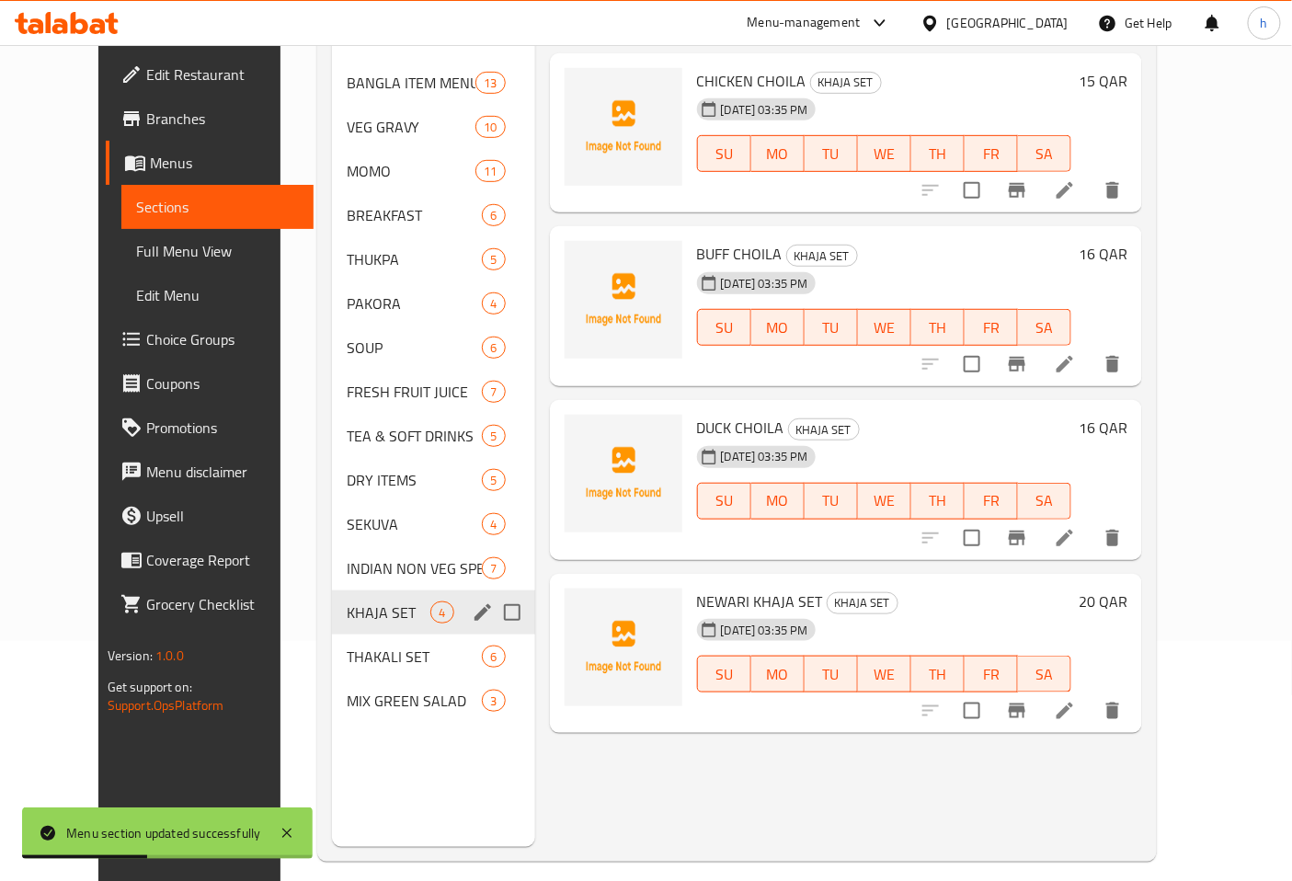
scroll to position [257, 0]
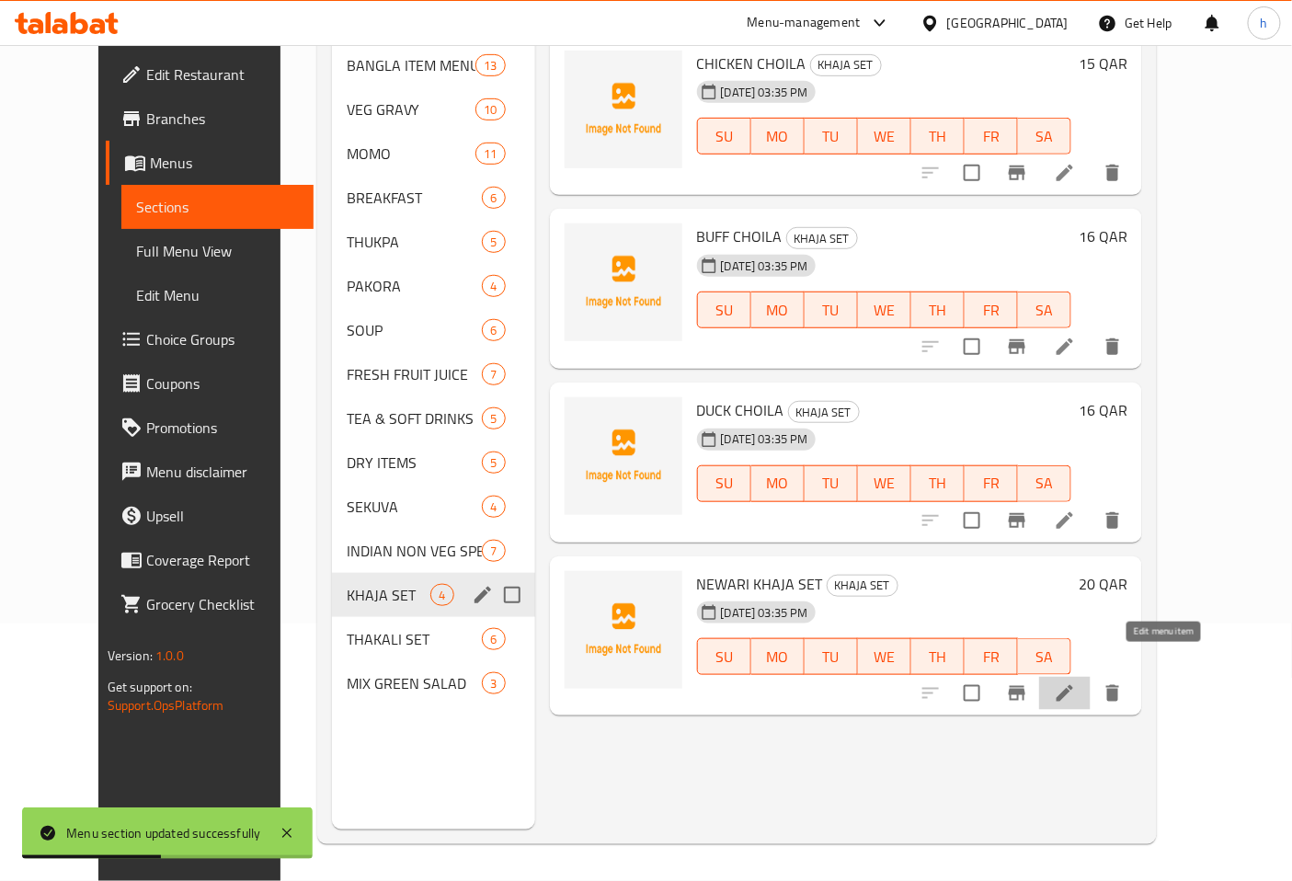
click at [1076, 682] on icon at bounding box center [1065, 693] width 22 height 22
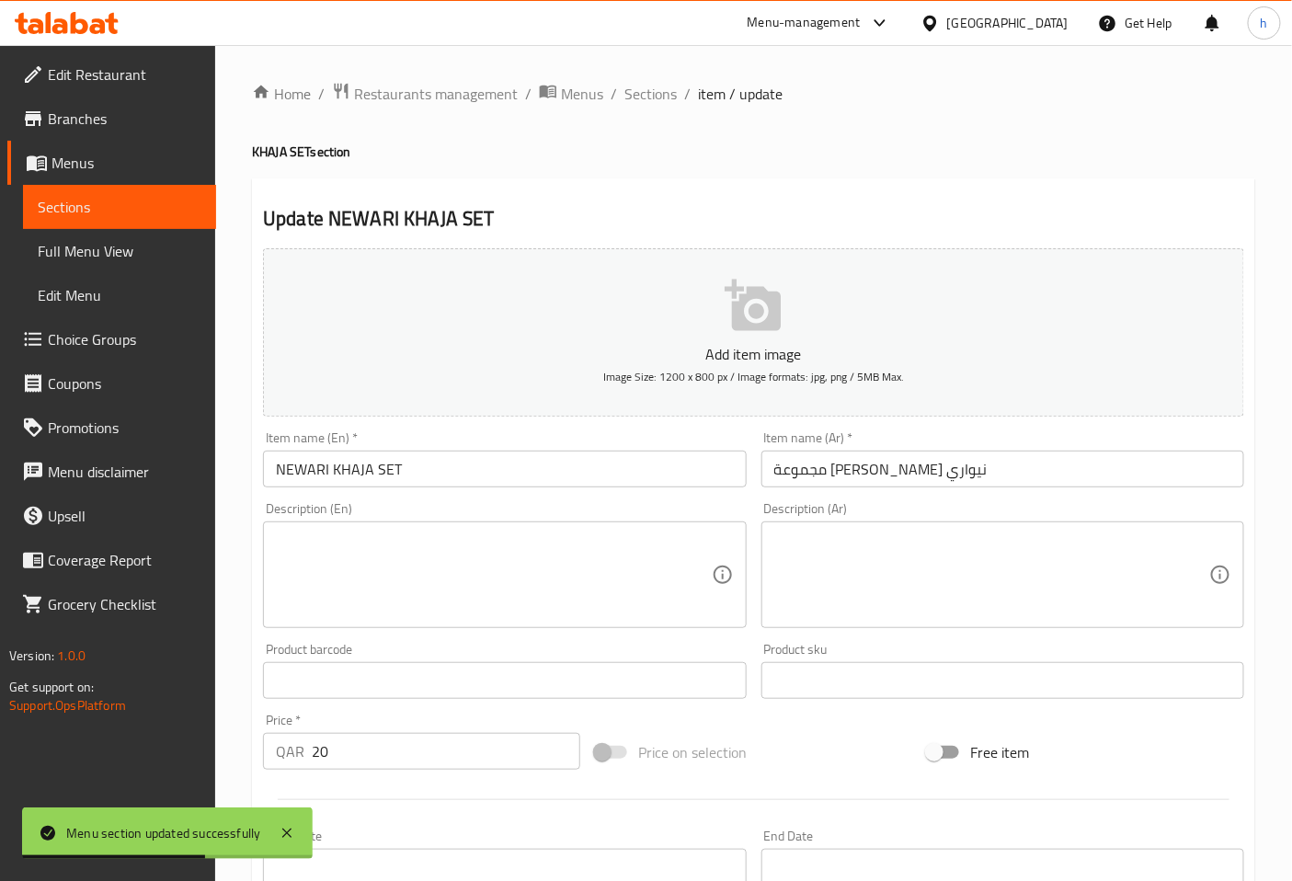
click at [815, 472] on input "مجموعة [PERSON_NAME] نيواري" at bounding box center [1002, 469] width 483 height 37
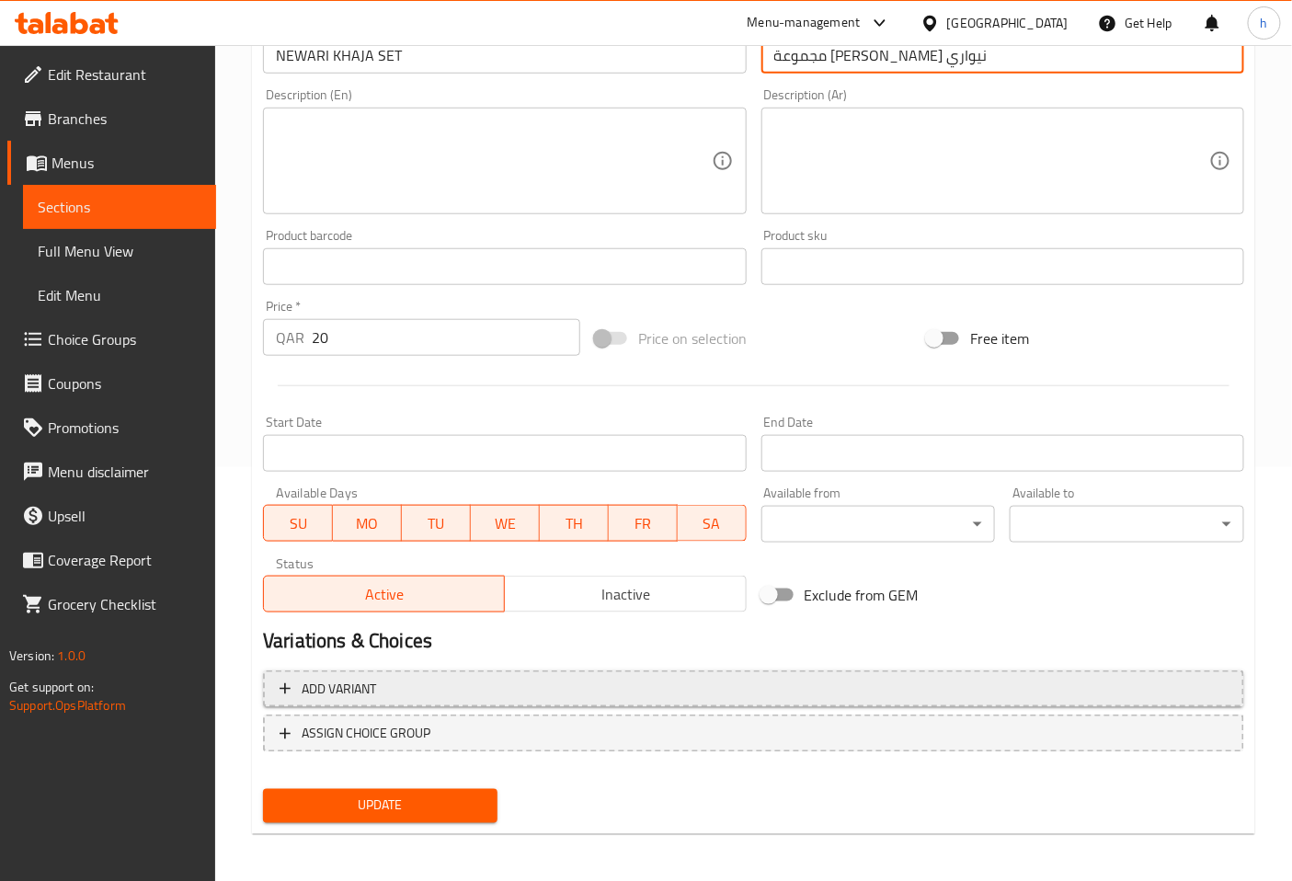
scroll to position [415, 0]
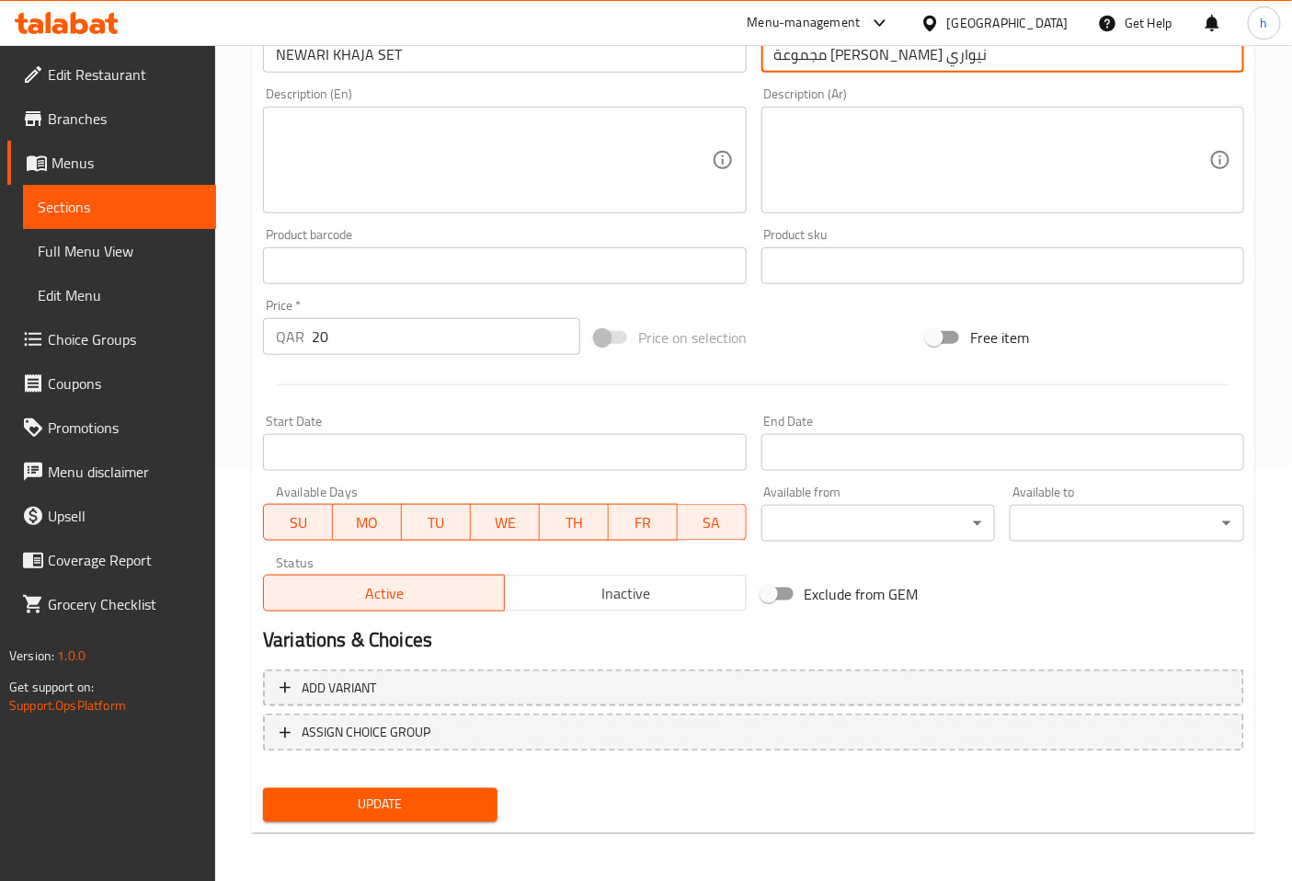
type input "مجموعة [PERSON_NAME] نيواري"
click at [438, 798] on span "Update" at bounding box center [380, 805] width 205 height 23
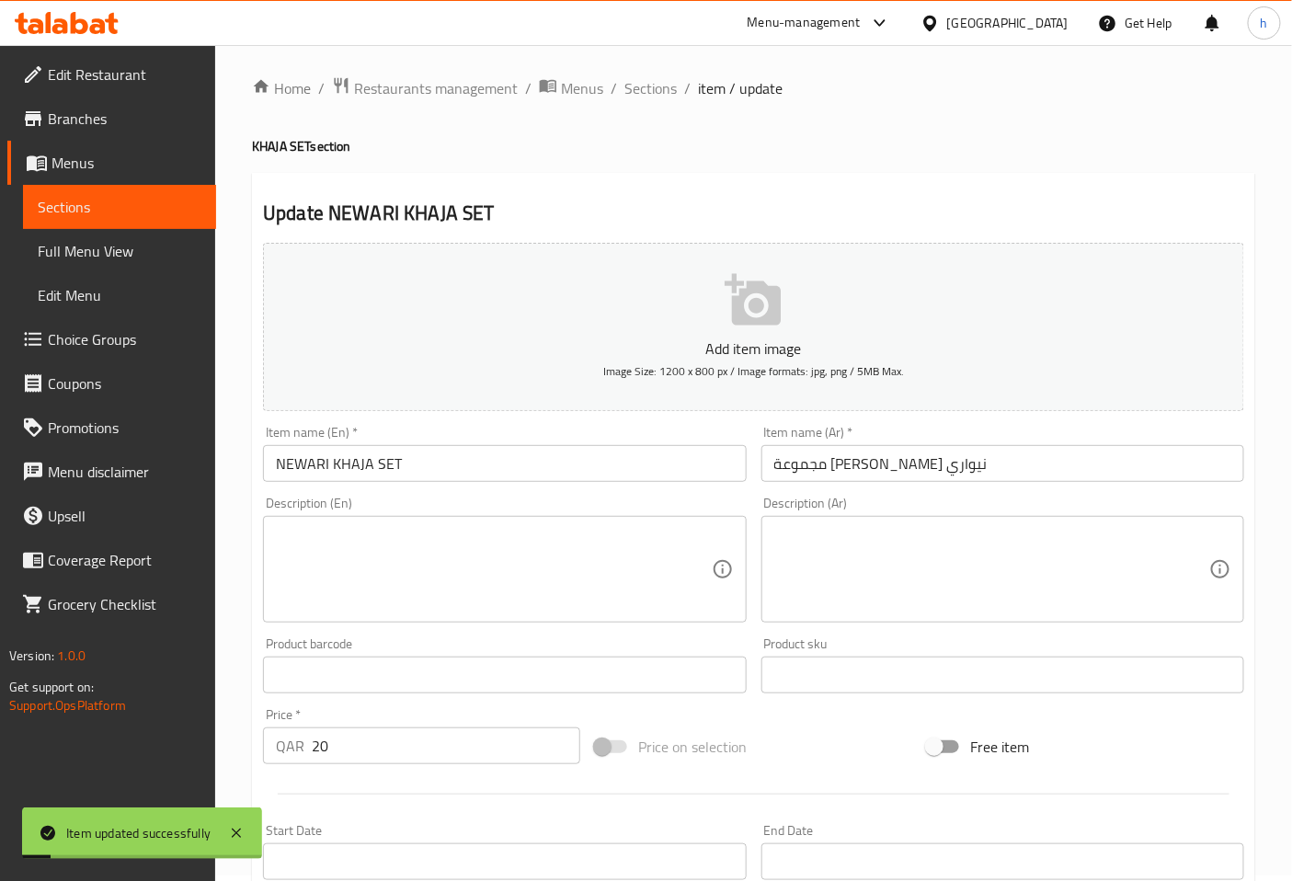
scroll to position [0, 0]
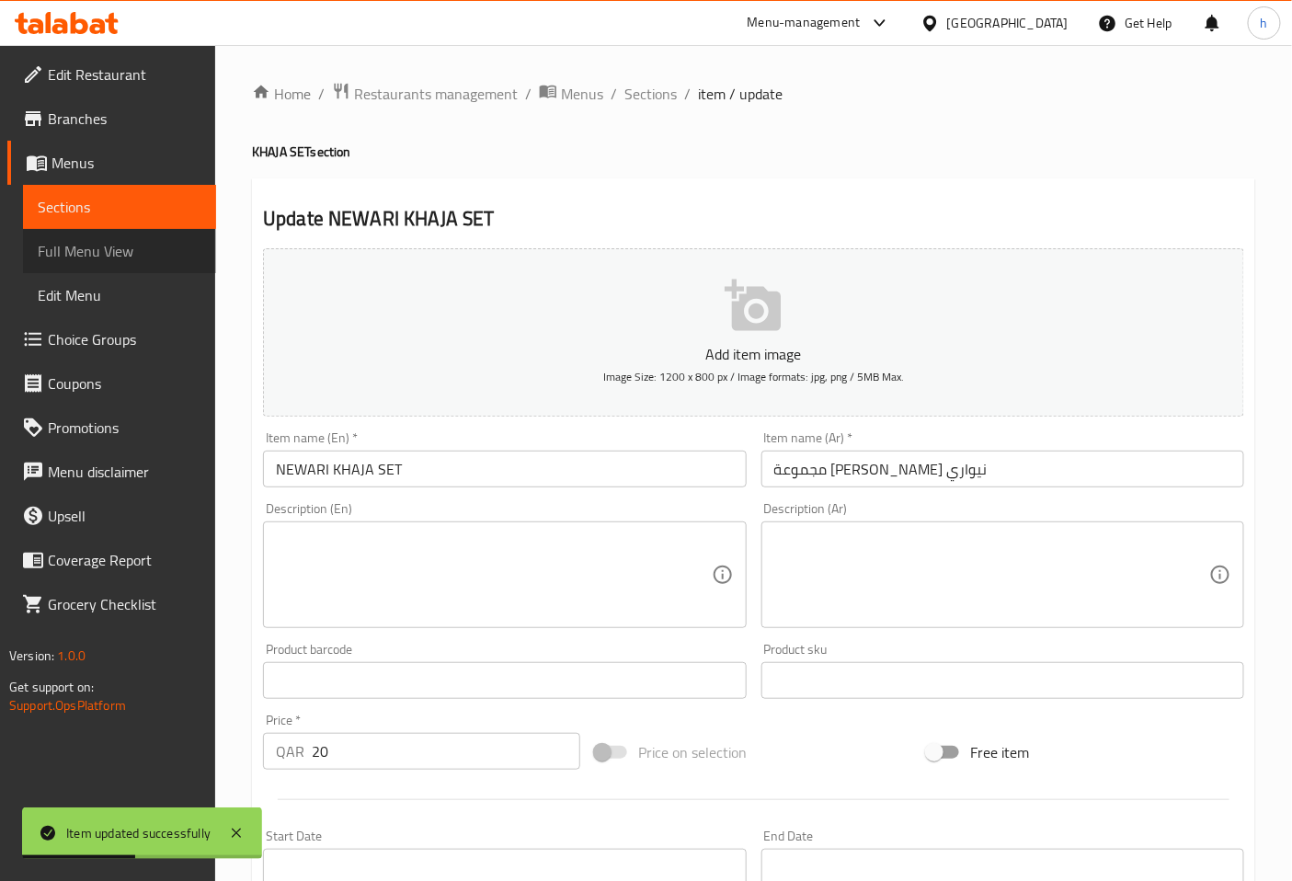
click at [74, 255] on span "Full Menu View" at bounding box center [120, 251] width 164 height 22
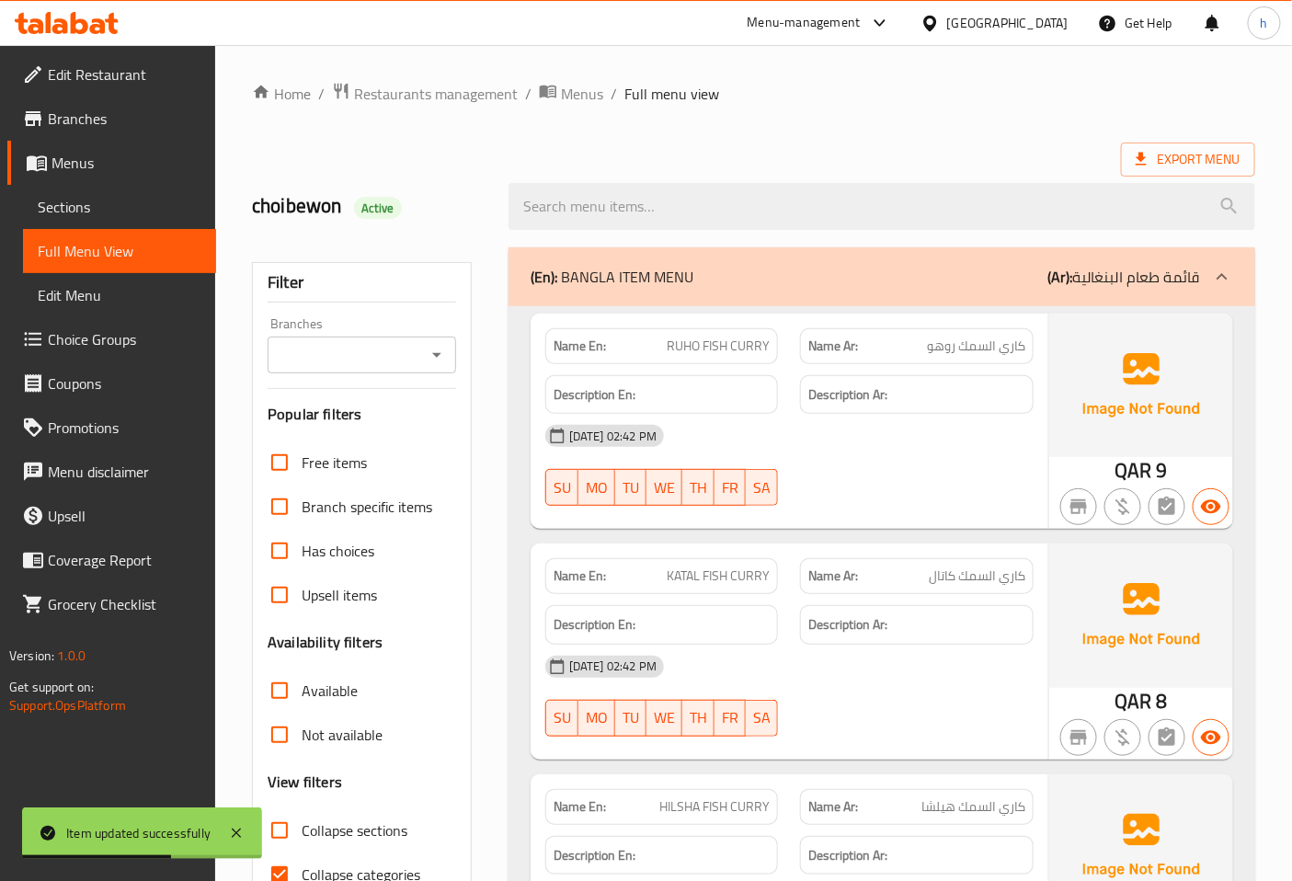
click at [1217, 266] on icon at bounding box center [1222, 277] width 22 height 22
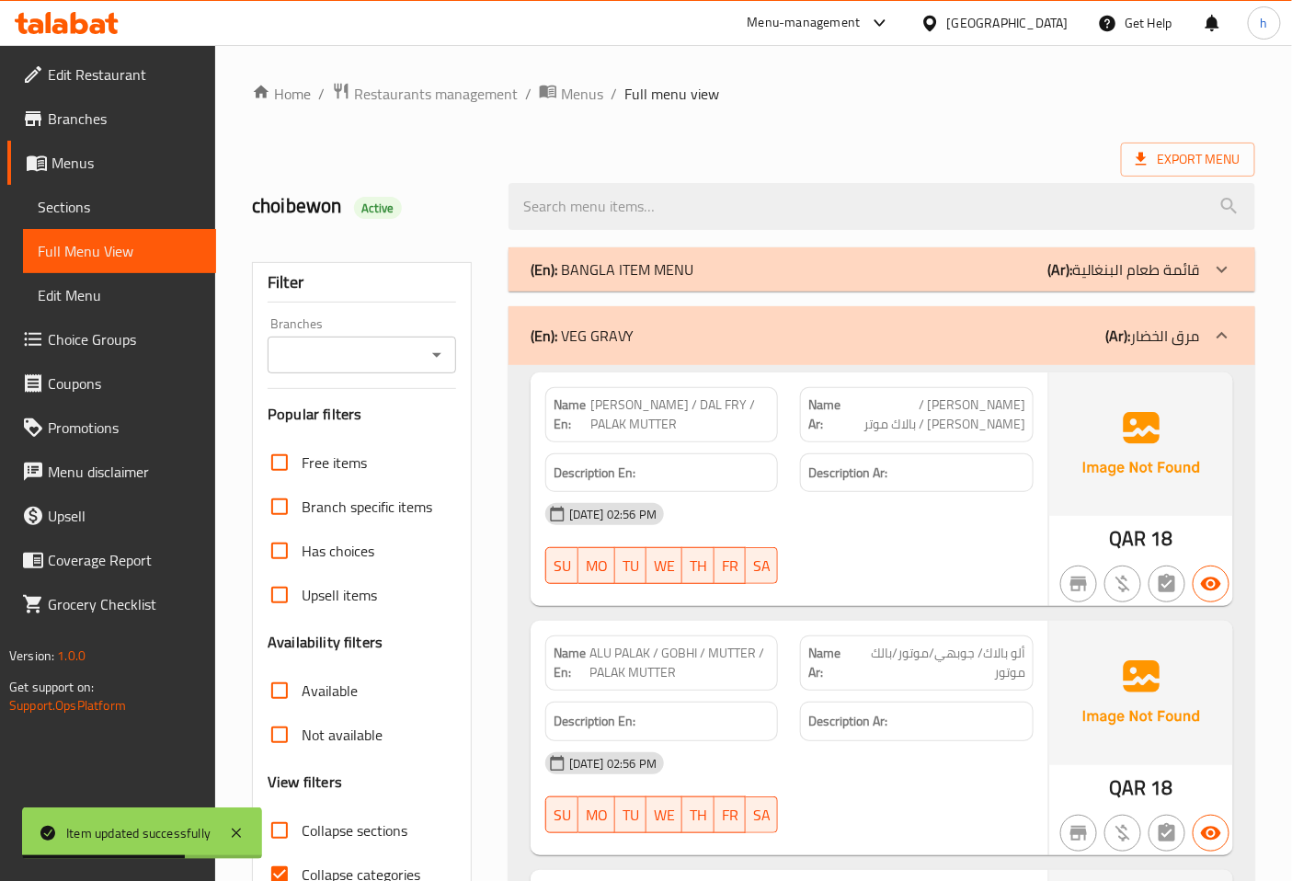
scroll to position [204, 0]
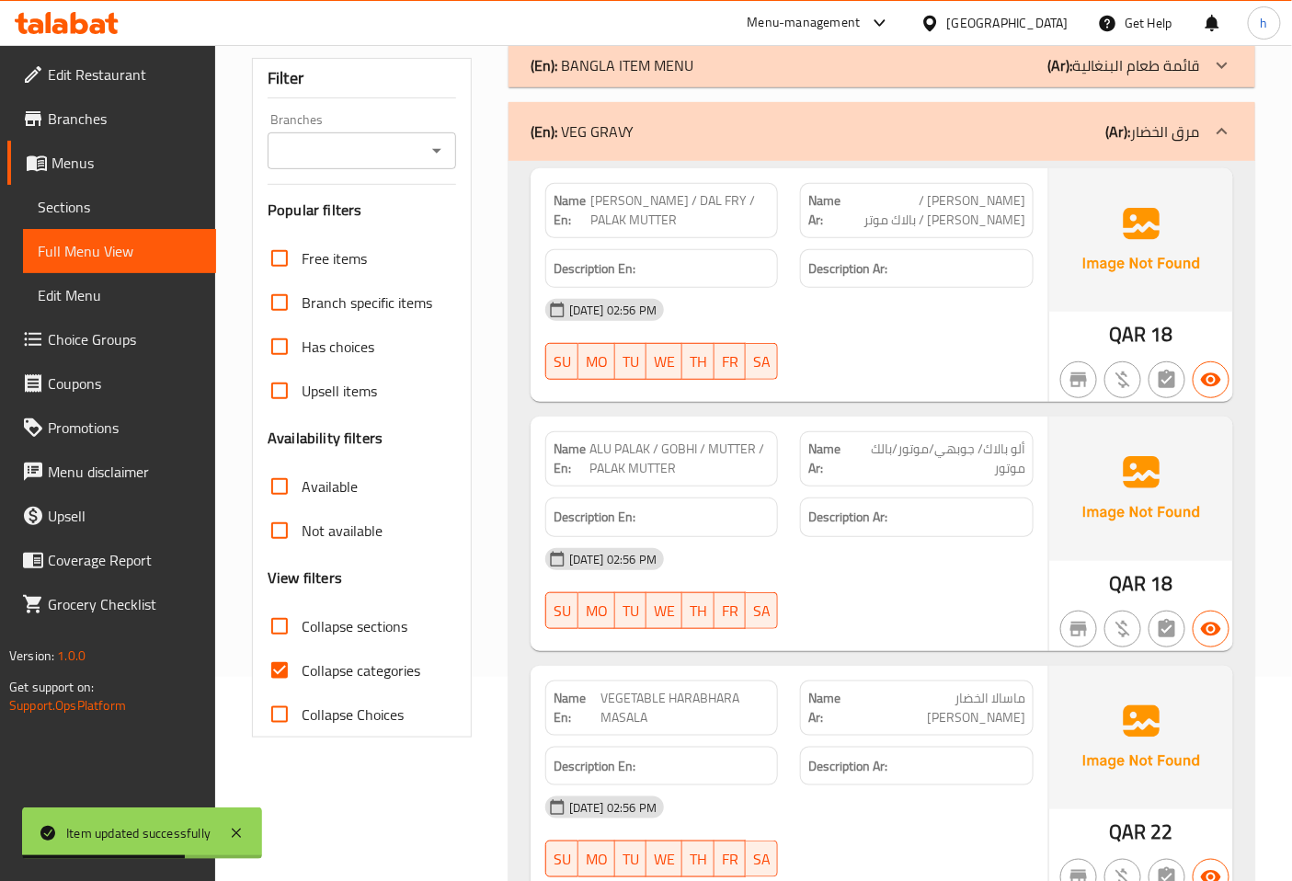
click at [283, 673] on input "Collapse categories" at bounding box center [279, 670] width 44 height 44
checkbox input "false"
click at [1227, 127] on icon at bounding box center [1222, 131] width 22 height 22
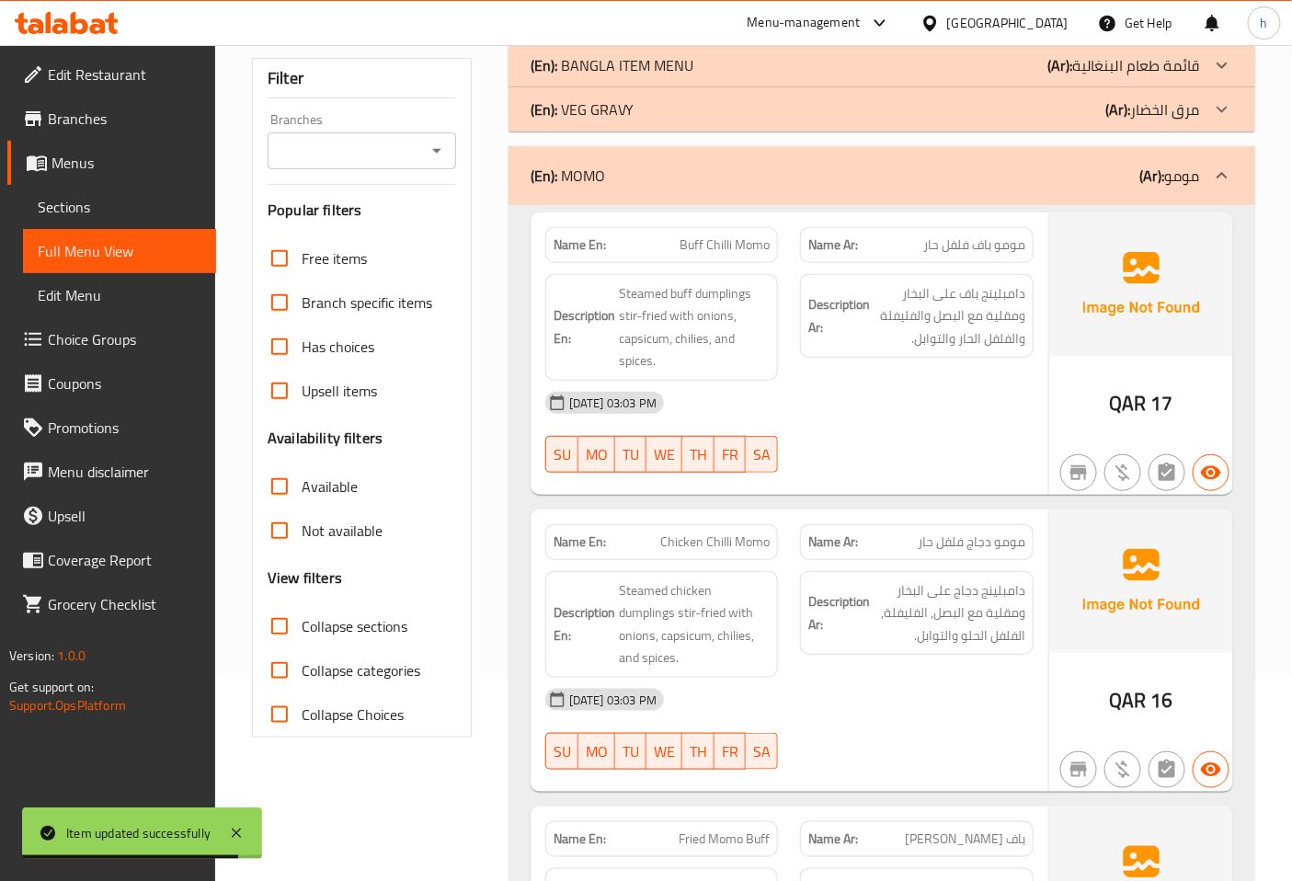
click at [1212, 177] on icon at bounding box center [1222, 176] width 22 height 22
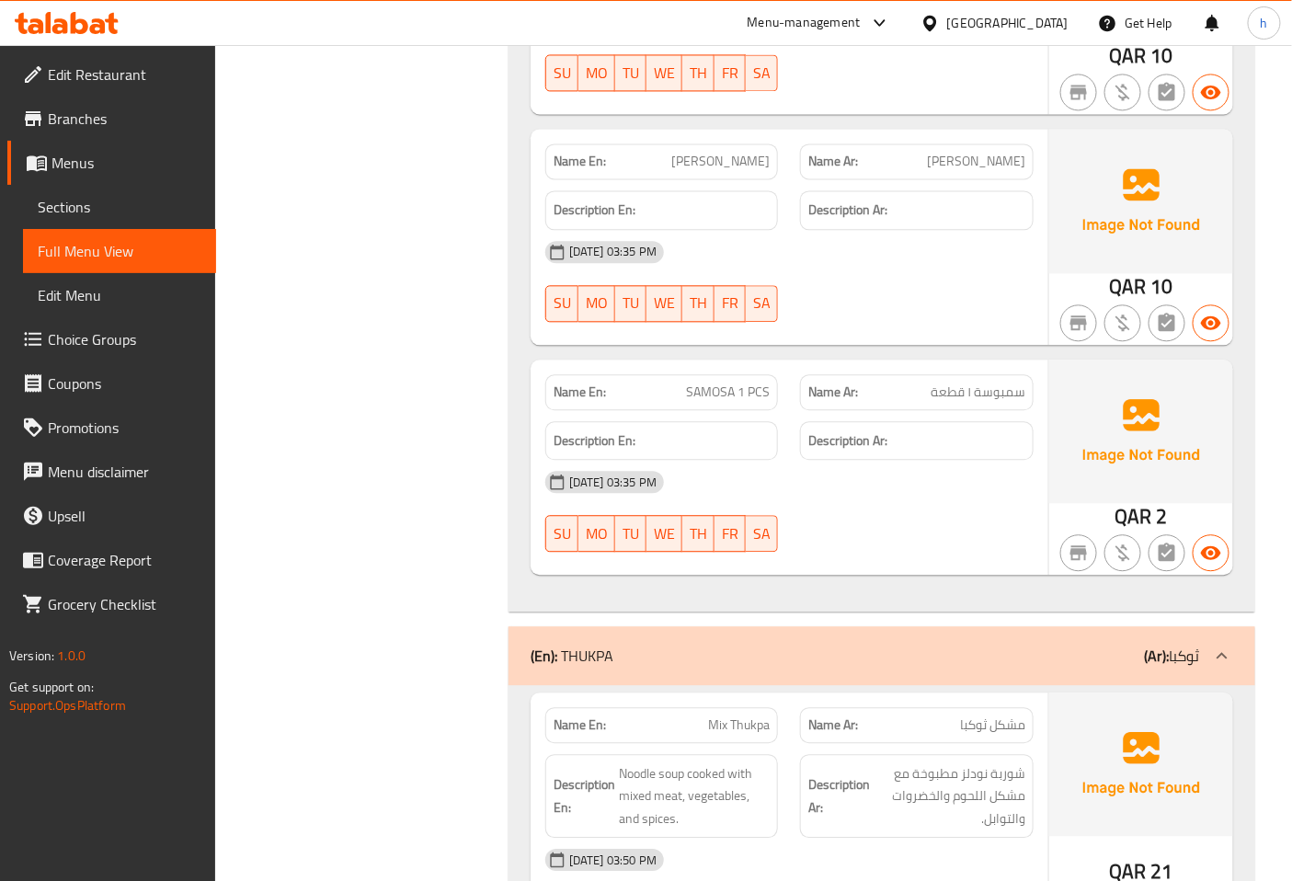
scroll to position [1532, 0]
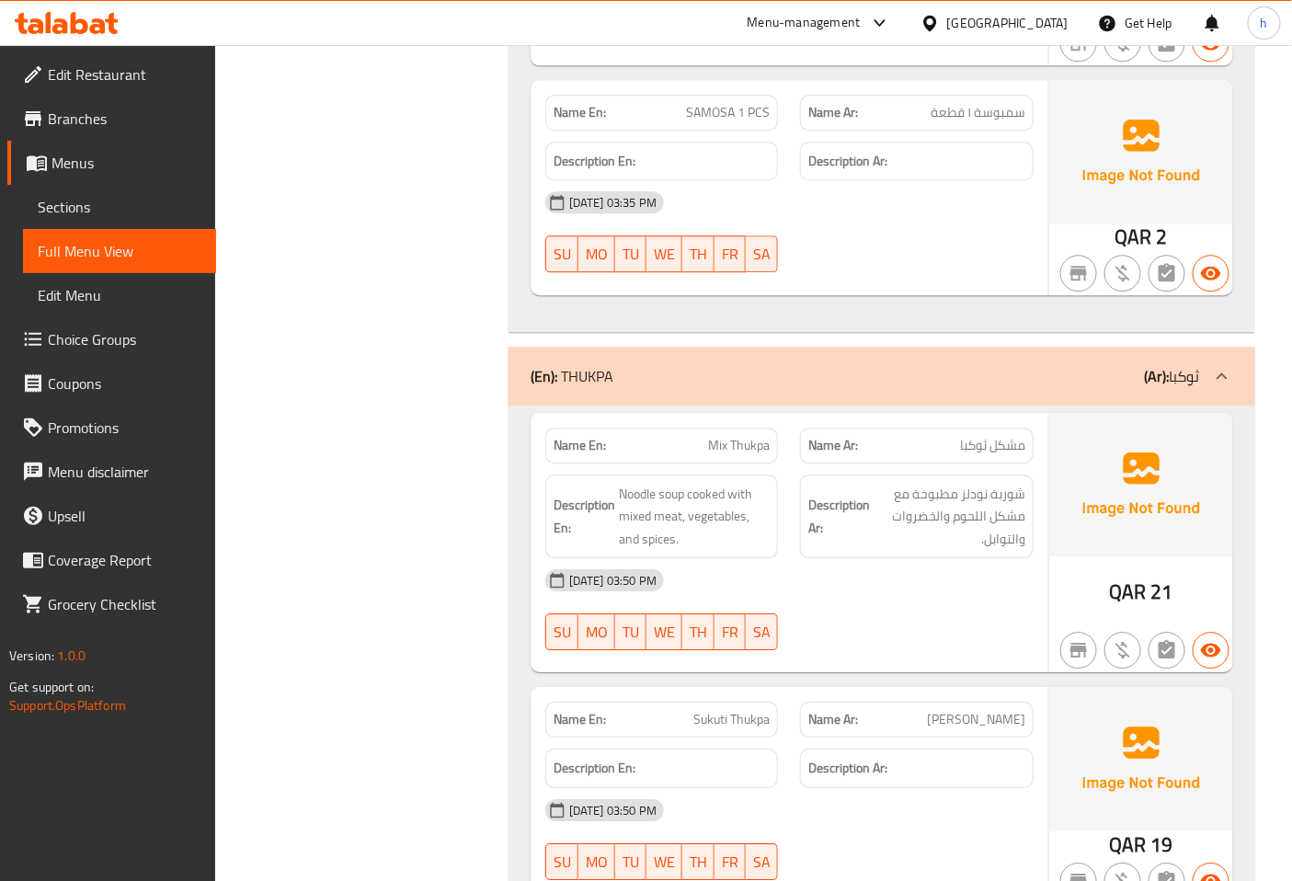
click at [1233, 365] on icon at bounding box center [1222, 376] width 22 height 22
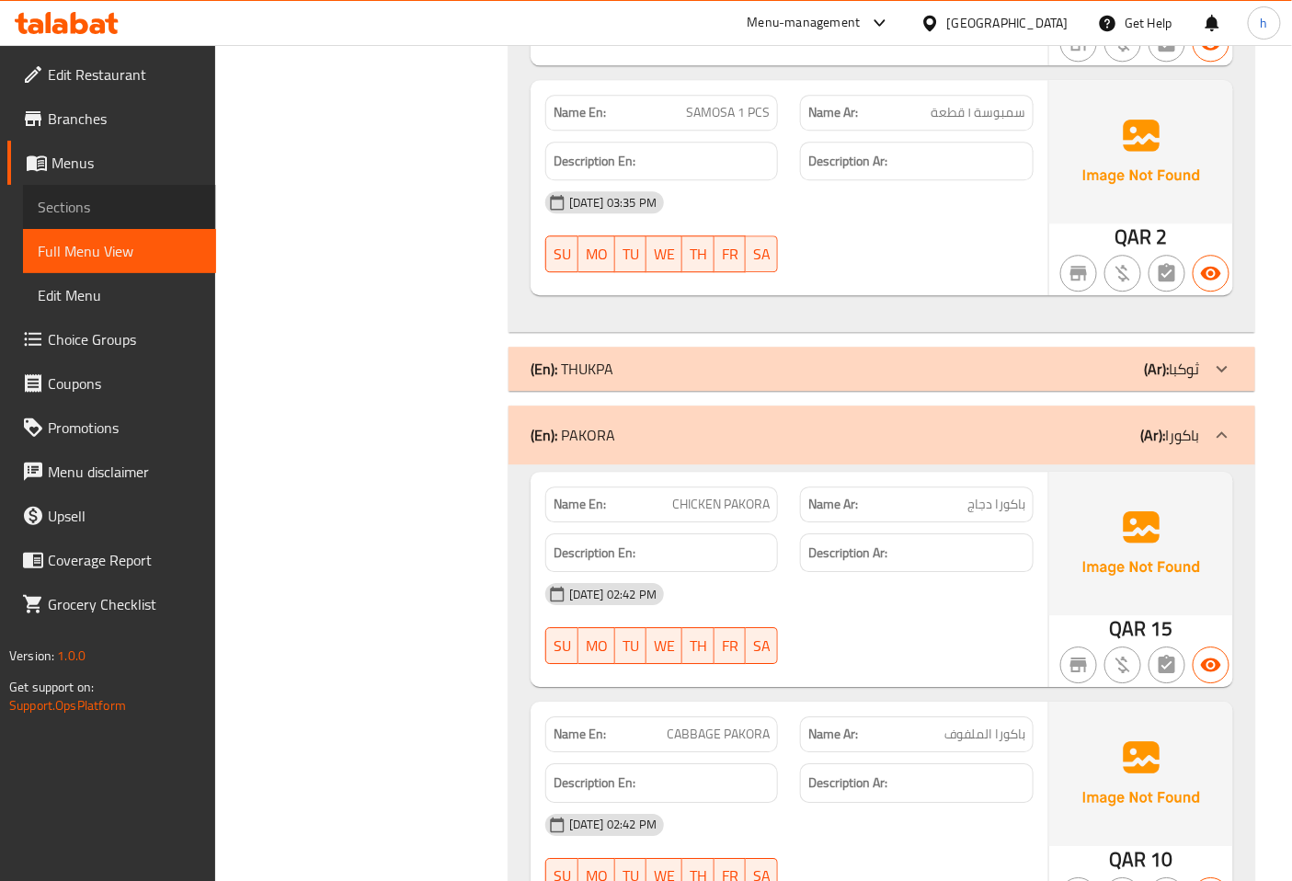
click at [80, 210] on span "Sections" at bounding box center [120, 207] width 164 height 22
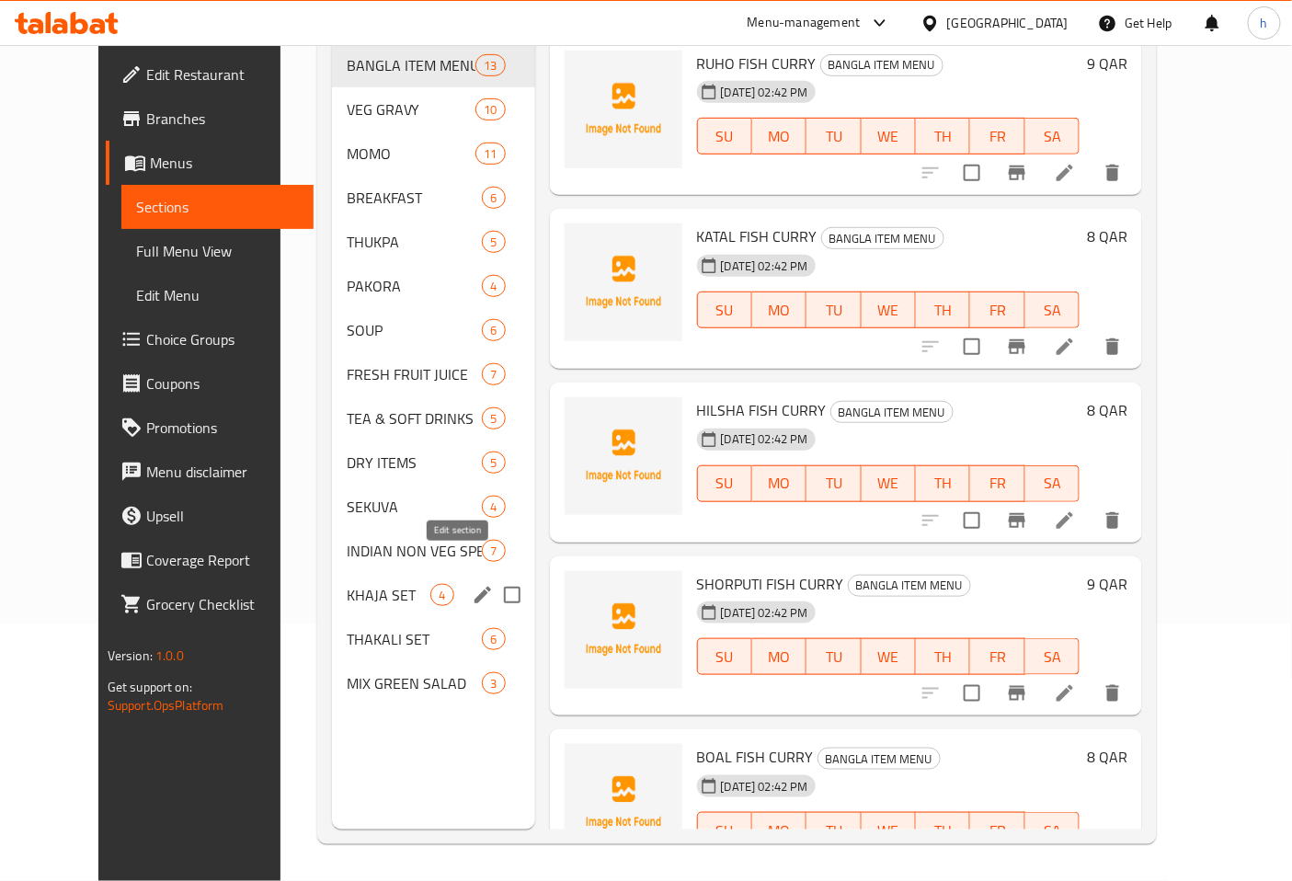
click at [472, 584] on icon "edit" at bounding box center [483, 595] width 22 height 22
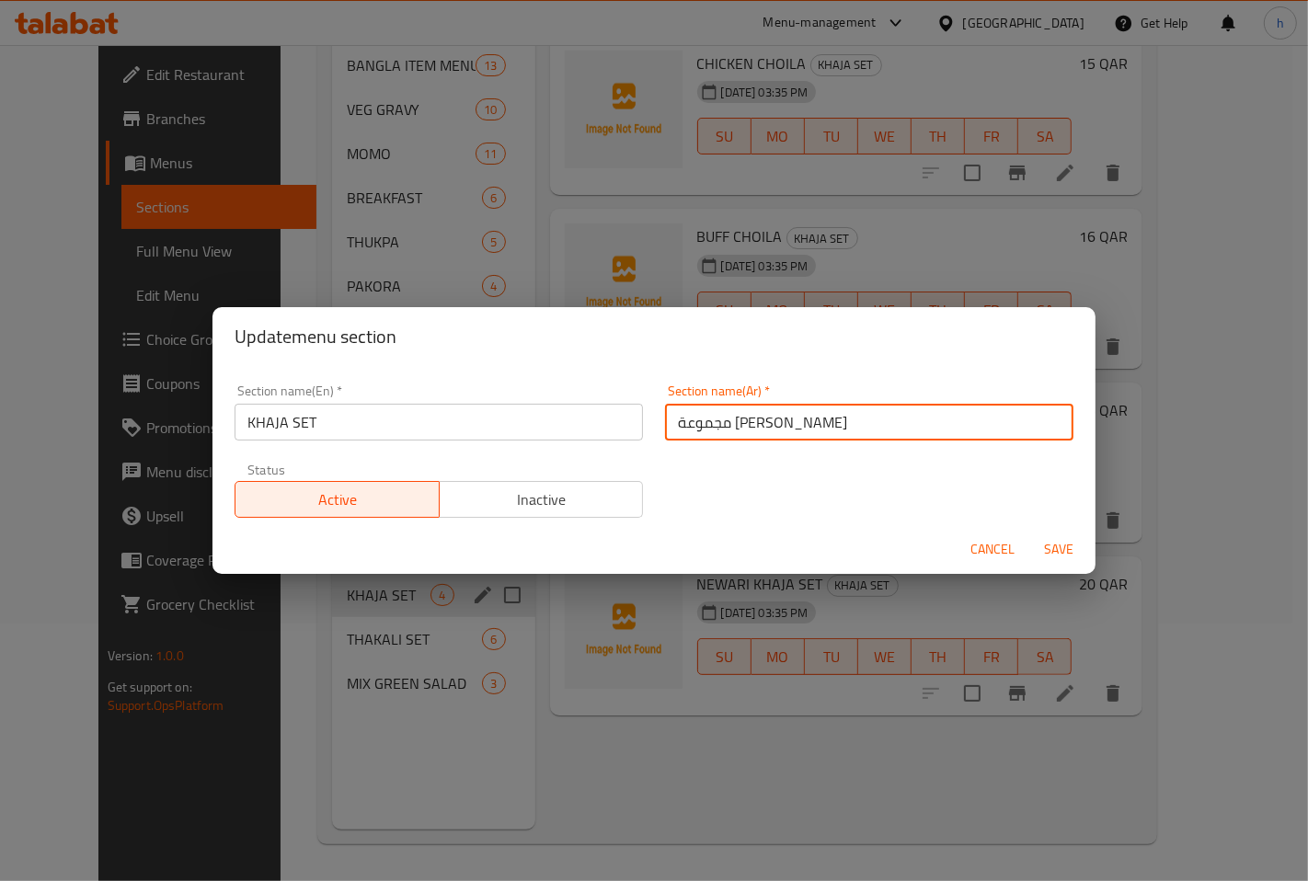
drag, startPoint x: 699, startPoint y: 419, endPoint x: 754, endPoint y: 423, distance: 55.3
click at [754, 423] on input "مجموعة [PERSON_NAME]" at bounding box center [869, 422] width 408 height 37
click at [754, 423] on input "[PERSON_NAME]" at bounding box center [869, 422] width 408 height 37
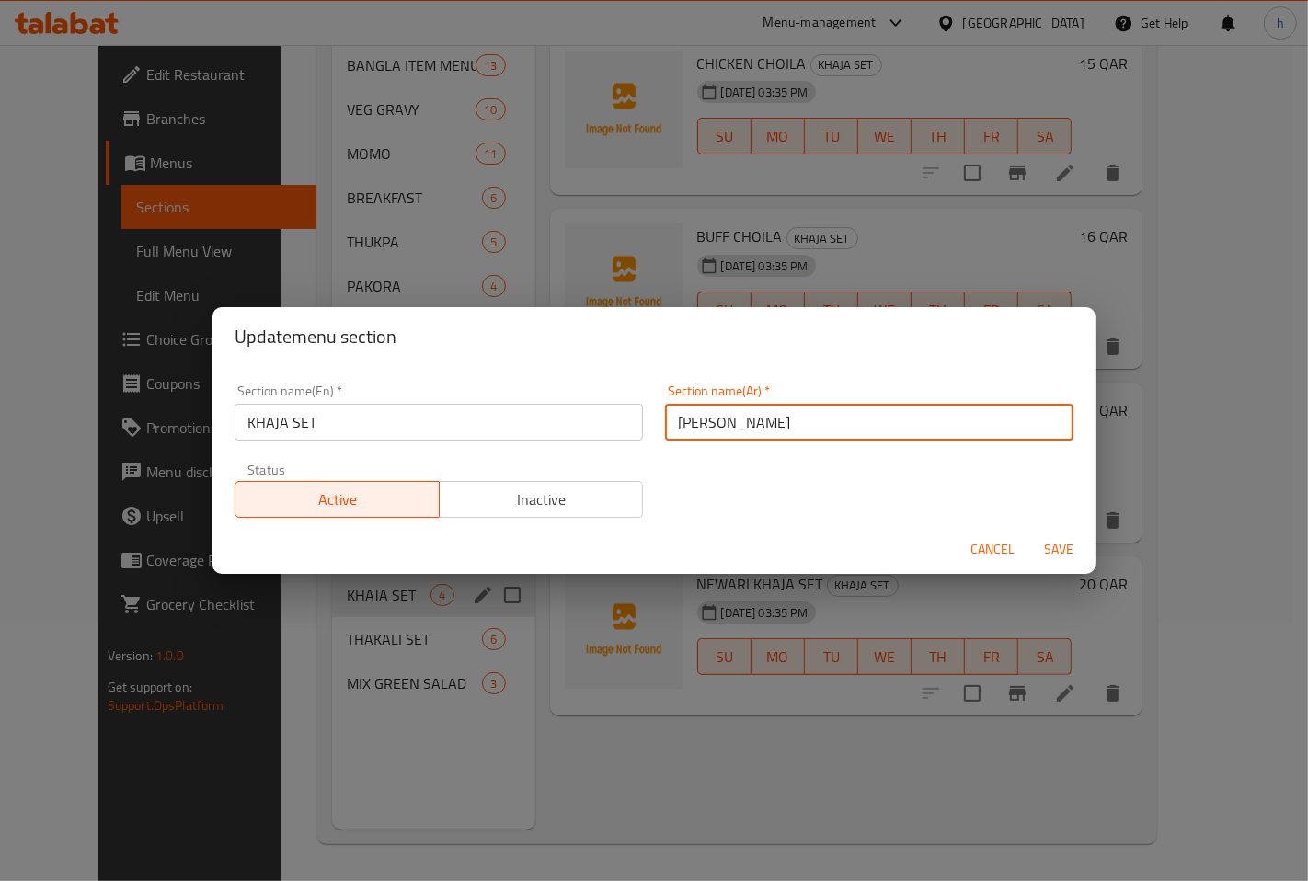
type input "[PERSON_NAME]"
click at [1045, 554] on span "Save" at bounding box center [1058, 549] width 44 height 23
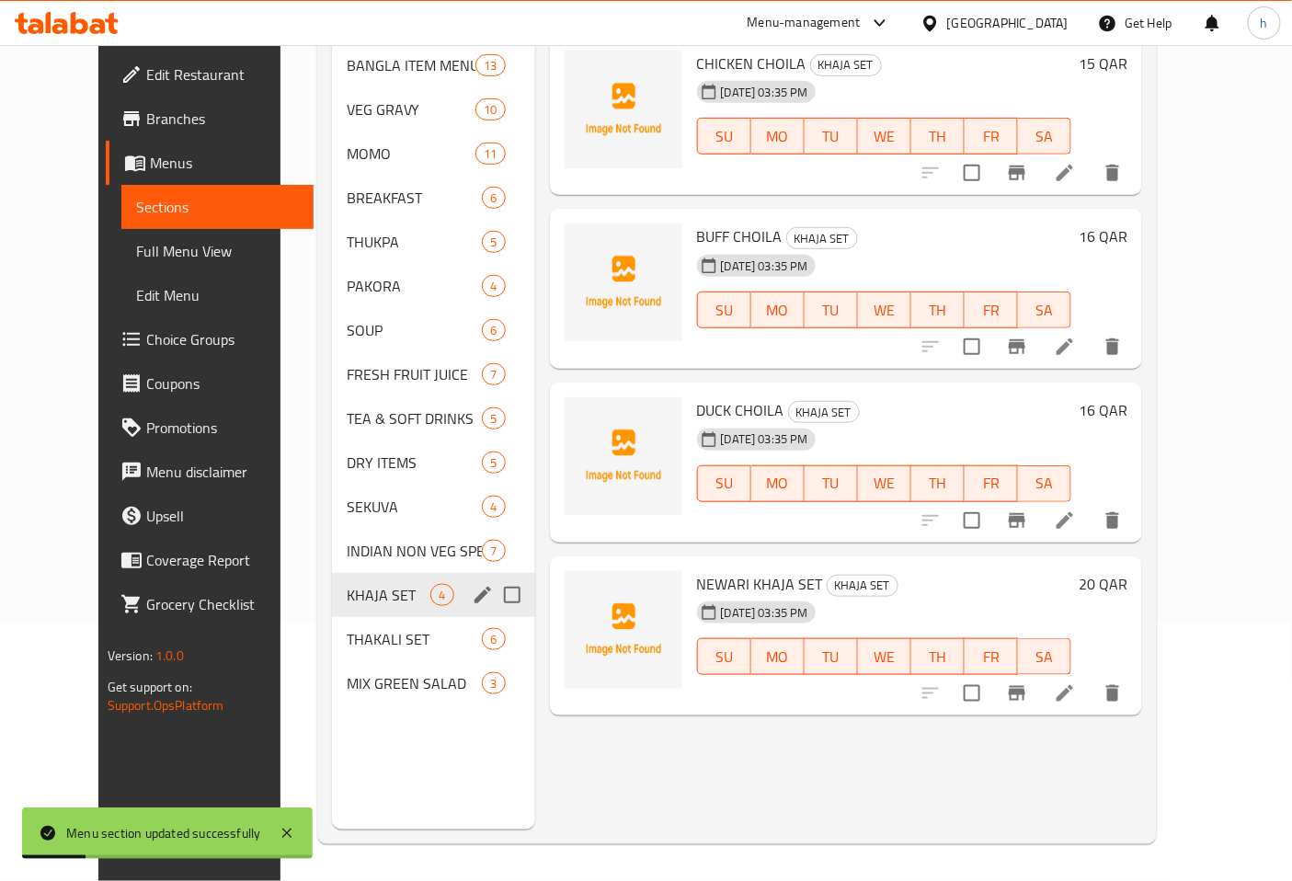
click at [1076, 682] on icon at bounding box center [1065, 693] width 22 height 22
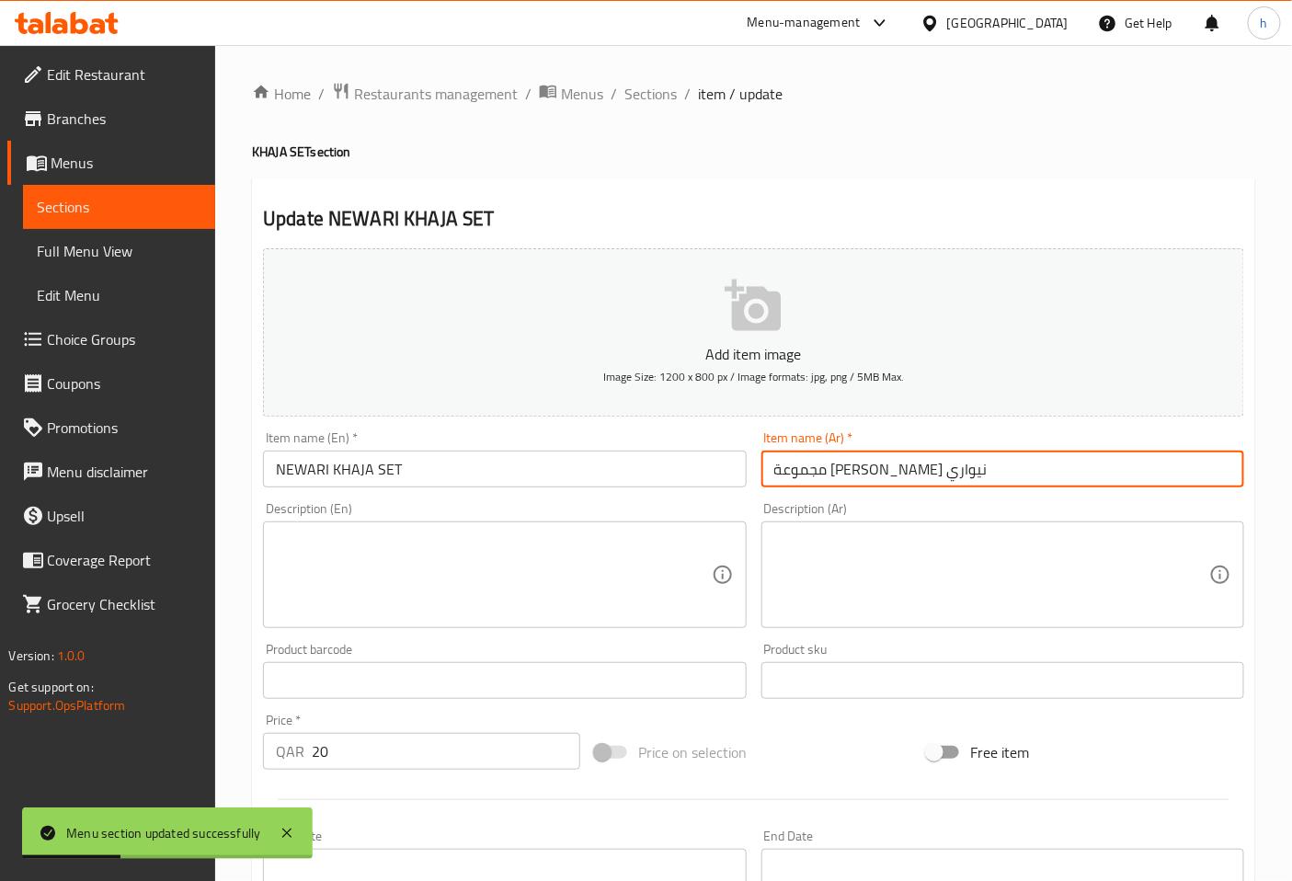
click at [877, 480] on input "مجموعة [PERSON_NAME] نيواري" at bounding box center [1002, 469] width 483 height 37
click at [908, 462] on input "مجموعة [PERSON_NAME] نيواري" at bounding box center [1002, 469] width 483 height 37
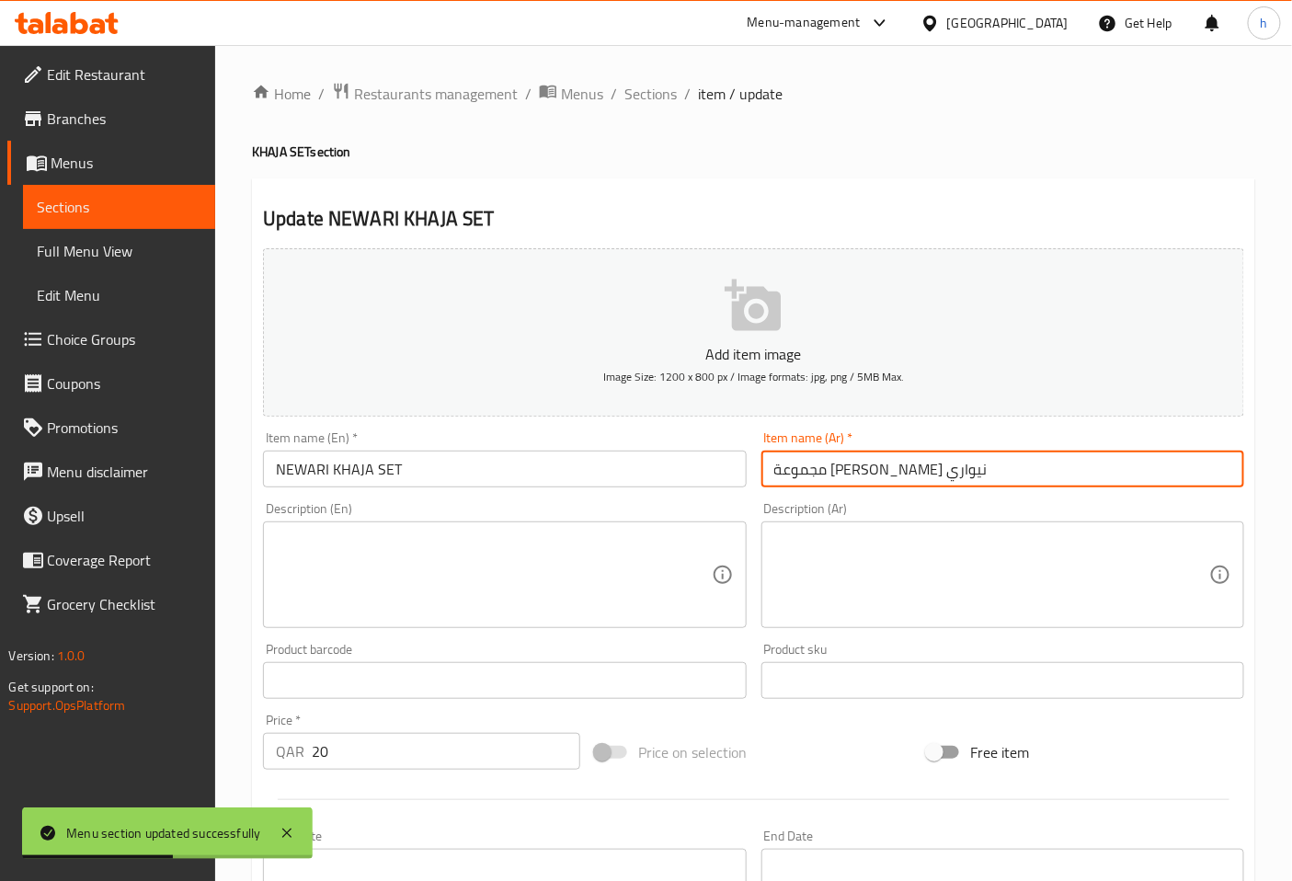
click at [852, 471] on input "مجموعة [PERSON_NAME] نيواري" at bounding box center [1002, 469] width 483 height 37
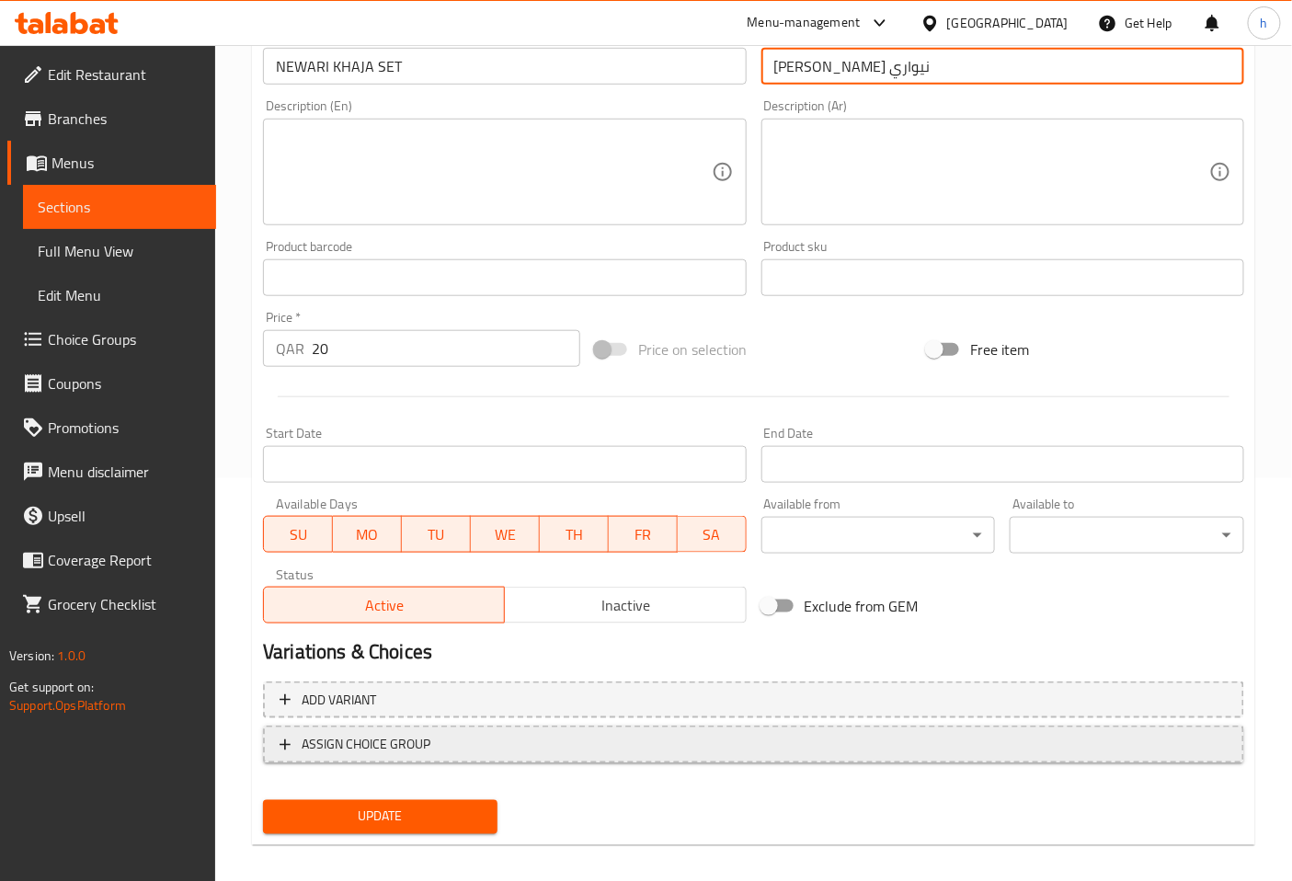
scroll to position [415, 0]
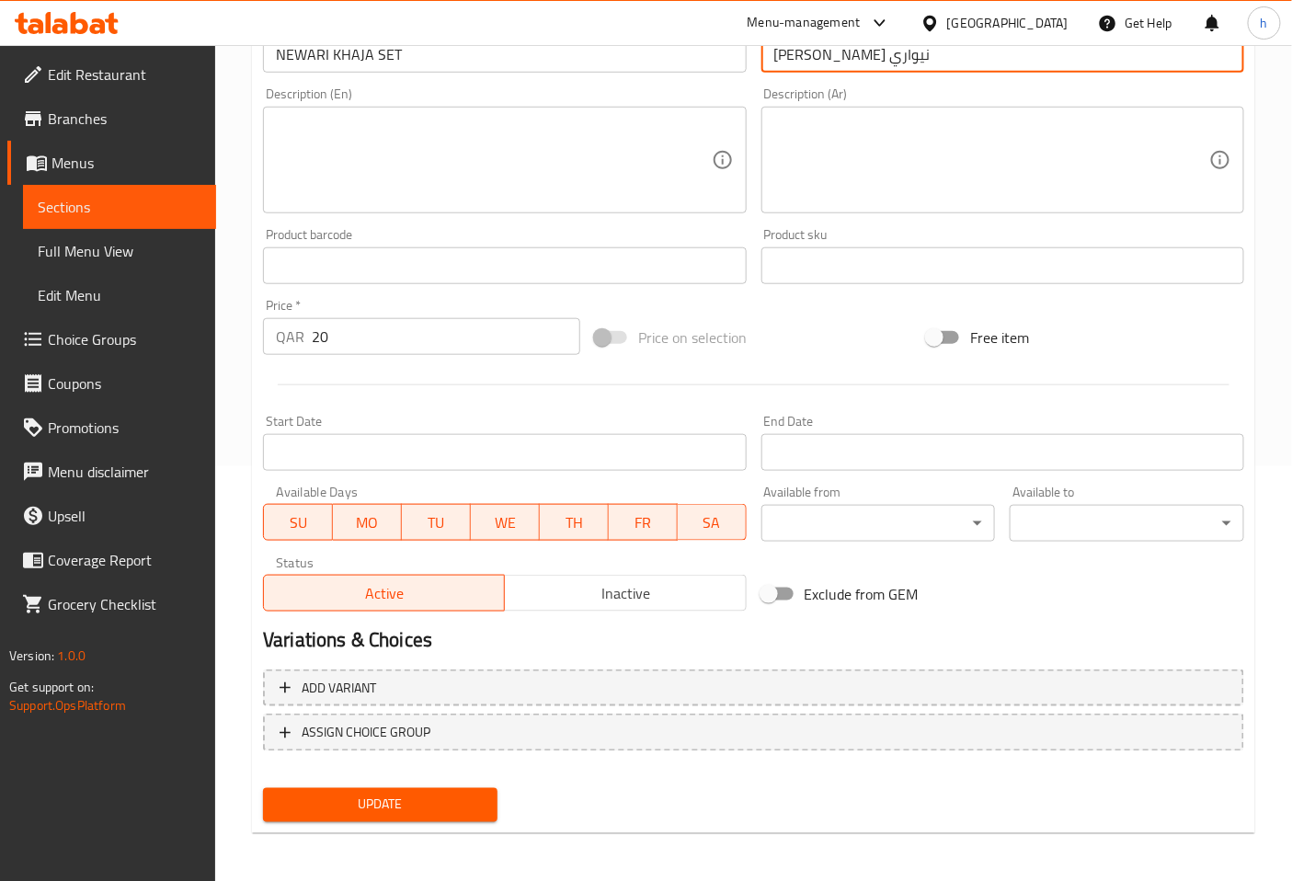
type input "[PERSON_NAME] نيواري"
click at [425, 797] on span "Update" at bounding box center [380, 805] width 205 height 23
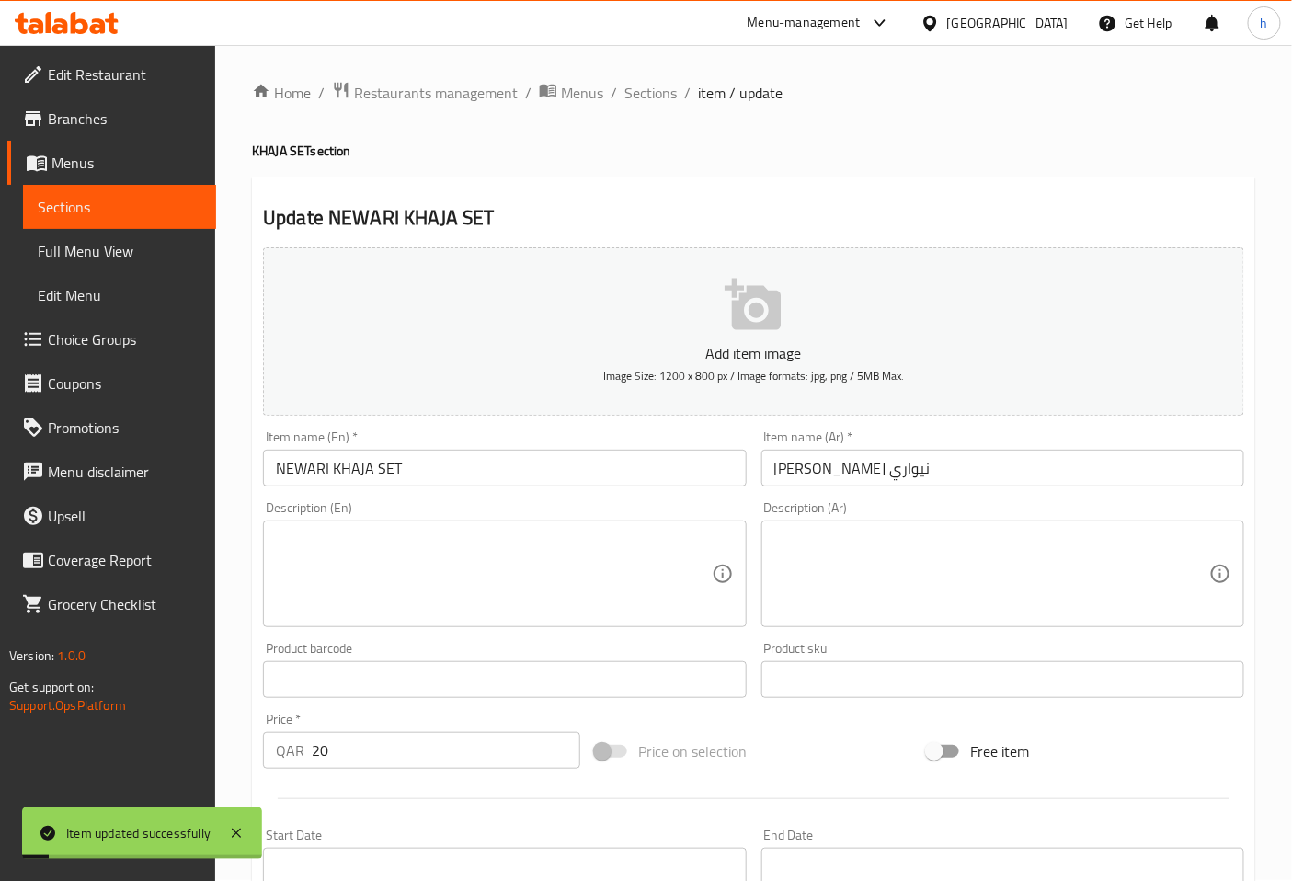
scroll to position [0, 0]
click at [79, 252] on span "Full Menu View" at bounding box center [120, 251] width 164 height 22
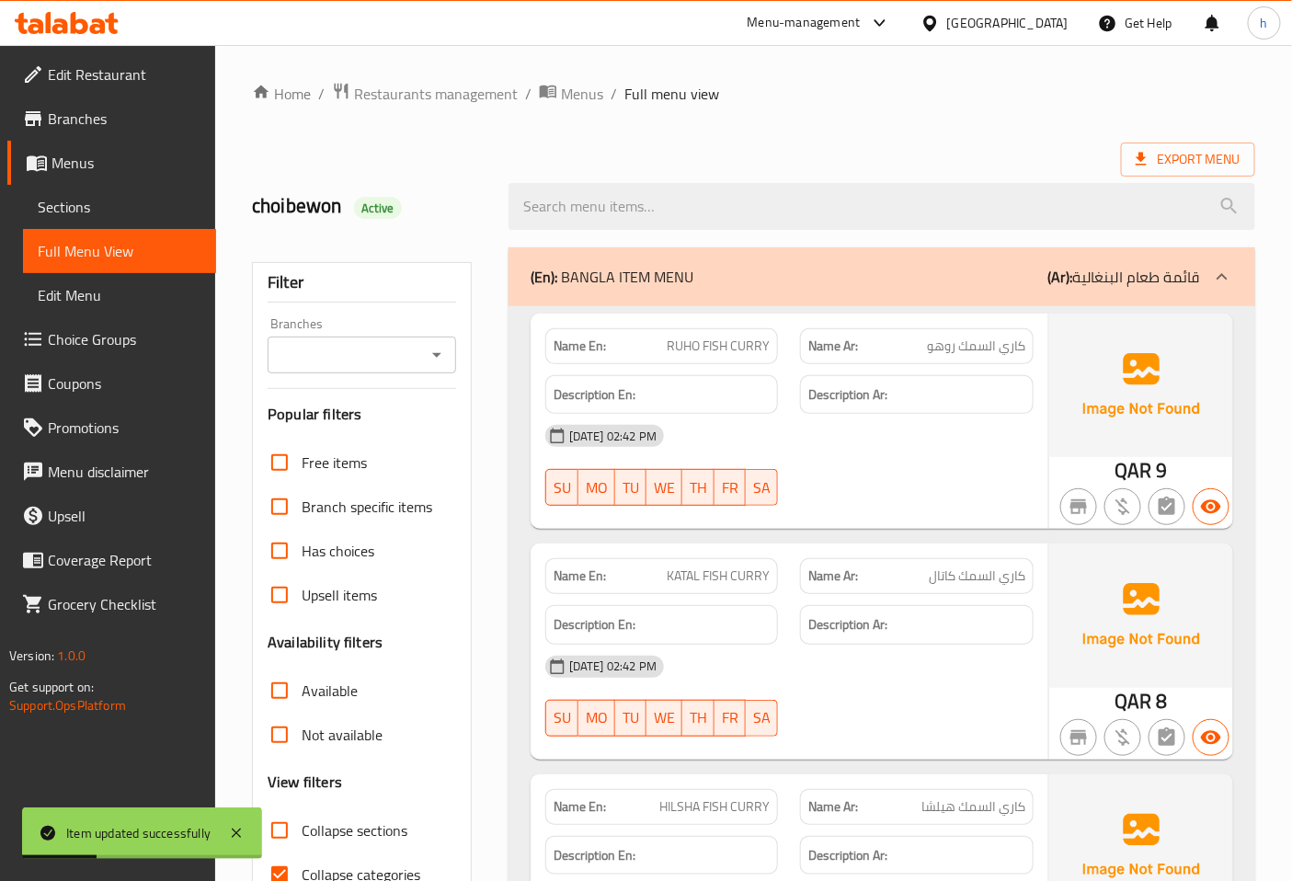
scroll to position [408, 0]
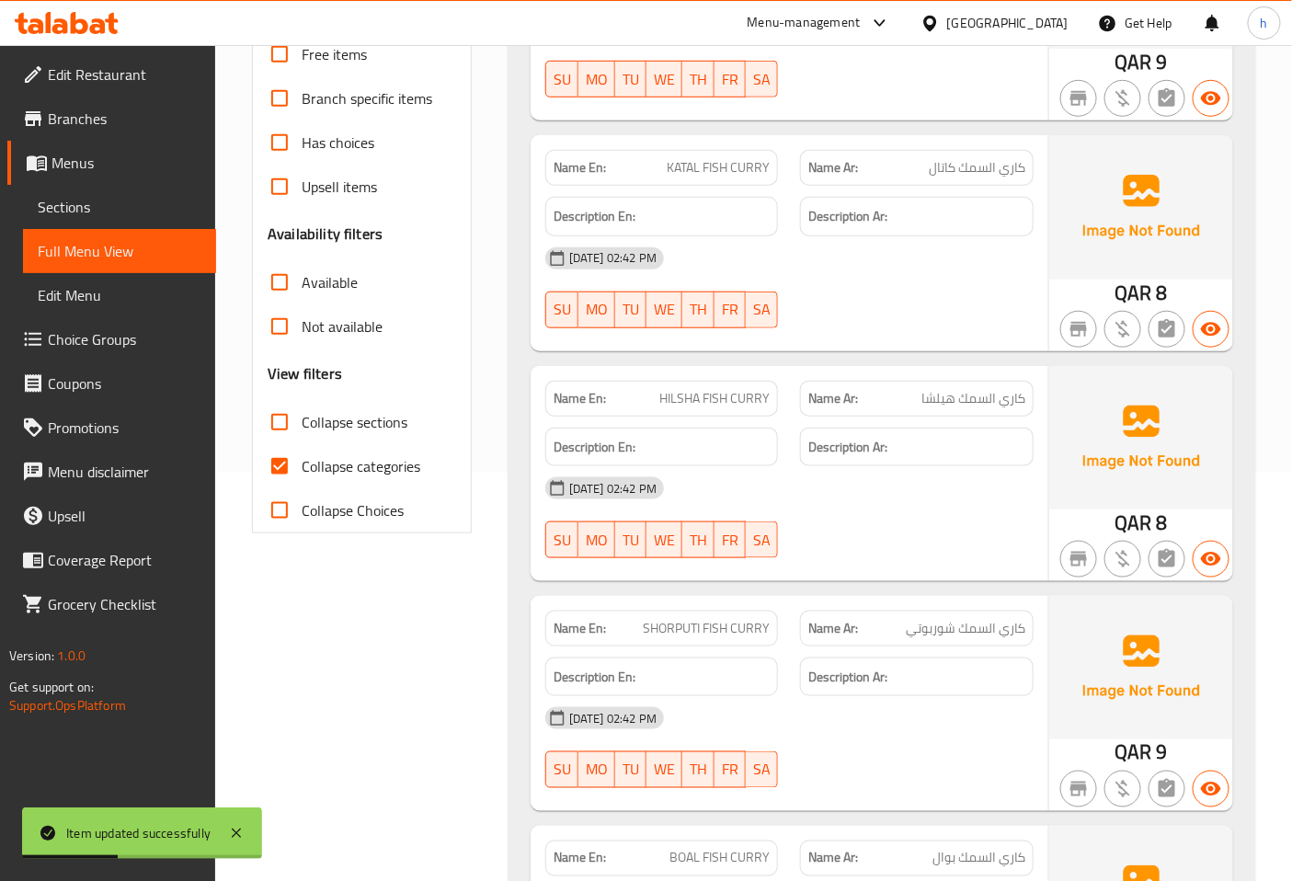
click at [276, 464] on input "Collapse categories" at bounding box center [279, 466] width 44 height 44
checkbox input "false"
click at [283, 416] on input "Collapse sections" at bounding box center [279, 422] width 44 height 44
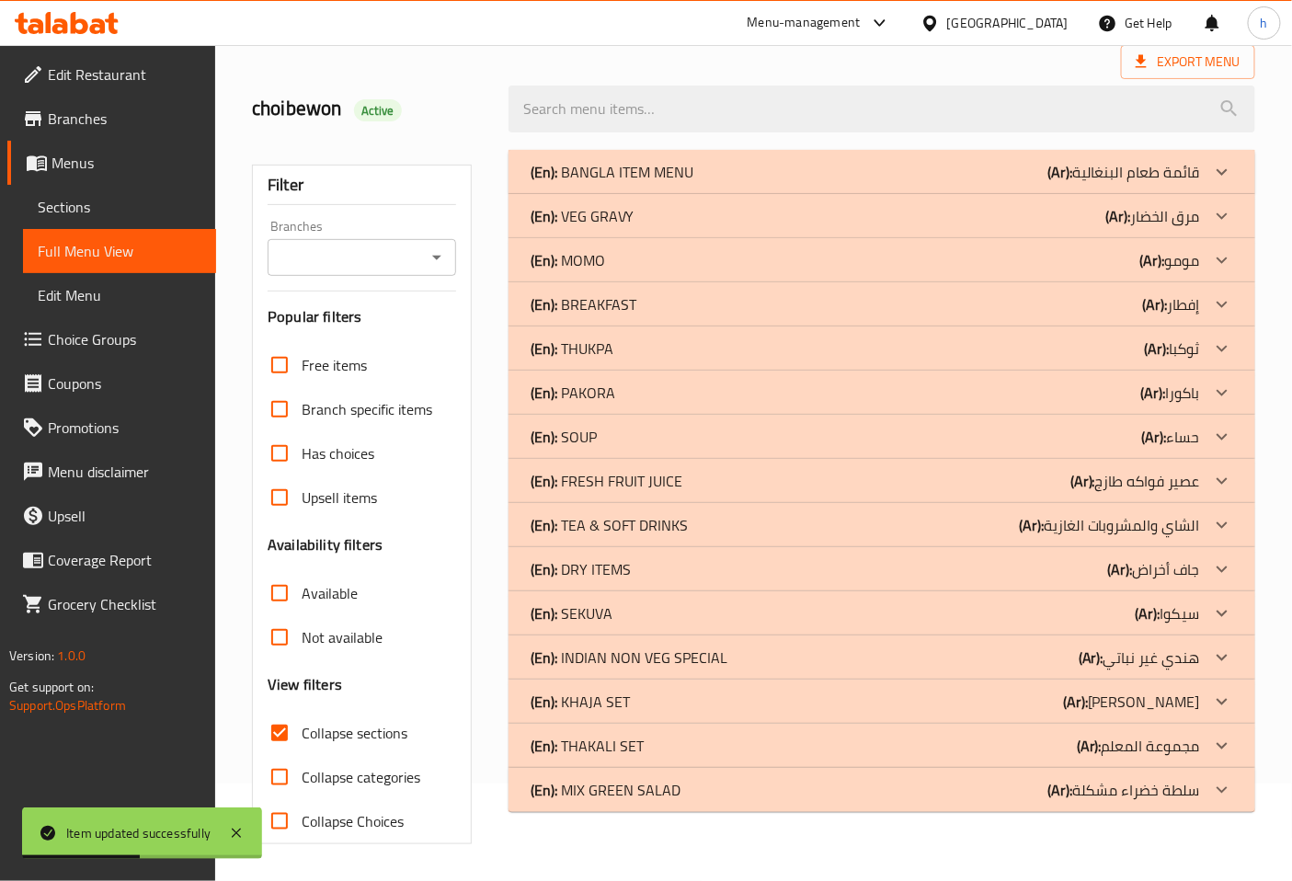
scroll to position [0, 0]
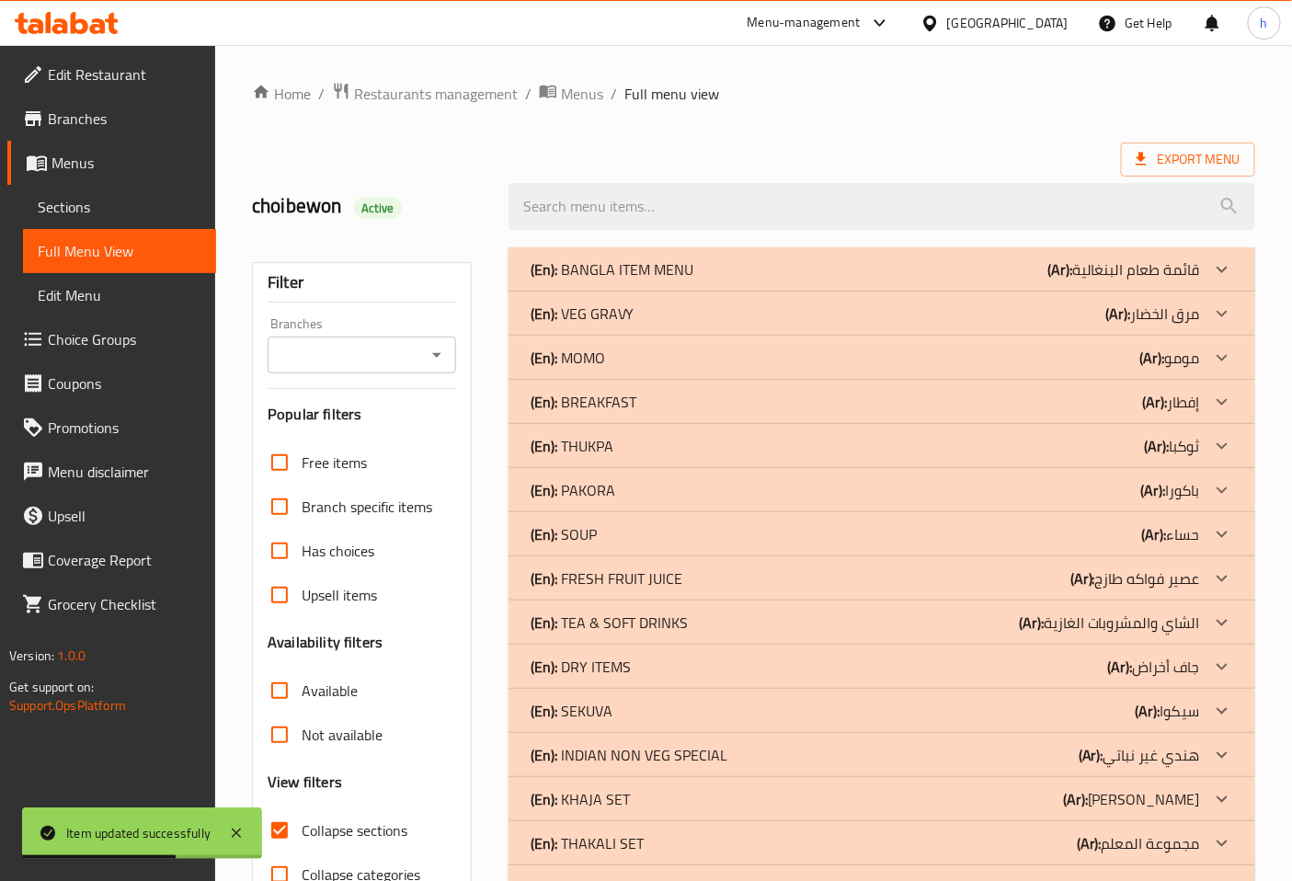
click at [1216, 393] on icon at bounding box center [1222, 402] width 22 height 22
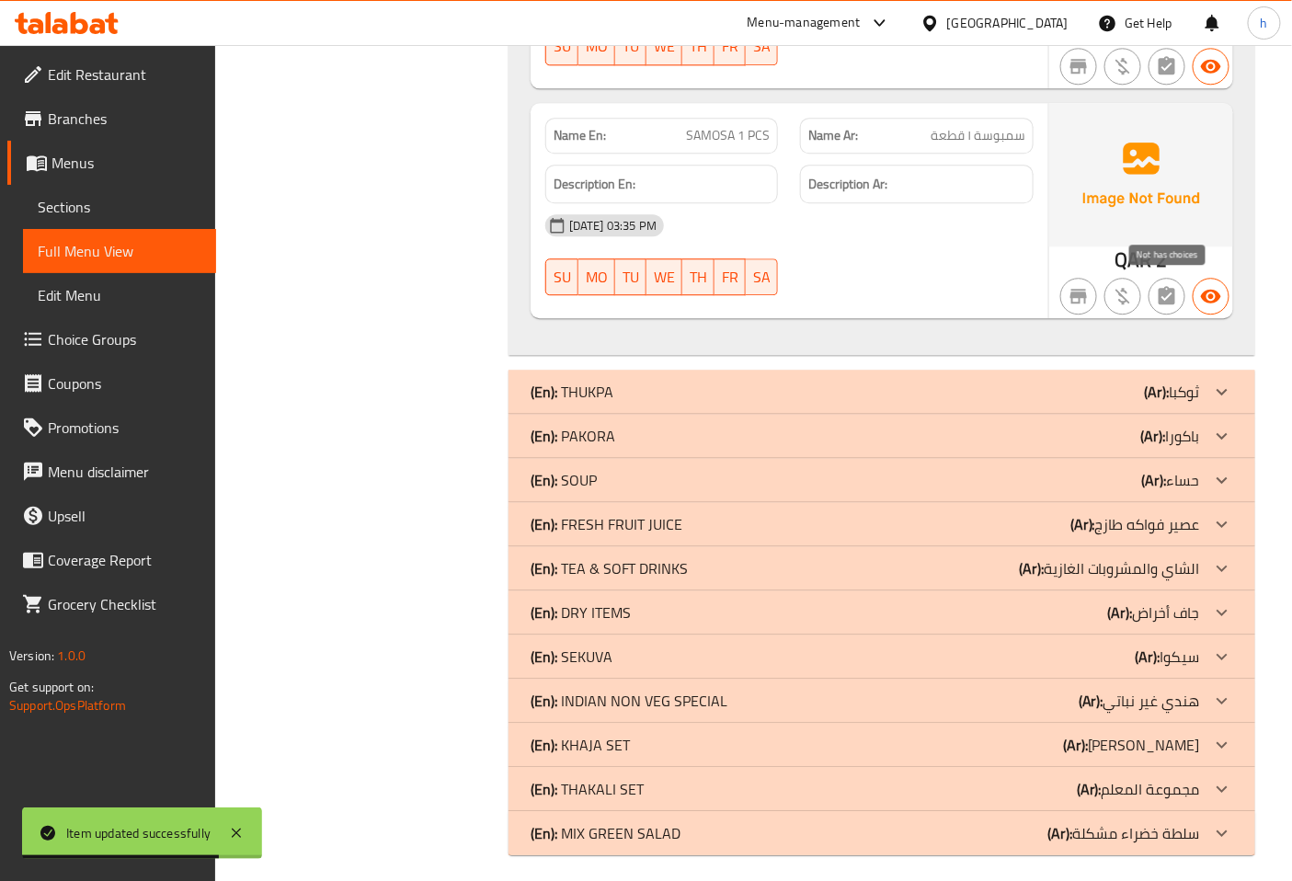
scroll to position [1519, 0]
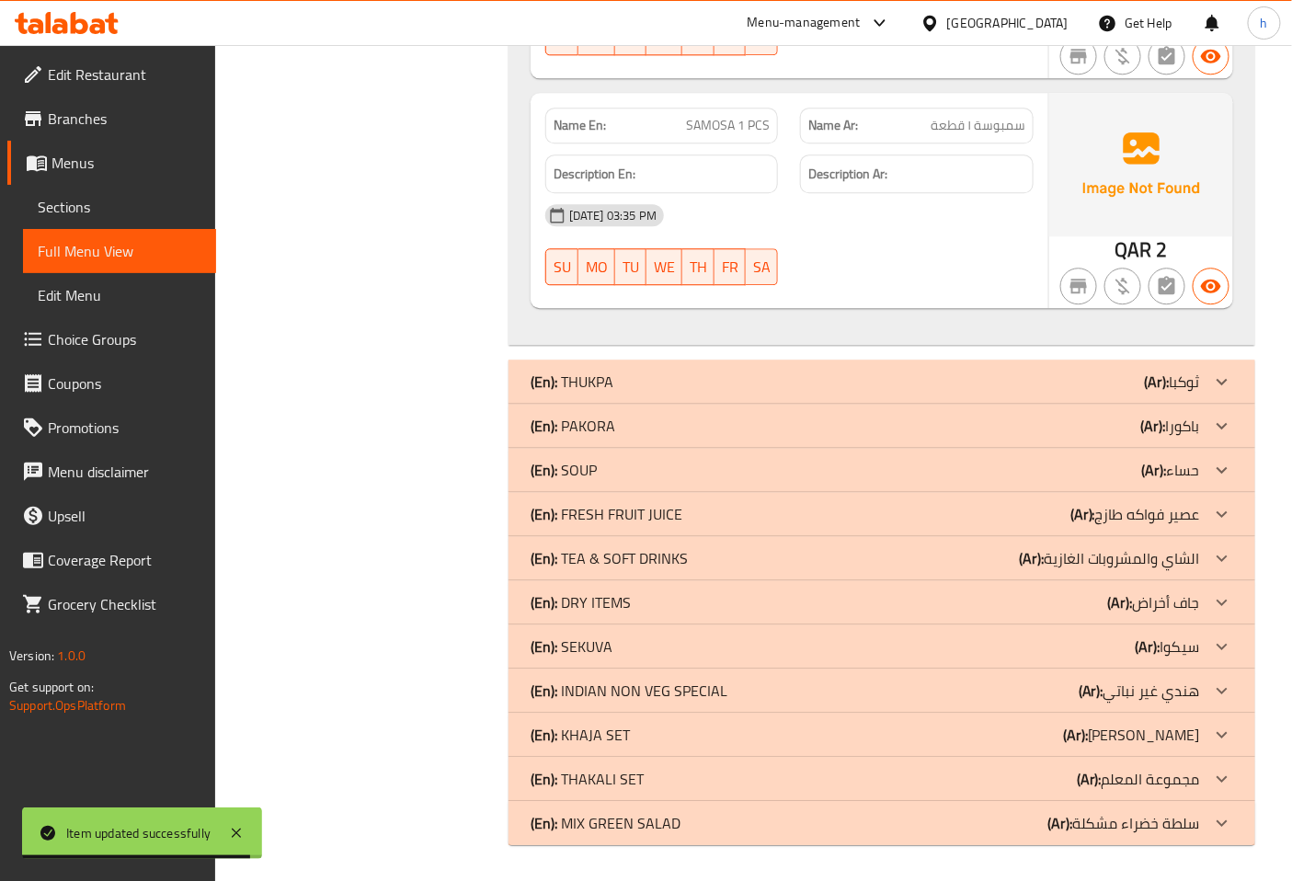
click at [1206, 563] on div at bounding box center [1222, 558] width 44 height 44
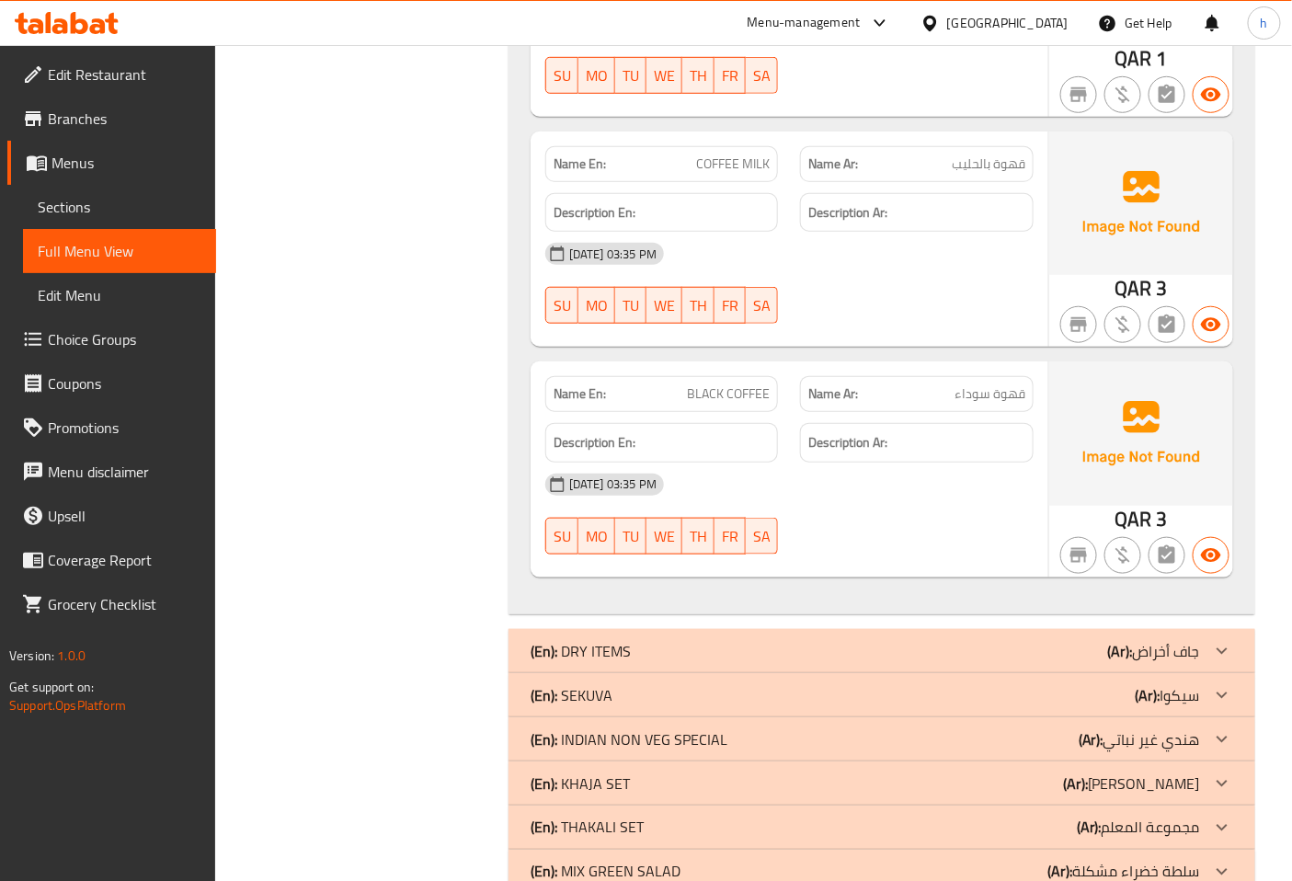
scroll to position [2744, 0]
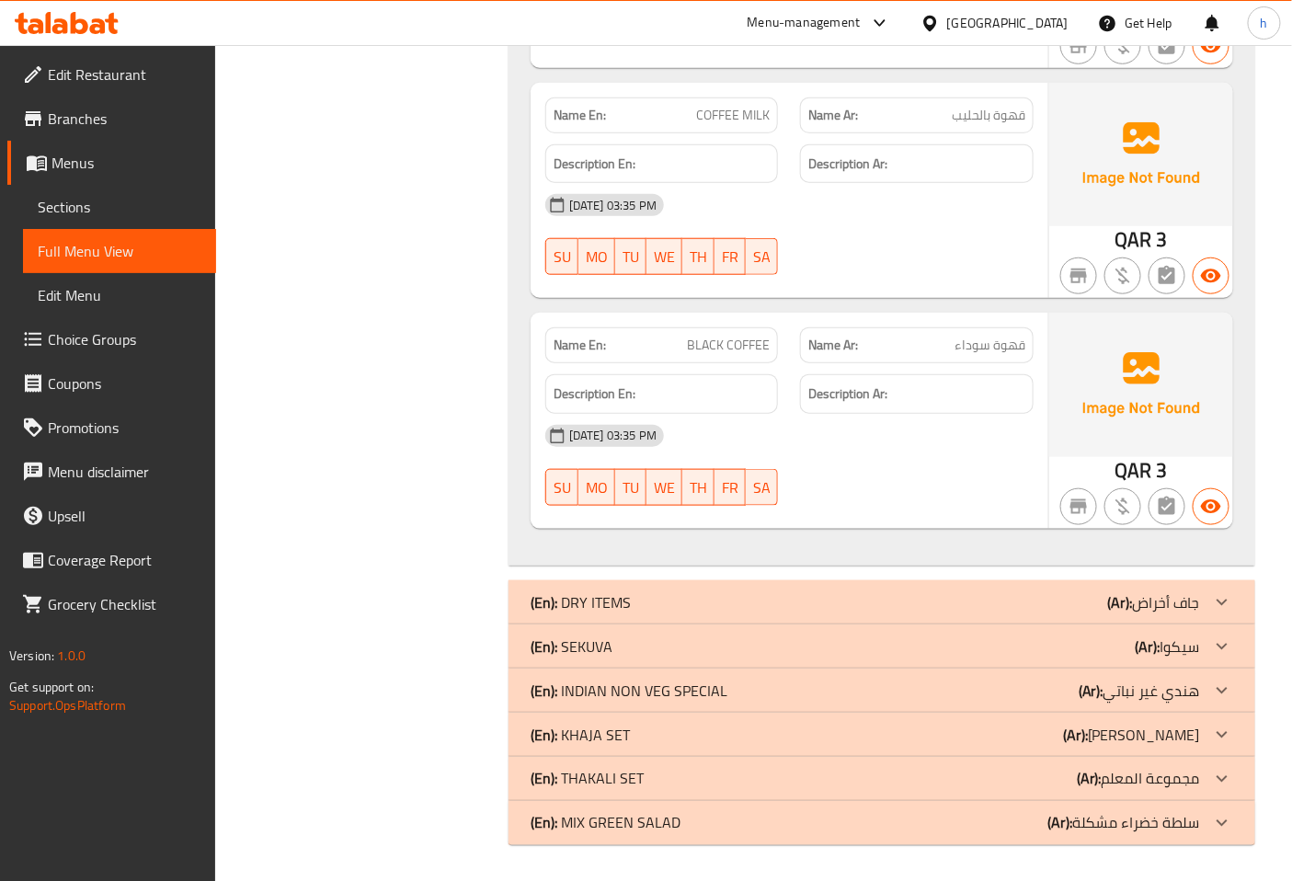
click at [1212, 731] on icon at bounding box center [1222, 735] width 22 height 22
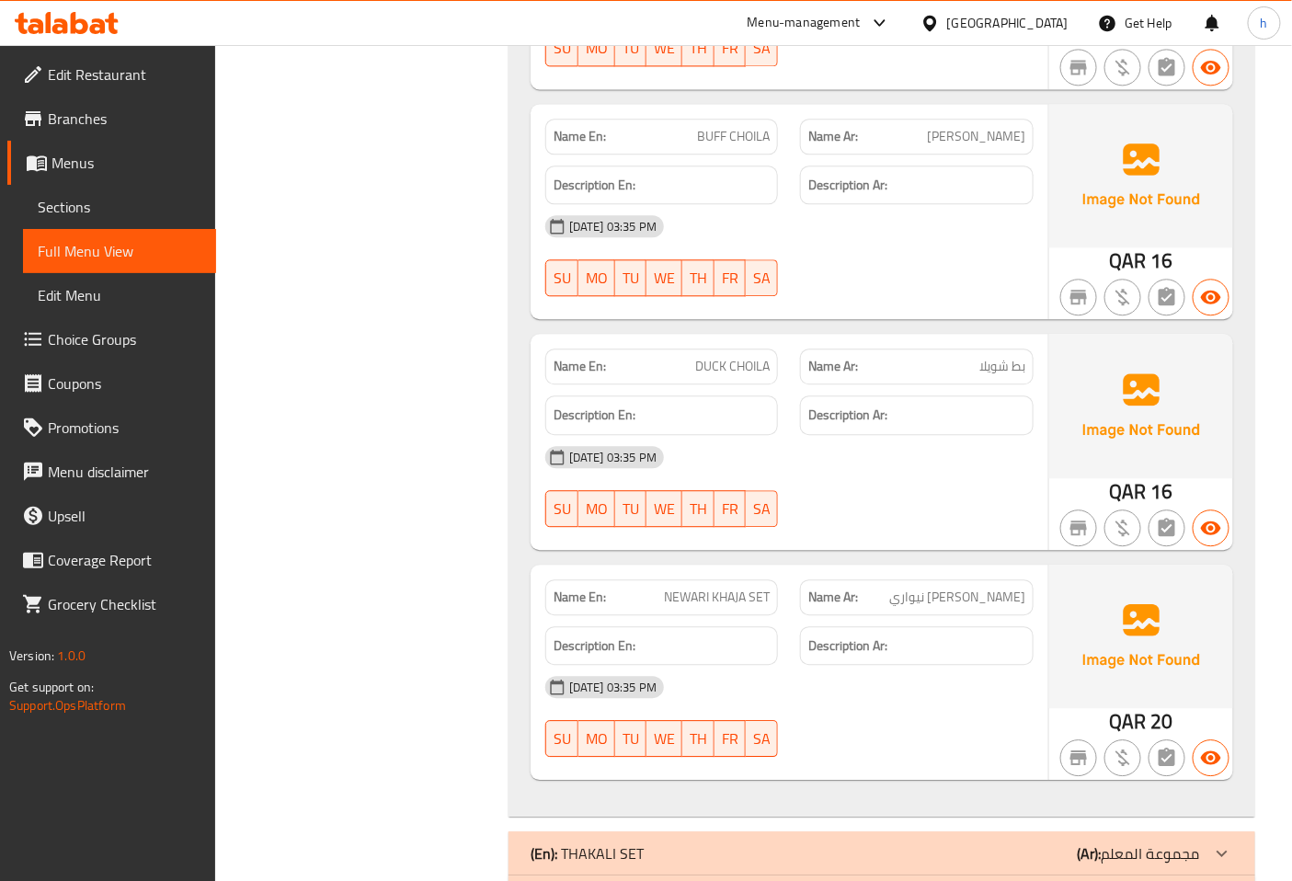
scroll to position [3738, 0]
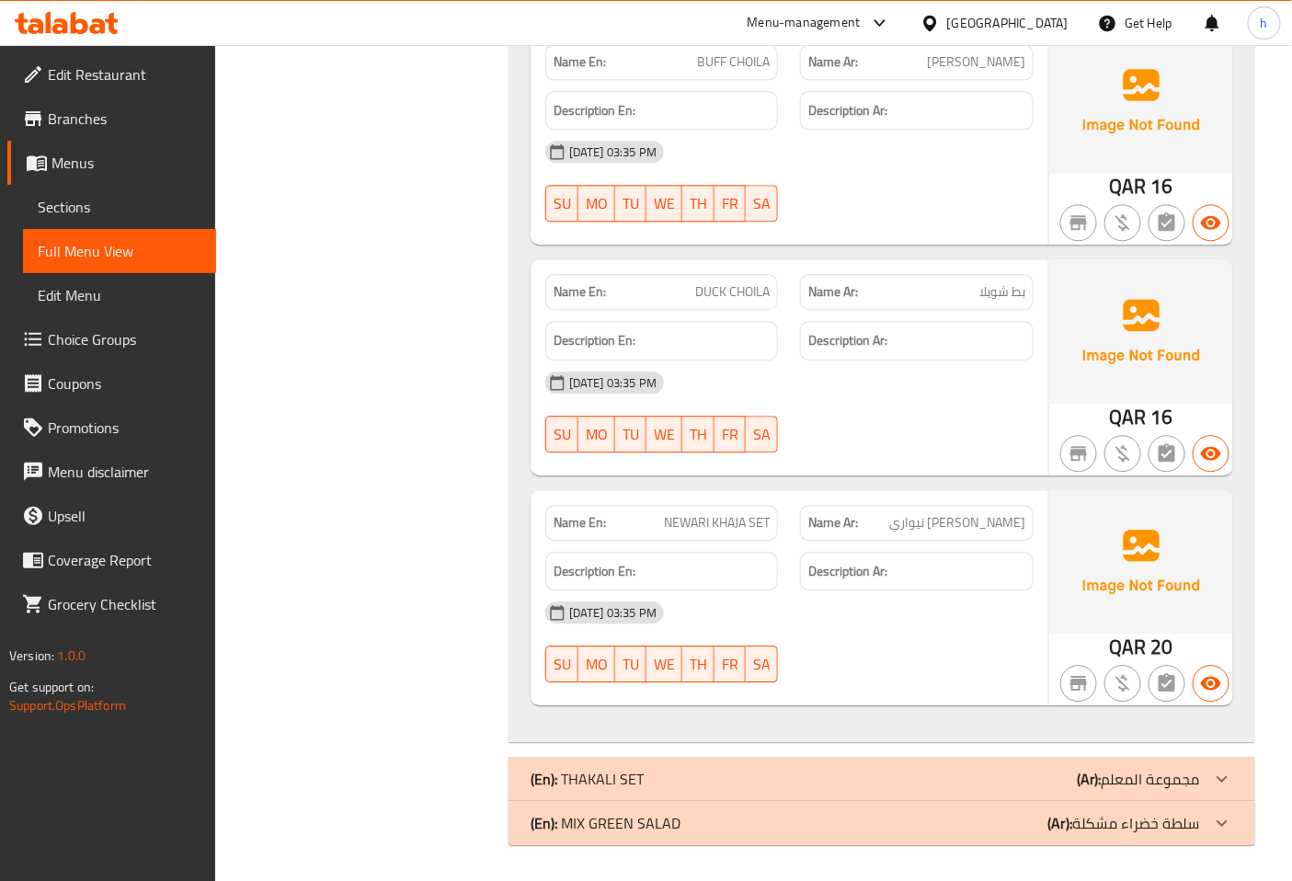
click at [1226, 824] on icon at bounding box center [1222, 823] width 22 height 22
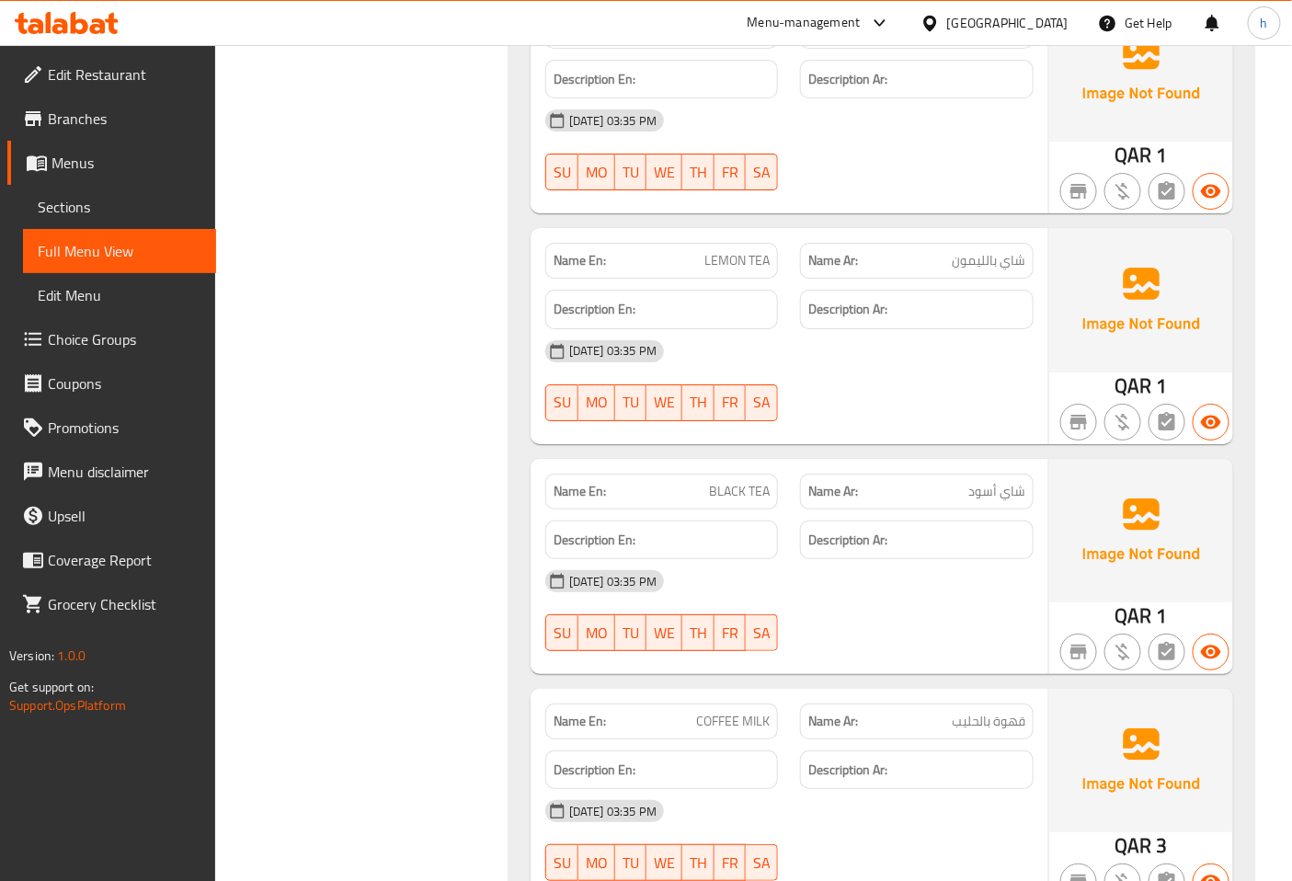
scroll to position [163, 0]
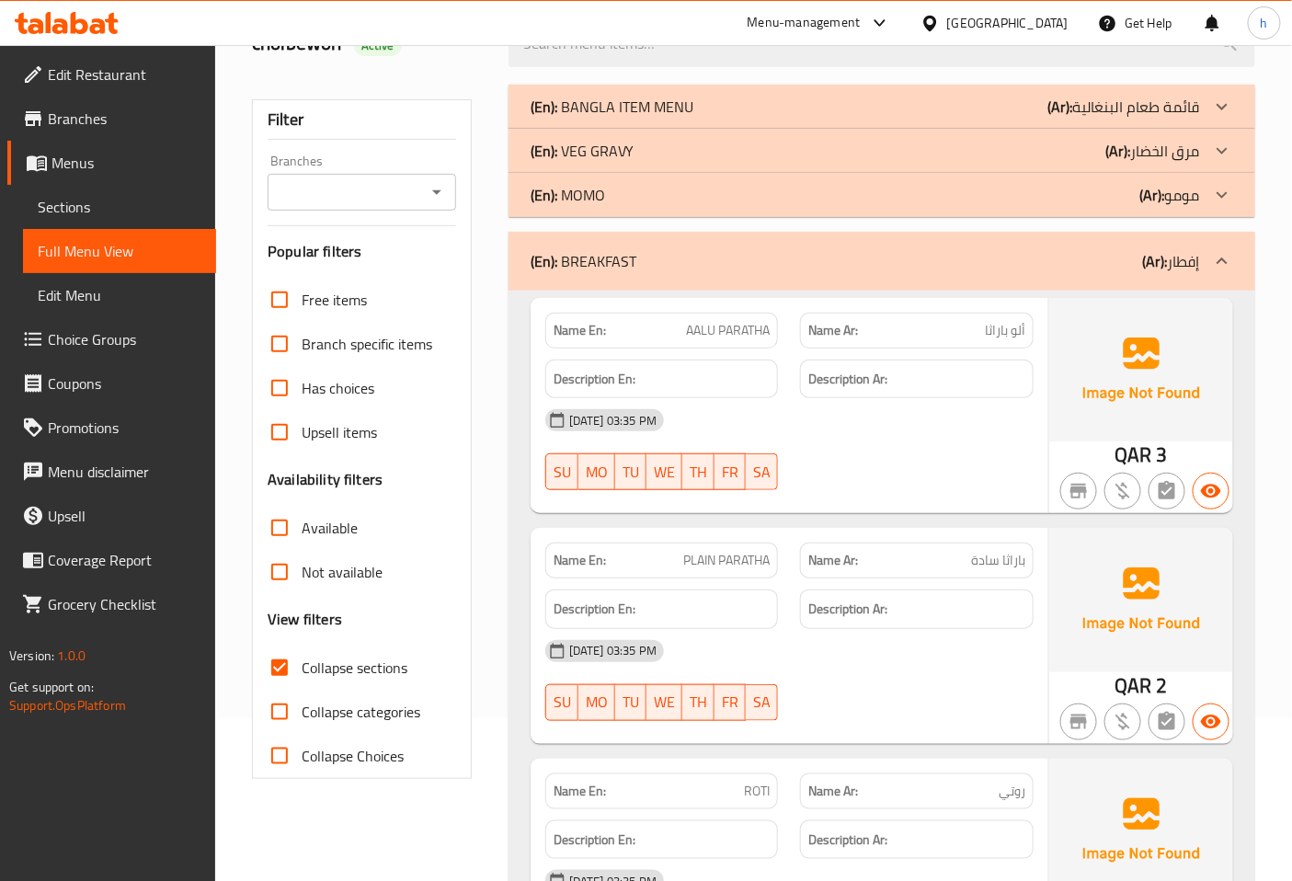
click at [285, 665] on input "Collapse sections" at bounding box center [279, 667] width 44 height 44
checkbox input "false"
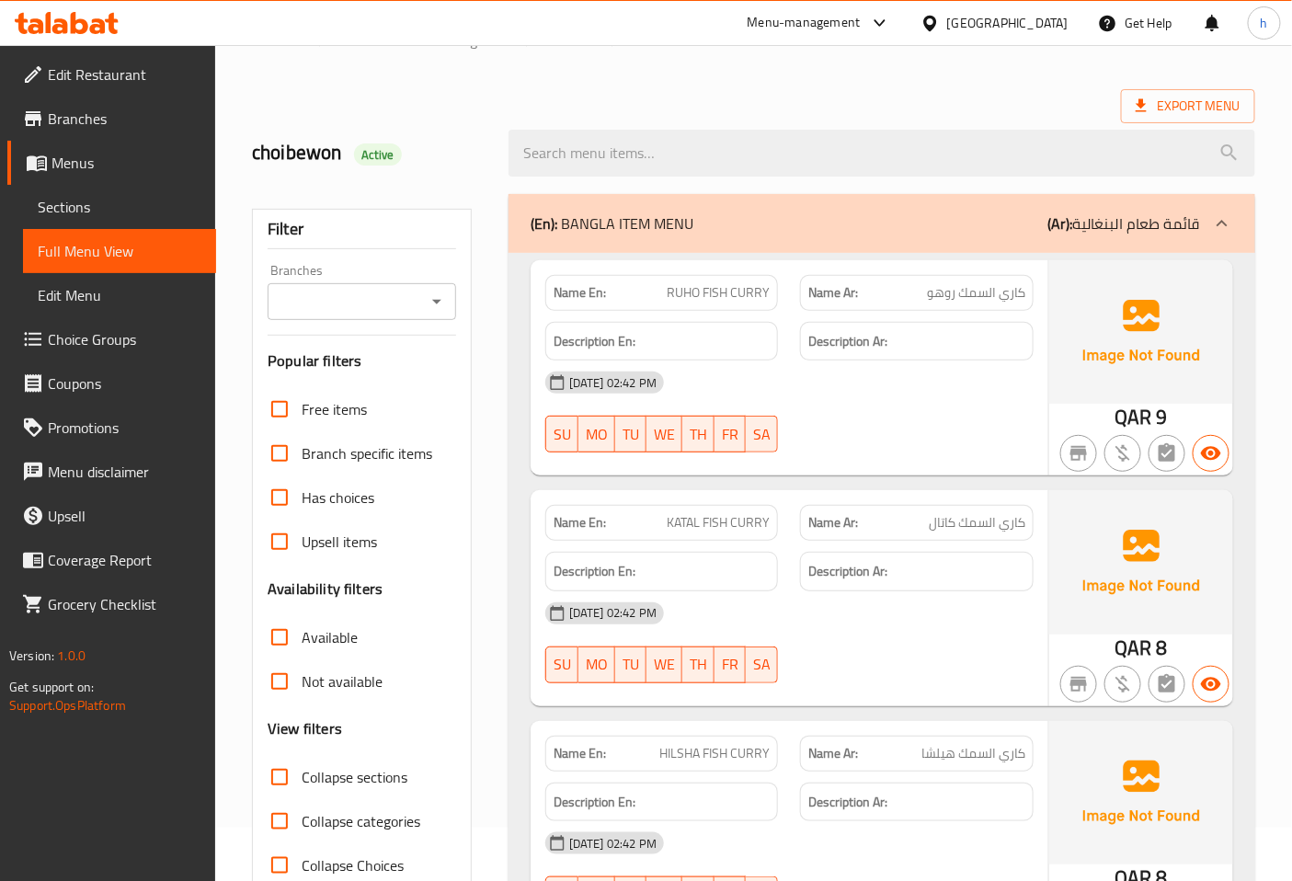
scroll to position [0, 0]
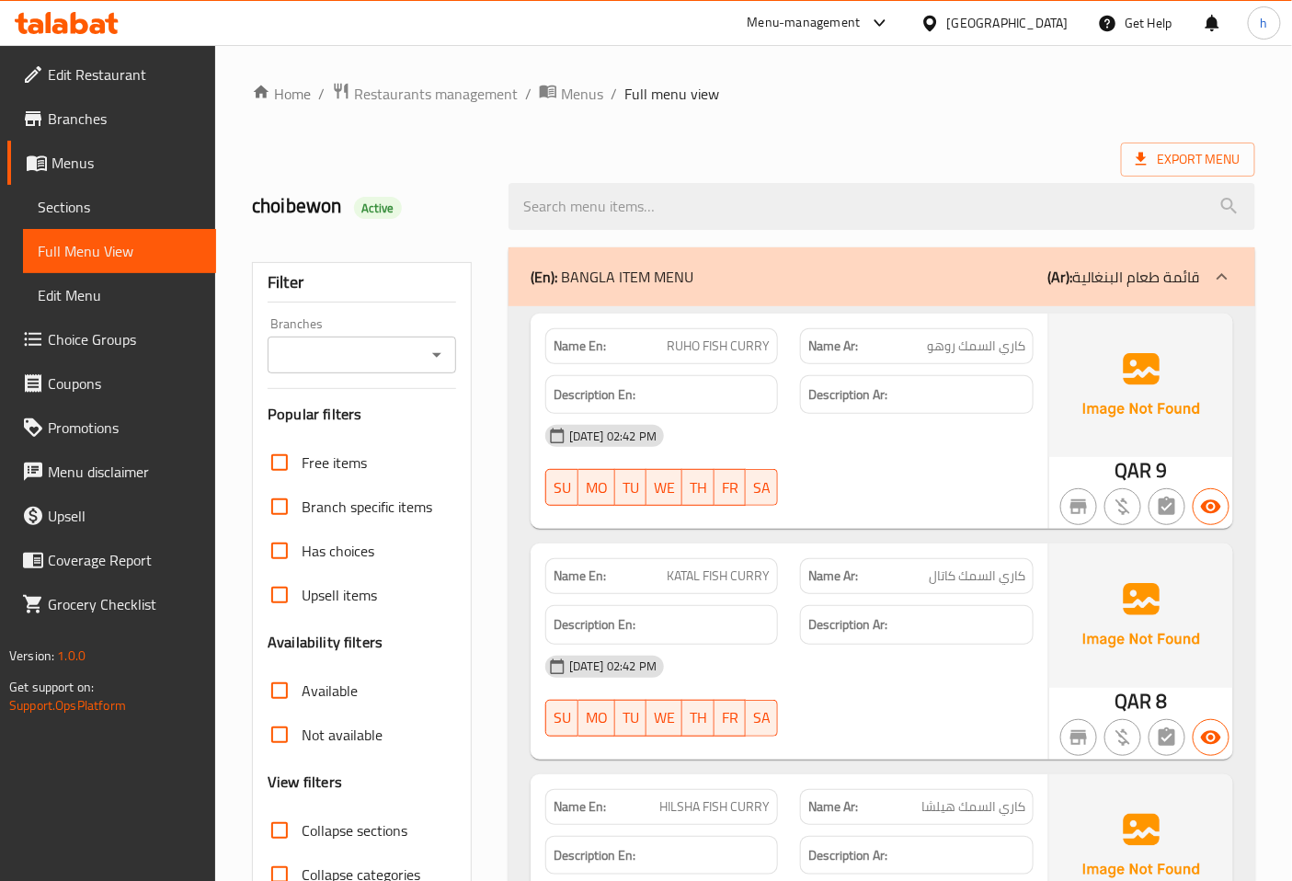
click at [1216, 263] on div at bounding box center [1222, 277] width 44 height 44
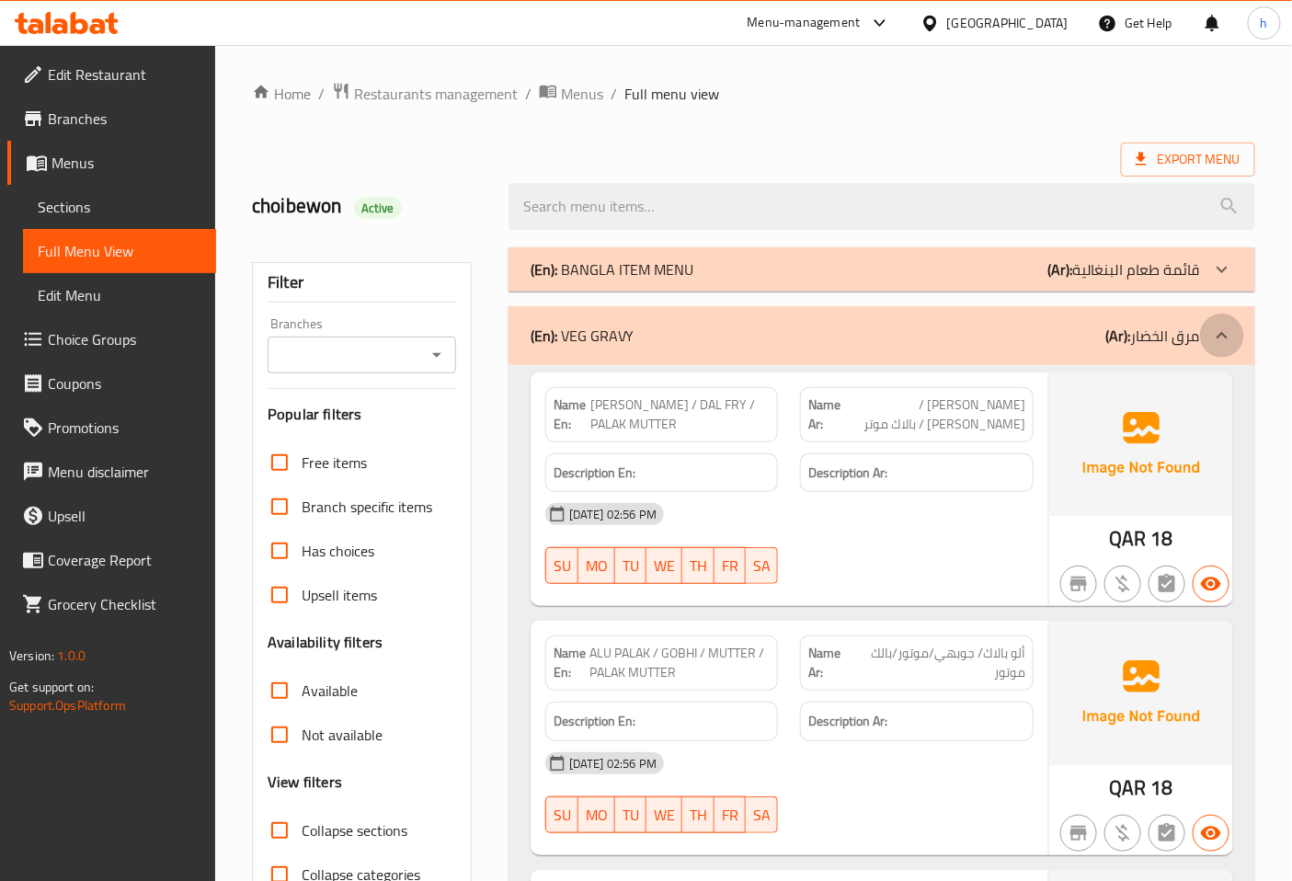
click at [1225, 334] on icon at bounding box center [1222, 336] width 22 height 22
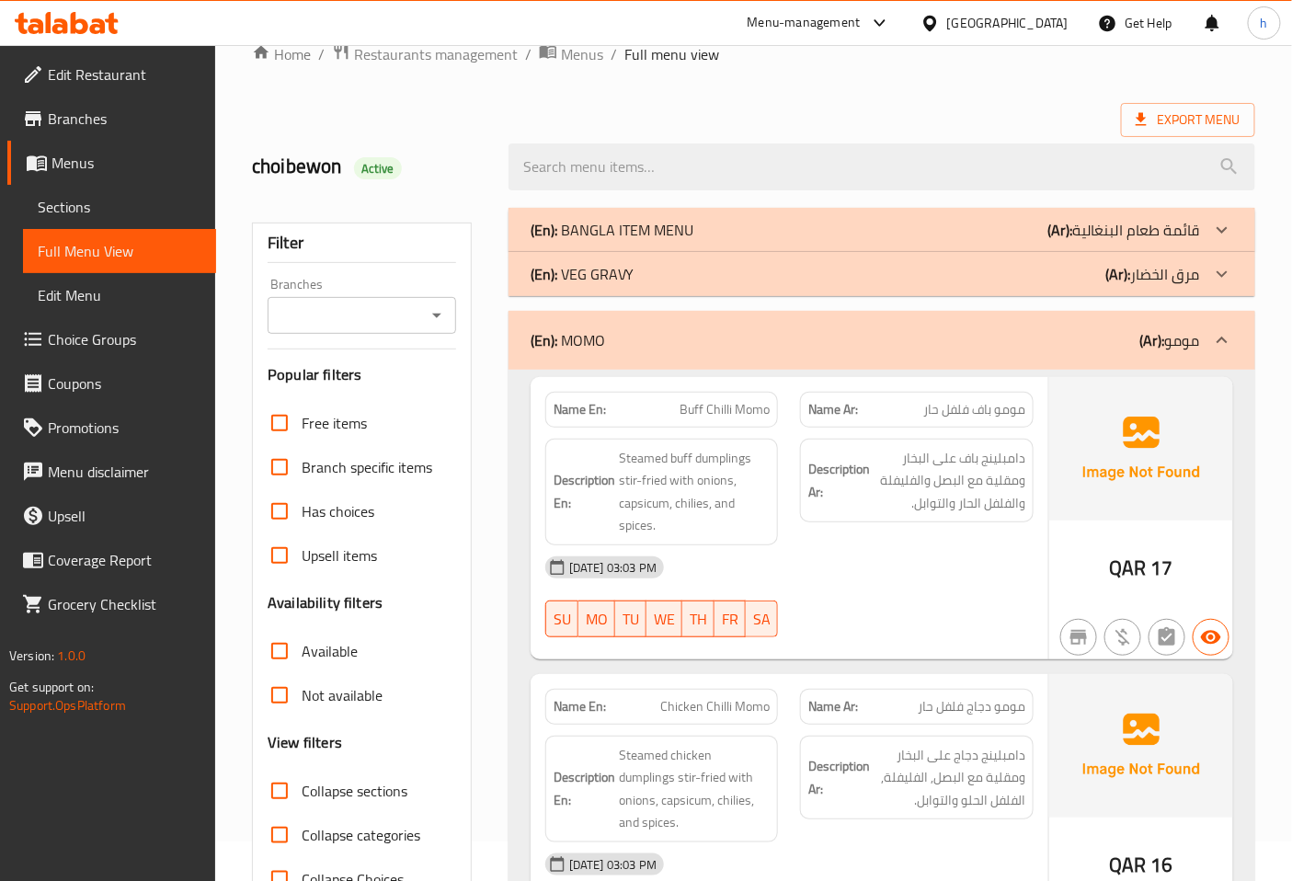
scroll to position [204, 0]
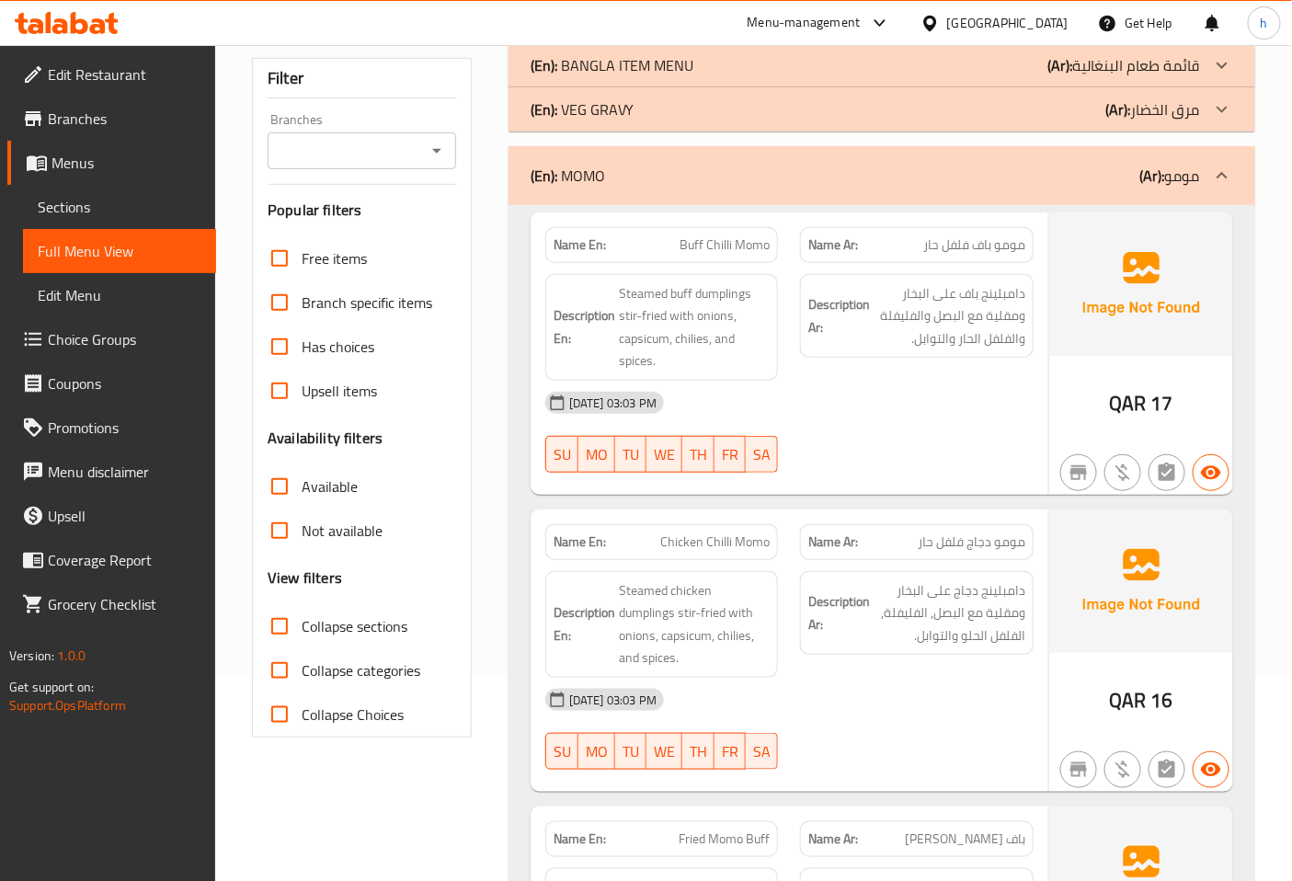
click at [1209, 184] on div at bounding box center [1222, 176] width 44 height 44
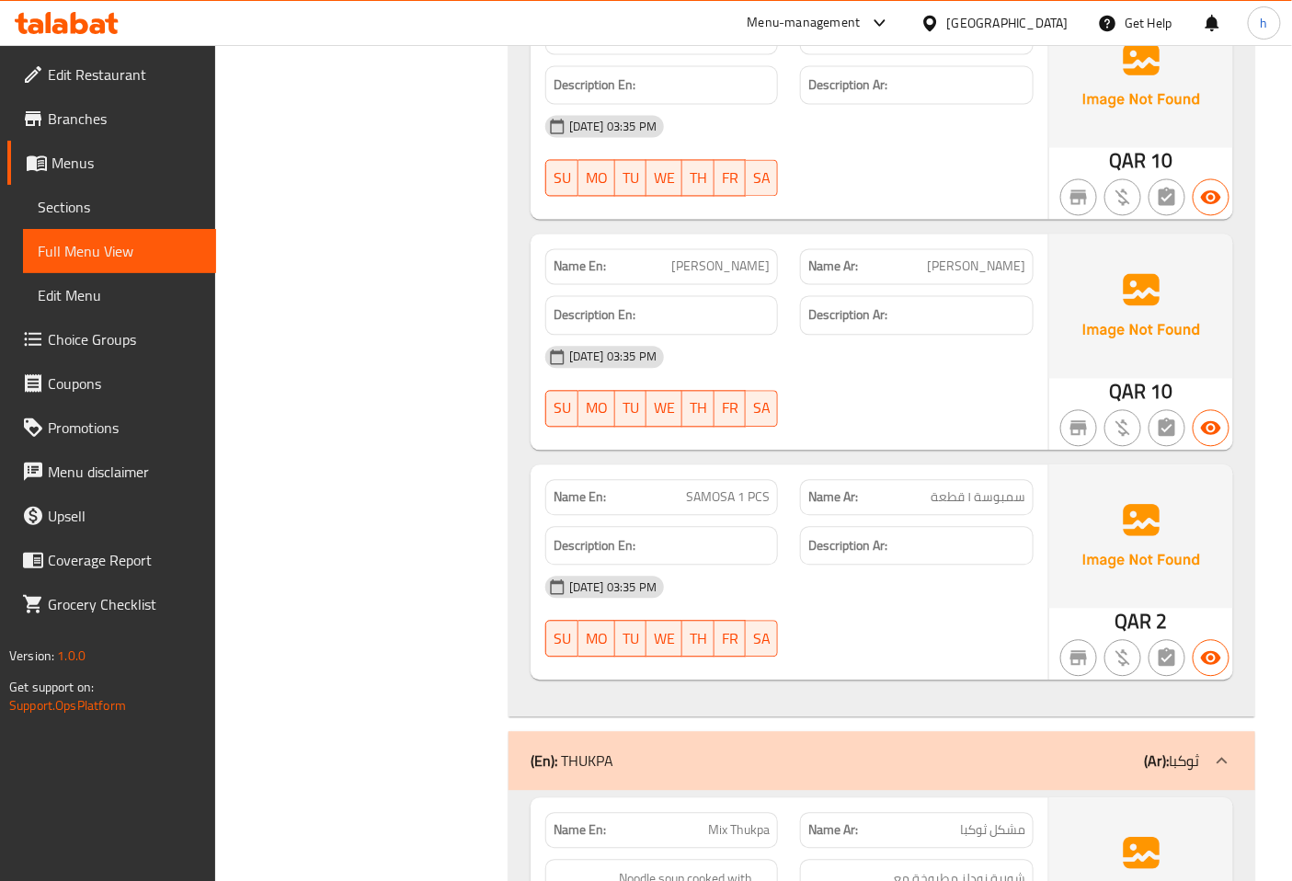
scroll to position [1430, 0]
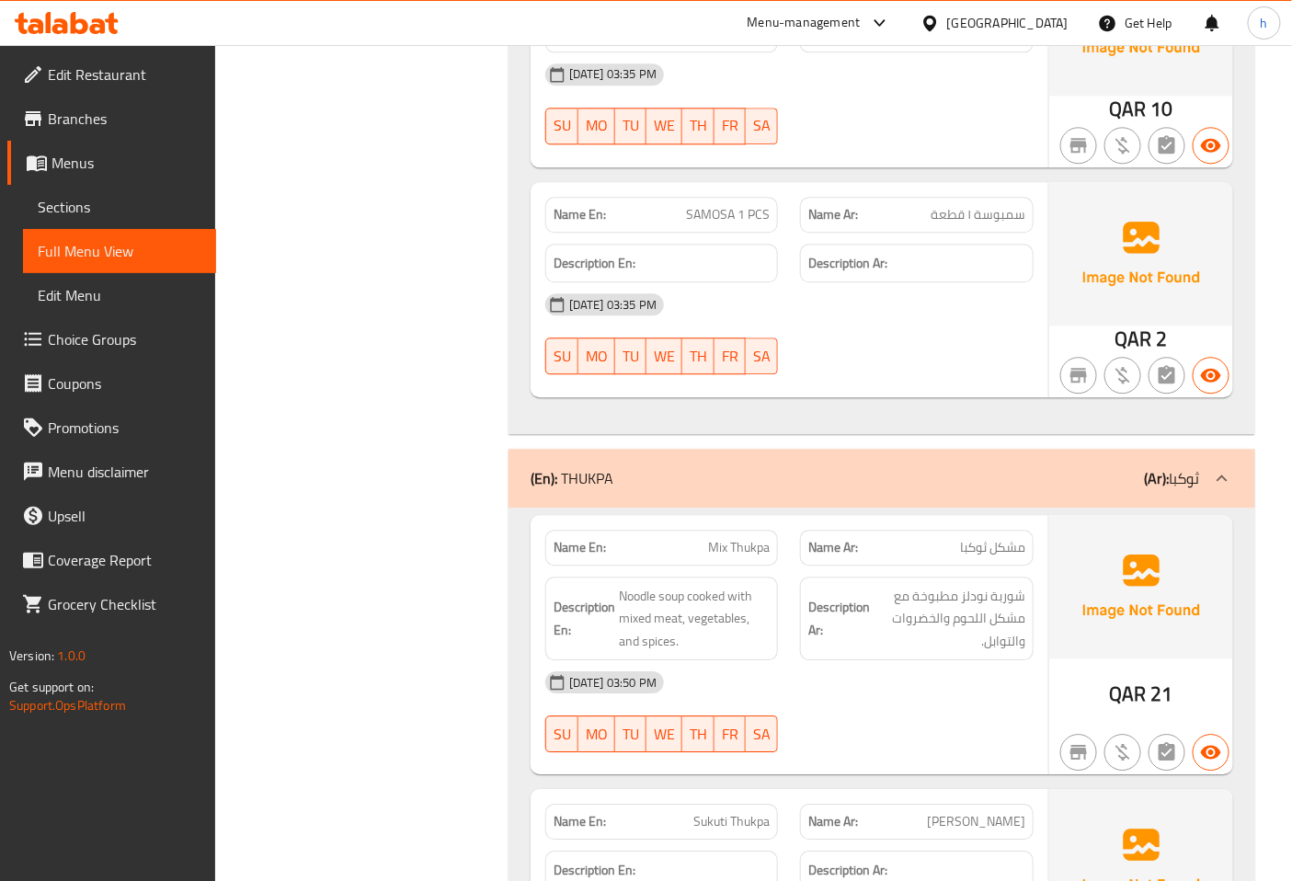
click at [1219, 484] on icon at bounding box center [1222, 478] width 22 height 22
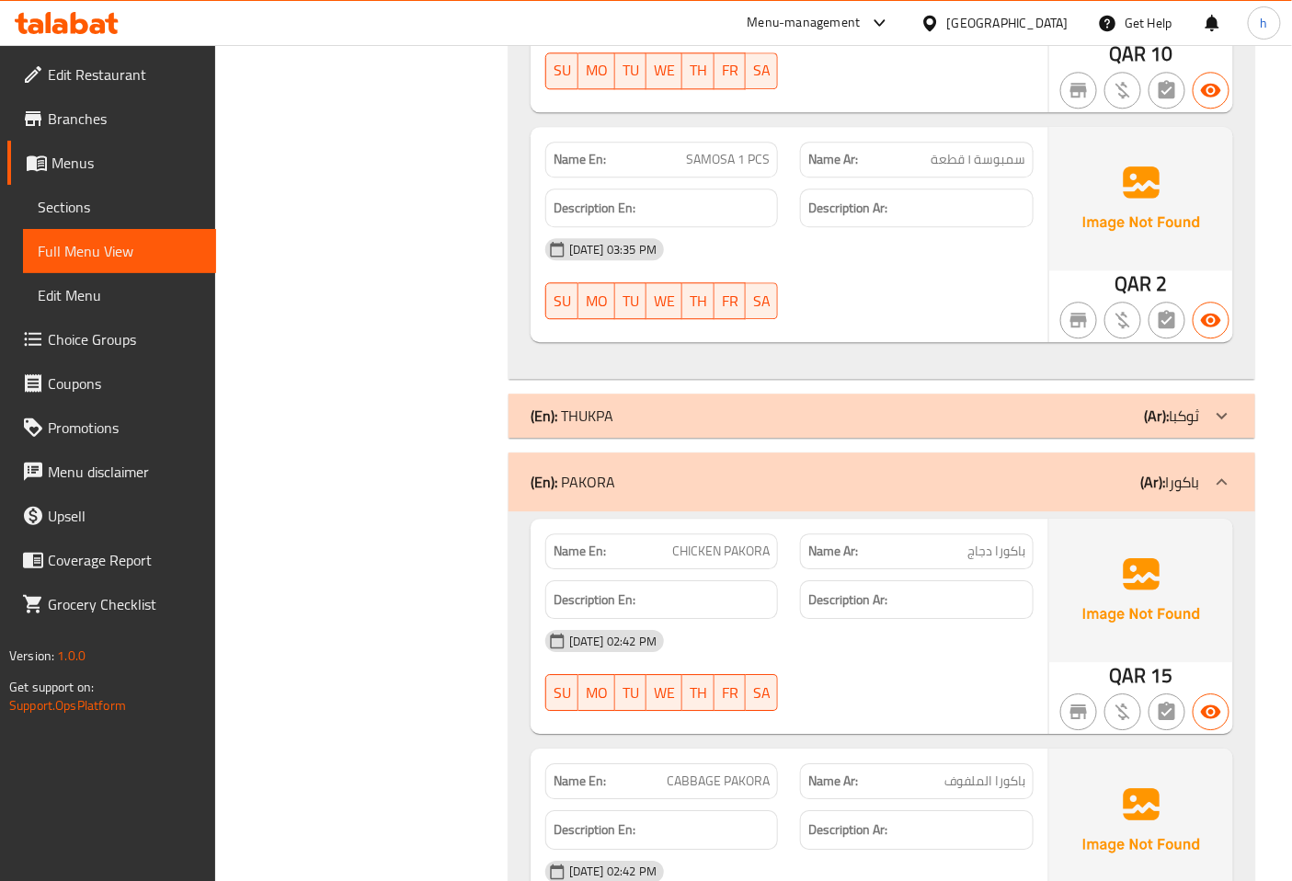
scroll to position [1634, 0]
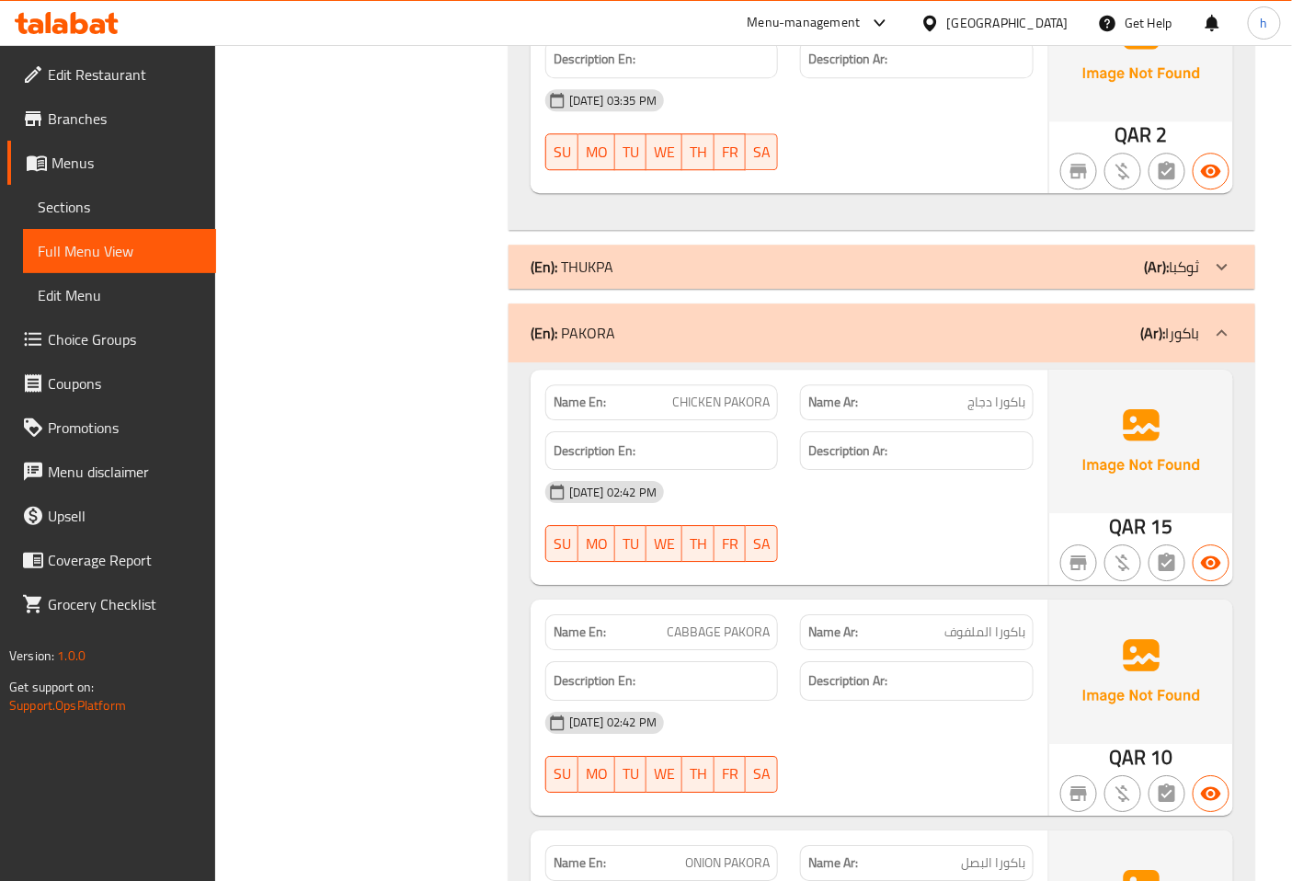
click at [1216, 331] on icon at bounding box center [1222, 333] width 22 height 22
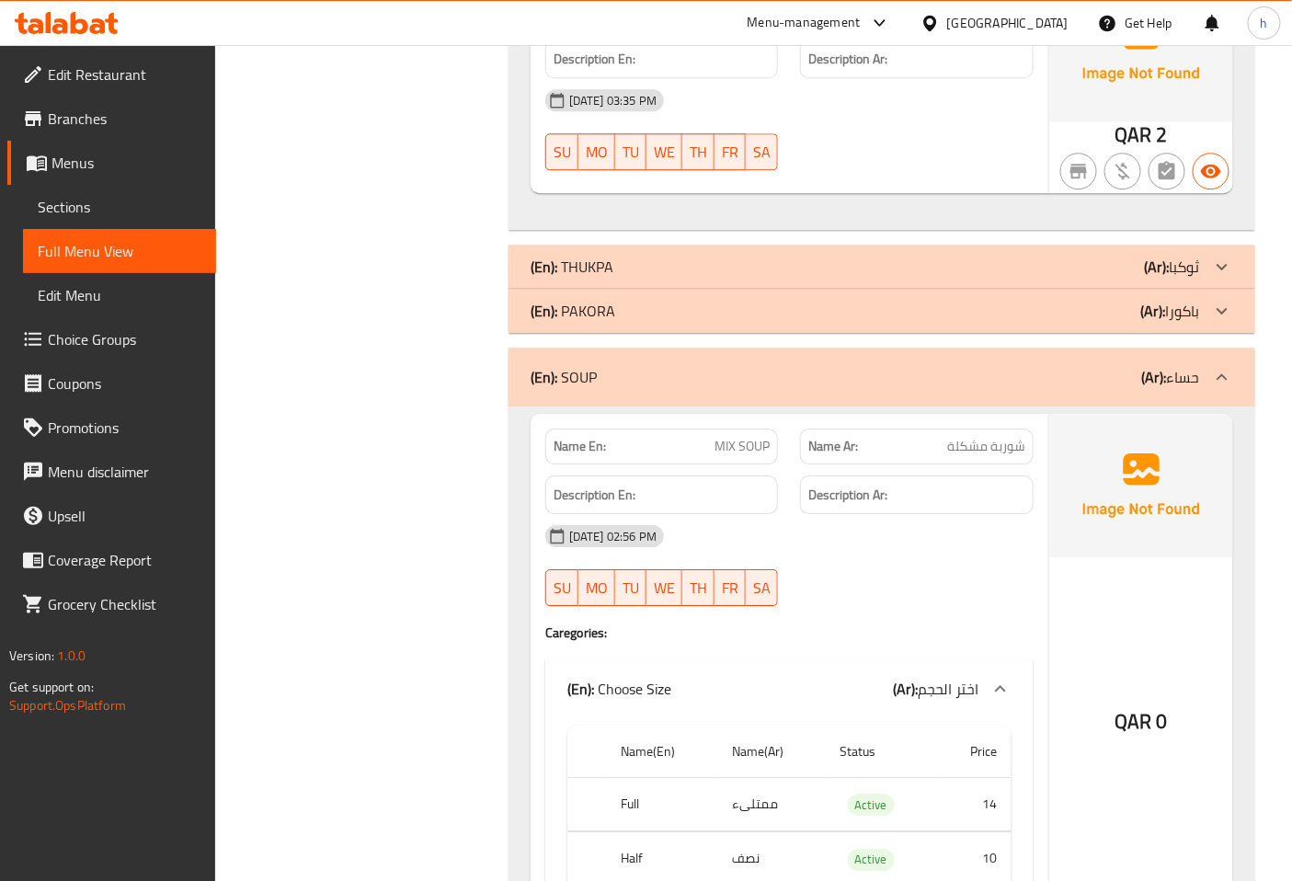
scroll to position [1736, 0]
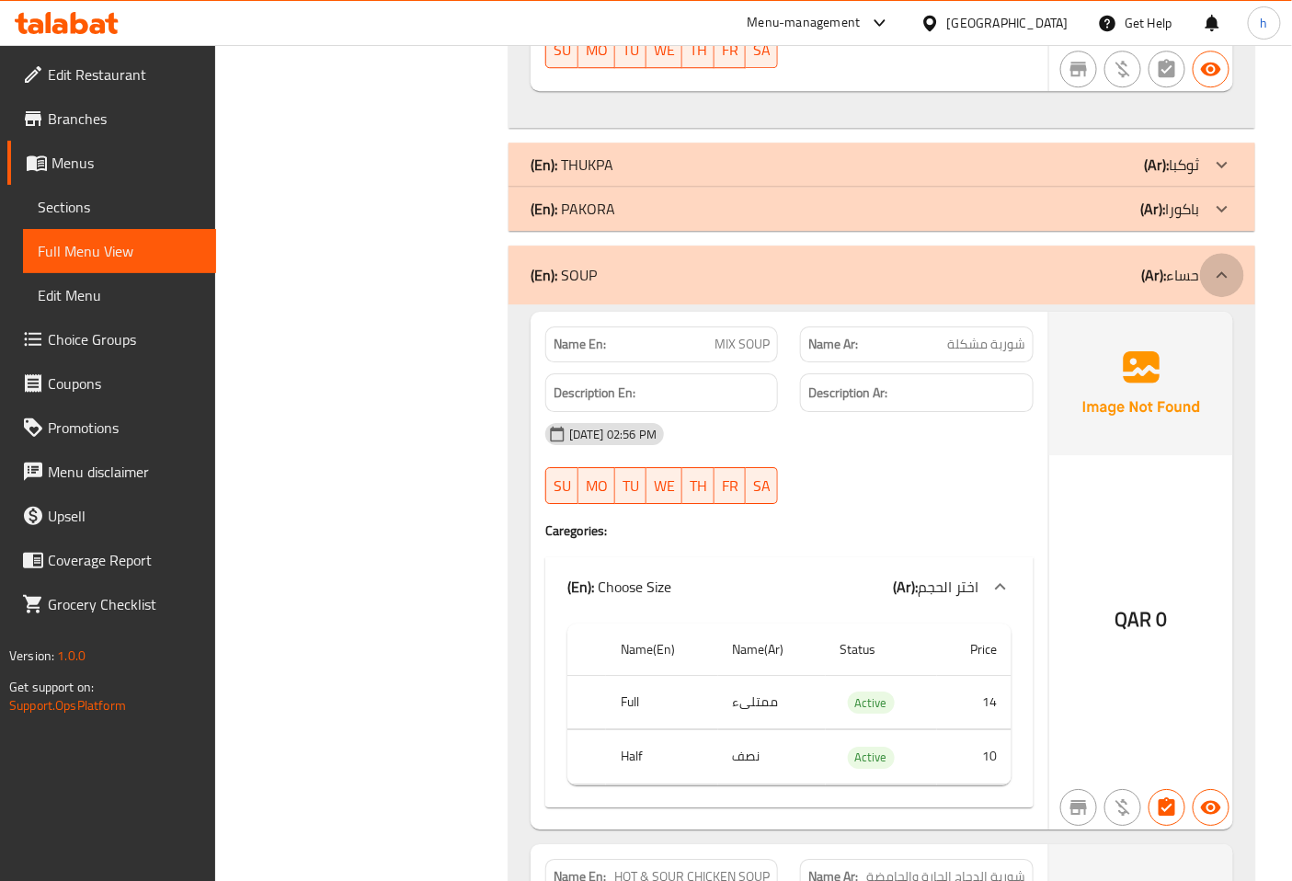
click at [1214, 270] on icon at bounding box center [1222, 275] width 22 height 22
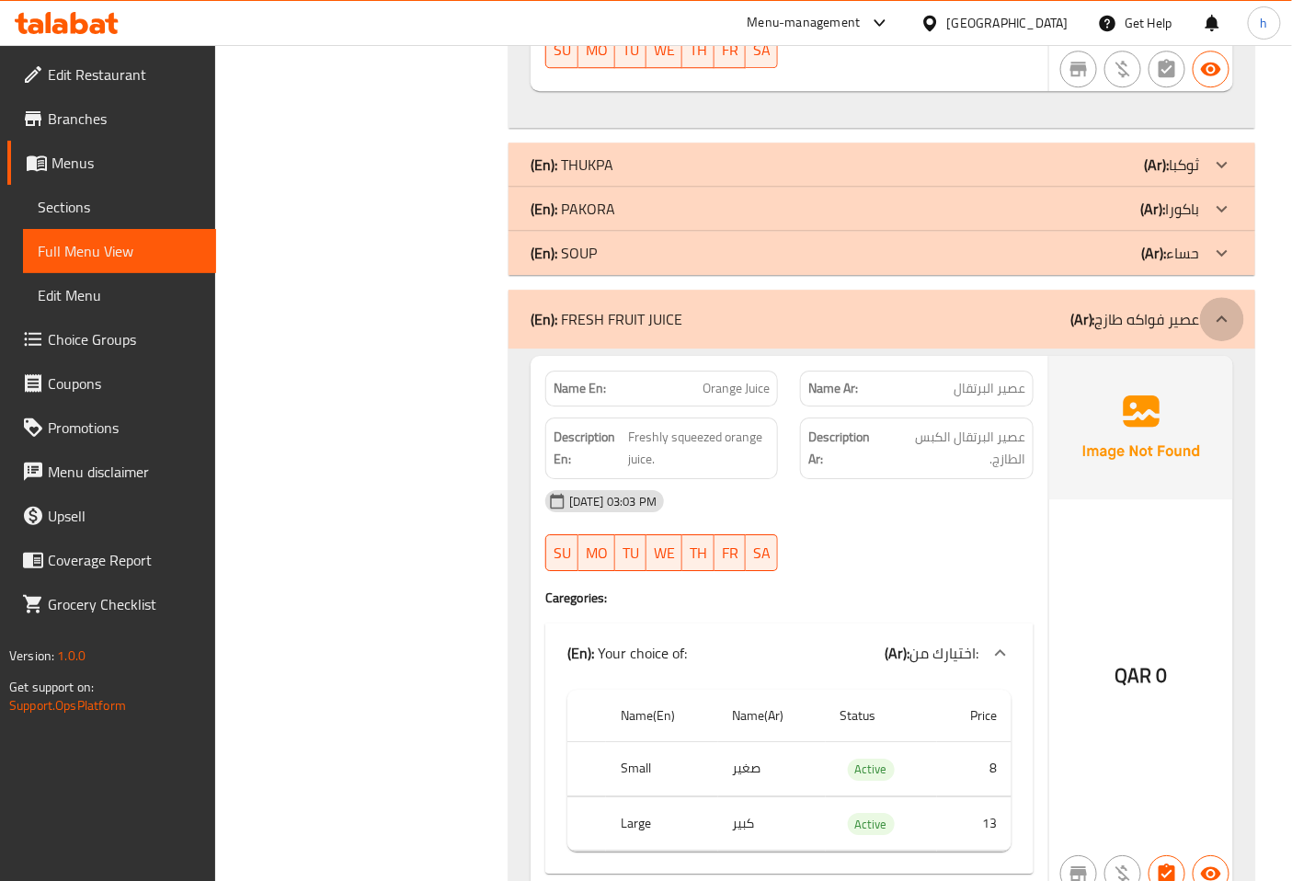
click at [1219, 315] on icon at bounding box center [1222, 319] width 22 height 22
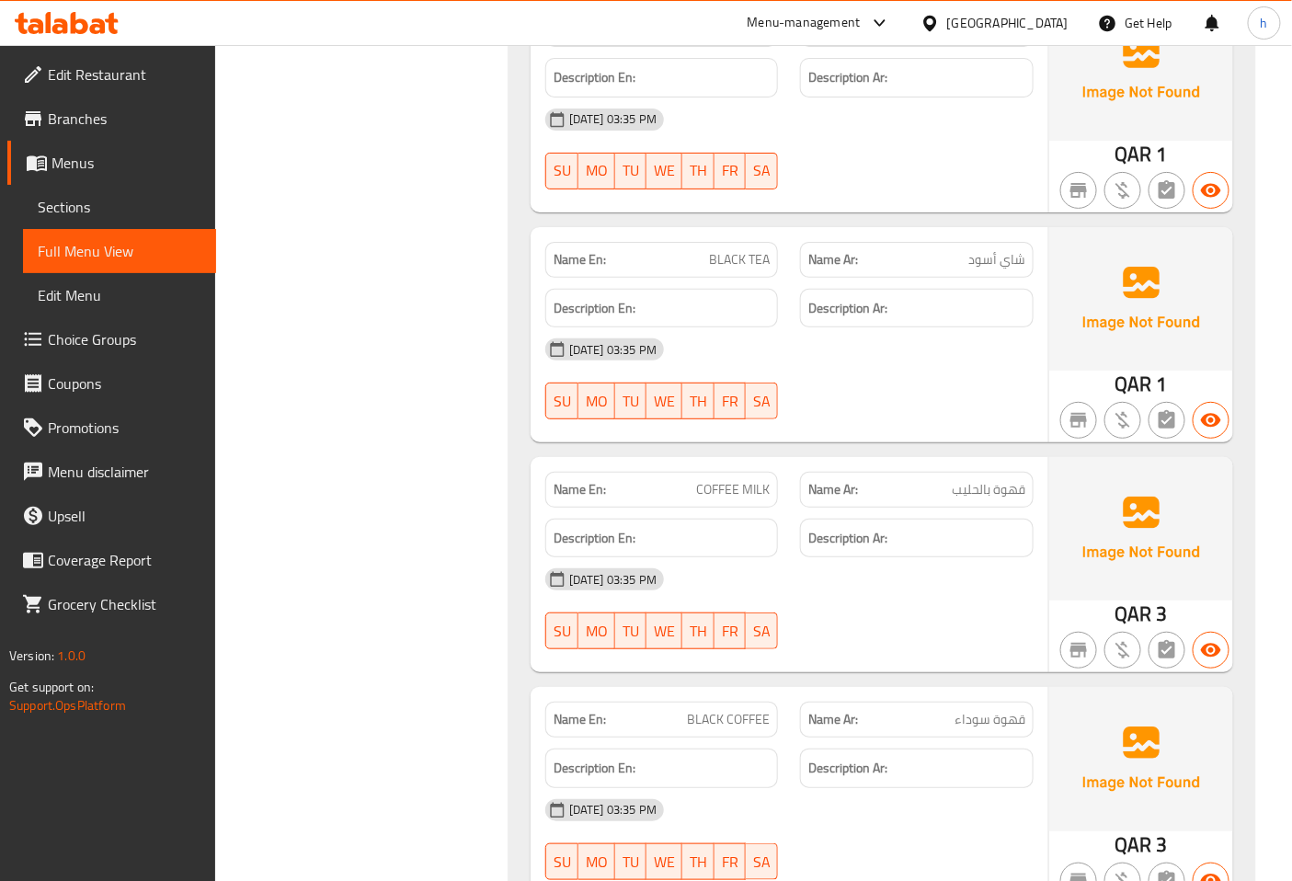
scroll to position [3065, 0]
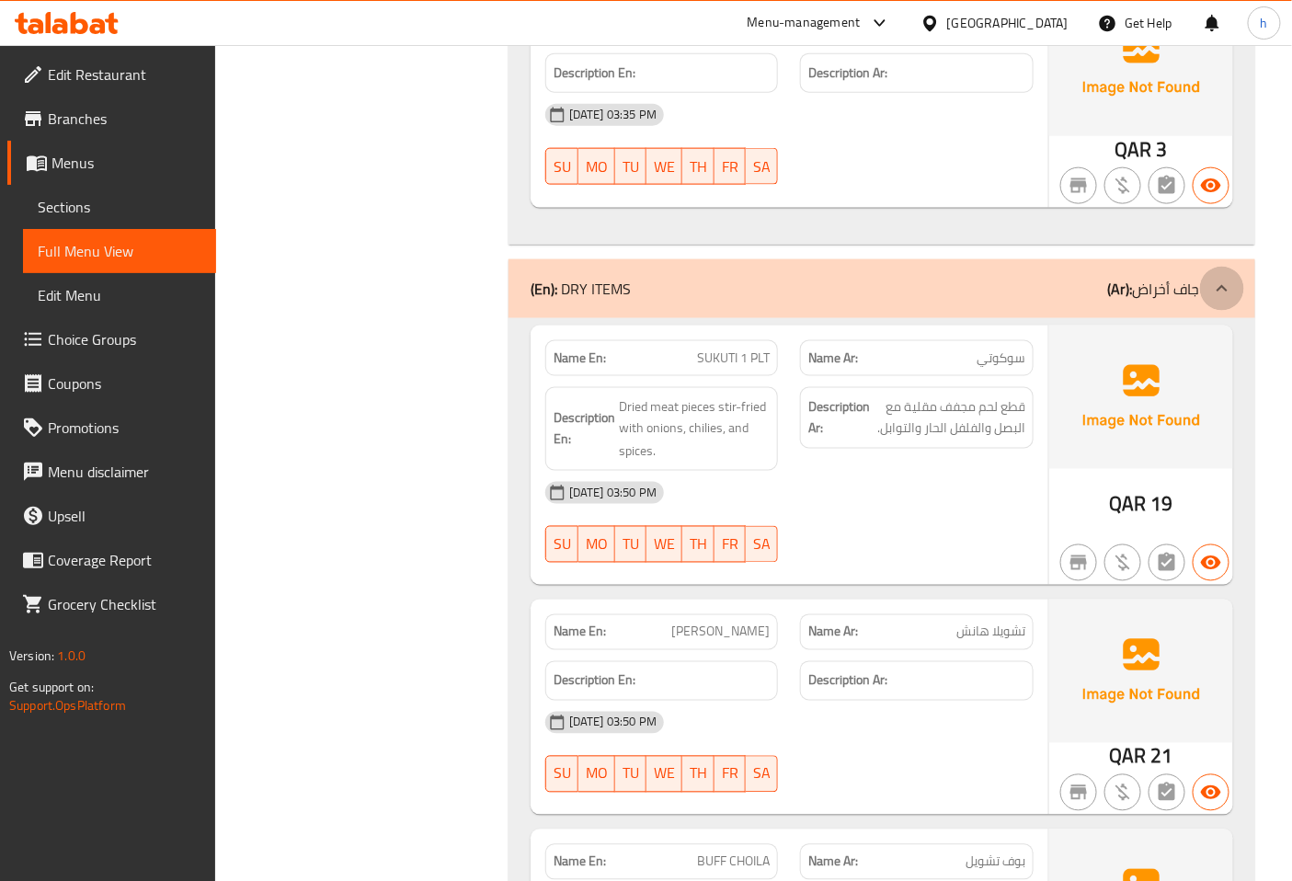
click at [1205, 291] on div at bounding box center [1222, 289] width 44 height 44
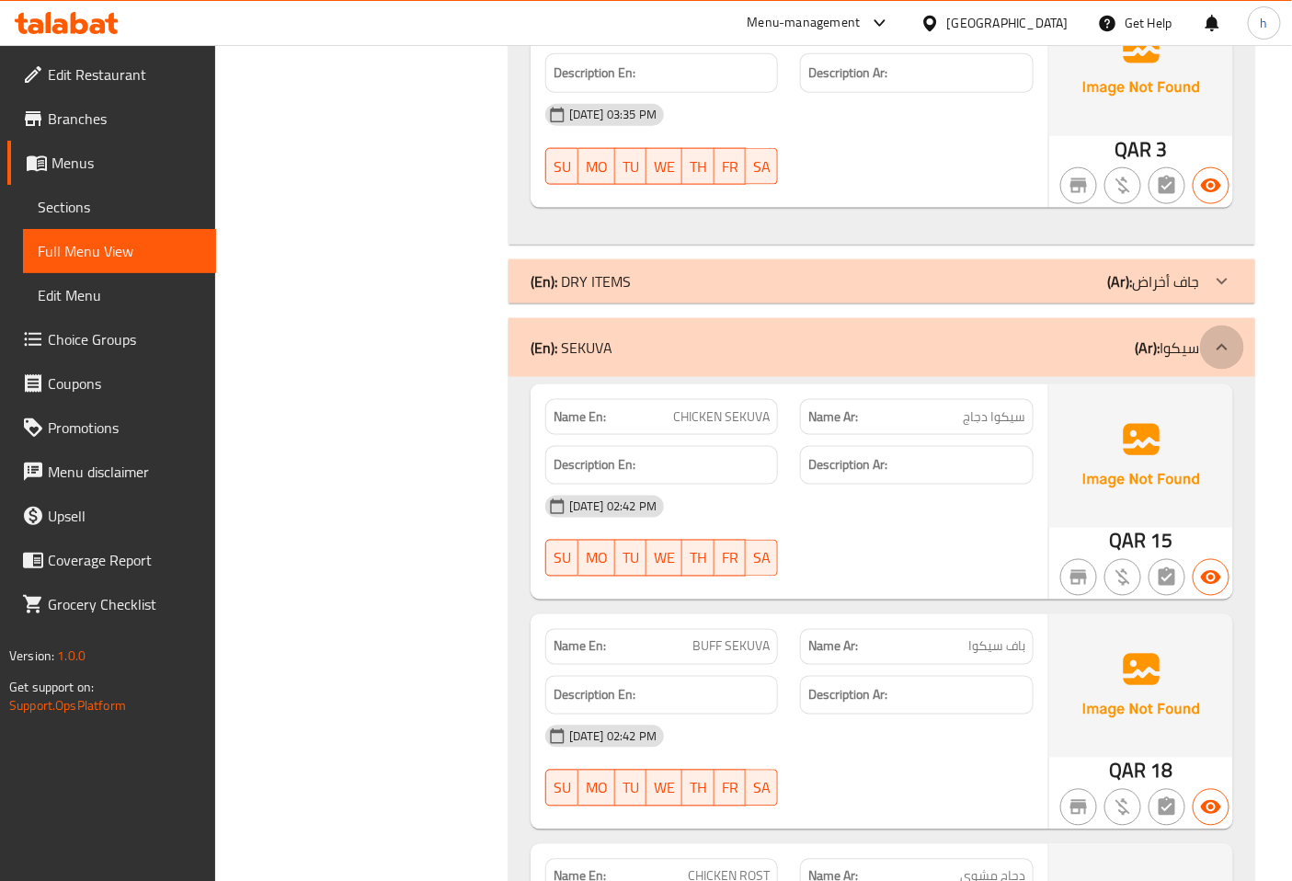
click at [1201, 352] on div at bounding box center [1222, 347] width 44 height 44
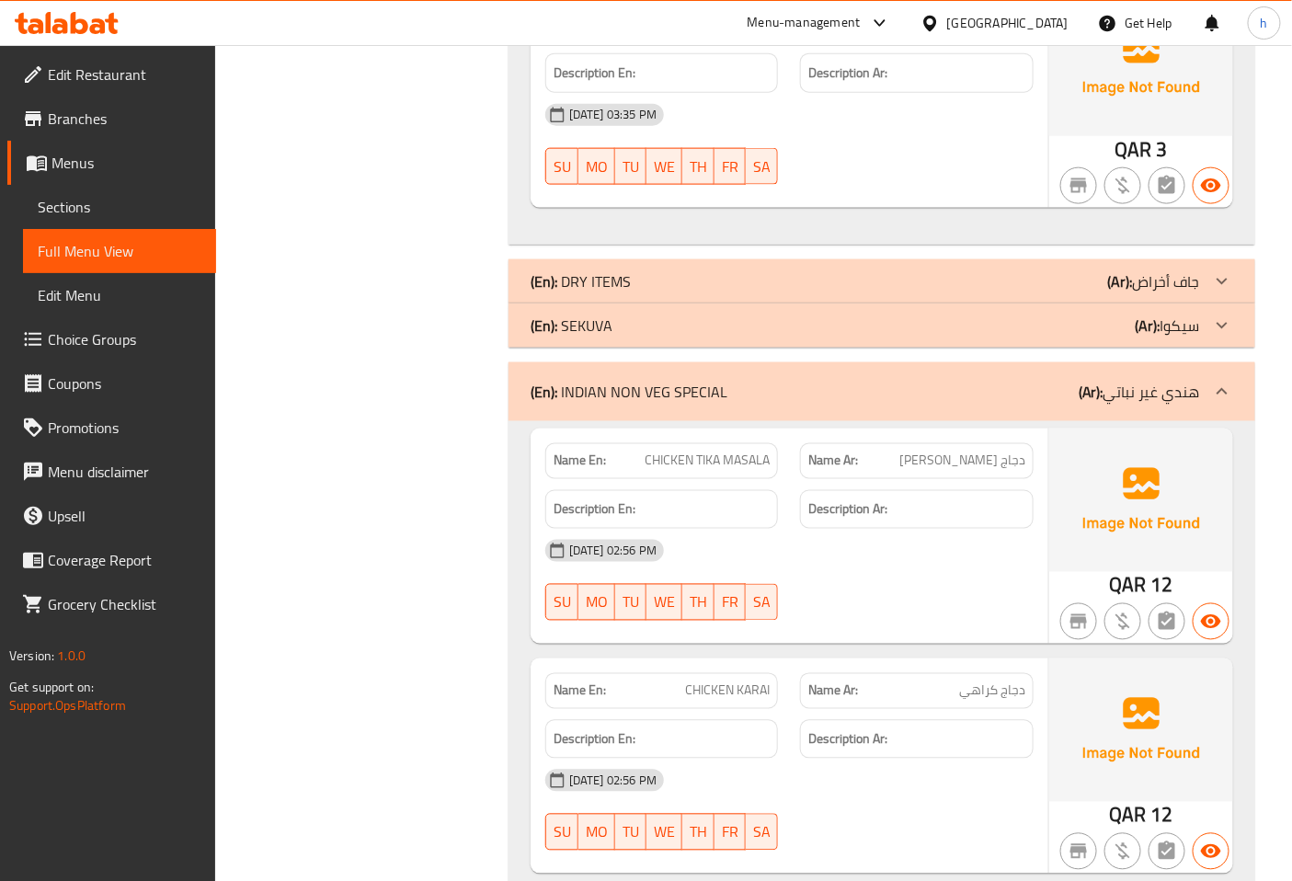
click at [1201, 398] on div at bounding box center [1222, 392] width 44 height 44
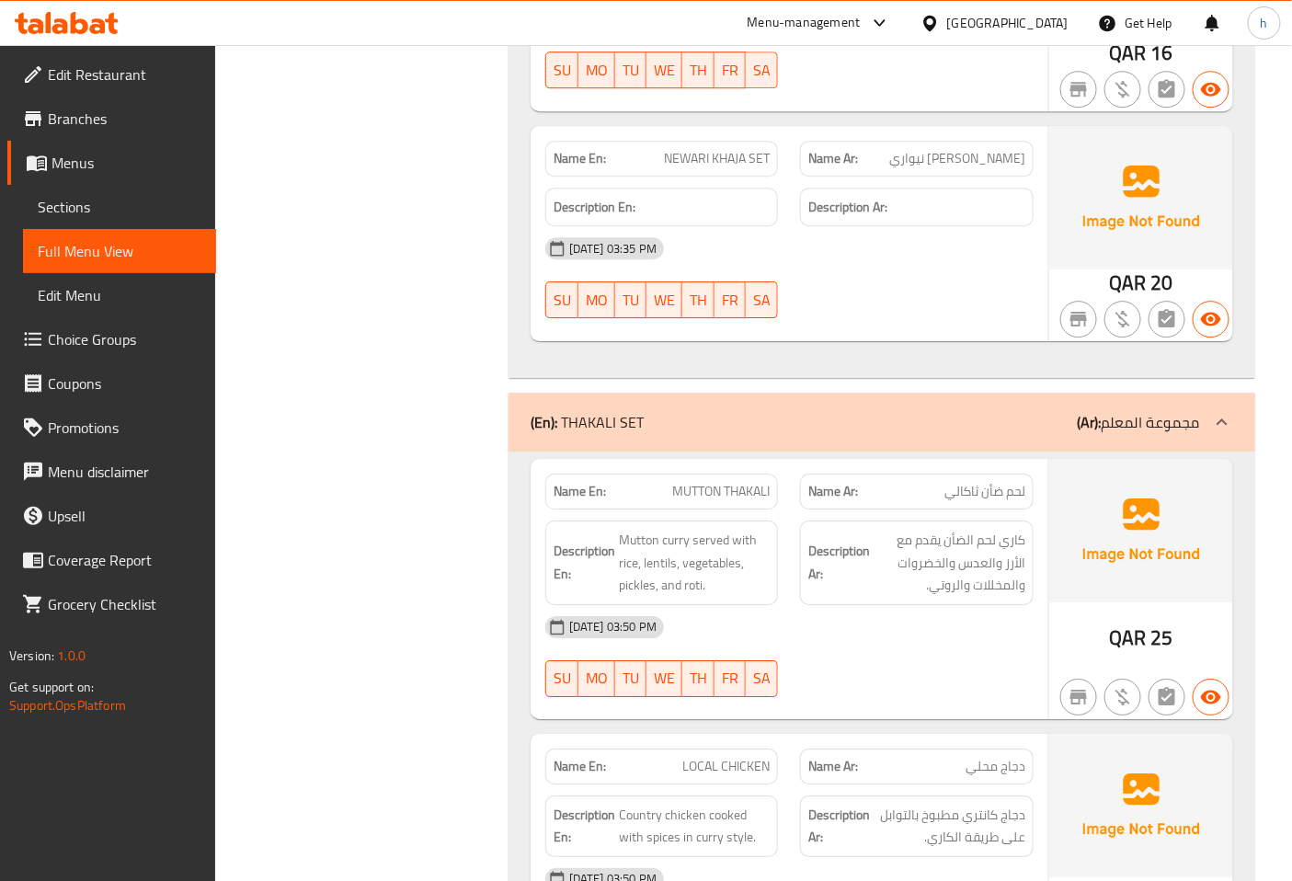
scroll to position [4290, 0]
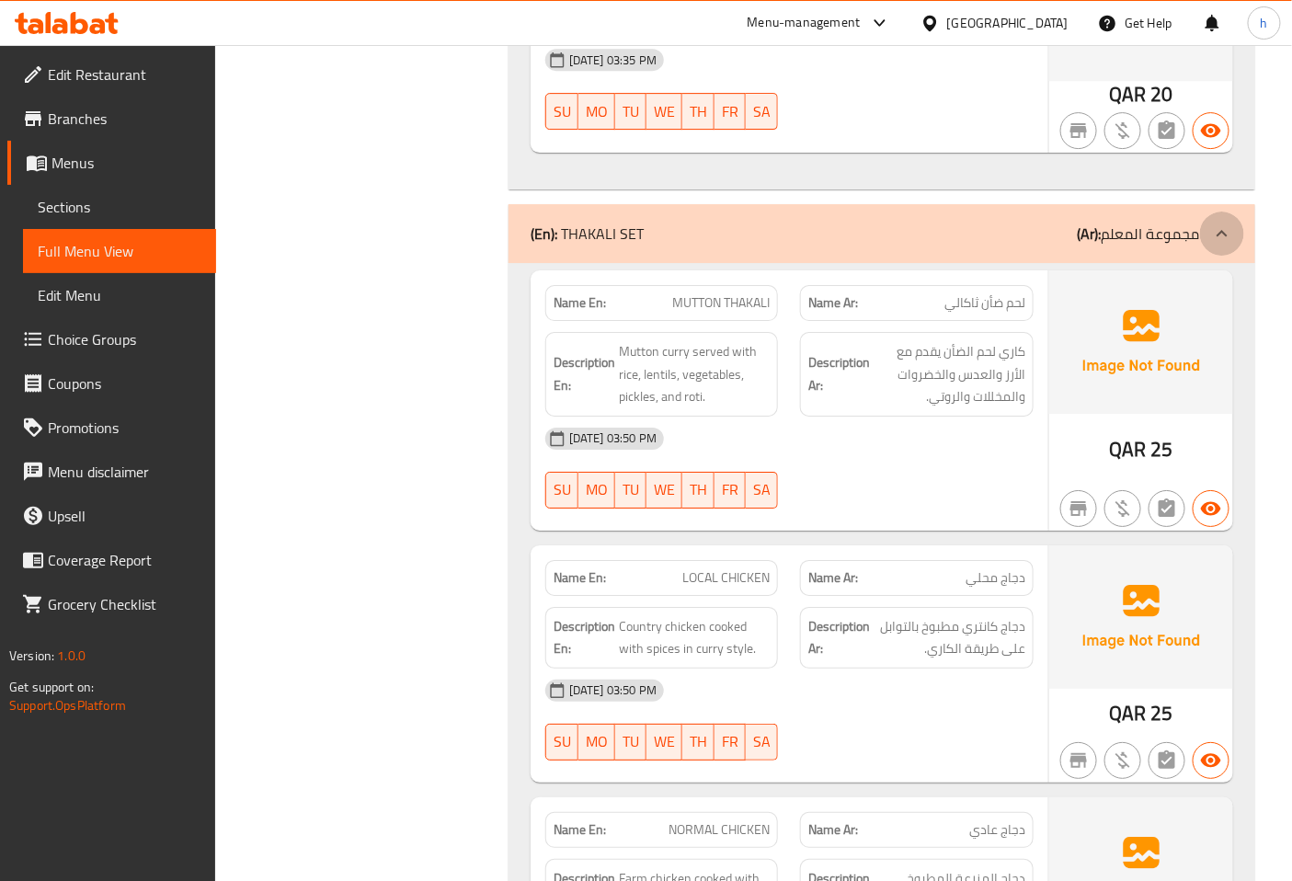
click at [1219, 245] on div at bounding box center [1222, 233] width 44 height 44
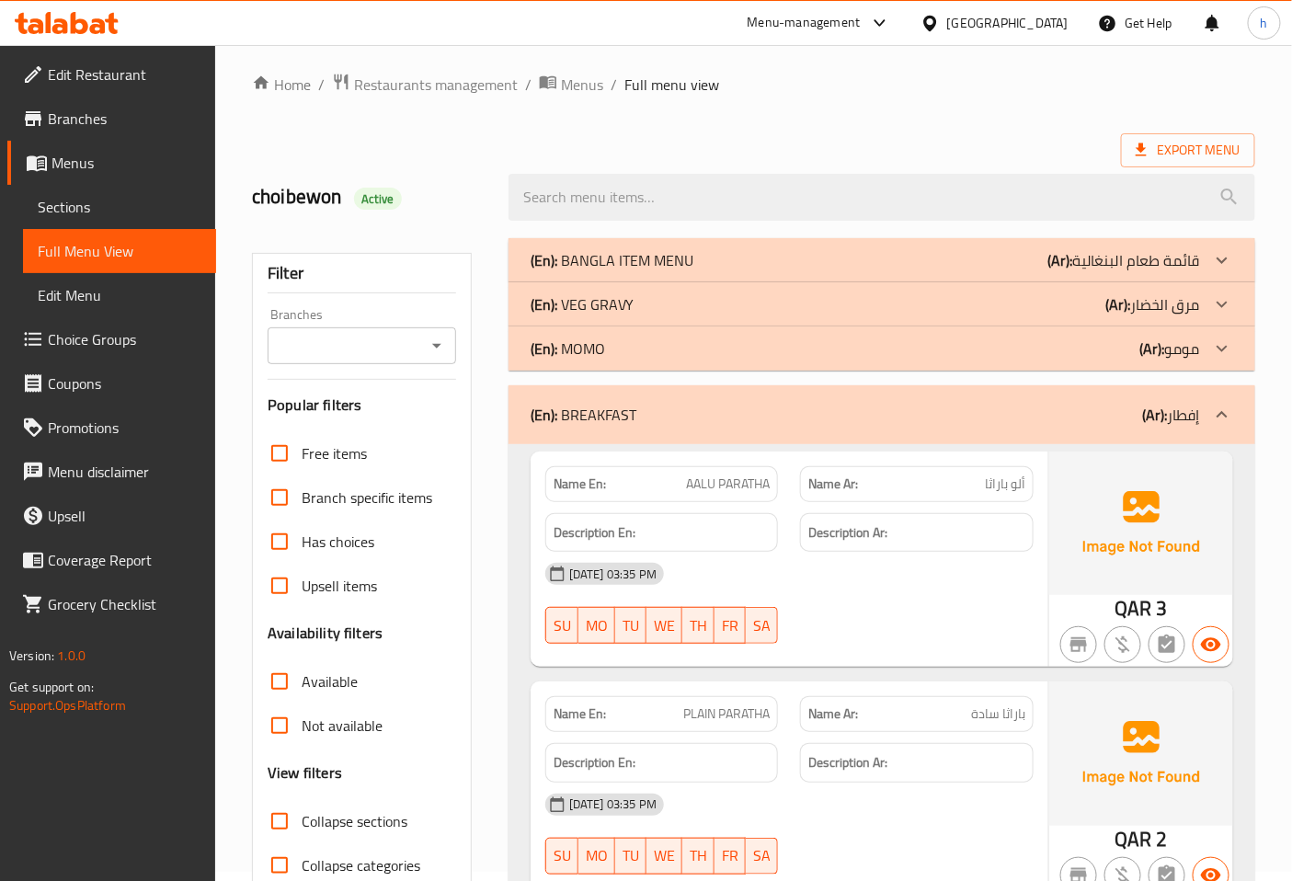
scroll to position [0, 0]
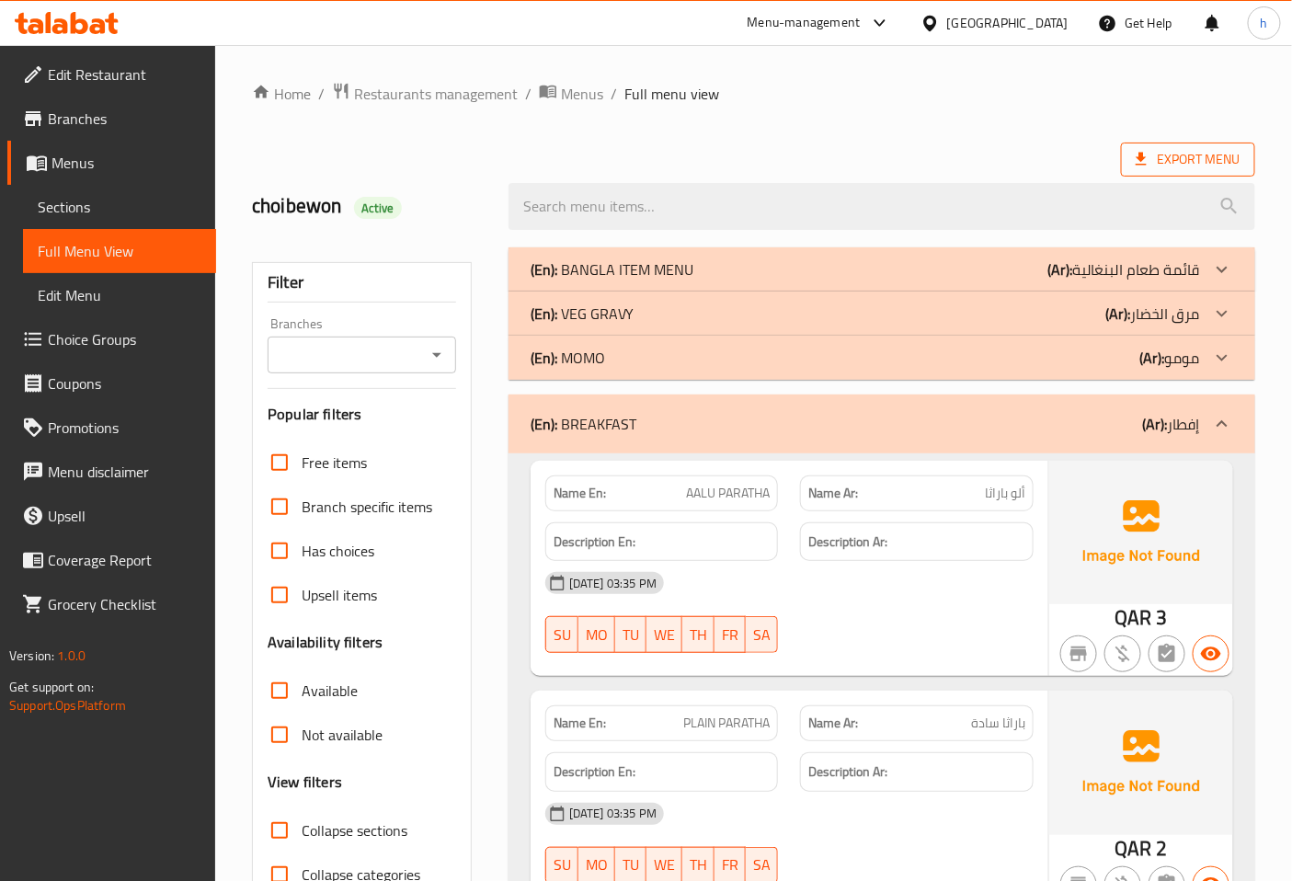
click at [1195, 166] on span "Export Menu" at bounding box center [1188, 159] width 105 height 23
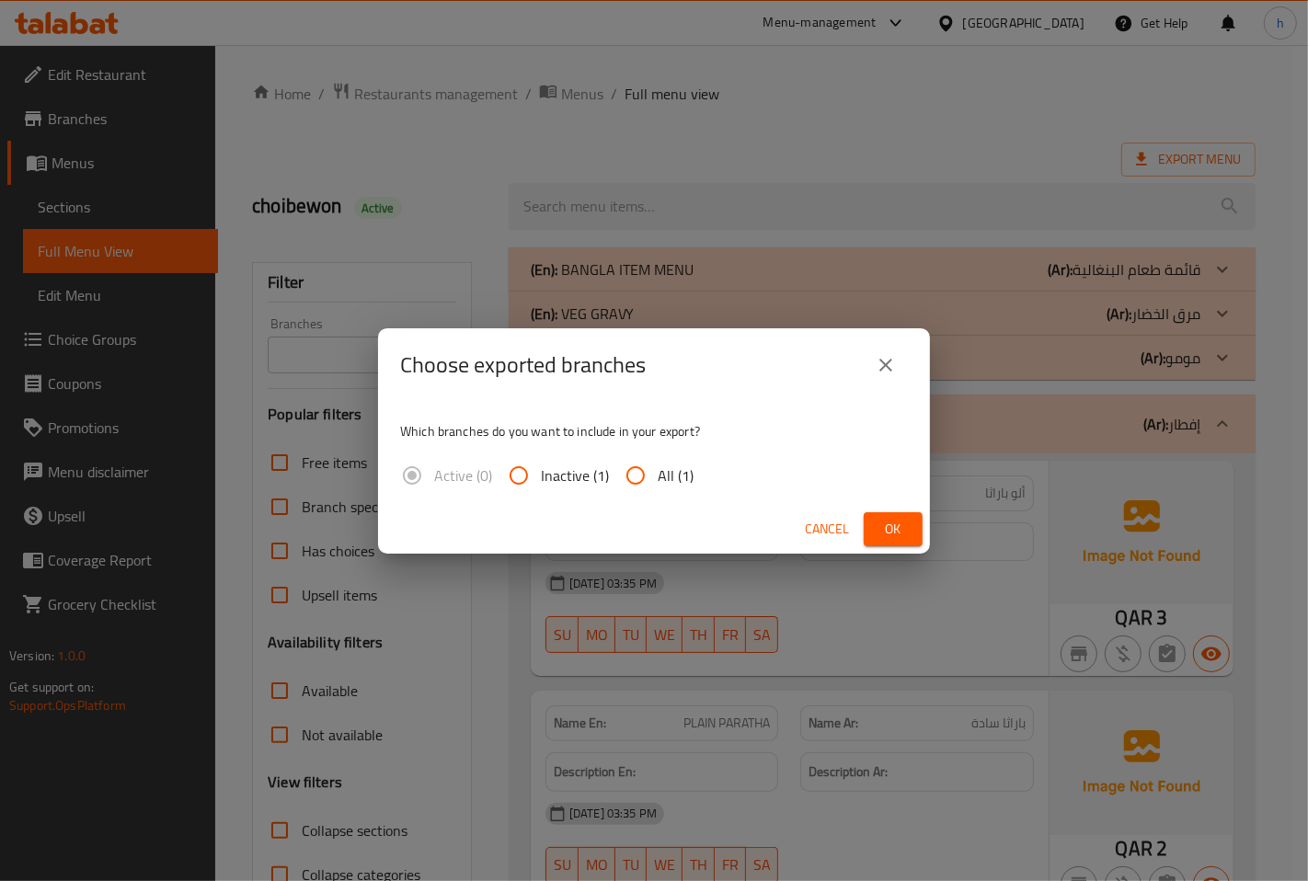
click at [662, 467] on span "All (1)" at bounding box center [675, 475] width 36 height 22
click at [657, 467] on input "All (1)" at bounding box center [635, 475] width 44 height 44
radio input "true"
click at [908, 534] on button "Ok" at bounding box center [892, 529] width 59 height 34
